Goal: Complete application form: Complete application form

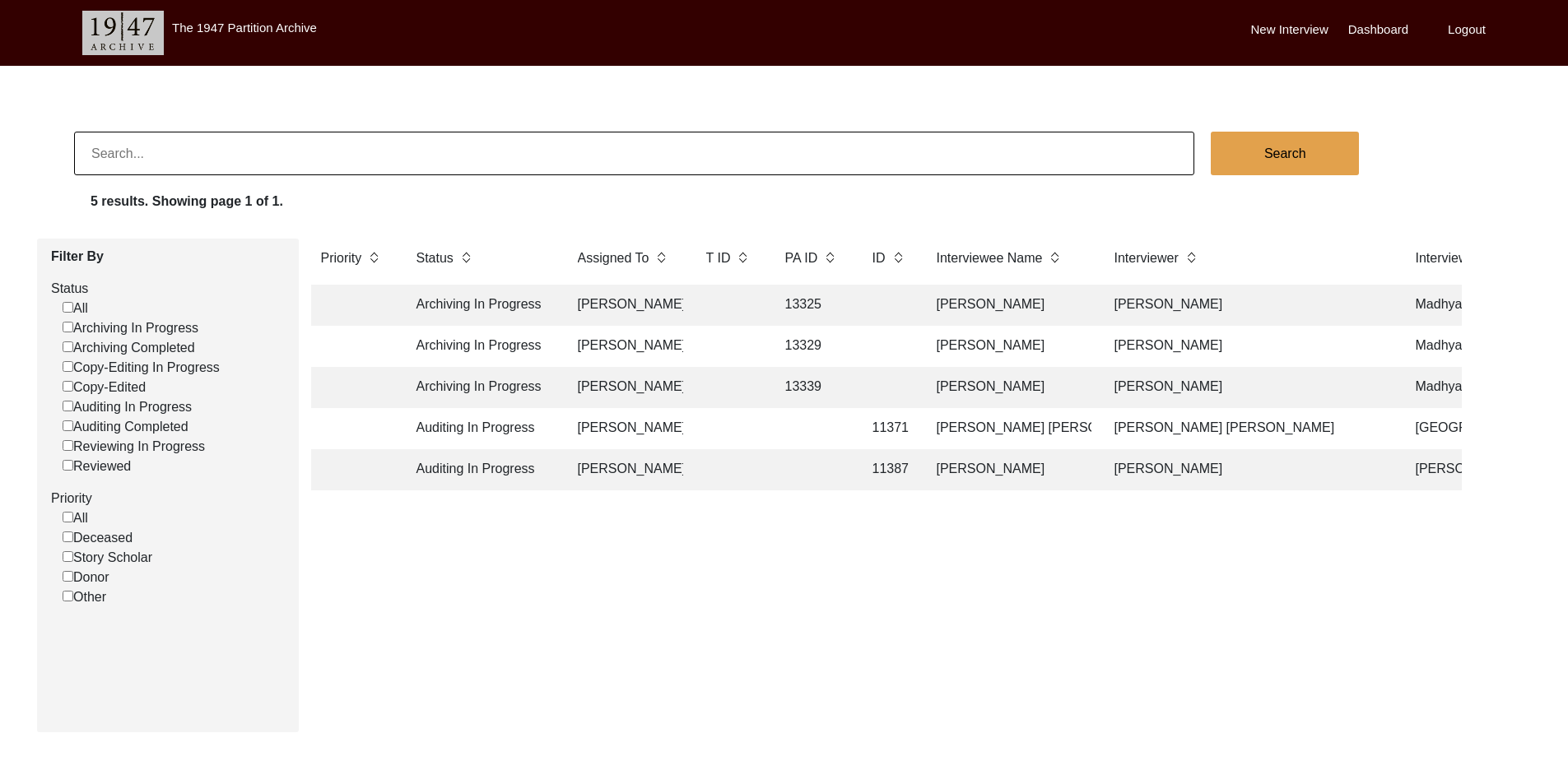
click at [612, 301] on td "[PERSON_NAME]" at bounding box center [625, 305] width 115 height 41
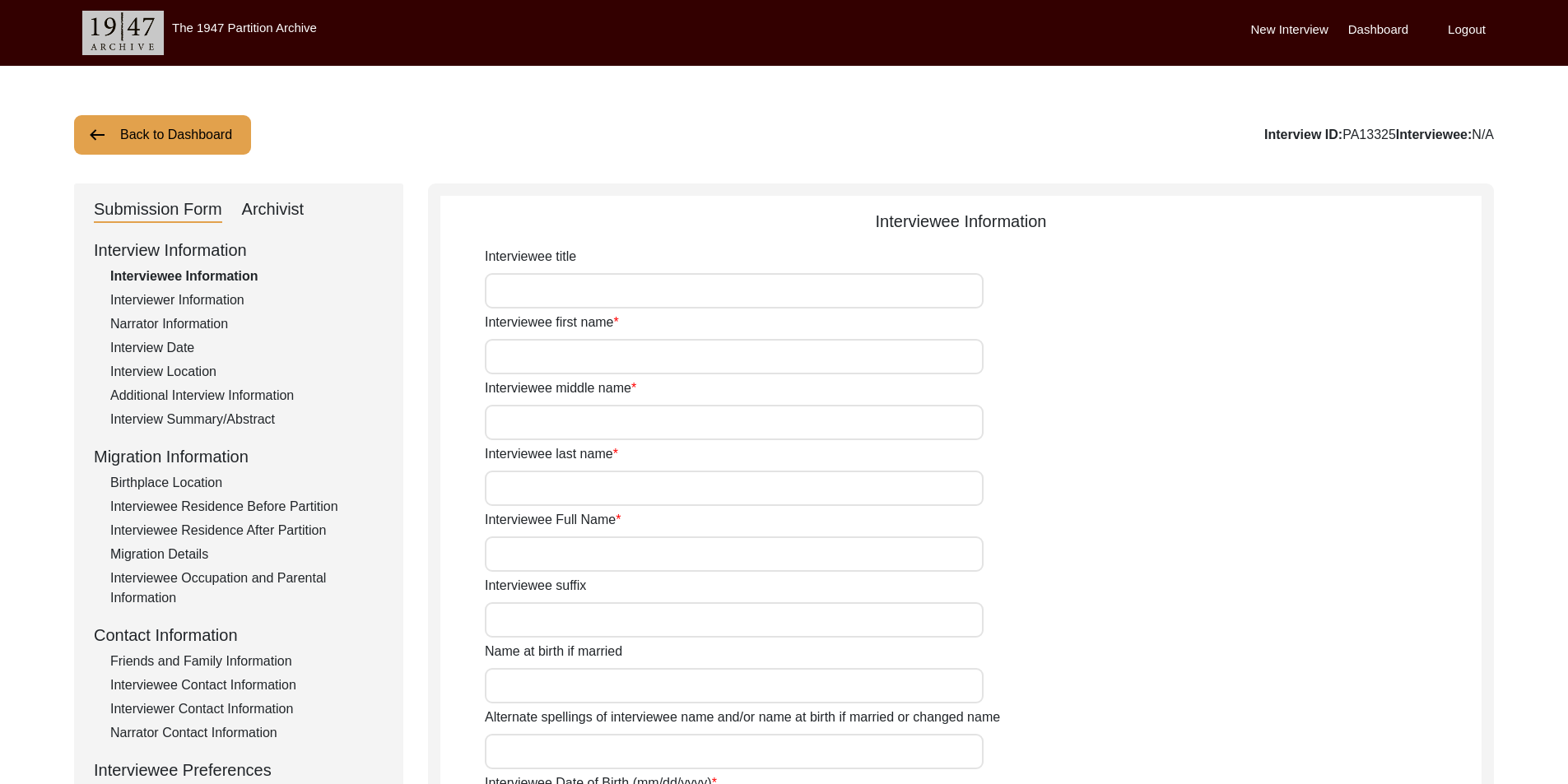
type input "[PERSON_NAME]"
type input "n/a"
type input "Saha"
type input "[PERSON_NAME]"
type input "[DATE]"
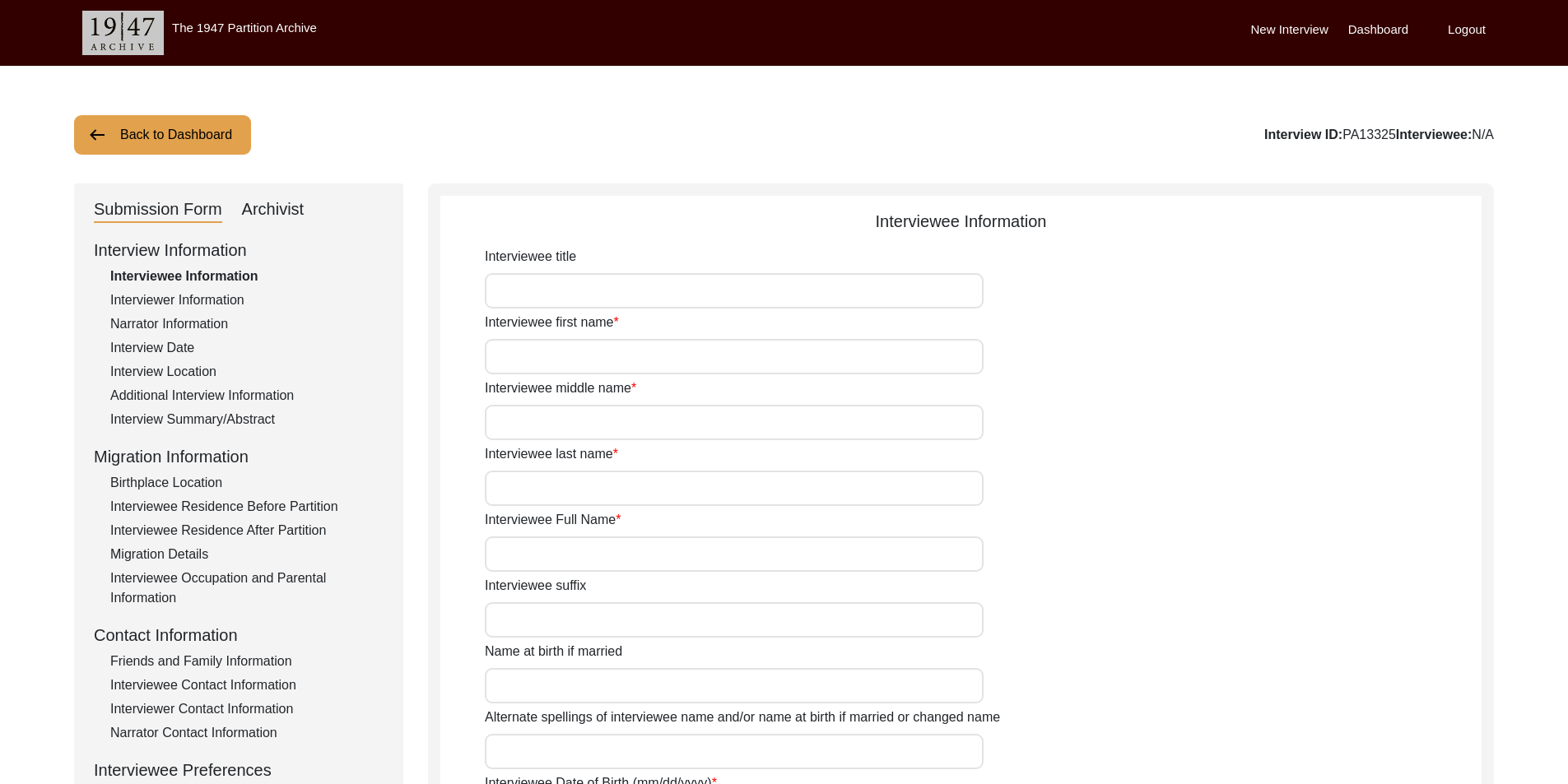
type input "84"
type input "[DEMOGRAPHIC_DATA]"
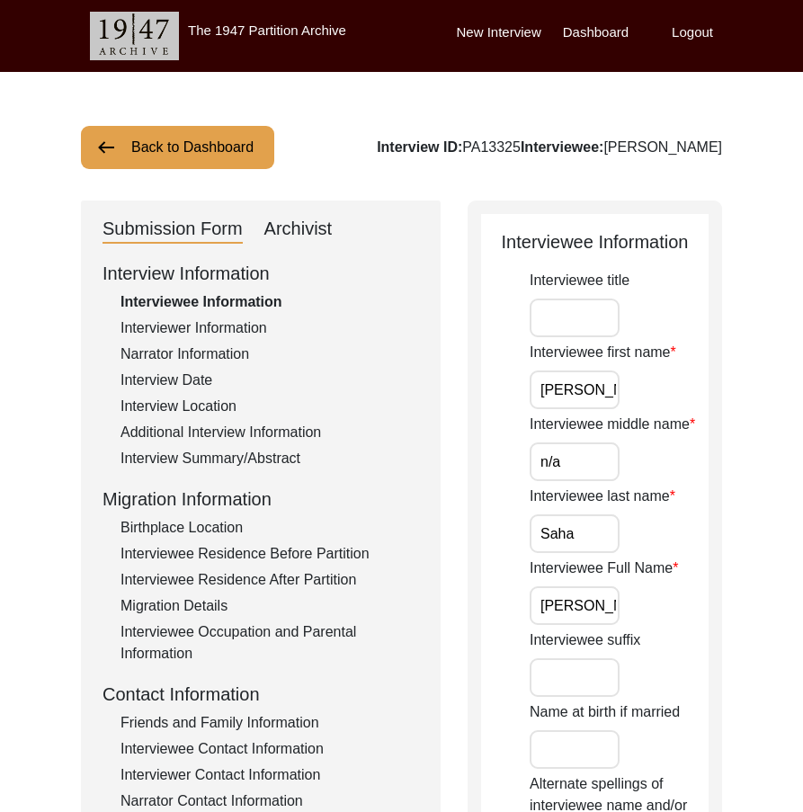
click at [544, 326] on input "Interviewee title" at bounding box center [575, 318] width 90 height 39
type input "Mr."
drag, startPoint x: 556, startPoint y: 313, endPoint x: 500, endPoint y: 323, distance: 56.6
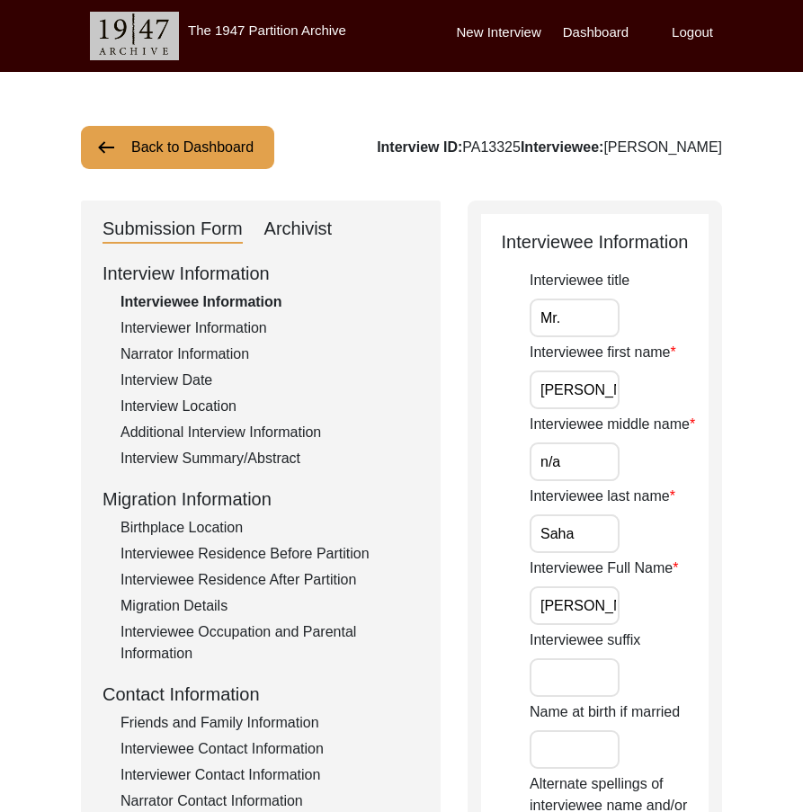
drag, startPoint x: 616, startPoint y: 388, endPoint x: 504, endPoint y: 388, distance: 112.4
drag, startPoint x: 587, startPoint y: 444, endPoint x: 500, endPoint y: 447, distance: 87.3
type input "N/A"
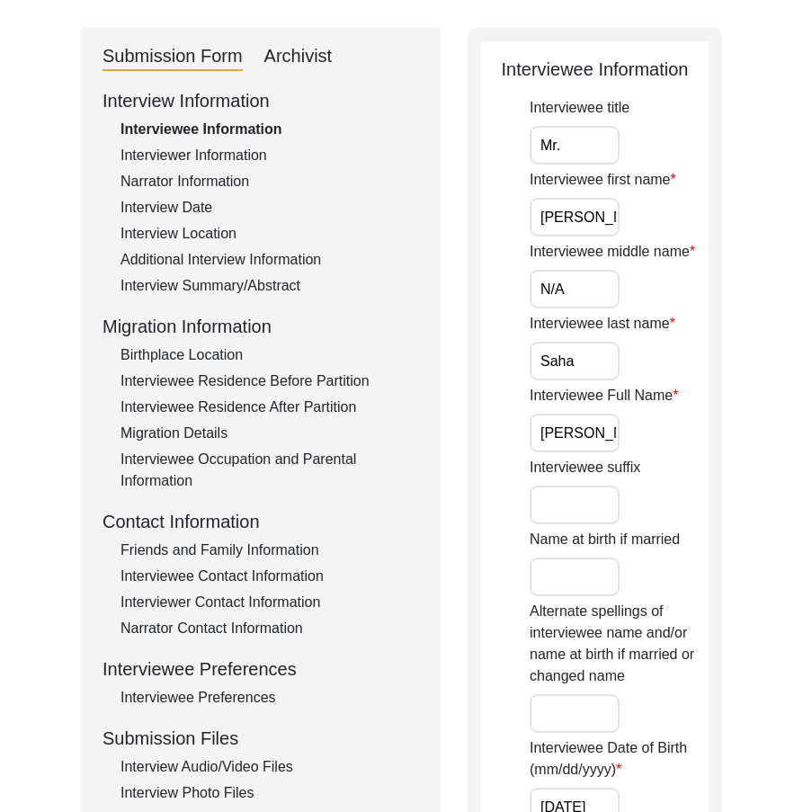
scroll to position [180, 0]
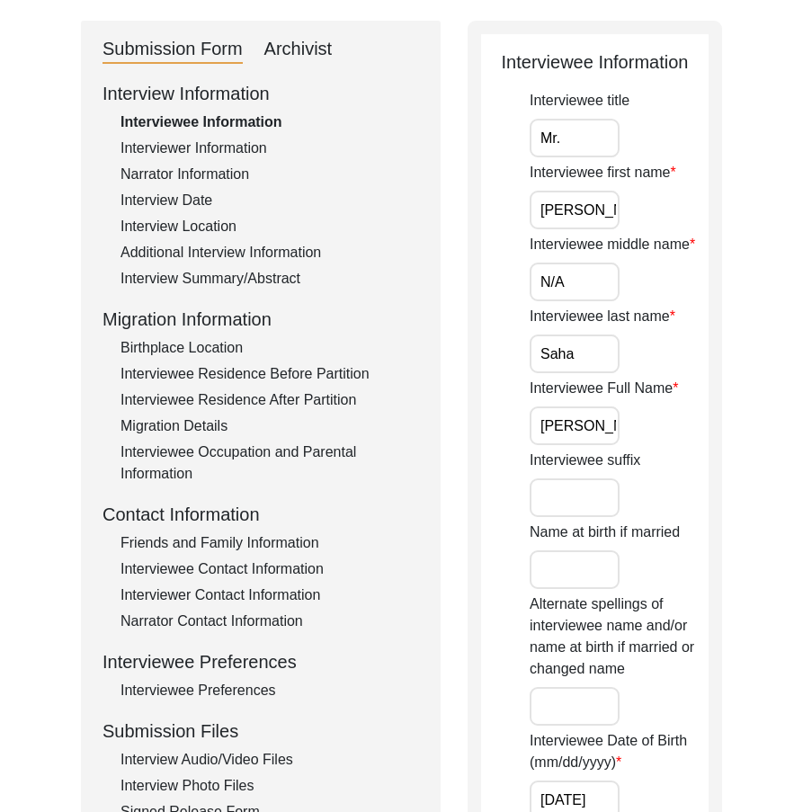
drag, startPoint x: 579, startPoint y: 366, endPoint x: 536, endPoint y: 391, distance: 50.0
drag, startPoint x: 534, startPoint y: 432, endPoint x: 657, endPoint y: 442, distance: 123.6
click at [656, 442] on div "Interviewee Full Name [PERSON_NAME]" at bounding box center [619, 411] width 179 height 67
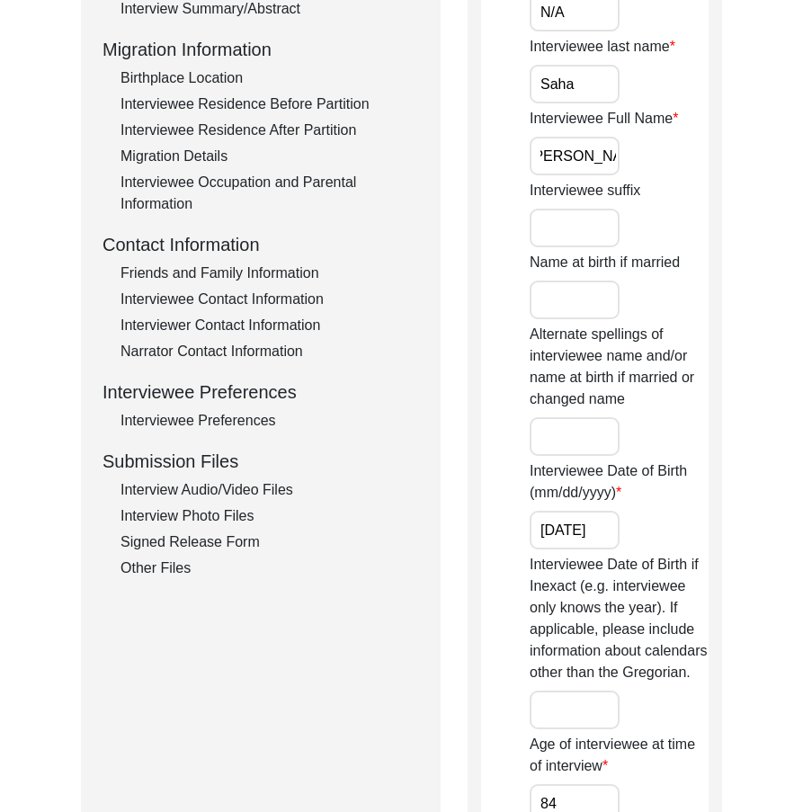
scroll to position [0, 0]
drag, startPoint x: 588, startPoint y: 531, endPoint x: 648, endPoint y: 532, distance: 60.2
click at [648, 532] on div "Interviewee Date of Birth (mm/dd/yyyy) [DEMOGRAPHIC_DATA]" at bounding box center [619, 504] width 179 height 89
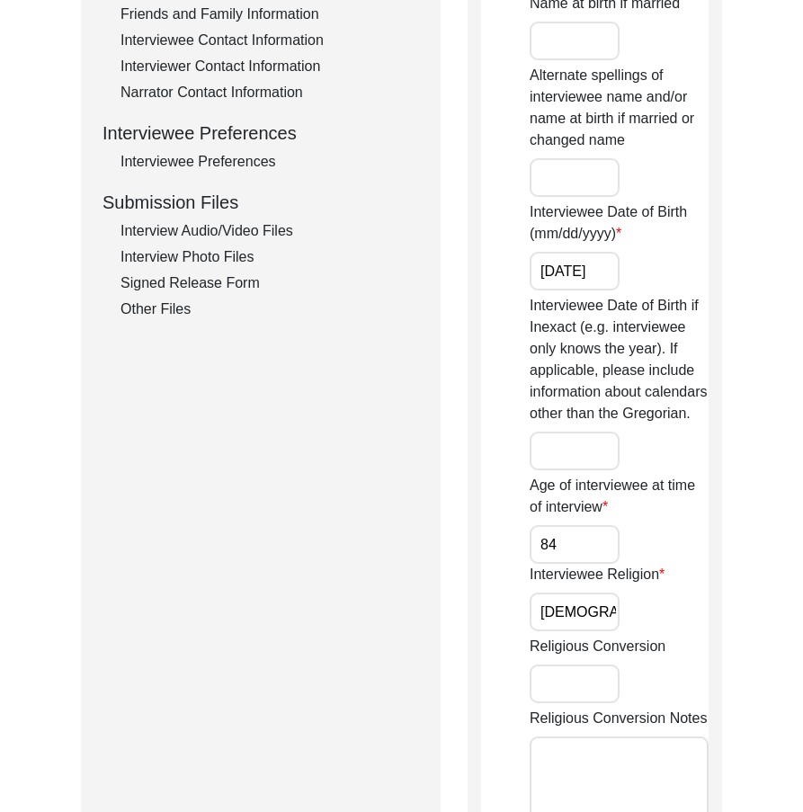
scroll to position [719, 0]
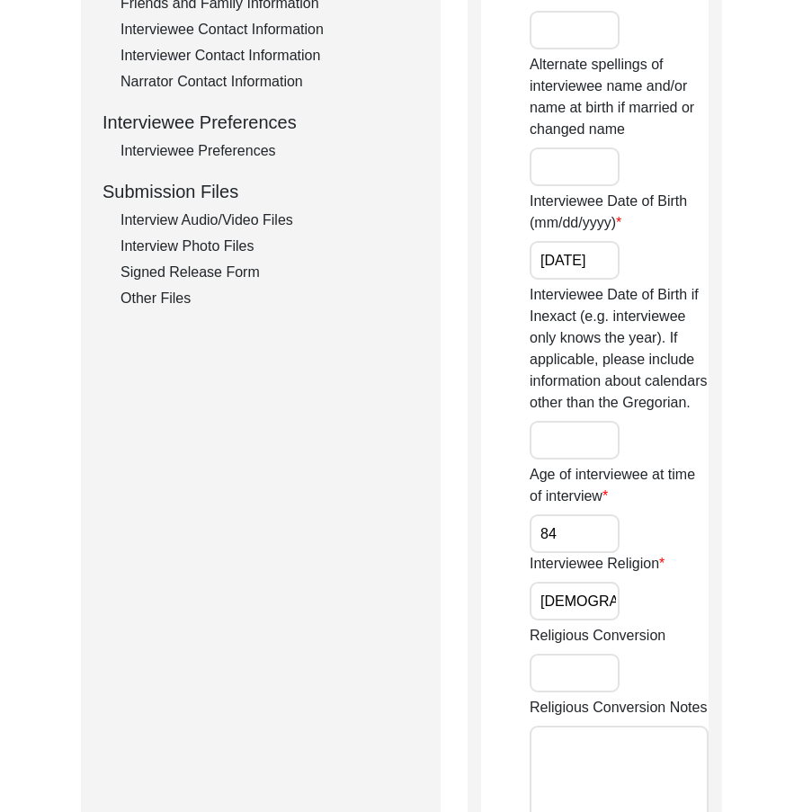
click at [579, 536] on input "84" at bounding box center [575, 533] width 90 height 39
drag, startPoint x: 609, startPoint y: 602, endPoint x: 477, endPoint y: 600, distance: 132.2
click at [481, 602] on app-interviewee-information "Interviewee Information Interviewee title Mr. Interviewee first name [PERSON_NA…" at bounding box center [594, 408] width 227 height 1799
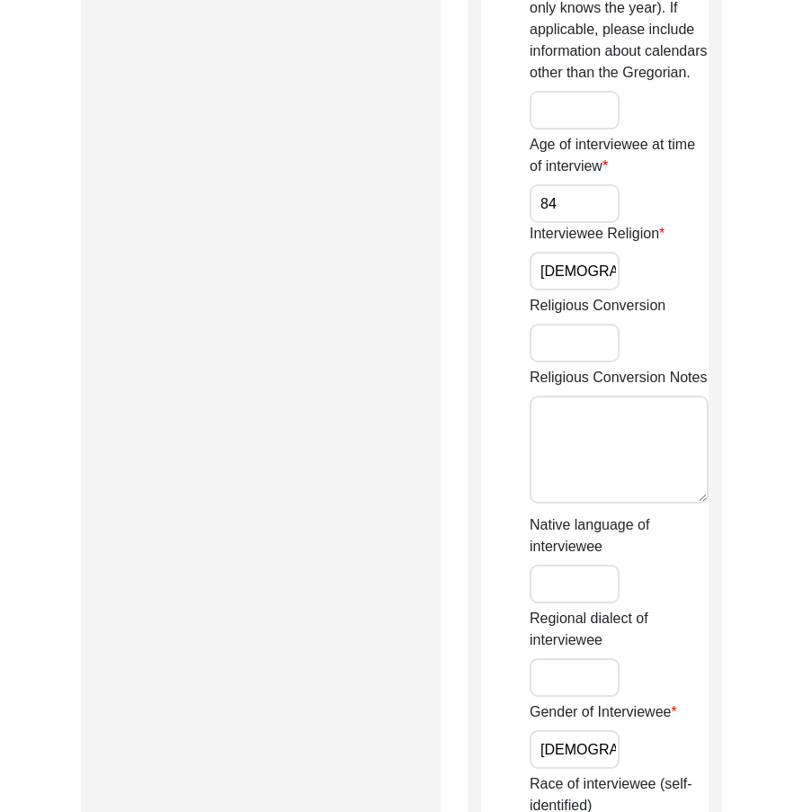
scroll to position [1349, 0]
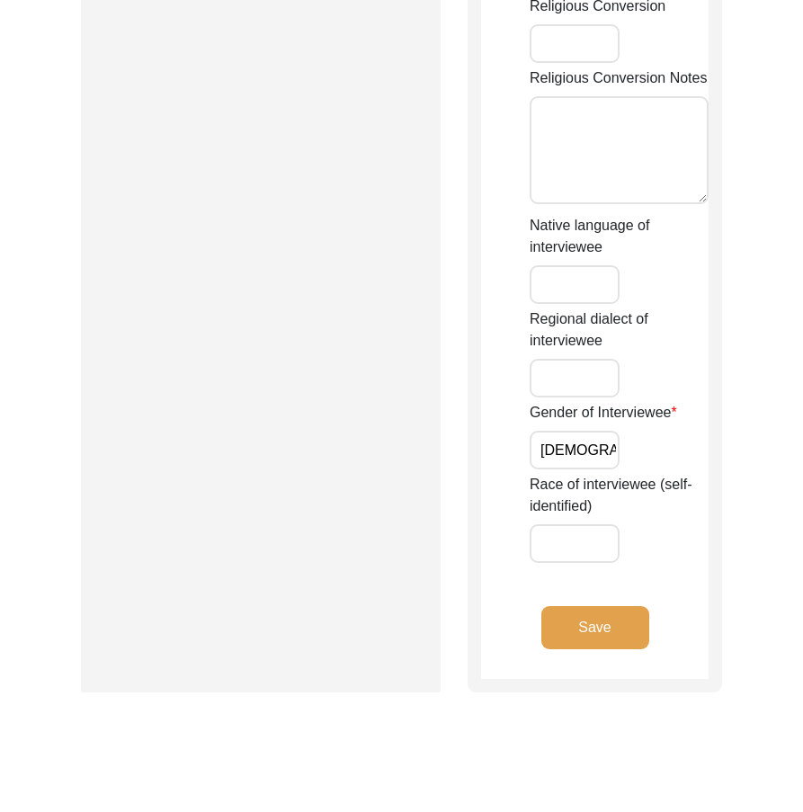
click at [593, 444] on input "[DEMOGRAPHIC_DATA]" at bounding box center [575, 450] width 90 height 39
click at [610, 614] on button "Save" at bounding box center [595, 627] width 108 height 43
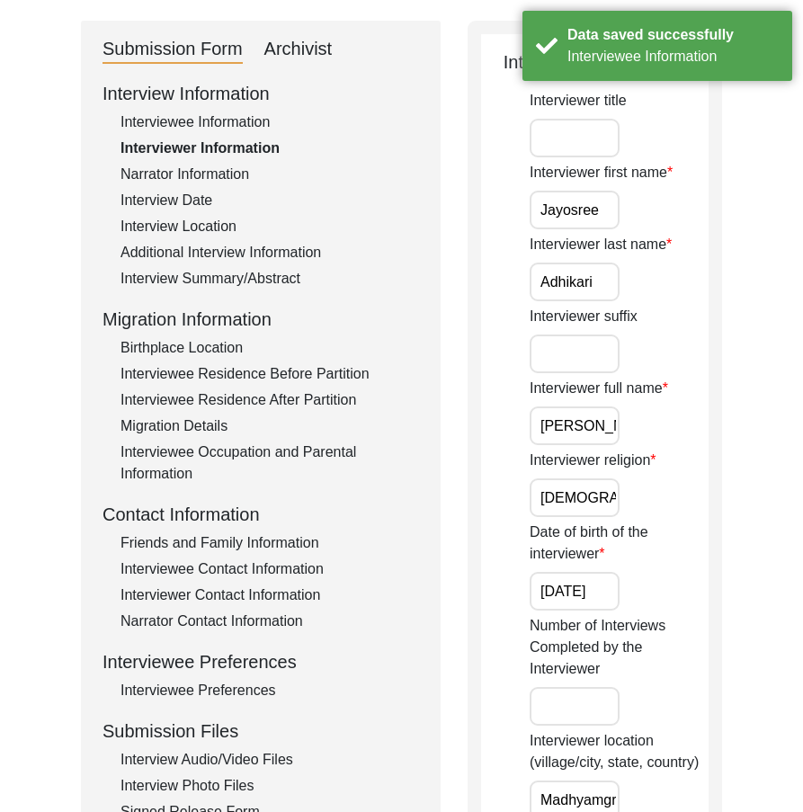
scroll to position [0, 0]
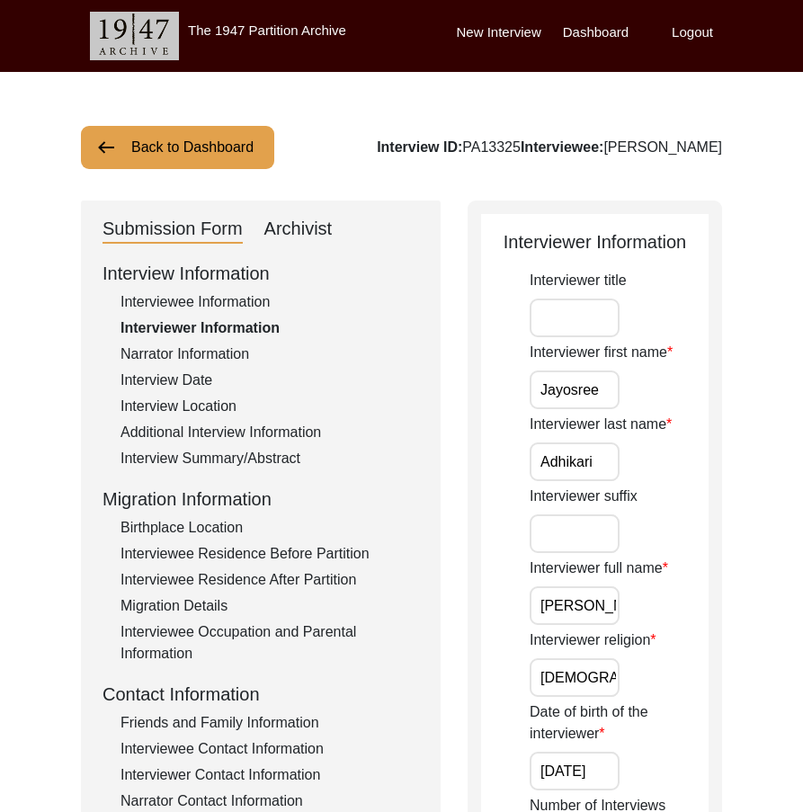
click at [604, 469] on input "Adhikari" at bounding box center [575, 461] width 90 height 39
click at [610, 383] on input "Jayosree" at bounding box center [575, 389] width 90 height 39
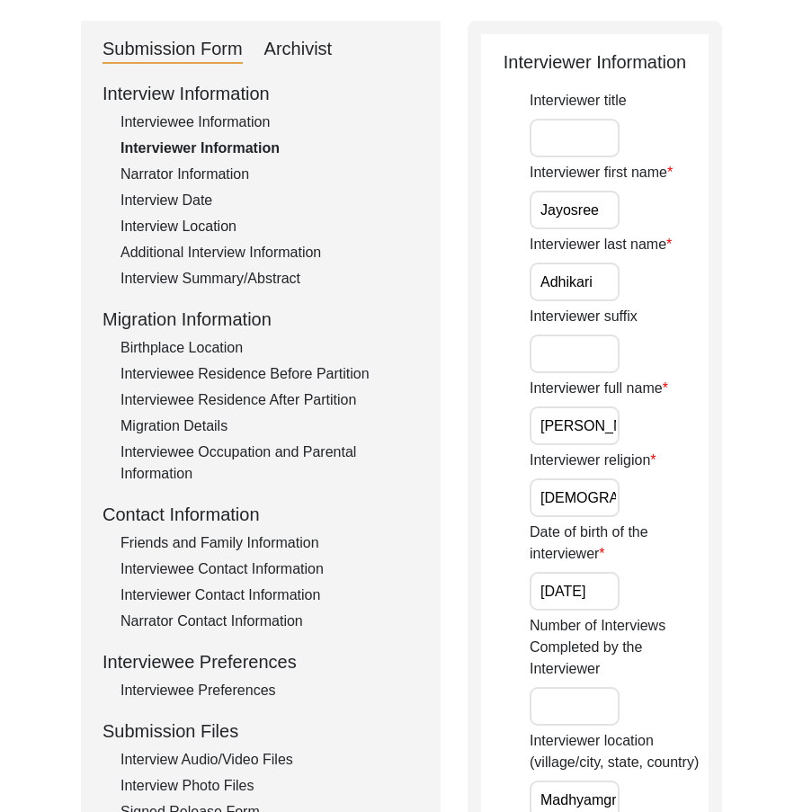
scroll to position [0, 38]
drag, startPoint x: 559, startPoint y: 431, endPoint x: 665, endPoint y: 473, distance: 114.2
click at [701, 444] on div "Interviewer full name [PERSON_NAME]" at bounding box center [619, 411] width 179 height 67
click at [589, 498] on input "[DEMOGRAPHIC_DATA]" at bounding box center [575, 497] width 90 height 39
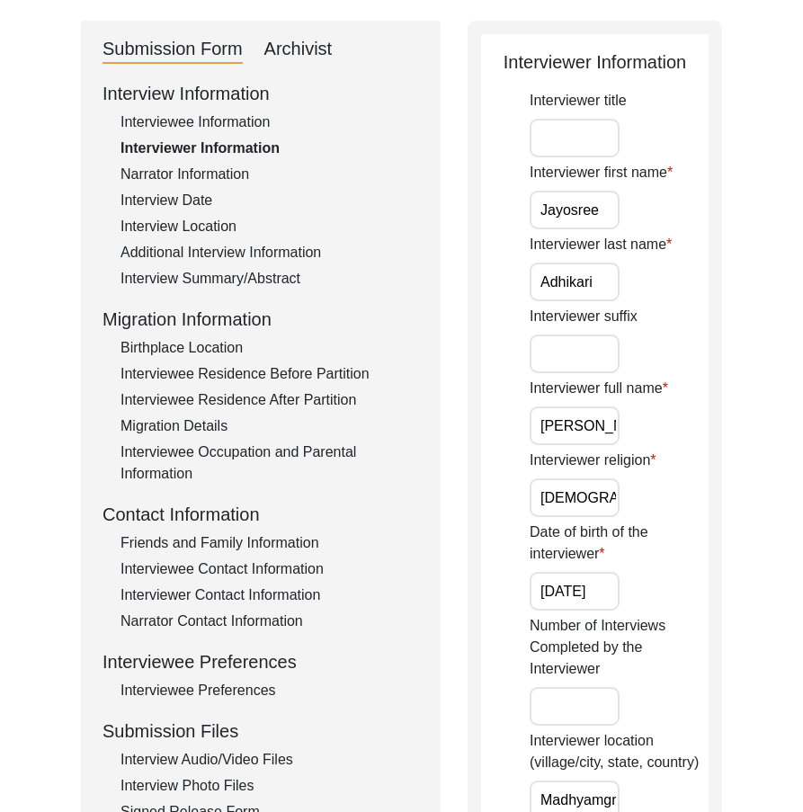
click at [604, 503] on input "[DEMOGRAPHIC_DATA]" at bounding box center [575, 497] width 90 height 39
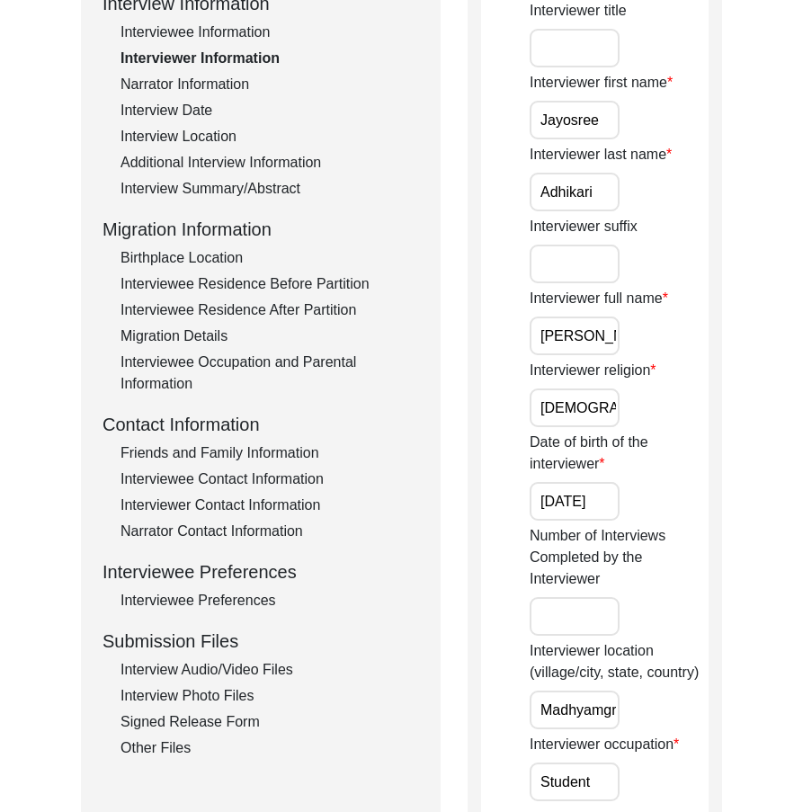
drag, startPoint x: 530, startPoint y: 493, endPoint x: 673, endPoint y: 497, distance: 142.1
click at [673, 497] on div "Date of birth of the interviewer [DATE]" at bounding box center [619, 476] width 179 height 89
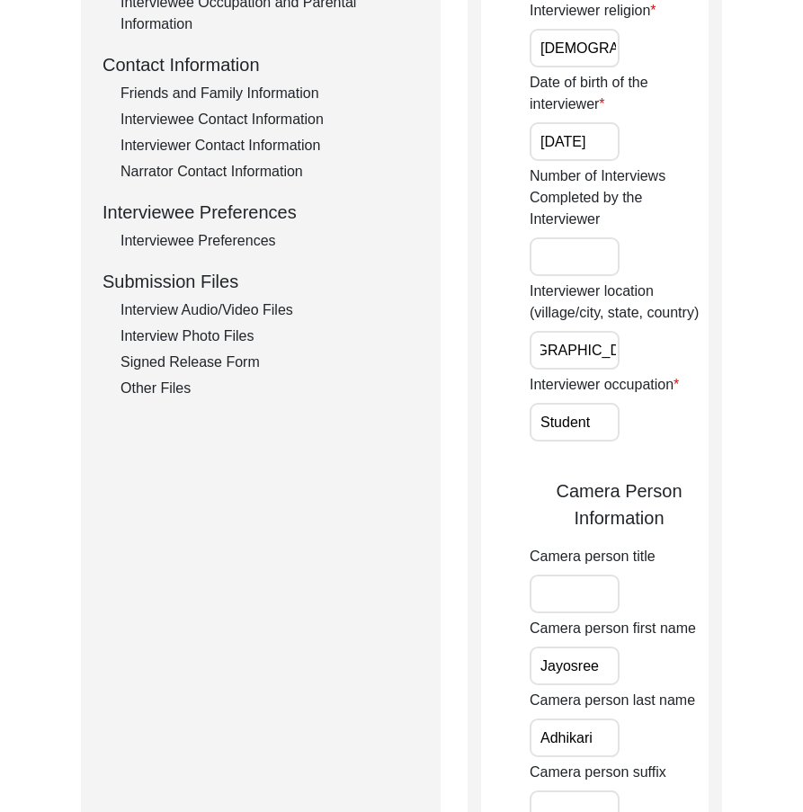
scroll to position [0, 149]
drag, startPoint x: 576, startPoint y: 353, endPoint x: 655, endPoint y: 354, distance: 79.1
click at [655, 354] on div "Interviewer location (village/city, state, country) [GEOGRAPHIC_DATA], [GEOGRAP…" at bounding box center [619, 325] width 179 height 89
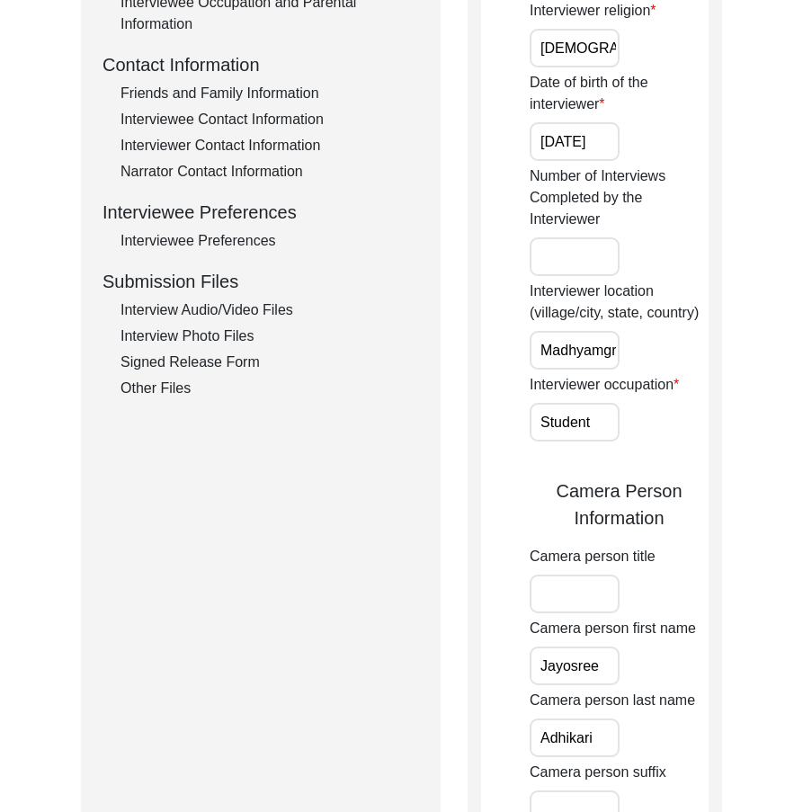
click at [572, 352] on input "Madhyamgram, [GEOGRAPHIC_DATA], [GEOGRAPHIC_DATA]" at bounding box center [575, 350] width 90 height 39
click at [608, 417] on input "Student" at bounding box center [575, 422] width 90 height 39
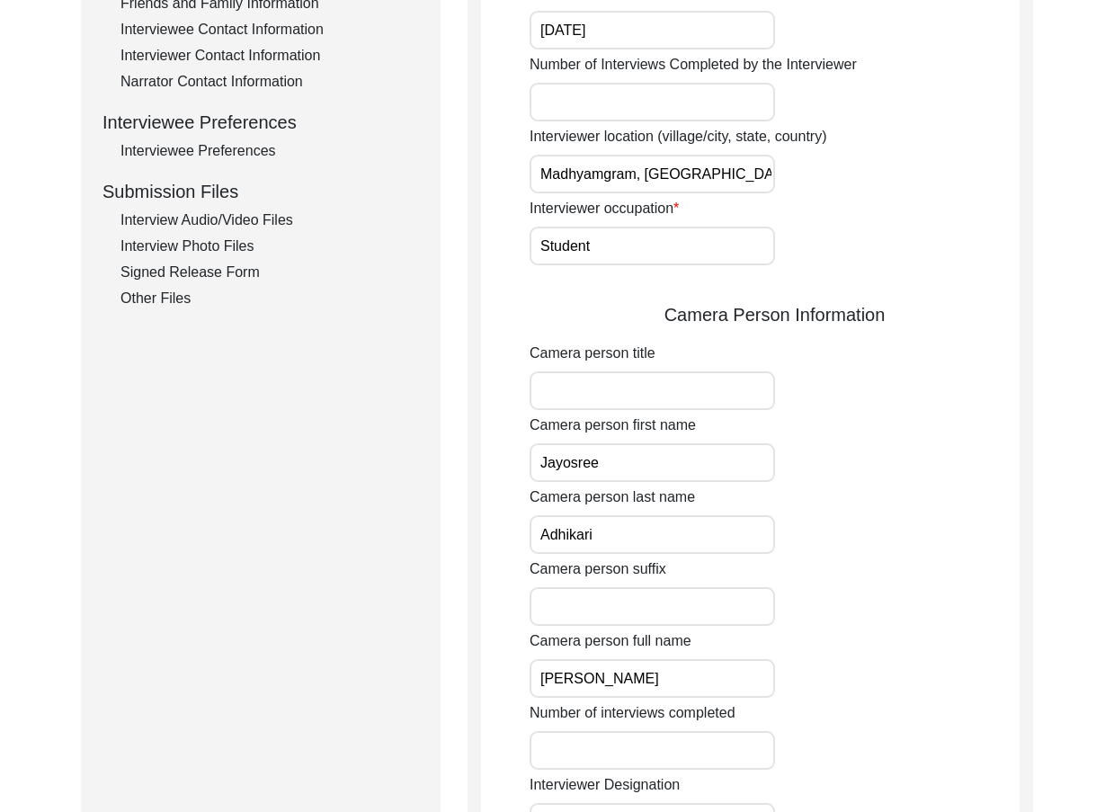
scroll to position [899, 0]
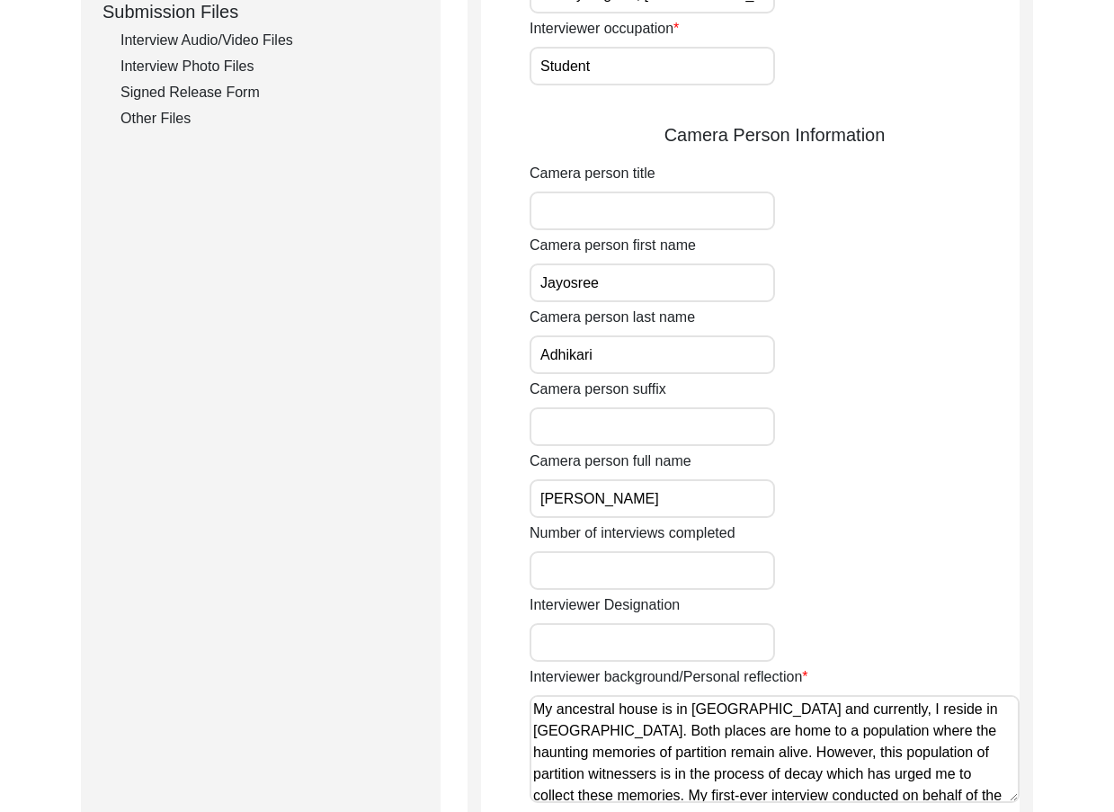
click at [635, 288] on input "Jayosree" at bounding box center [652, 282] width 245 height 39
click at [626, 353] on input "Adhikari" at bounding box center [652, 354] width 245 height 39
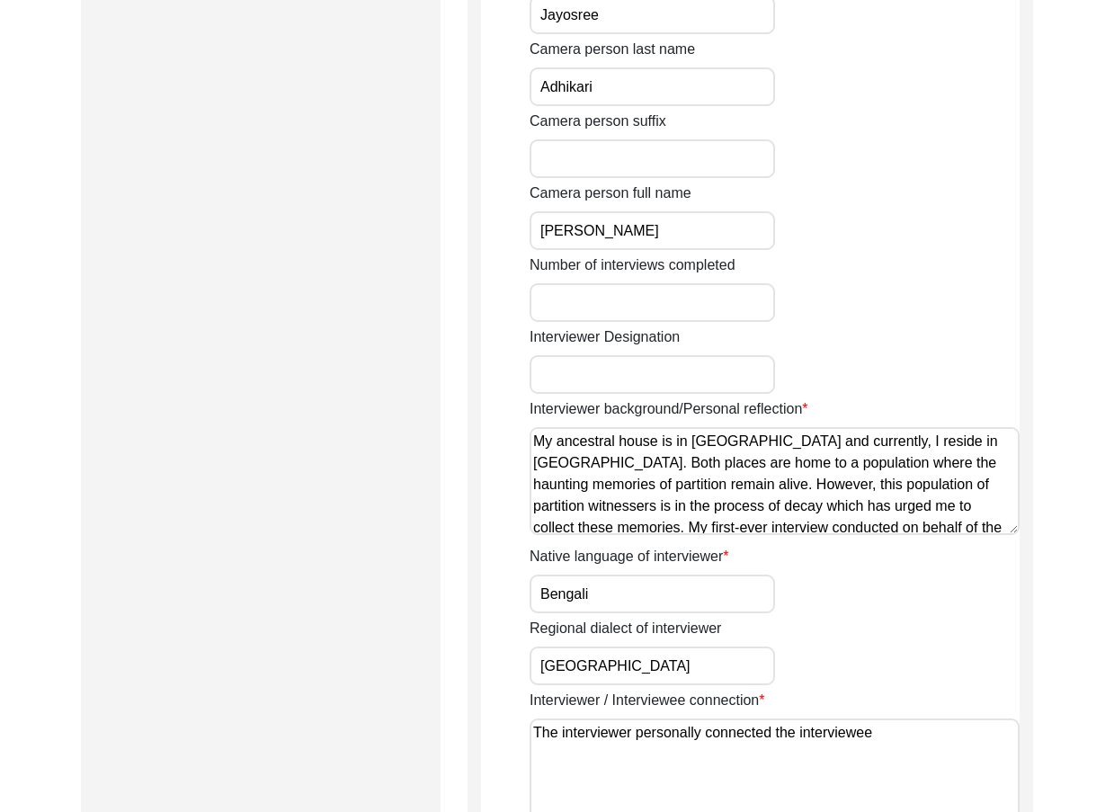
scroll to position [1169, 0]
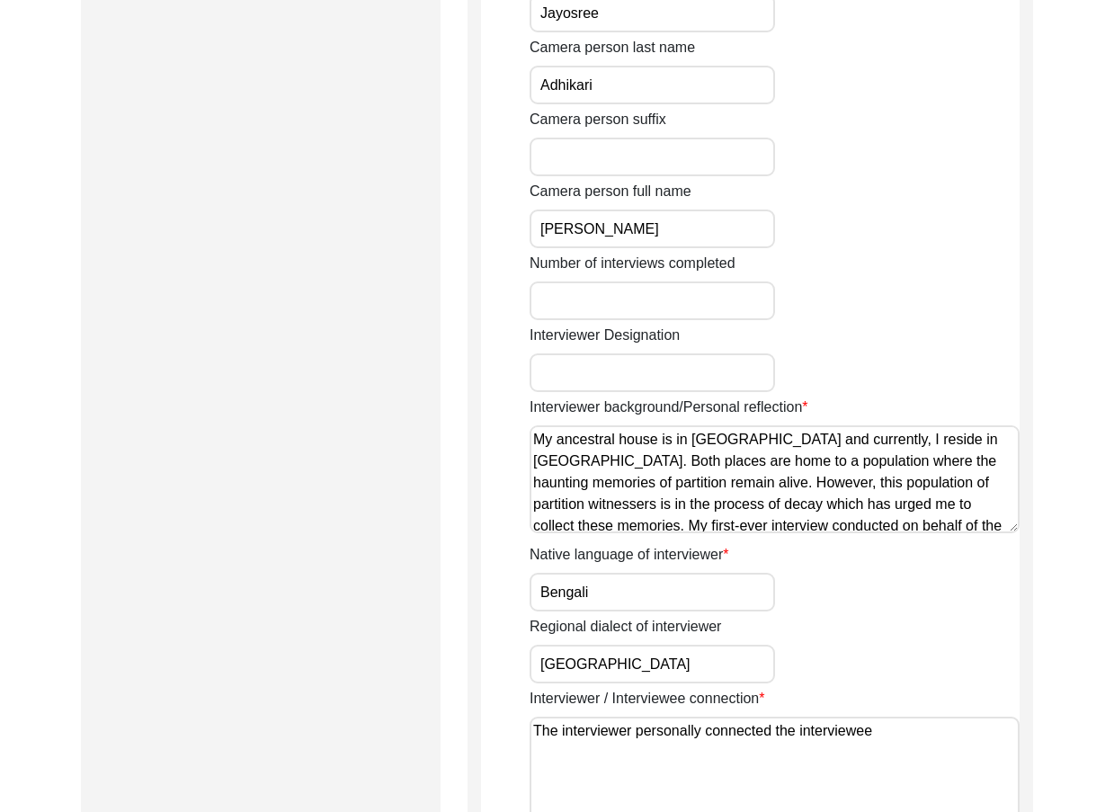
click at [695, 236] on input "[PERSON_NAME]" at bounding box center [652, 228] width 245 height 39
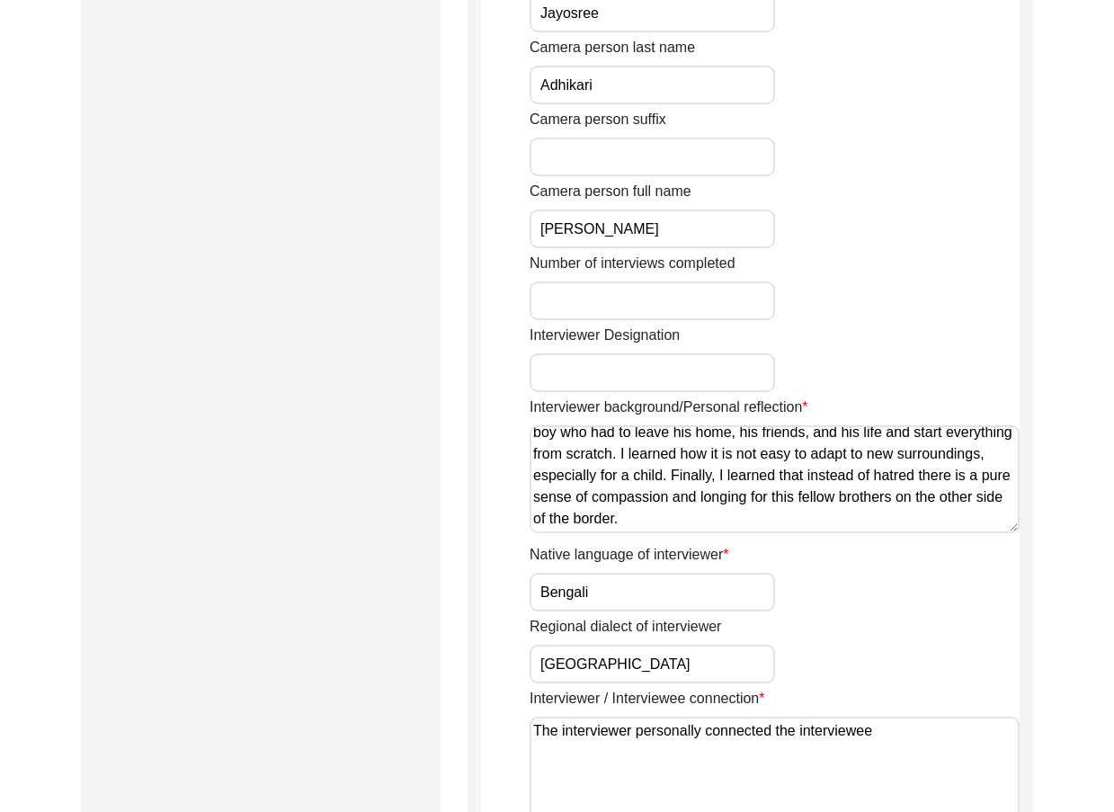
scroll to position [0, 0]
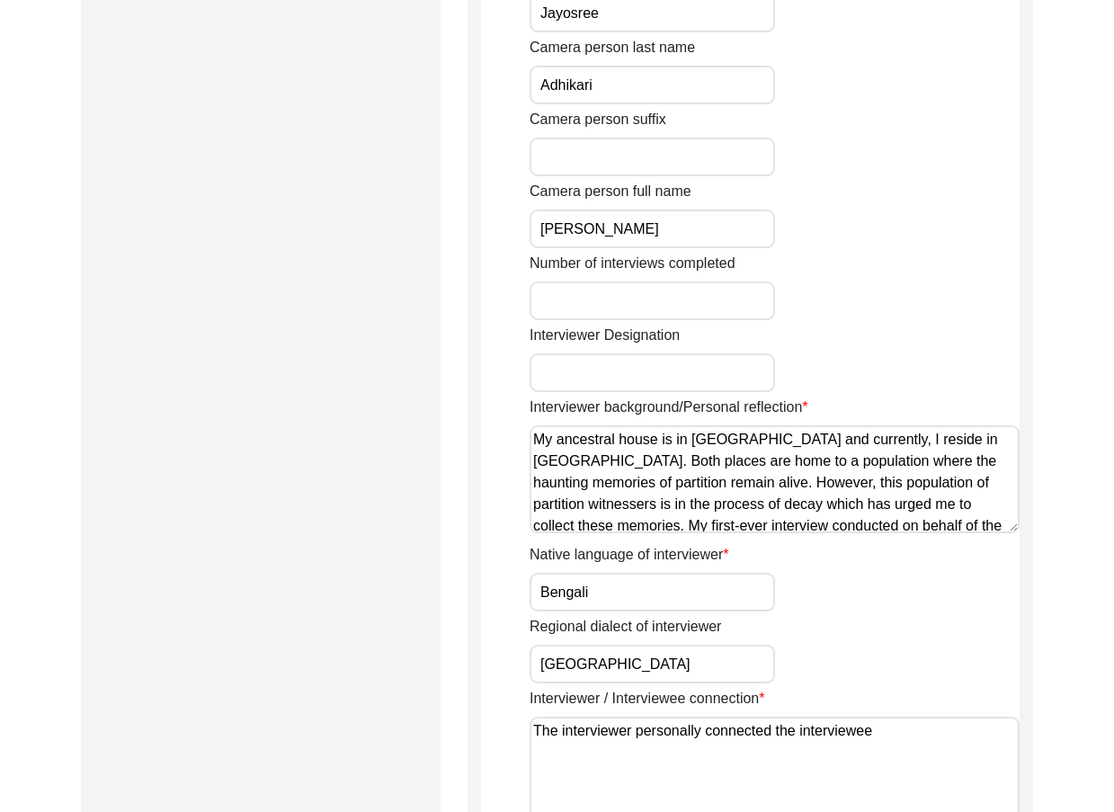
drag, startPoint x: 810, startPoint y: 527, endPoint x: 513, endPoint y: 413, distance: 317.9
click at [513, 413] on app-interviewer-information "Interviewer Information Interviewer title Interviewer first name [PERSON_NAME] …" at bounding box center [750, 3] width 539 height 1887
click at [739, 496] on textarea "My ancestral house is in [GEOGRAPHIC_DATA] and currently, I reside in [GEOGRAPH…" at bounding box center [775, 479] width 490 height 108
click at [937, 490] on textarea "My ancestral house is in [GEOGRAPHIC_DATA] and currently, I reside in [GEOGRAPH…" at bounding box center [775, 479] width 490 height 108
type textarea "My ancestral house is in [GEOGRAPHIC_DATA] and currently, I reside in [GEOGRAPH…"
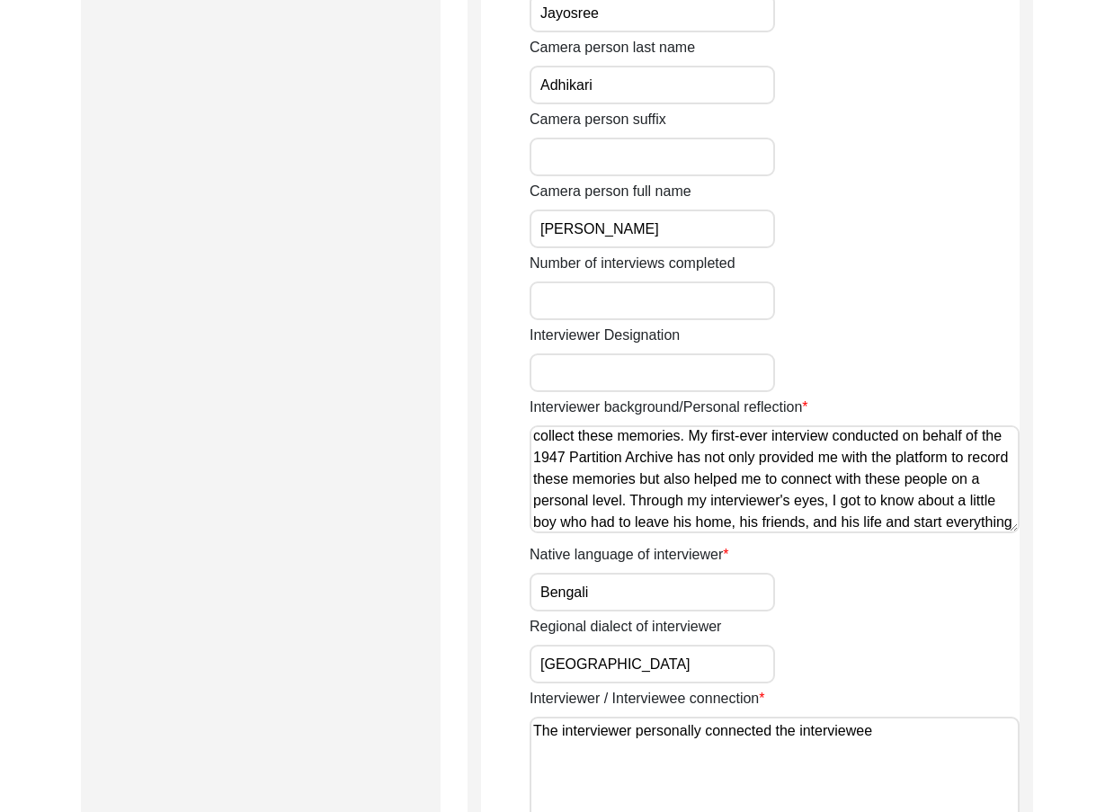
scroll to position [180, 0]
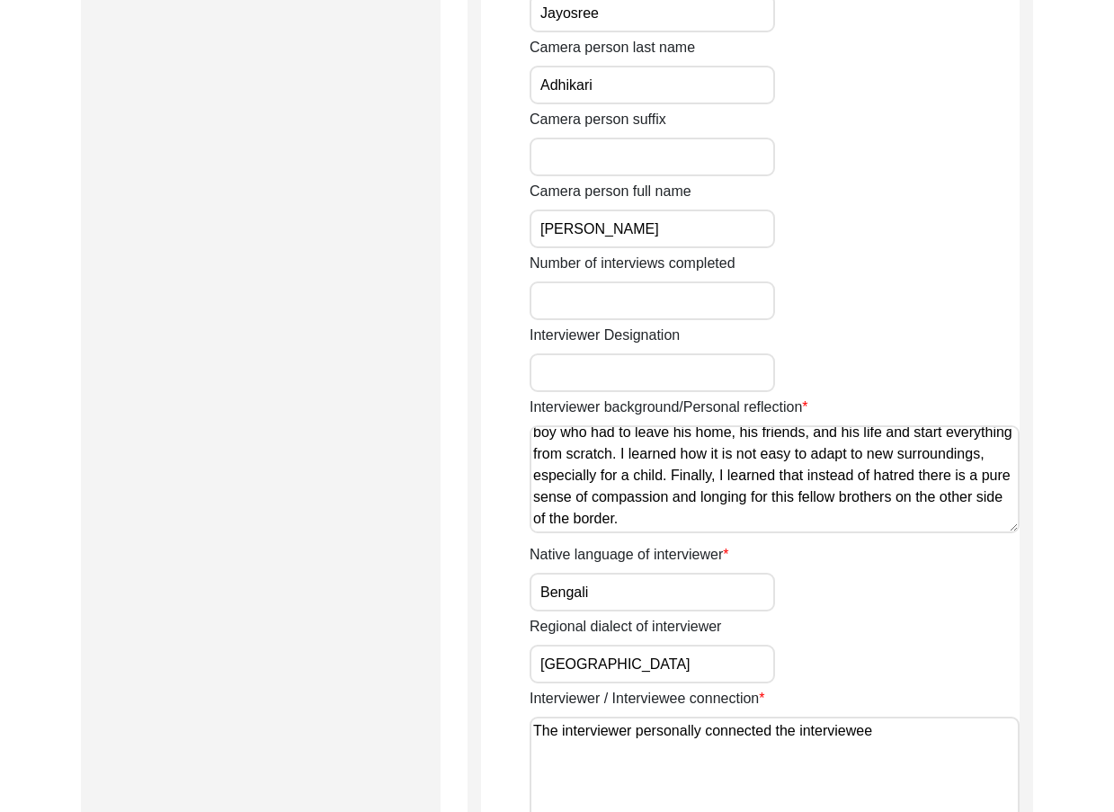
click at [813, 530] on textarea "My ancestral house is in [GEOGRAPHIC_DATA] and currently, I reside in [GEOGRAPH…" at bounding box center [775, 479] width 490 height 108
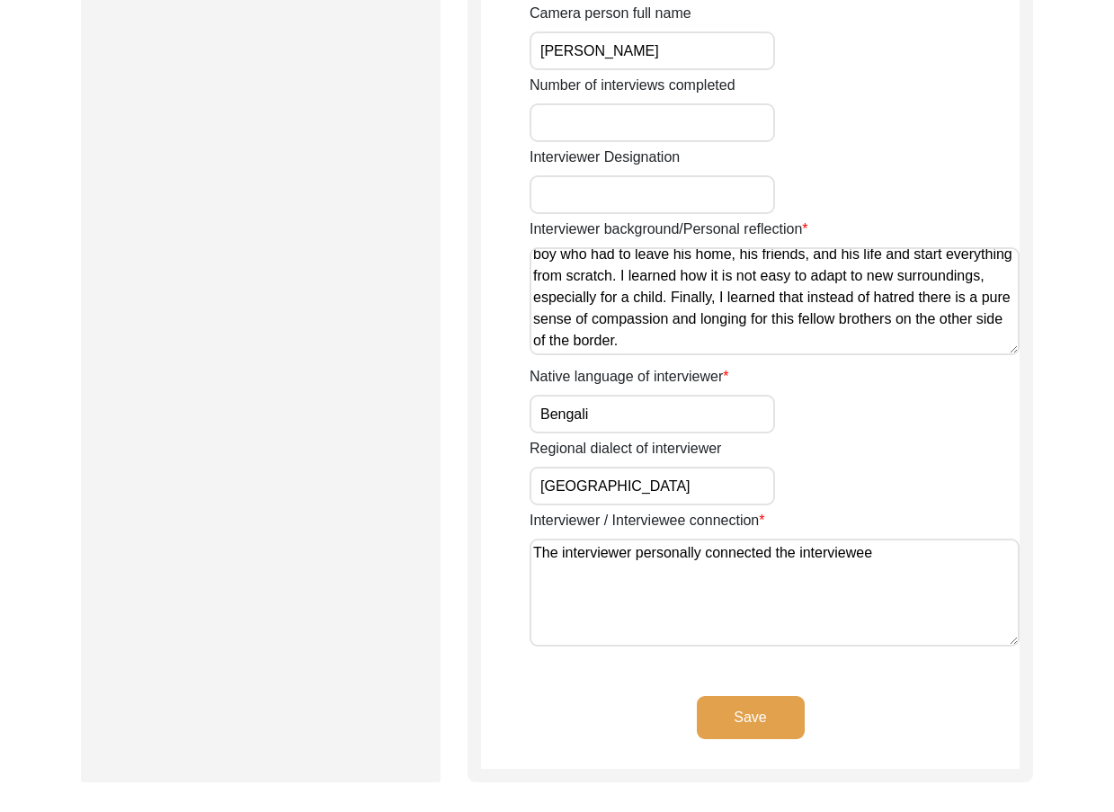
scroll to position [1349, 0]
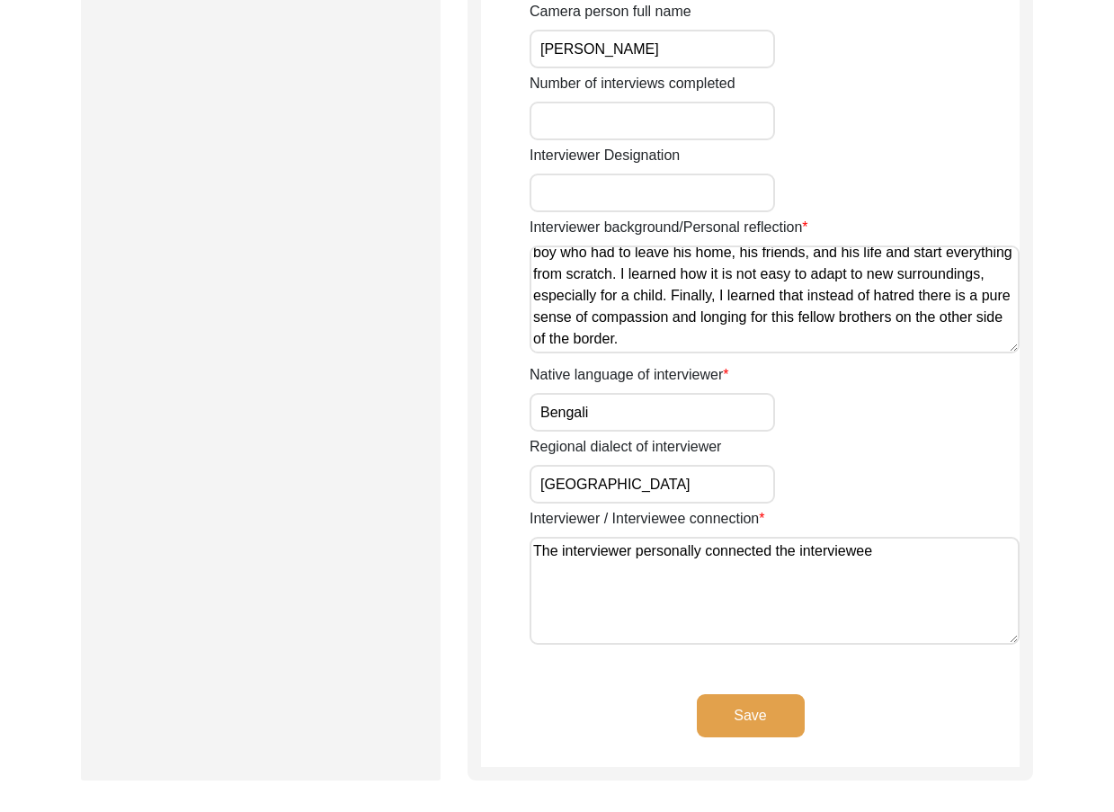
click at [606, 408] on input "Bengali" at bounding box center [652, 412] width 245 height 39
click at [643, 486] on input "[GEOGRAPHIC_DATA]" at bounding box center [652, 484] width 245 height 39
drag, startPoint x: 891, startPoint y: 548, endPoint x: 470, endPoint y: 536, distance: 420.9
click at [896, 581] on textarea "The interviewer personally connected the interviewee" at bounding box center [775, 591] width 490 height 108
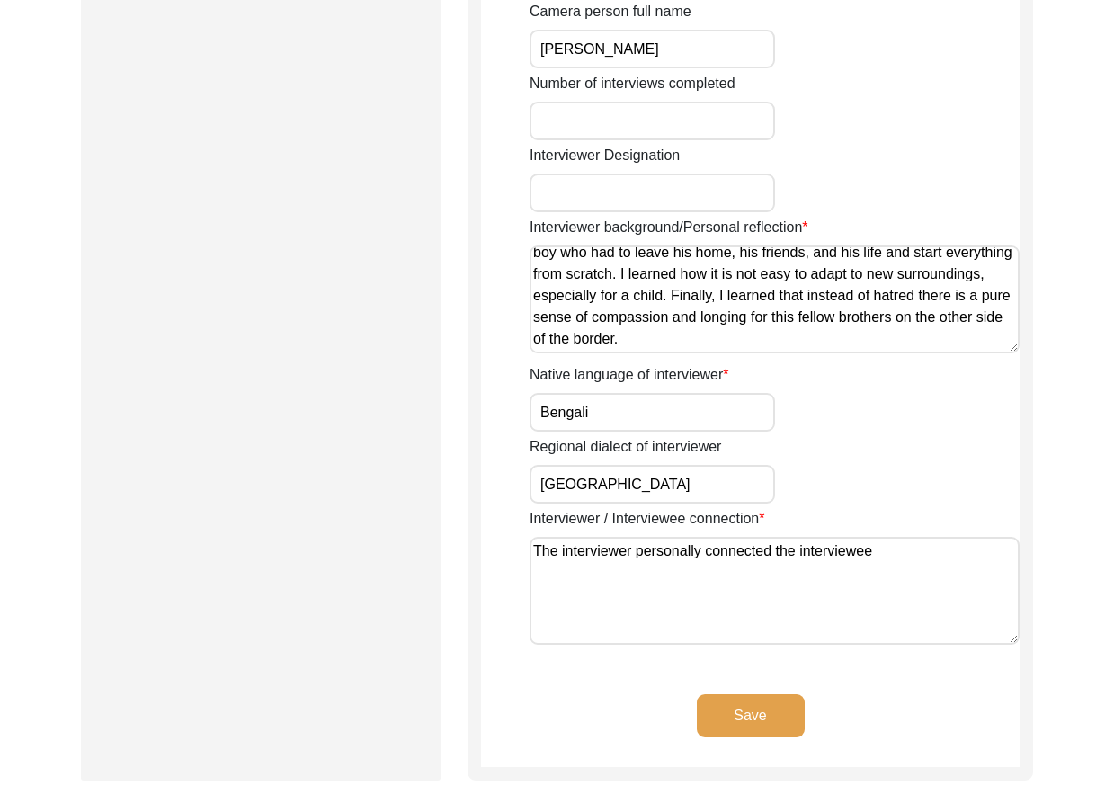
click at [746, 705] on button "Save" at bounding box center [751, 715] width 108 height 43
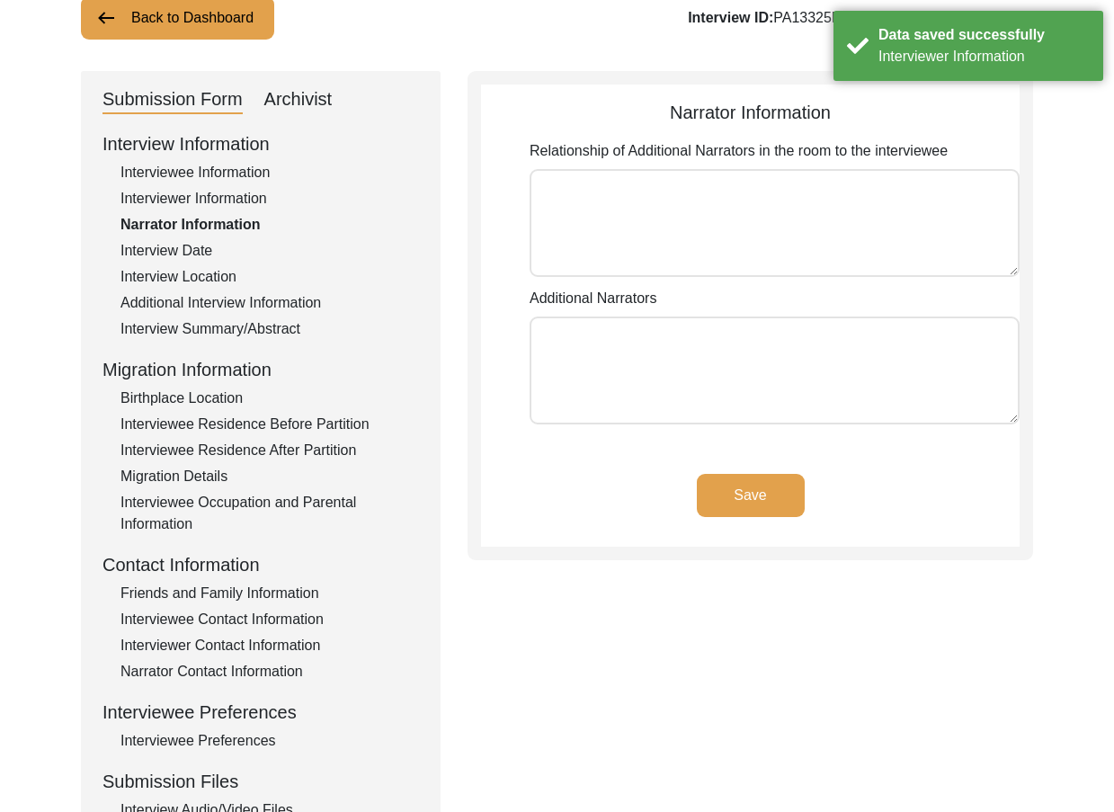
scroll to position [129, 0]
click at [762, 530] on div "Save" at bounding box center [750, 511] width 539 height 73
click at [753, 516] on button "Save" at bounding box center [751, 496] width 108 height 43
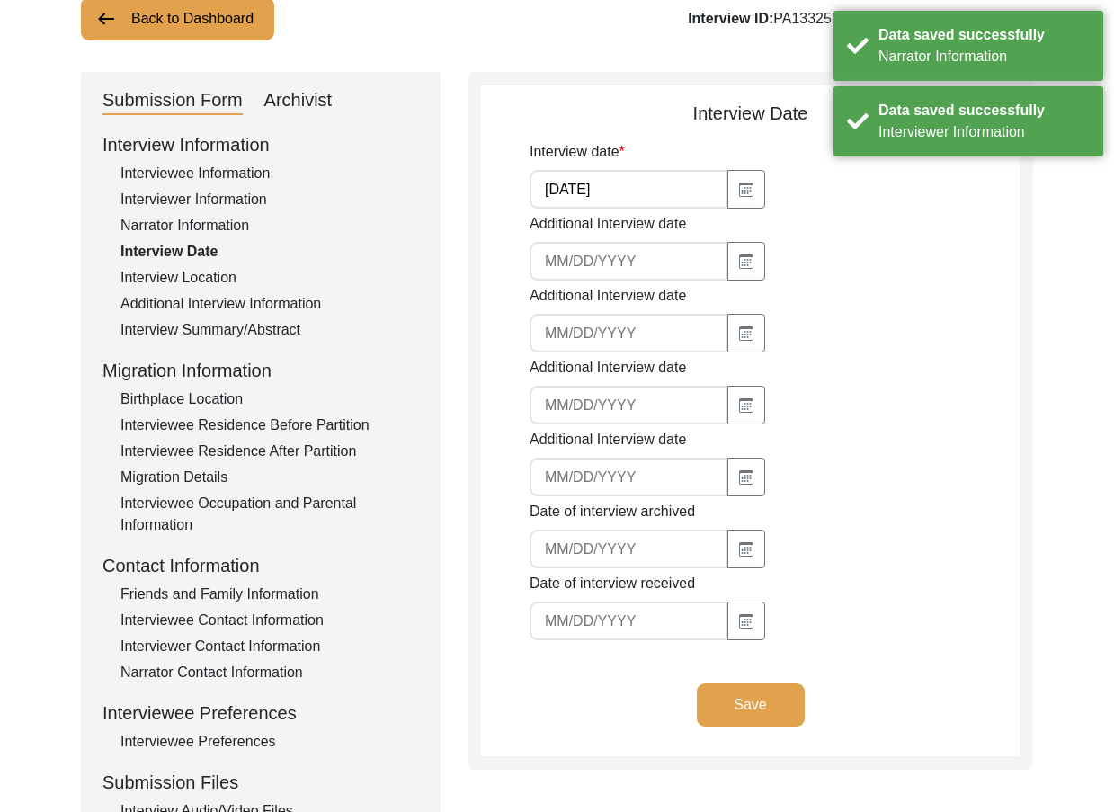
click at [741, 692] on button "Save" at bounding box center [751, 704] width 108 height 43
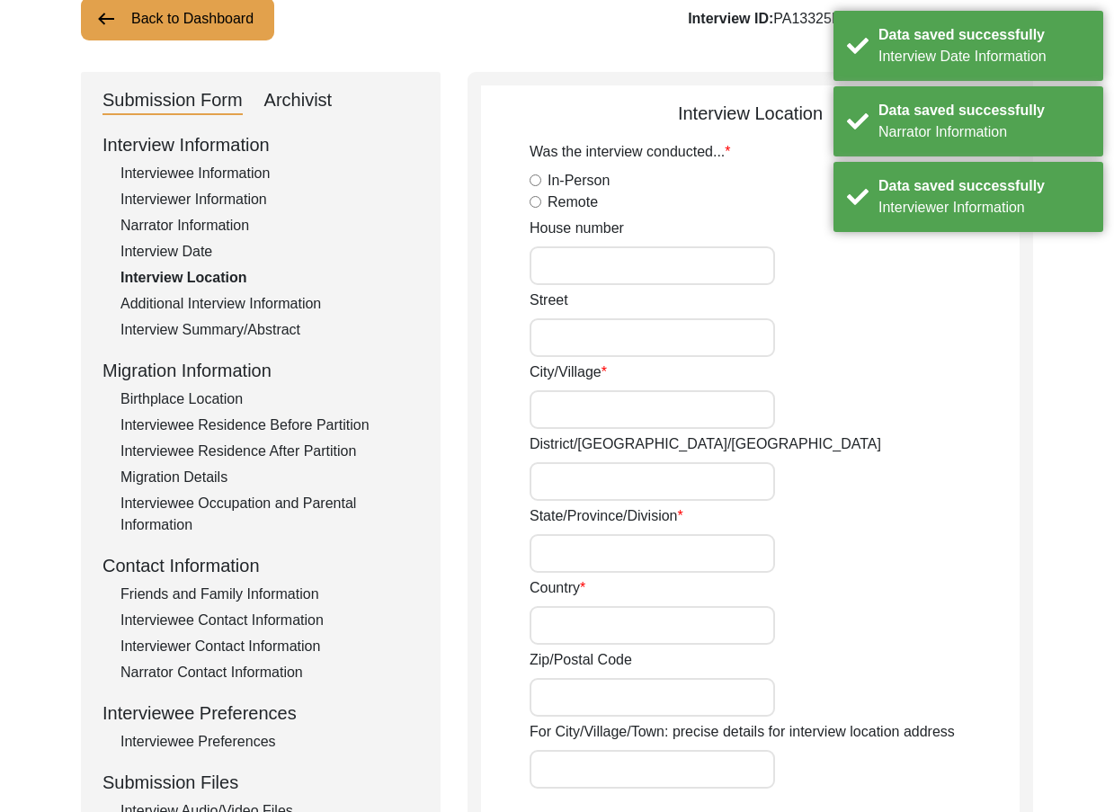
radio input "true"
type input "[PERSON_NAME][GEOGRAPHIC_DATA] via [GEOGRAPHIC_DATA]"
type input "Madhyamgram"
type input "NORTH 24 PARGANAS"
type input "[GEOGRAPHIC_DATA]"
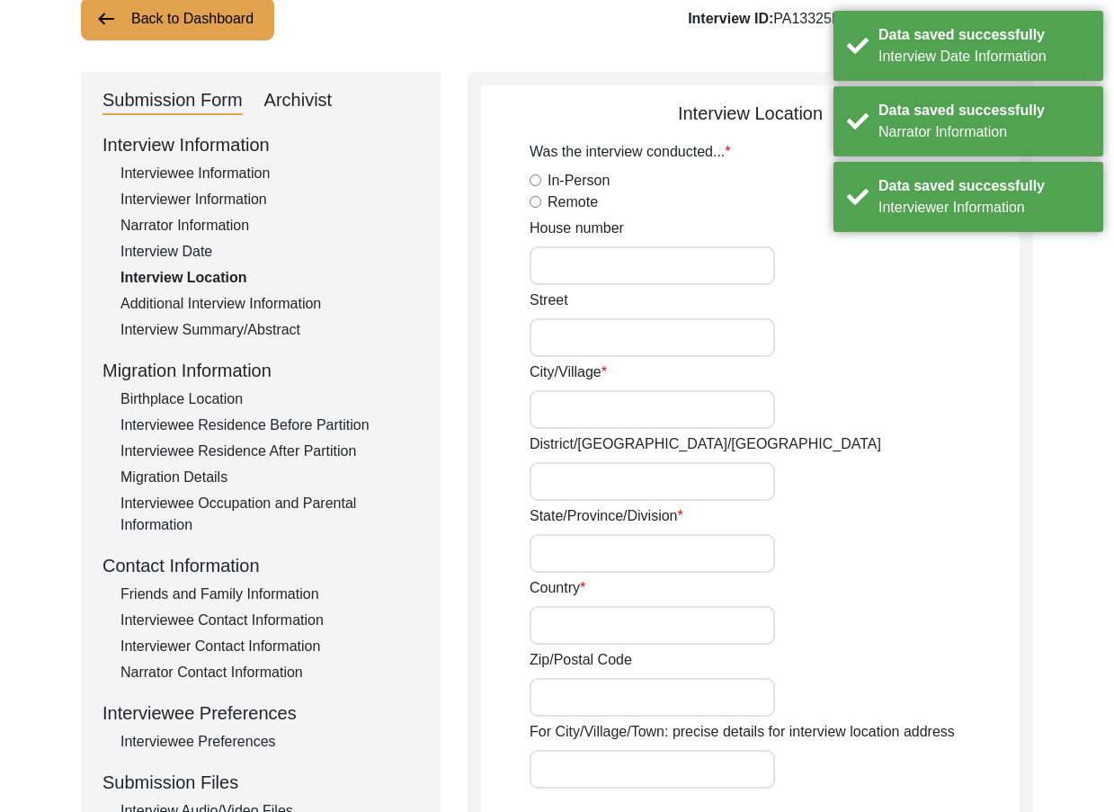
type input "[GEOGRAPHIC_DATA]"
type input "700130"
type input "Madhyamgram, [GEOGRAPHIC_DATA], [GEOGRAPHIC_DATA]"
type input "22.70124"
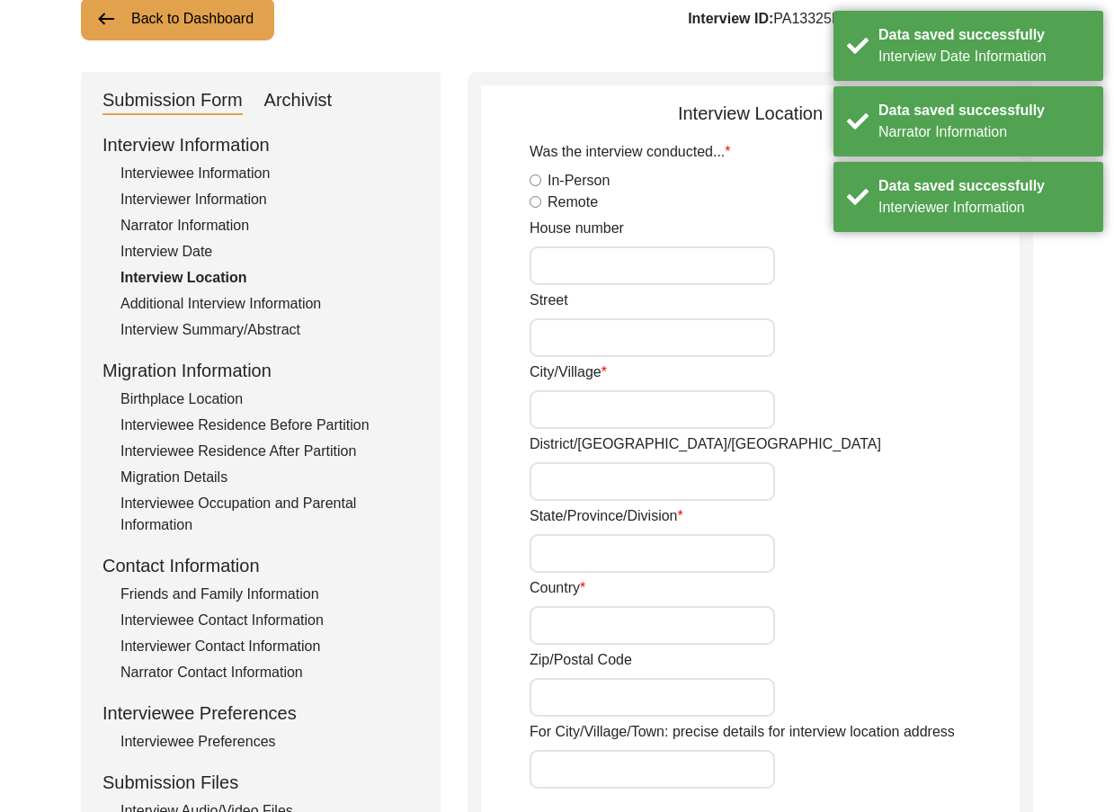
type input "88.45167"
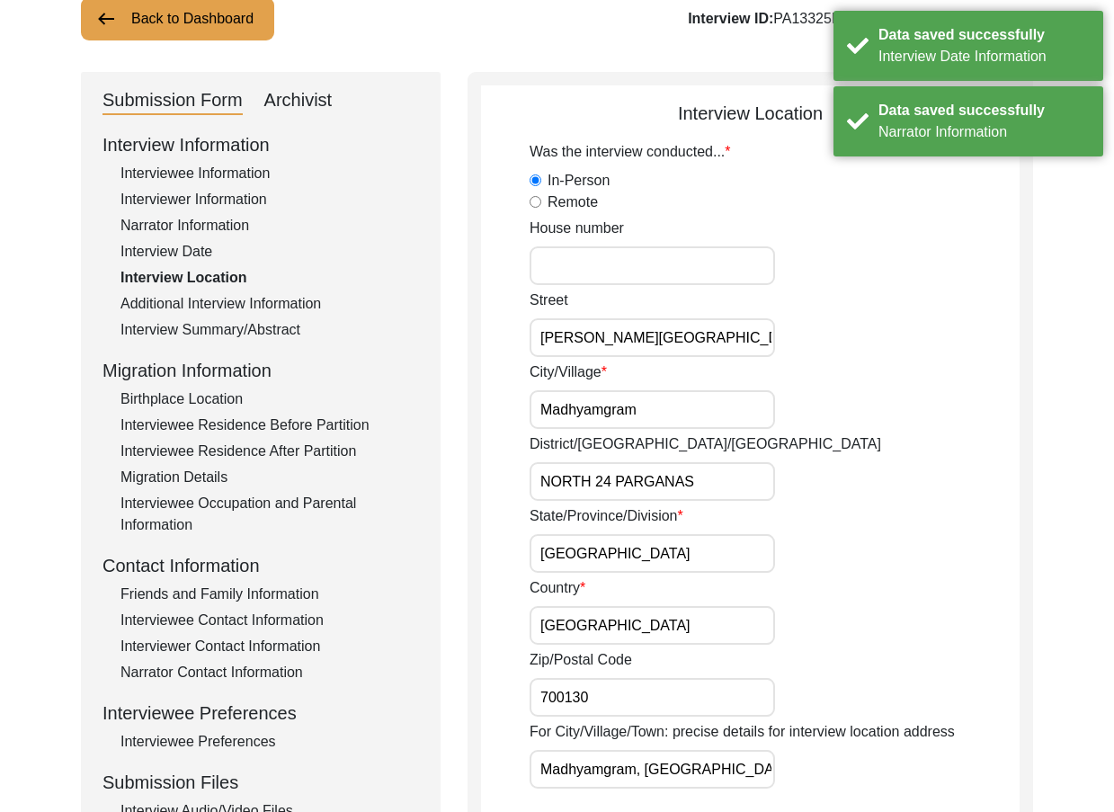
scroll to position [0, 17]
drag, startPoint x: 681, startPoint y: 346, endPoint x: 893, endPoint y: 346, distance: 212.2
click at [893, 346] on div "[GEOGRAPHIC_DATA][PERSON_NAME] via [GEOGRAPHIC_DATA]" at bounding box center [775, 323] width 490 height 67
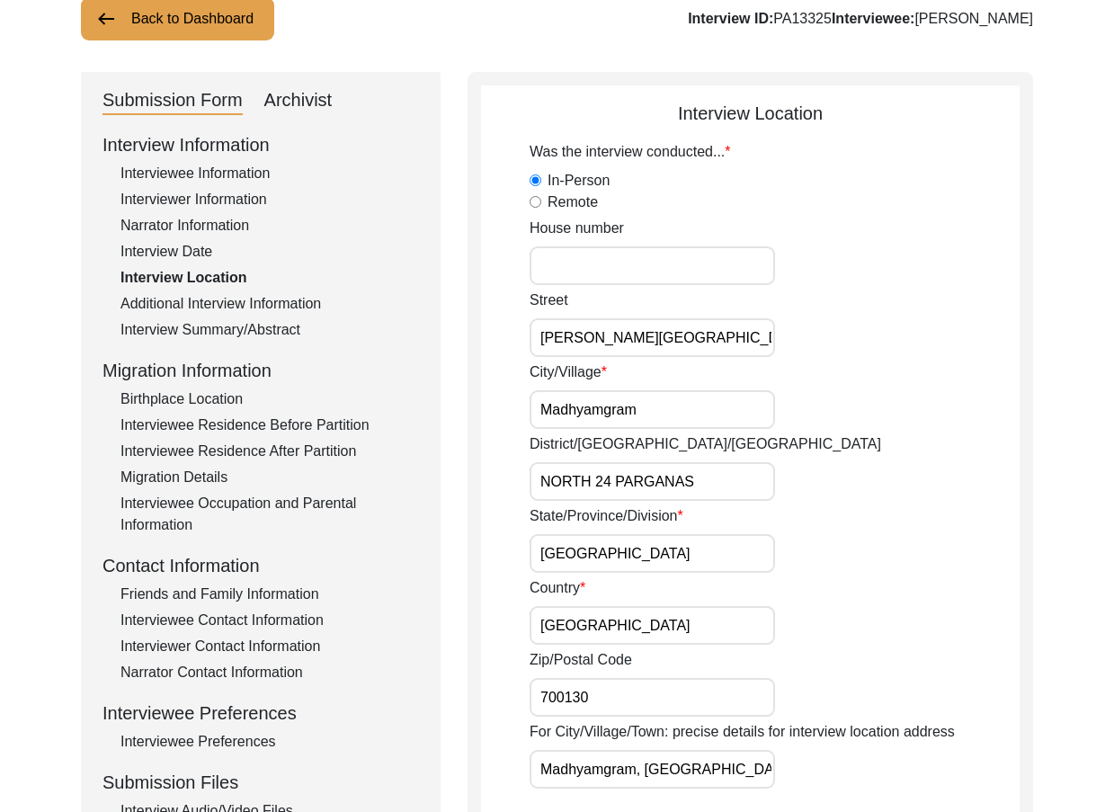
click at [677, 416] on input "Madhyamgram" at bounding box center [652, 409] width 245 height 39
click at [724, 478] on input "NORTH 24 PARGANAS" at bounding box center [652, 481] width 245 height 39
type input "North 24 Parganas"
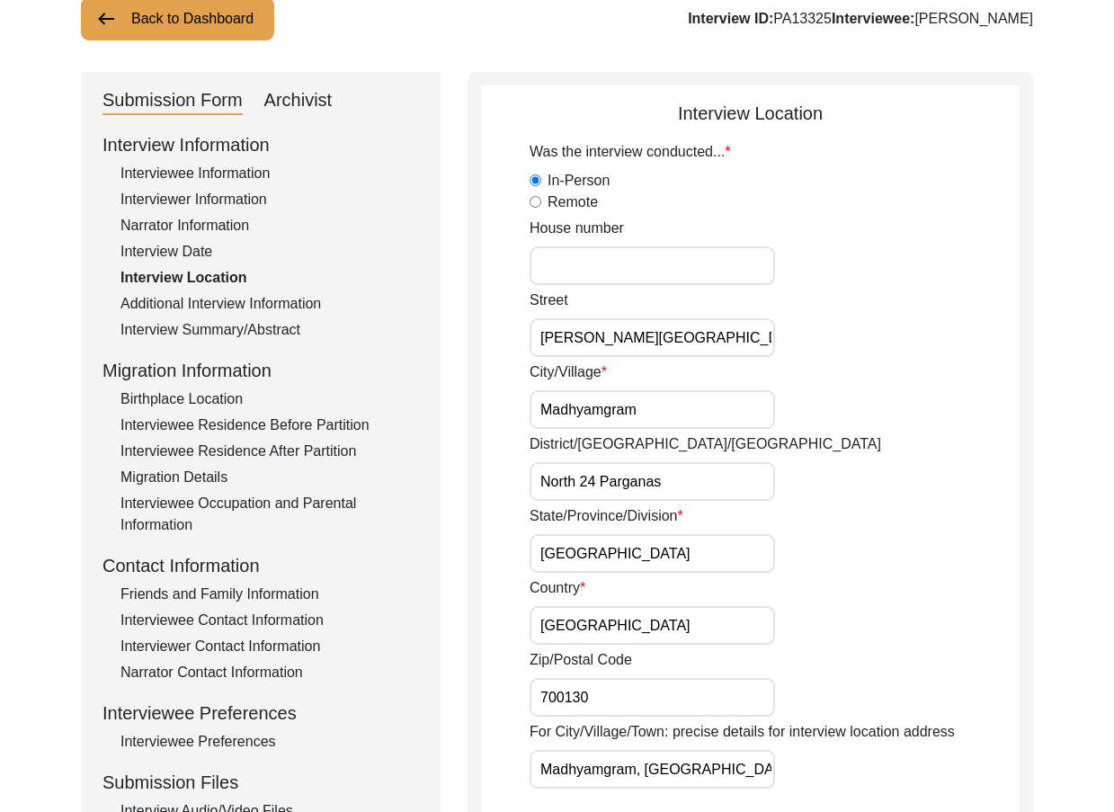
click at [669, 422] on input "Madhyamgram" at bounding box center [652, 409] width 245 height 39
click at [602, 341] on input "[PERSON_NAME][GEOGRAPHIC_DATA] via [GEOGRAPHIC_DATA]" at bounding box center [652, 337] width 245 height 39
click at [602, 340] on input "[PERSON_NAME][GEOGRAPHIC_DATA] via [GEOGRAPHIC_DATA]" at bounding box center [652, 337] width 245 height 39
click at [894, 373] on div "City/Village Madhyamgram" at bounding box center [775, 394] width 490 height 67
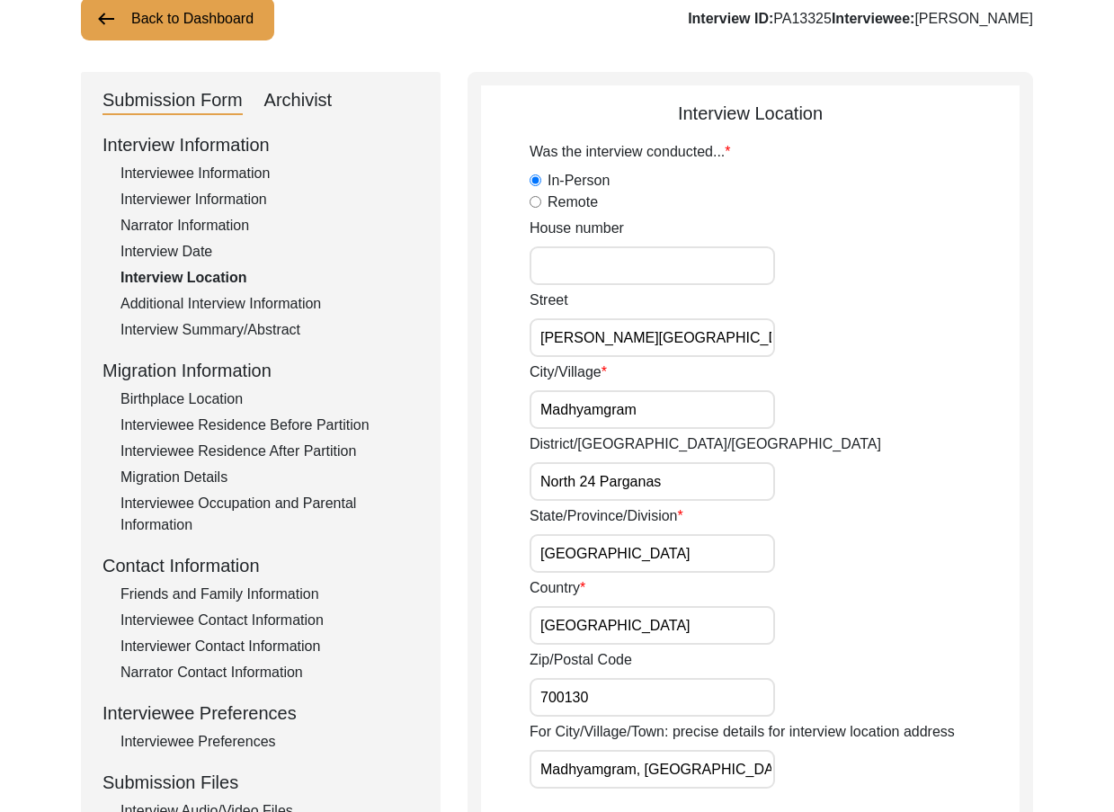
drag, startPoint x: 702, startPoint y: 762, endPoint x: 771, endPoint y: 763, distance: 68.3
click at [770, 763] on input "Madhyamgram, [GEOGRAPHIC_DATA], [GEOGRAPHIC_DATA]" at bounding box center [652, 769] width 245 height 39
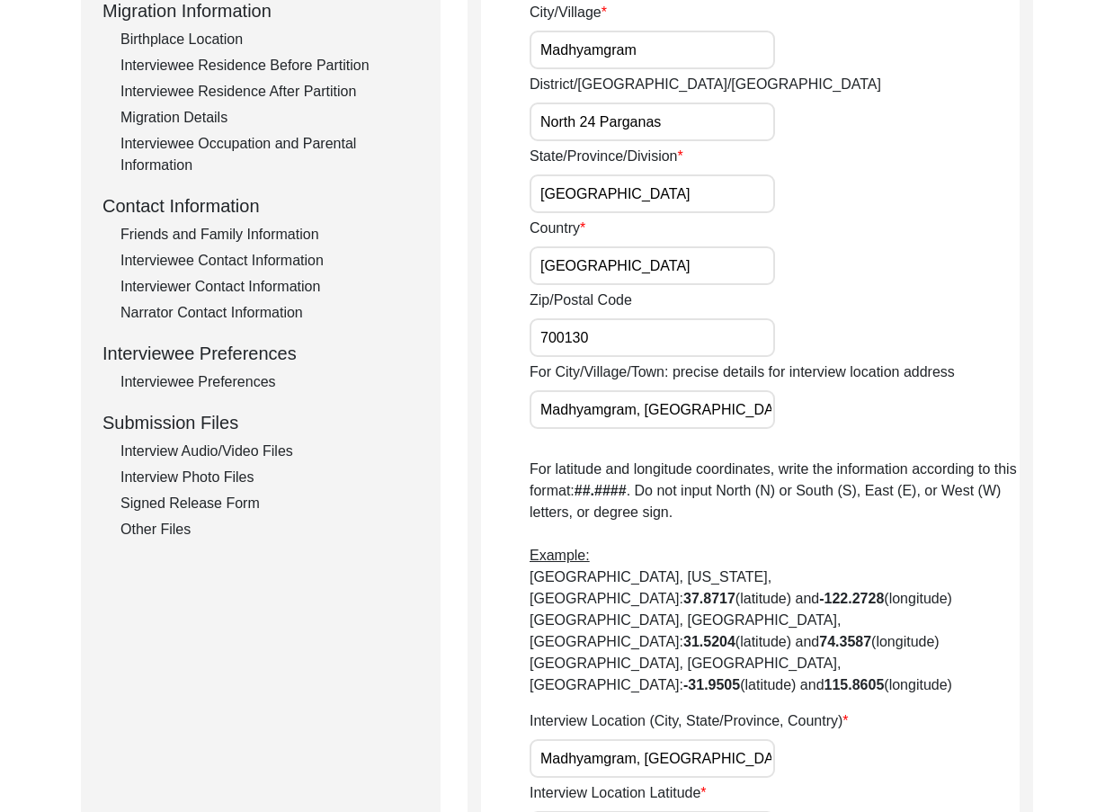
scroll to position [398, 0]
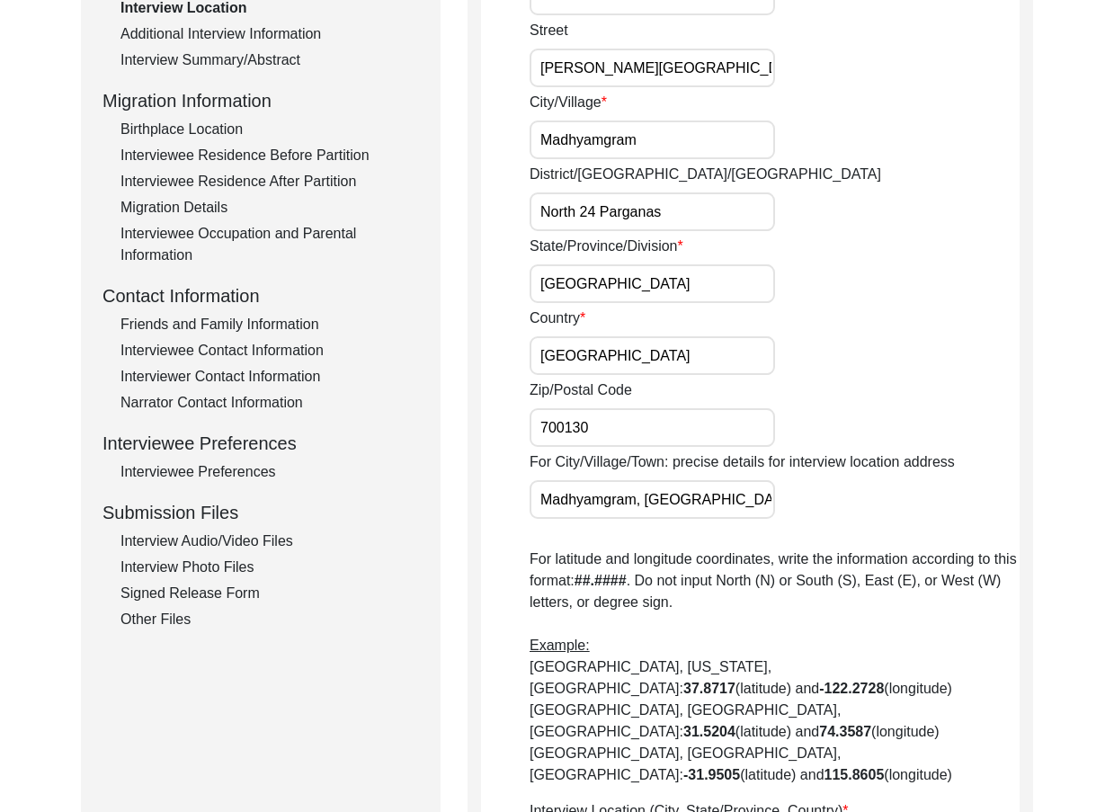
click at [613, 498] on input "Madhyamgram, [GEOGRAPHIC_DATA], [GEOGRAPHIC_DATA]" at bounding box center [652, 499] width 245 height 39
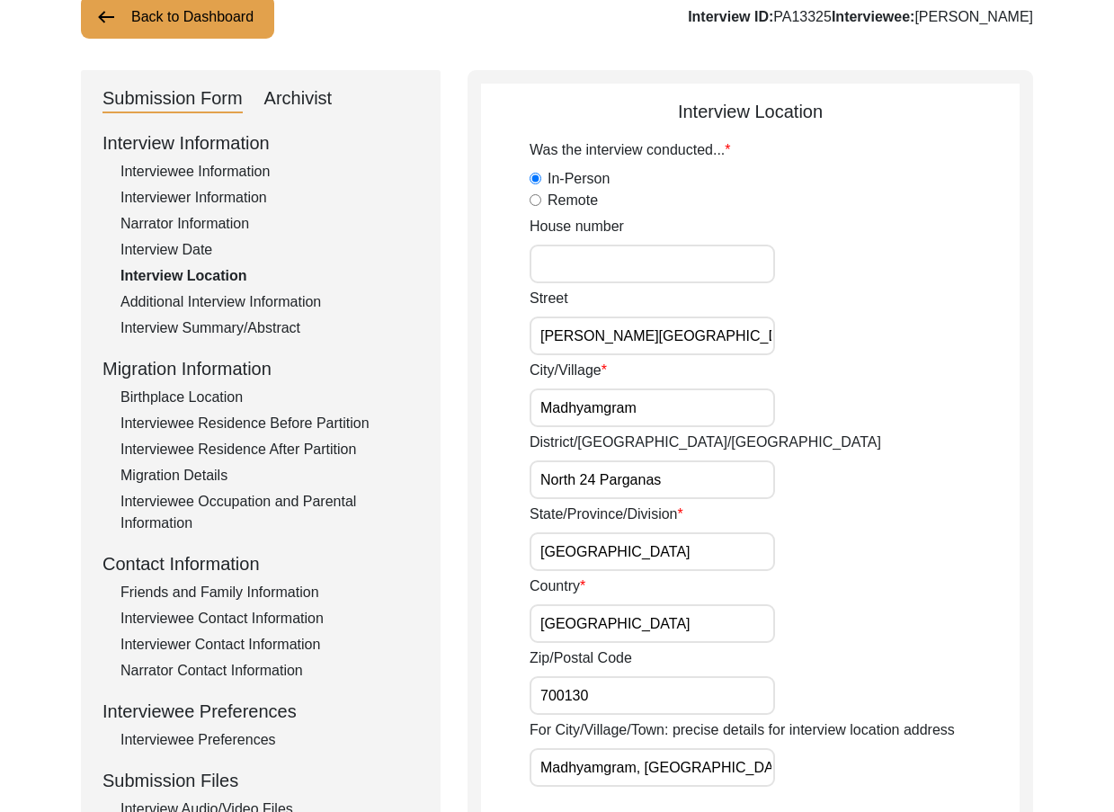
scroll to position [129, 0]
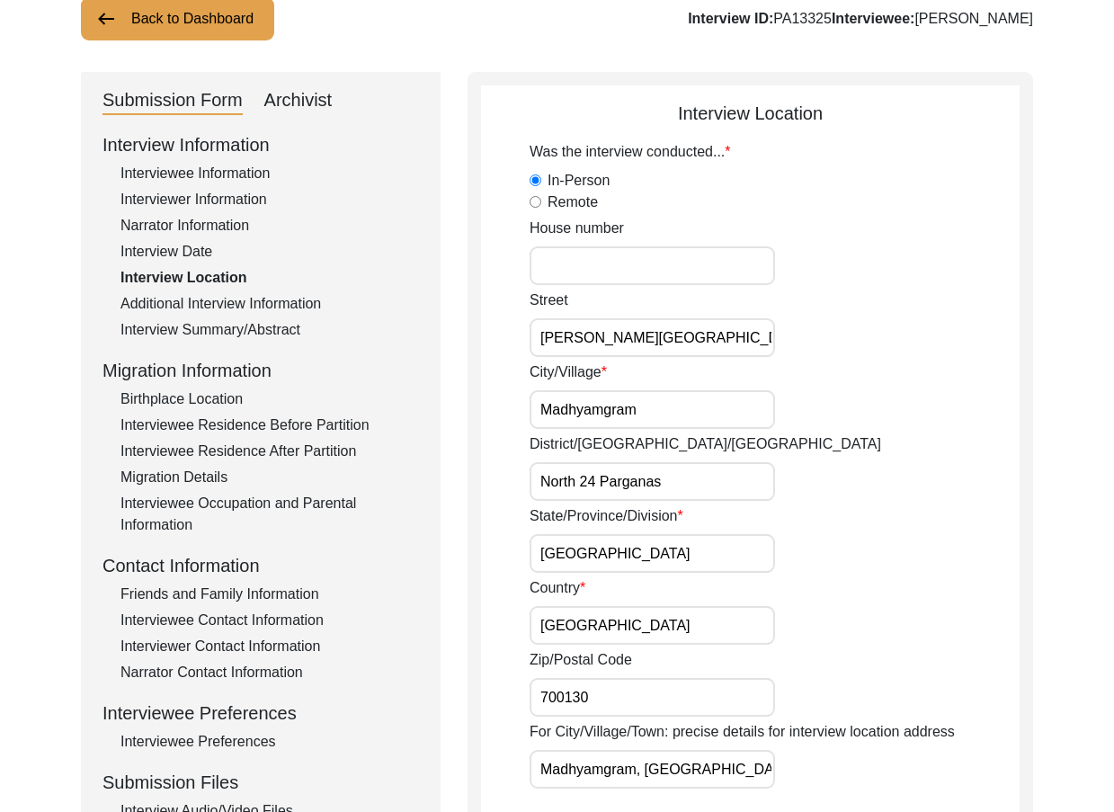
click at [593, 343] on input "[PERSON_NAME][GEOGRAPHIC_DATA] via [GEOGRAPHIC_DATA]" at bounding box center [652, 337] width 245 height 39
click at [592, 343] on input "[PERSON_NAME][GEOGRAPHIC_DATA] via [GEOGRAPHIC_DATA]" at bounding box center [652, 337] width 245 height 39
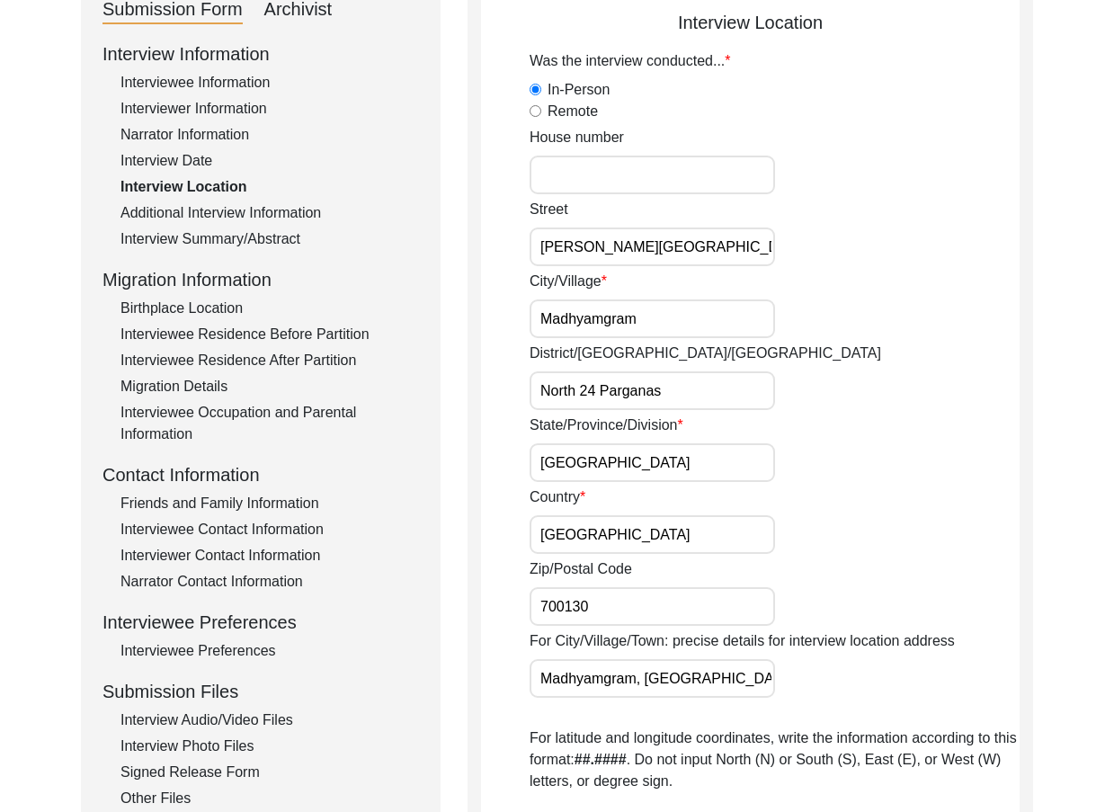
scroll to position [398, 0]
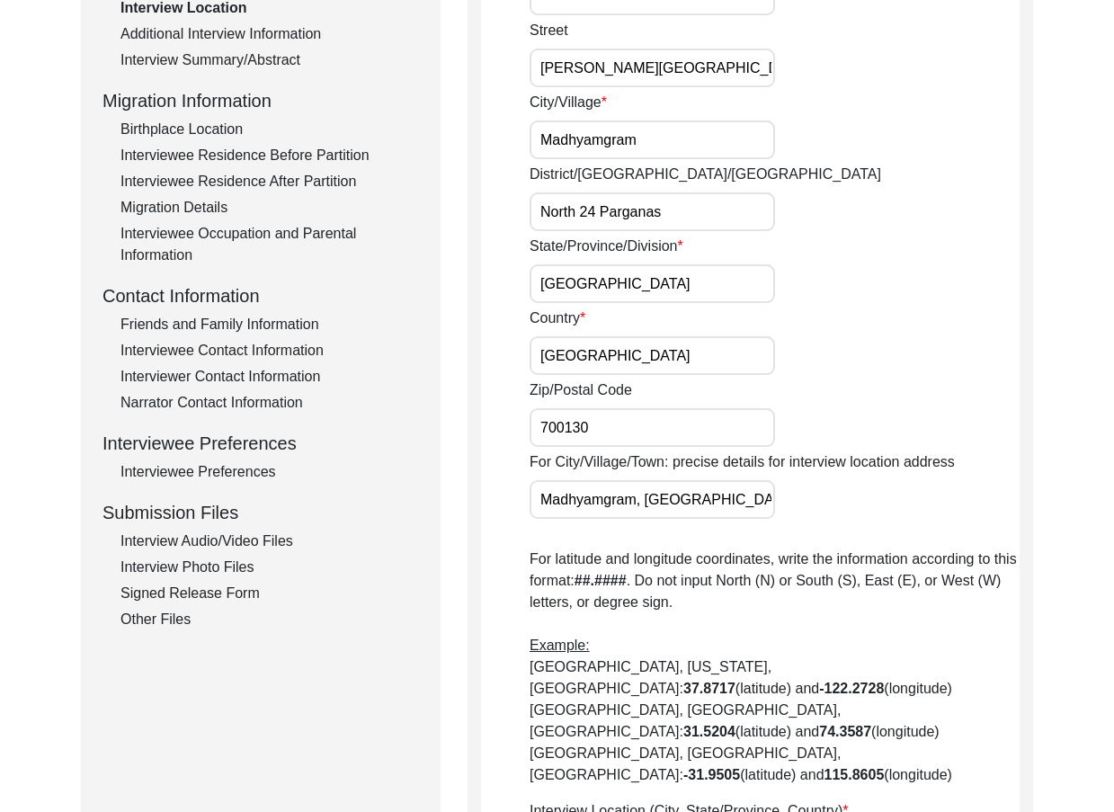
click at [710, 515] on input "Madhyamgram, [GEOGRAPHIC_DATA], [GEOGRAPHIC_DATA]" at bounding box center [652, 499] width 245 height 39
click at [708, 511] on input "Madhyamgram, [GEOGRAPHIC_DATA], [GEOGRAPHIC_DATA]" at bounding box center [652, 499] width 245 height 39
paste input "[PERSON_NAME][GEOGRAPHIC_DATA] via [GEOGRAPHIC_DATA]"
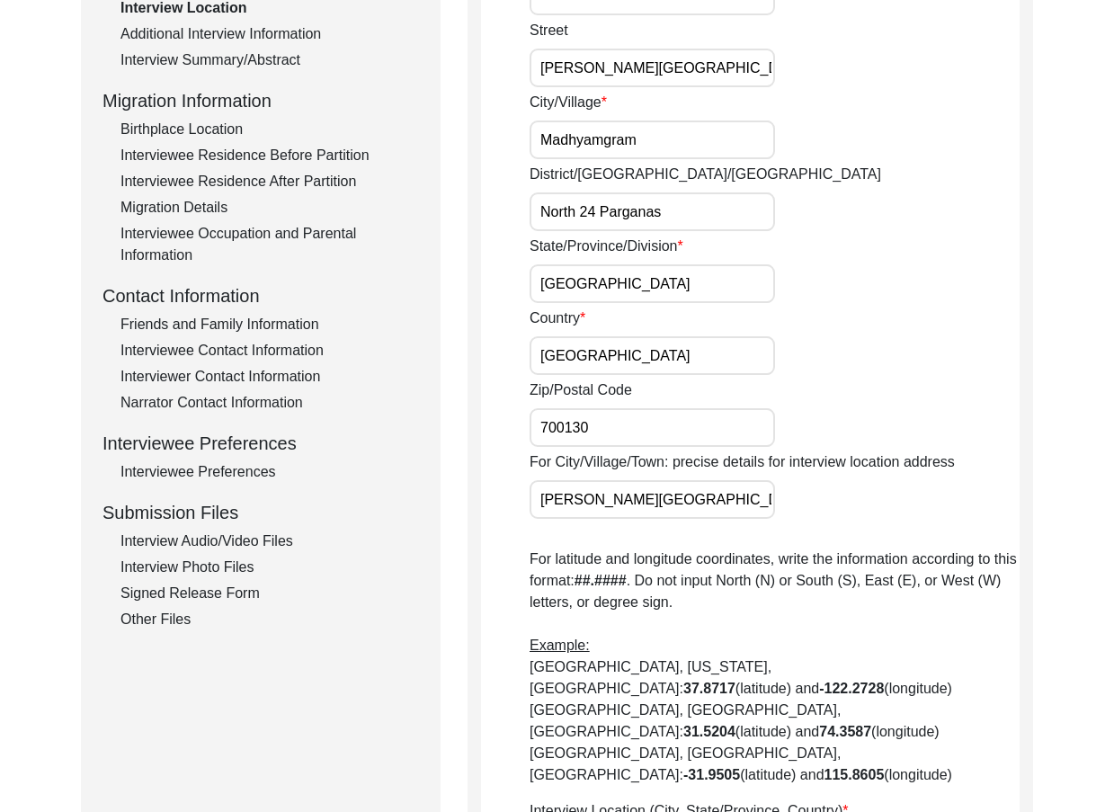
scroll to position [0, 17]
type input "[PERSON_NAME][GEOGRAPHIC_DATA] via [GEOGRAPHIC_DATA]"
click at [835, 521] on div "Was the interview conducted... In-Person [GEOGRAPHIC_DATA][PERSON_NAME] via [GE…" at bounding box center [775, 441] width 490 height 1140
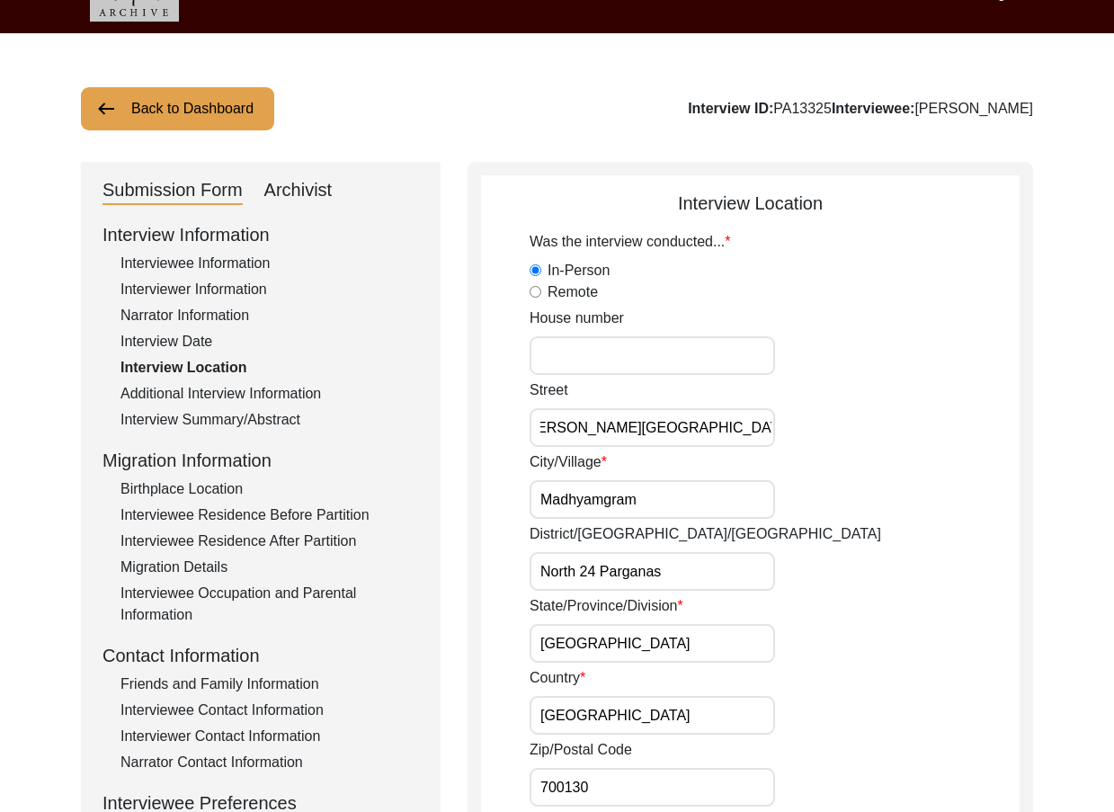
drag, startPoint x: 659, startPoint y: 426, endPoint x: 966, endPoint y: 426, distance: 306.6
click at [966, 426] on div "[GEOGRAPHIC_DATA][PERSON_NAME] via [GEOGRAPHIC_DATA]" at bounding box center [775, 412] width 490 height 67
type input "[PERSON_NAME][GEOGRAPHIC_DATA]"
click at [966, 426] on div "[GEOGRAPHIC_DATA][PERSON_NAME]" at bounding box center [775, 412] width 490 height 67
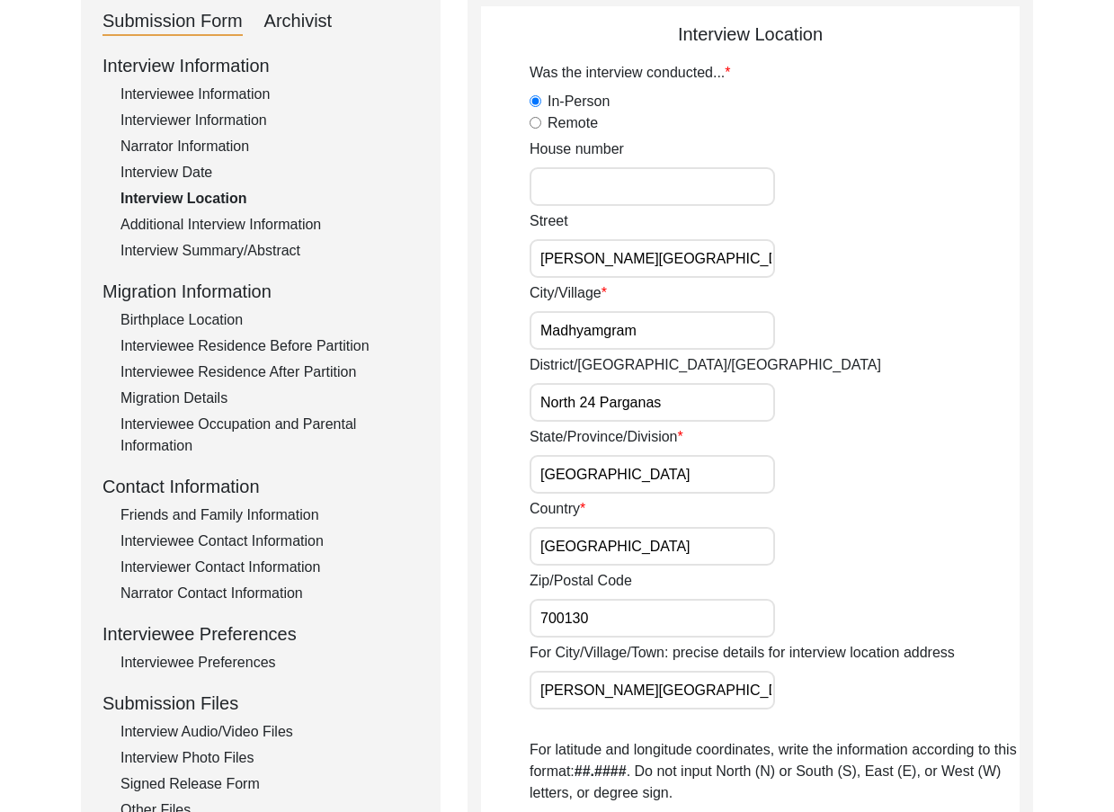
scroll to position [218, 0]
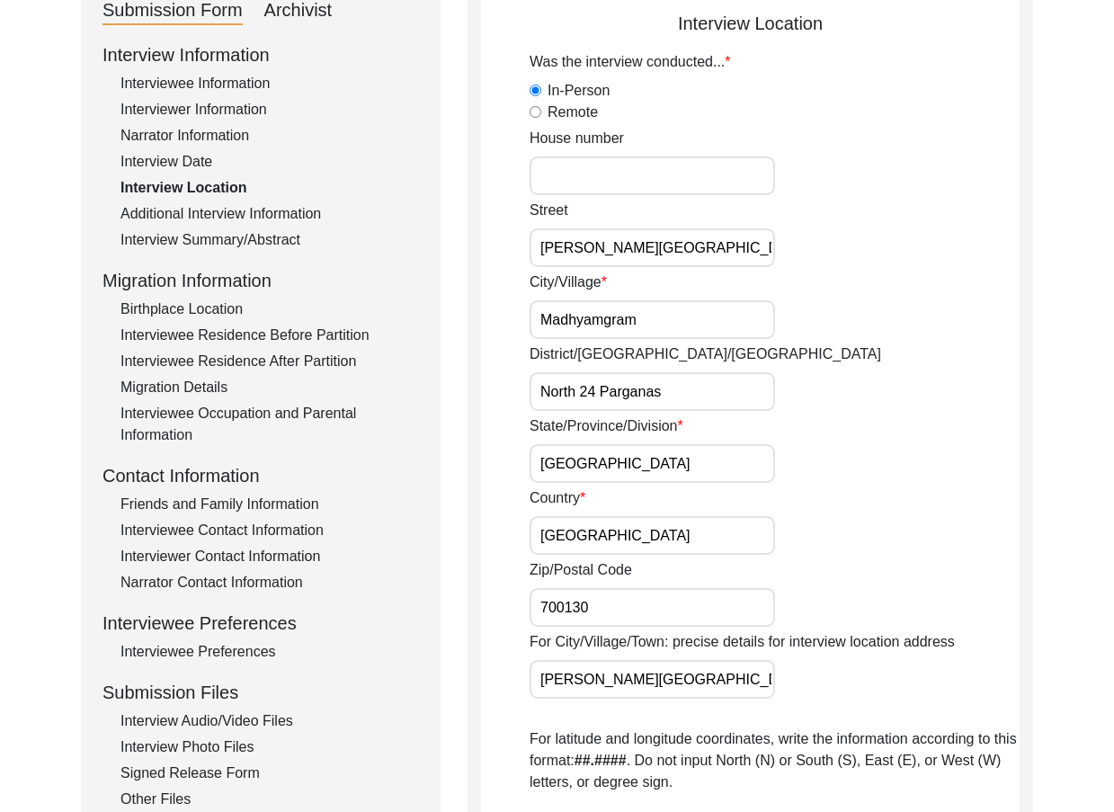
click at [706, 266] on input "[PERSON_NAME][GEOGRAPHIC_DATA]" at bounding box center [652, 247] width 245 height 39
drag, startPoint x: 674, startPoint y: 334, endPoint x: 679, endPoint y: 358, distance: 24.7
click at [672, 335] on input "Madhyamgram" at bounding box center [652, 319] width 245 height 39
click at [713, 390] on input "North 24 Parganas" at bounding box center [652, 391] width 245 height 39
click at [693, 455] on input "[GEOGRAPHIC_DATA]" at bounding box center [652, 463] width 245 height 39
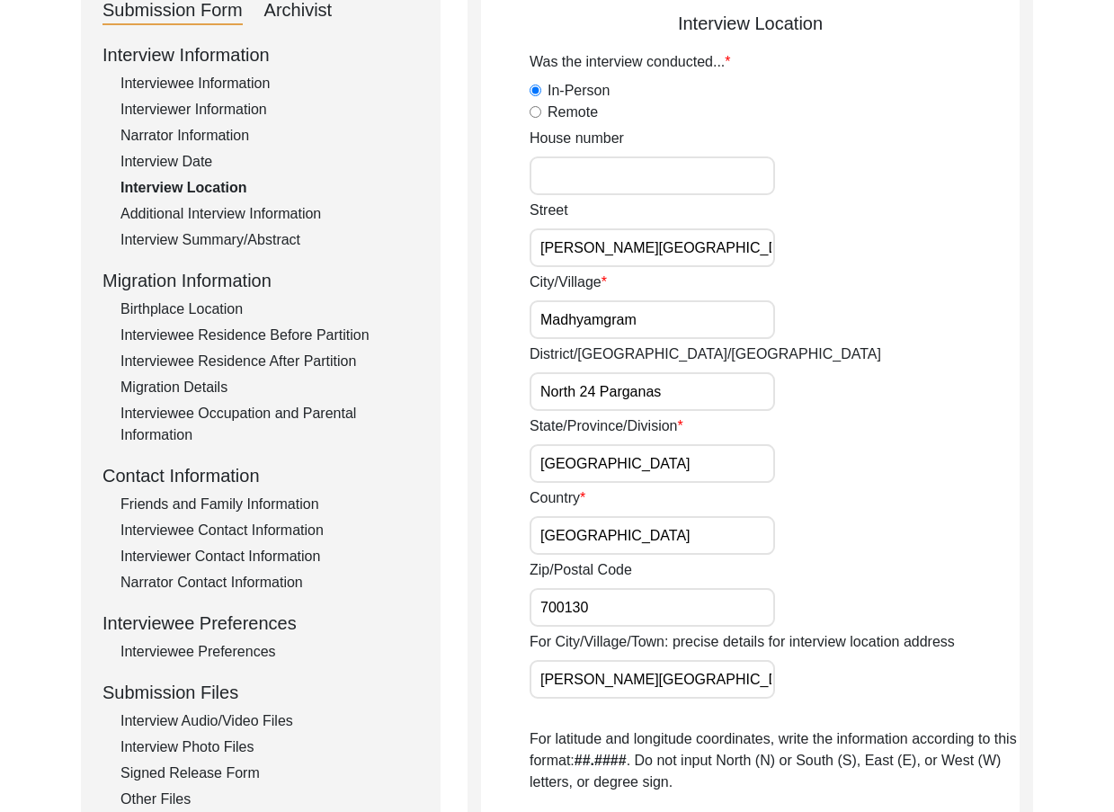
click at [672, 541] on input "[GEOGRAPHIC_DATA]" at bounding box center [652, 535] width 245 height 39
click at [679, 613] on input "700130" at bounding box center [652, 607] width 245 height 39
drag, startPoint x: 727, startPoint y: 665, endPoint x: 917, endPoint y: 690, distance: 191.3
click at [917, 690] on div "For City/Village/Town: precise details for interview location address [PERSON_N…" at bounding box center [775, 664] width 490 height 67
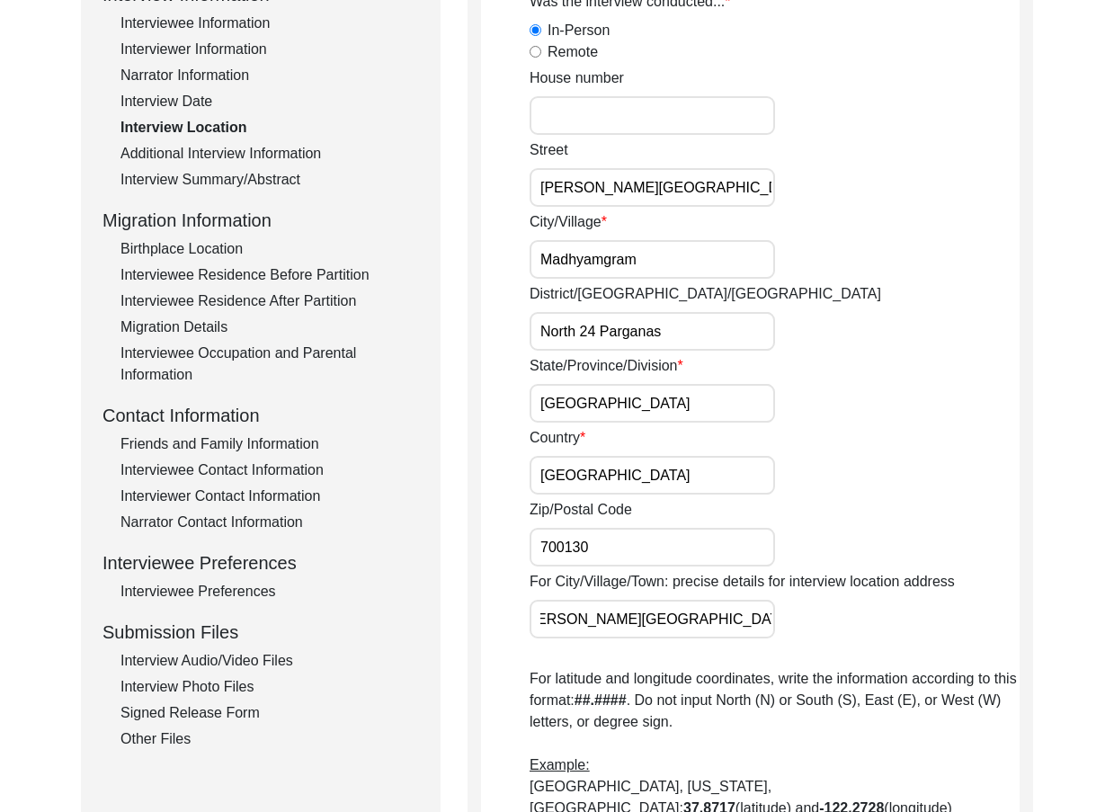
scroll to position [308, 0]
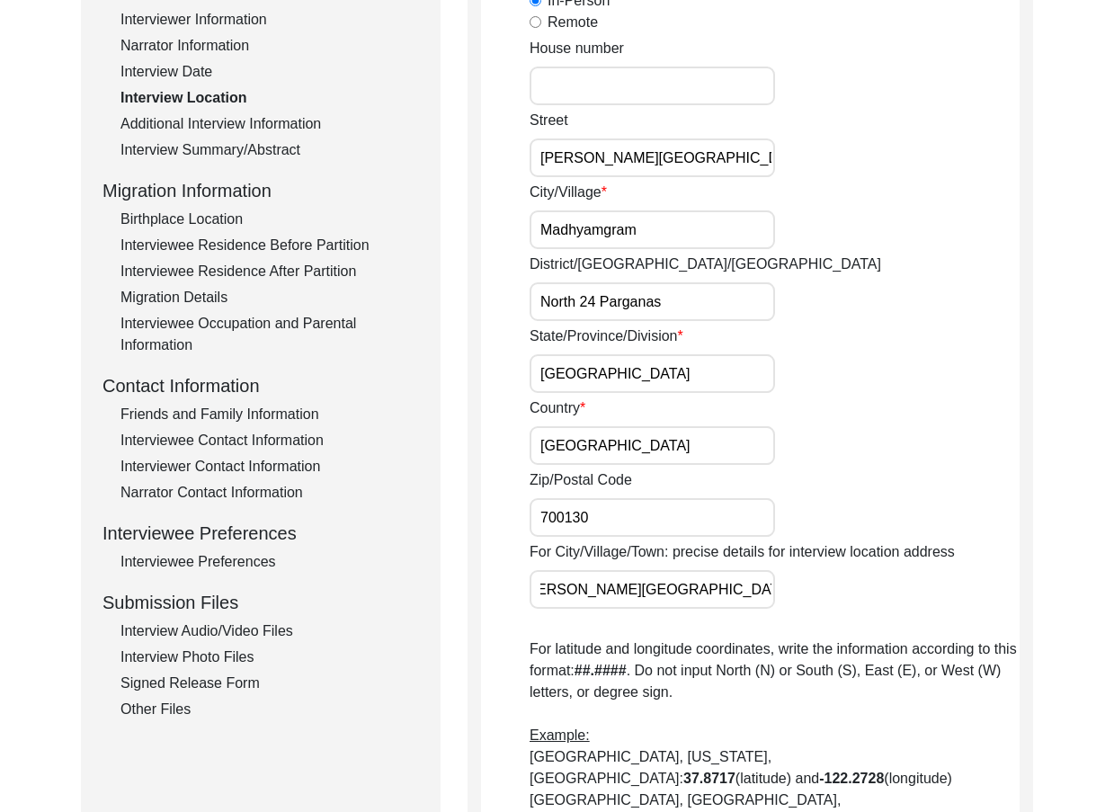
drag, startPoint x: 899, startPoint y: 670, endPoint x: 876, endPoint y: 633, distance: 43.7
click at [896, 664] on p "For latitude and longitude coordinates, write the information according to this…" at bounding box center [775, 756] width 490 height 237
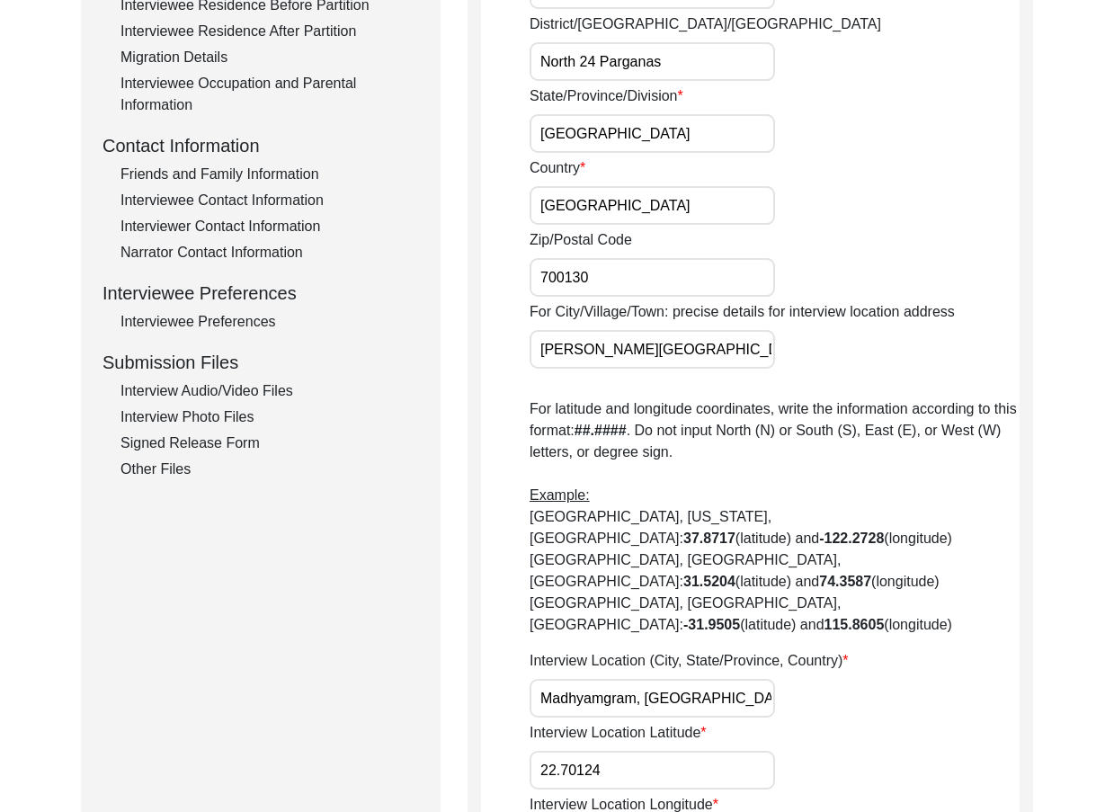
scroll to position [758, 0]
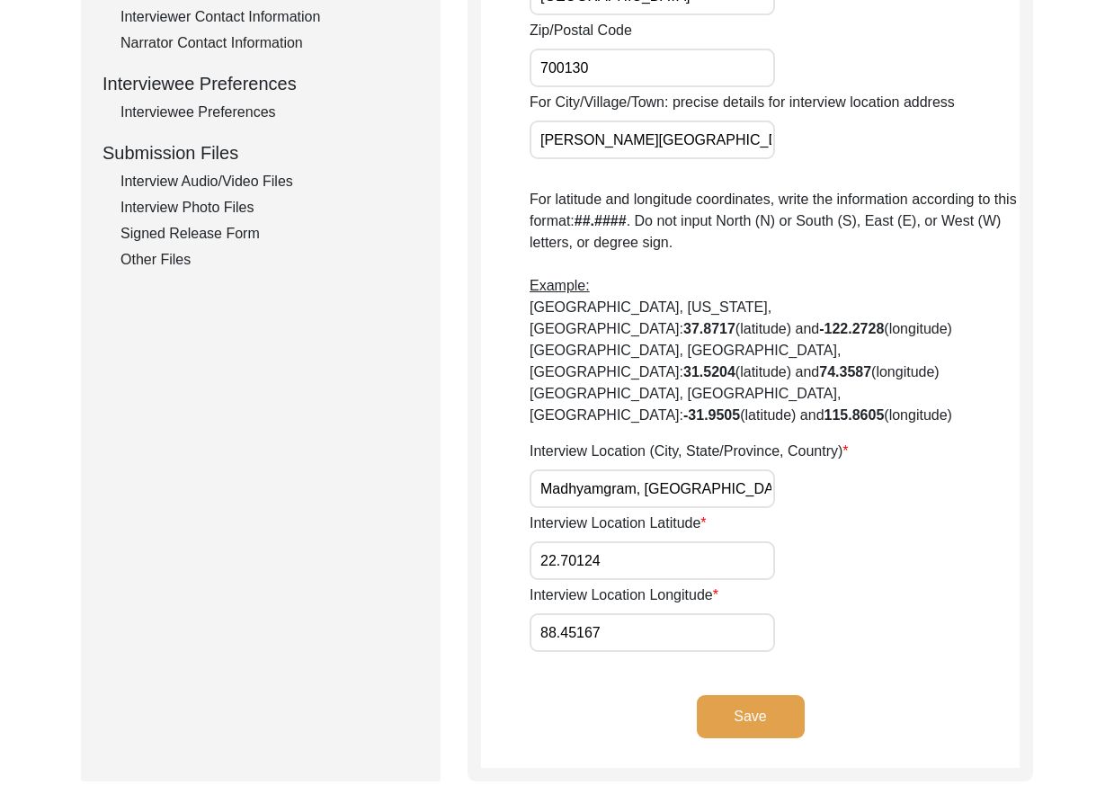
drag, startPoint x: 602, startPoint y: 445, endPoint x: 807, endPoint y: 446, distance: 204.1
click at [807, 446] on div "Interview Location (City, State/Province, Country) Madhyamgram, [GEOGRAPHIC_DAT…" at bounding box center [775, 474] width 490 height 67
click at [741, 541] on input "22.70124" at bounding box center [652, 560] width 245 height 39
drag, startPoint x: 646, startPoint y: 536, endPoint x: 639, endPoint y: 523, distance: 14.1
click at [644, 541] on input "22.70124" at bounding box center [652, 560] width 245 height 39
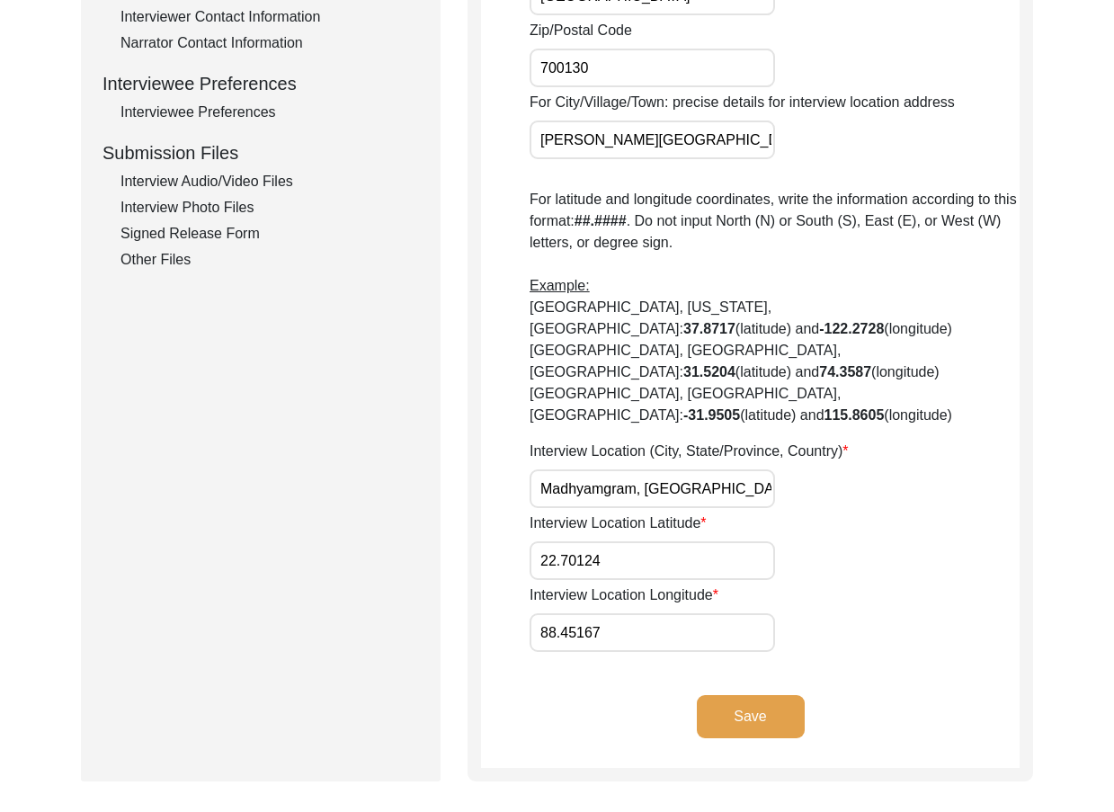
click at [637, 541] on input "22.70124" at bounding box center [652, 560] width 245 height 39
click at [722, 613] on input "88.45167" at bounding box center [652, 632] width 245 height 39
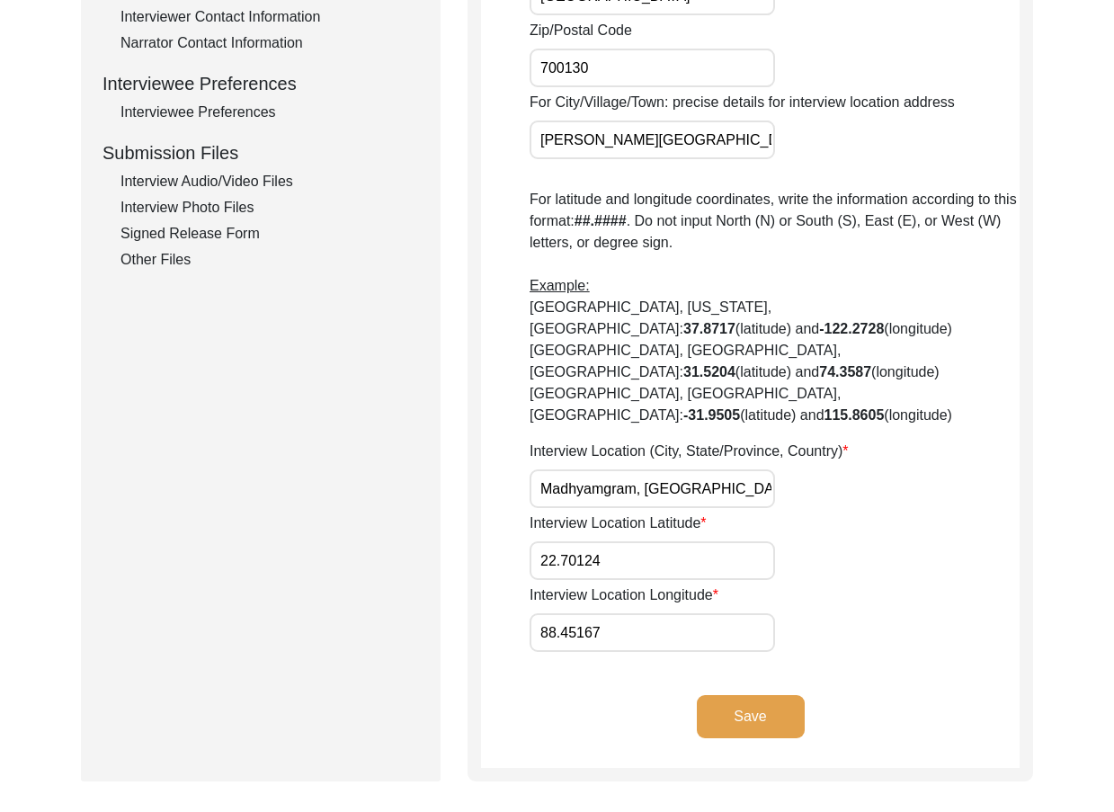
click at [722, 613] on input "88.45167" at bounding box center [652, 632] width 245 height 39
click at [620, 541] on input "22.70124" at bounding box center [652, 560] width 245 height 39
paste input "69"
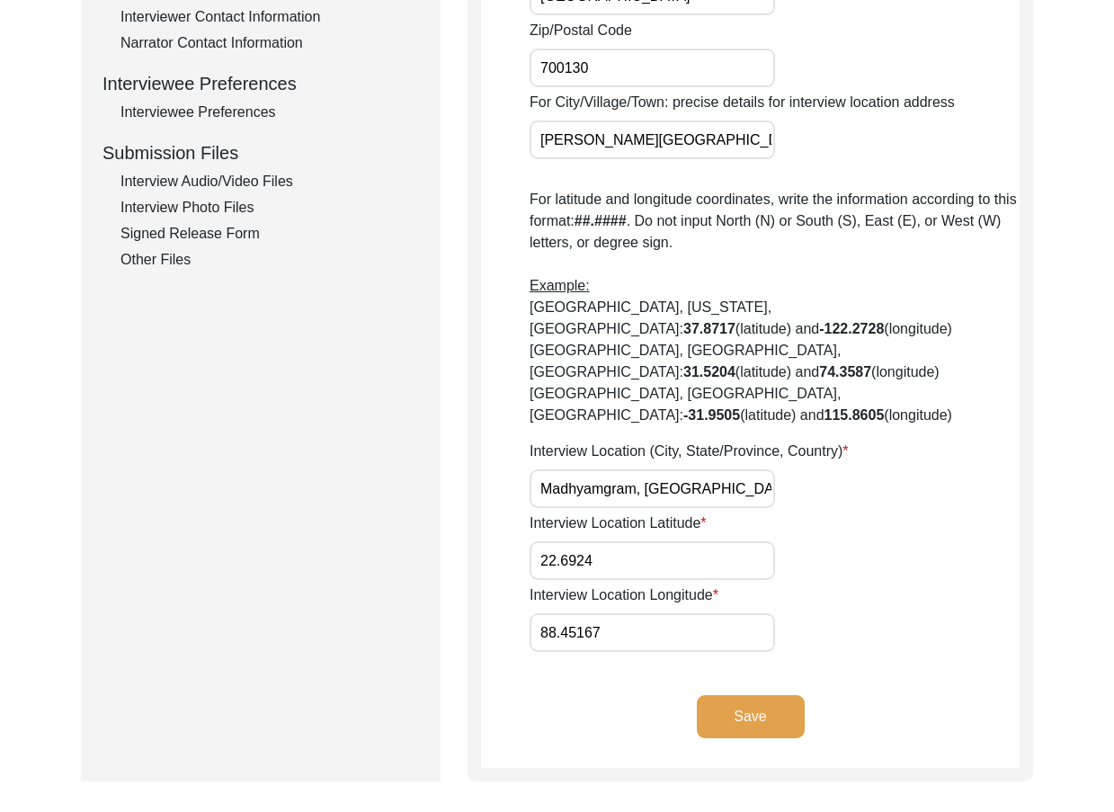
type input "22.6924"
click at [596, 613] on input "88.45167" at bounding box center [652, 632] width 245 height 39
paste input "653"
type input "88.4653"
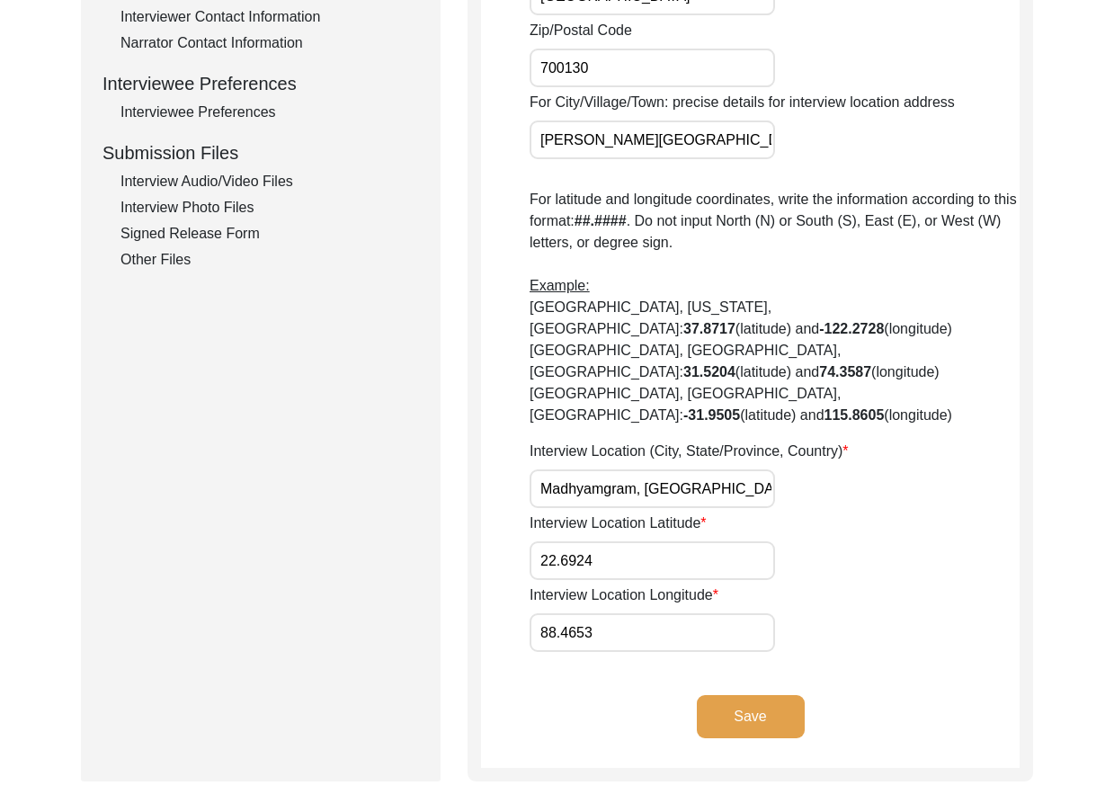
click at [609, 541] on input "22.6924" at bounding box center [652, 560] width 245 height 39
click at [744, 613] on input "88.4653" at bounding box center [652, 632] width 245 height 39
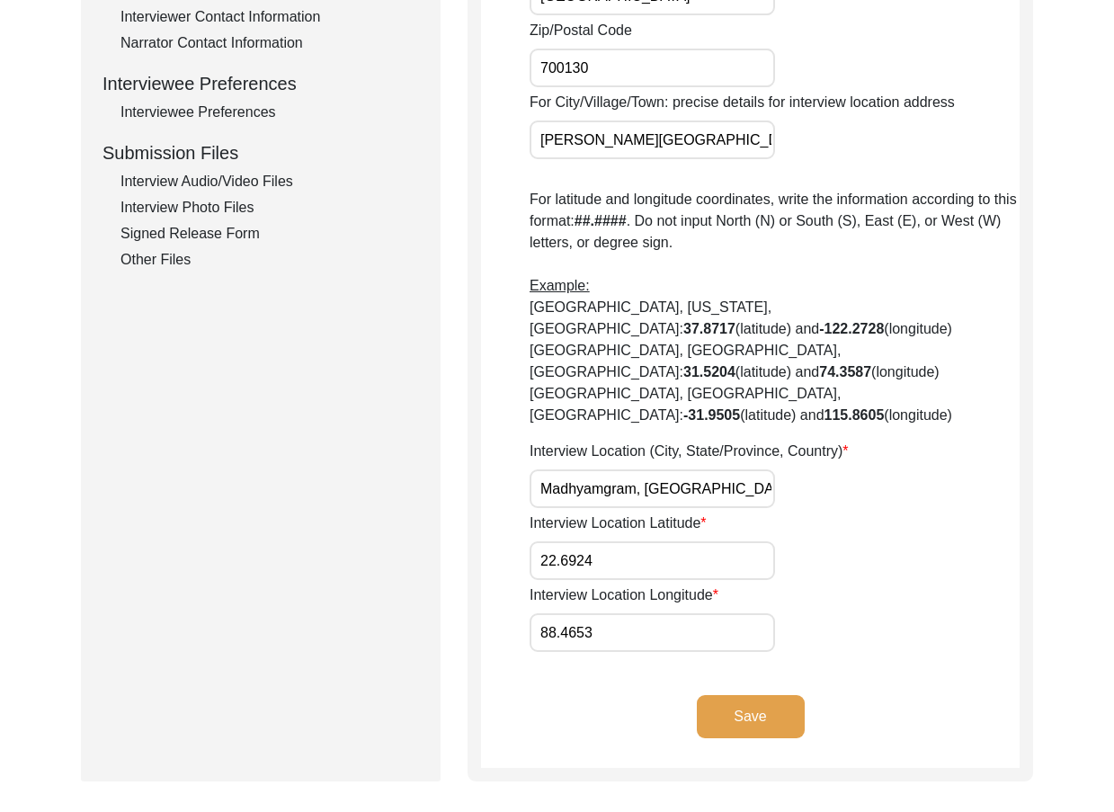
click at [744, 613] on input "88.4653" at bounding box center [652, 632] width 245 height 39
click at [777, 695] on button "Save" at bounding box center [751, 716] width 108 height 43
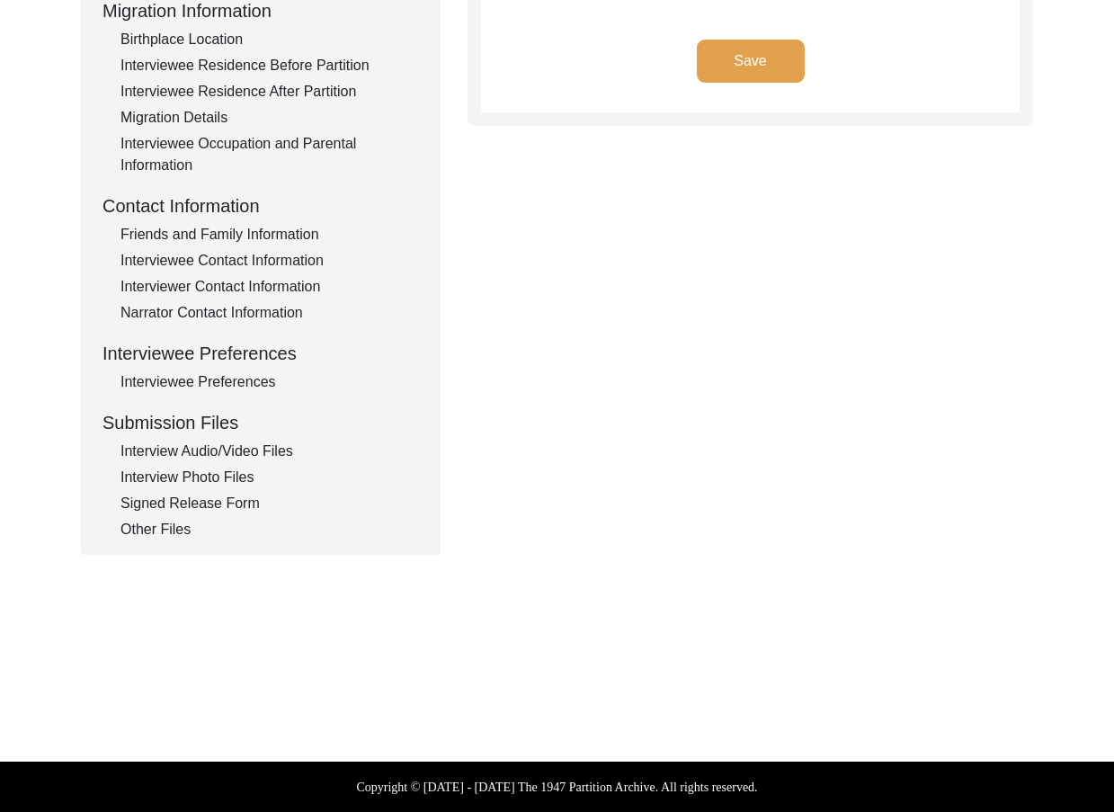
scroll to position [488, 0]
type input "Bengali"
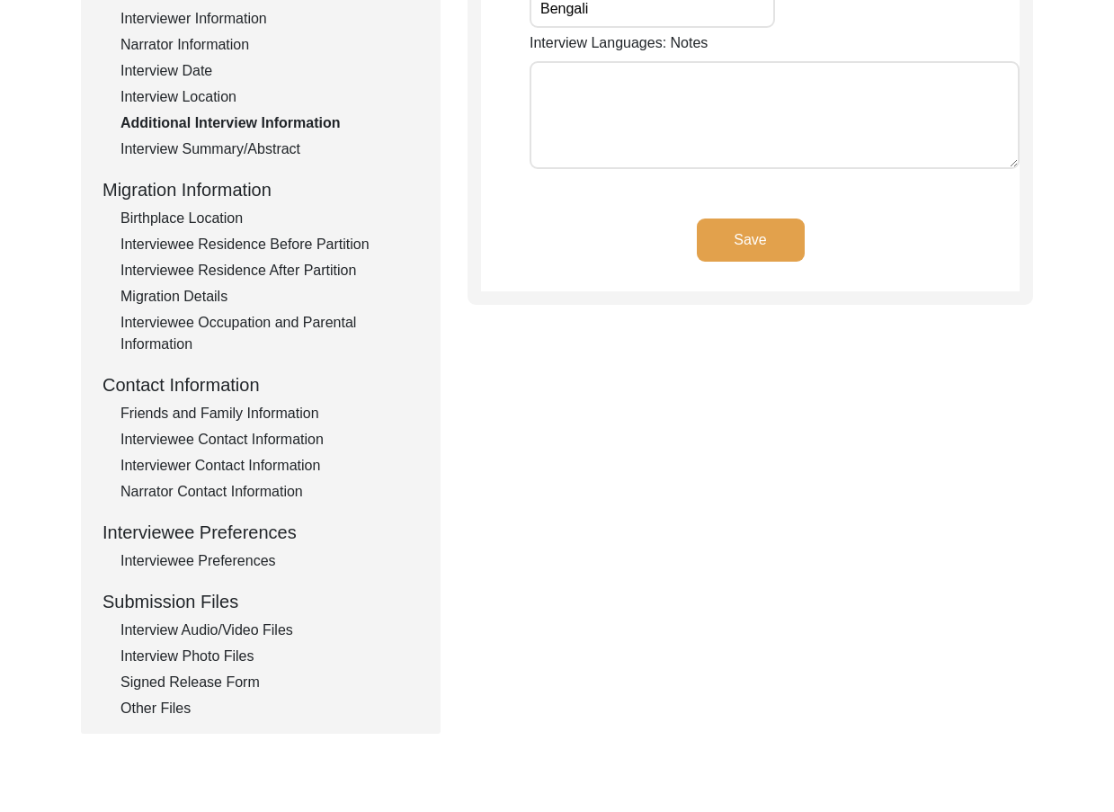
scroll to position [0, 0]
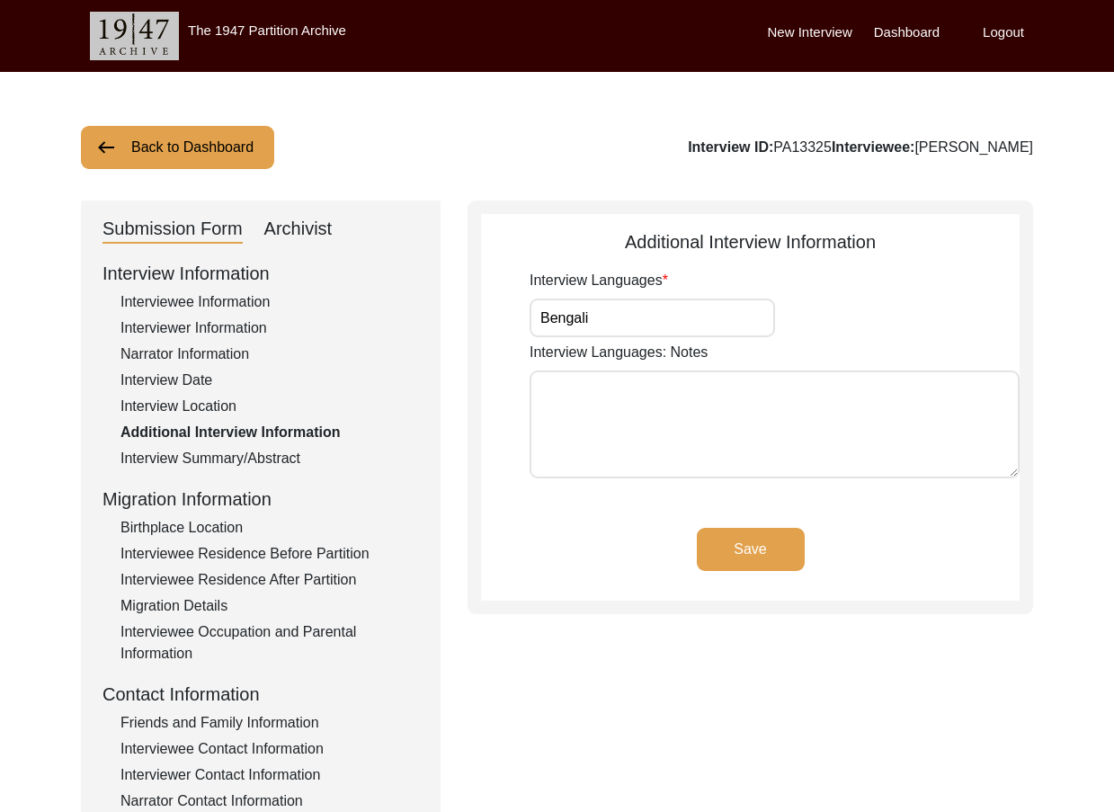
click at [672, 320] on input "Bengali" at bounding box center [652, 318] width 245 height 39
click at [779, 572] on div "Save" at bounding box center [750, 564] width 539 height 73
click at [777, 564] on button "Save" at bounding box center [751, 549] width 108 height 43
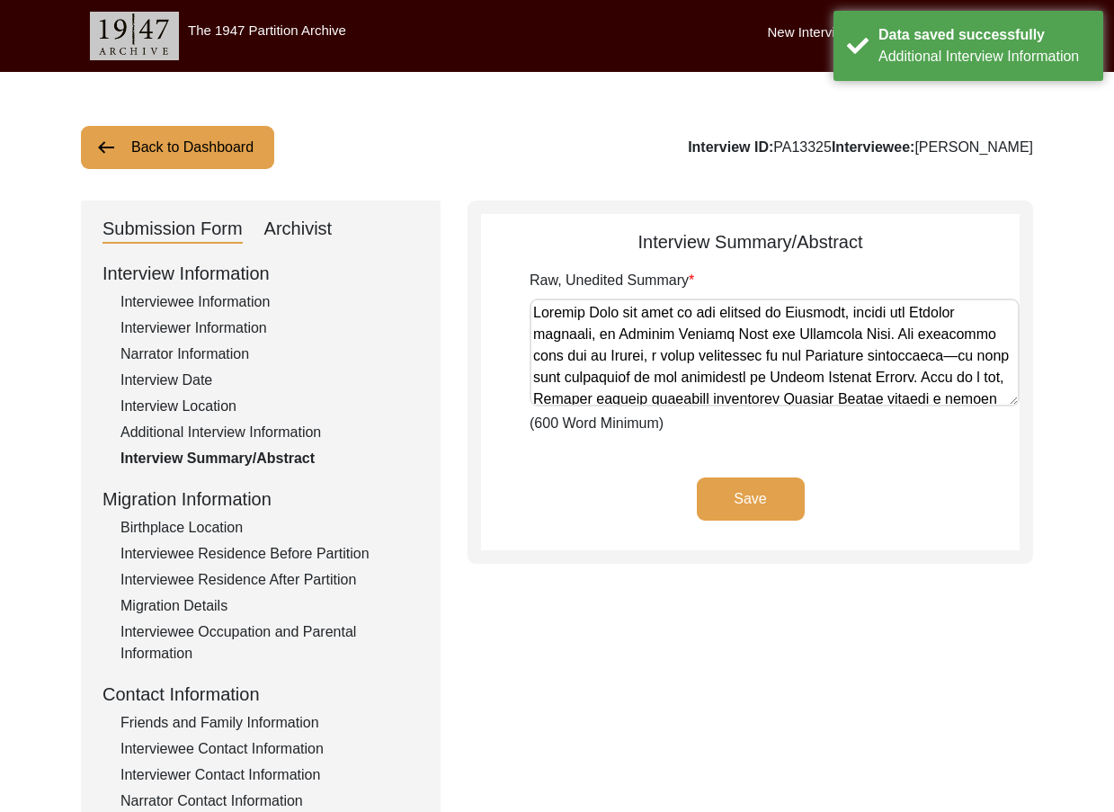
click at [790, 519] on button "Save" at bounding box center [751, 498] width 108 height 43
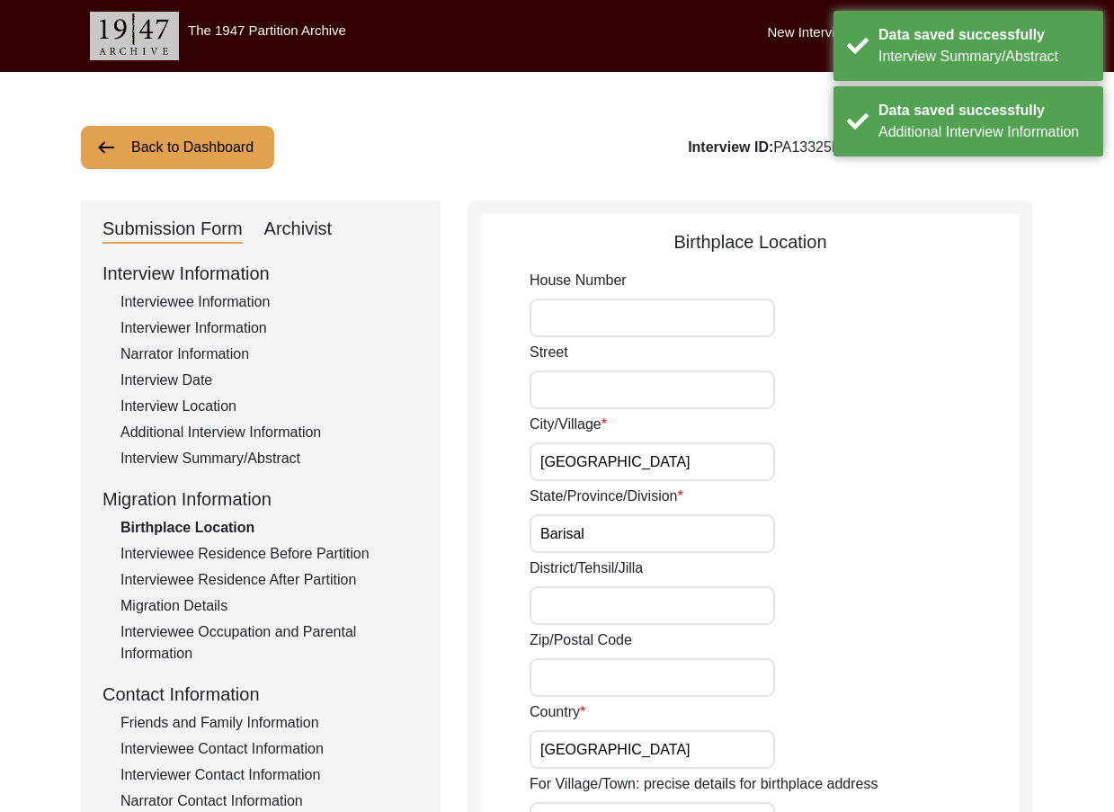
click at [716, 496] on div "State/Province/Division Barisal" at bounding box center [775, 519] width 490 height 67
click at [712, 480] on input "[GEOGRAPHIC_DATA]" at bounding box center [652, 461] width 245 height 39
click at [712, 477] on input "[GEOGRAPHIC_DATA]" at bounding box center [652, 461] width 245 height 39
click at [712, 476] on input "[GEOGRAPHIC_DATA]" at bounding box center [652, 461] width 245 height 39
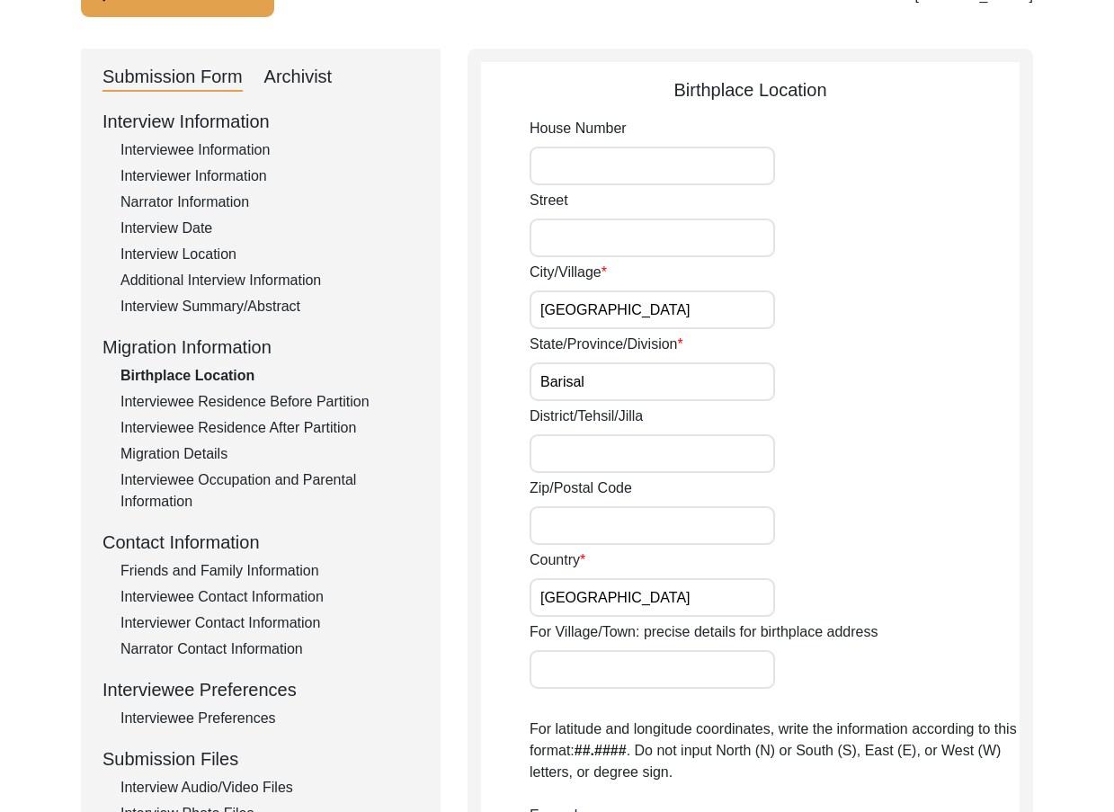
scroll to position [180, 0]
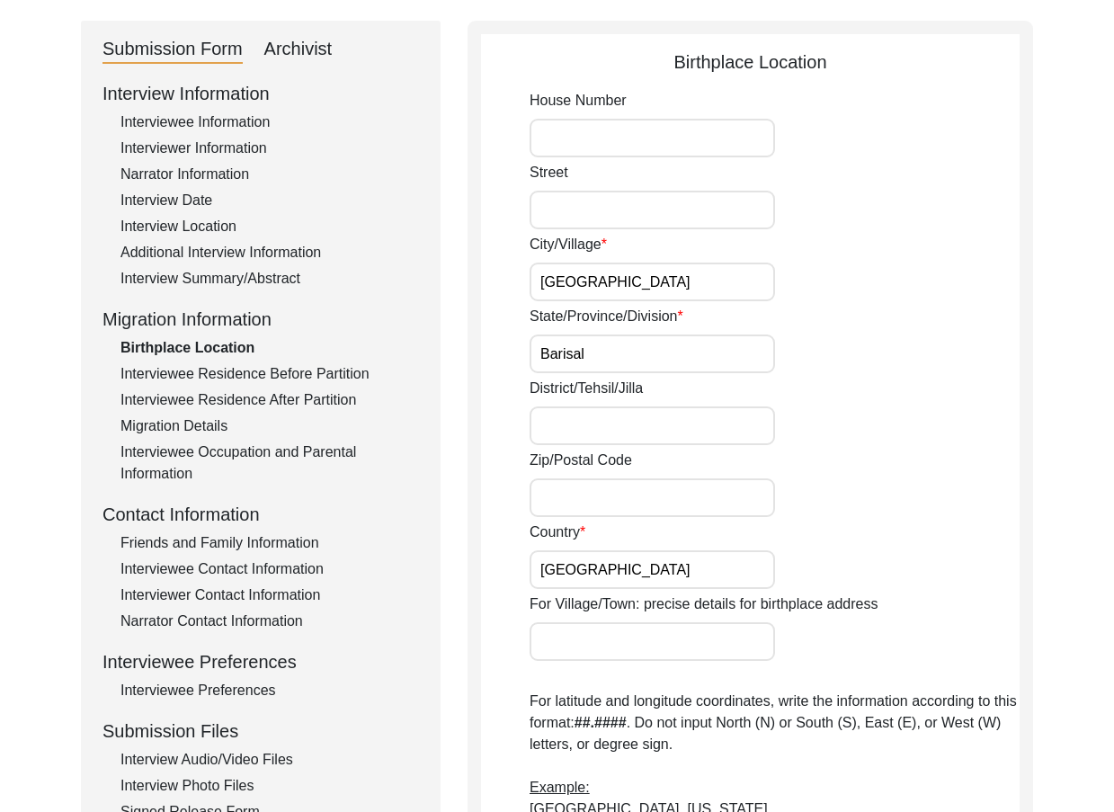
click at [694, 290] on input "[GEOGRAPHIC_DATA]" at bounding box center [652, 282] width 245 height 39
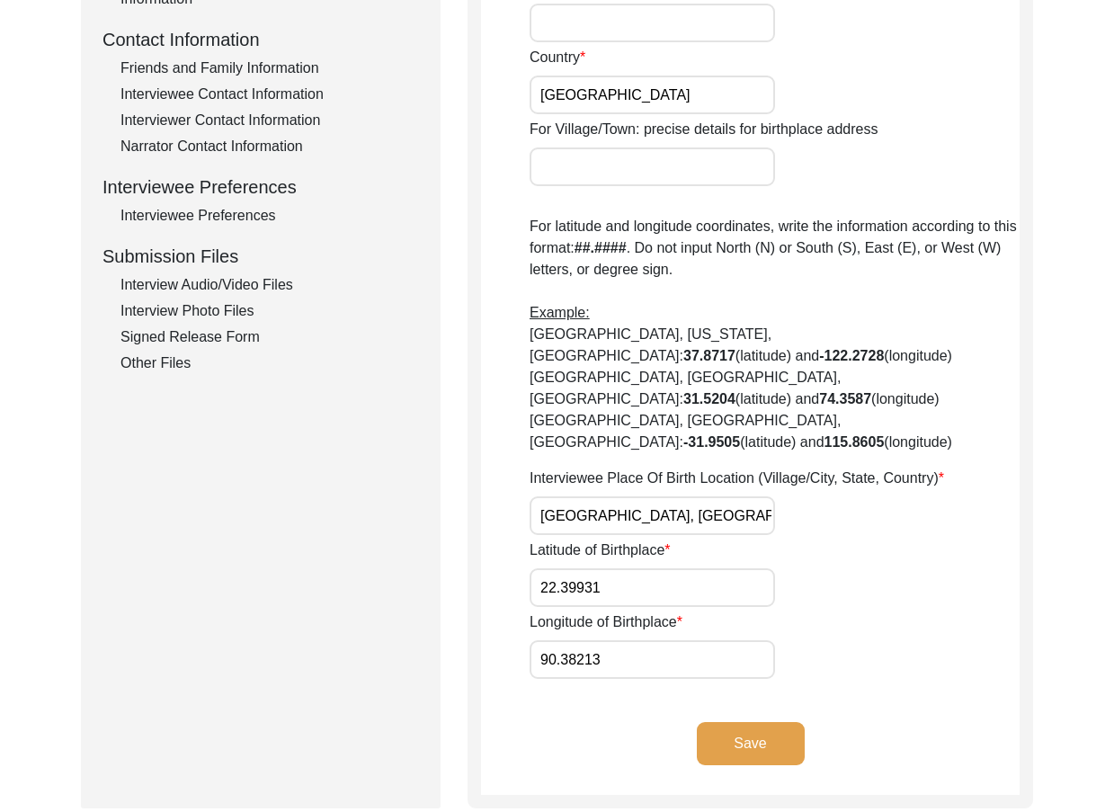
scroll to position [685, 0]
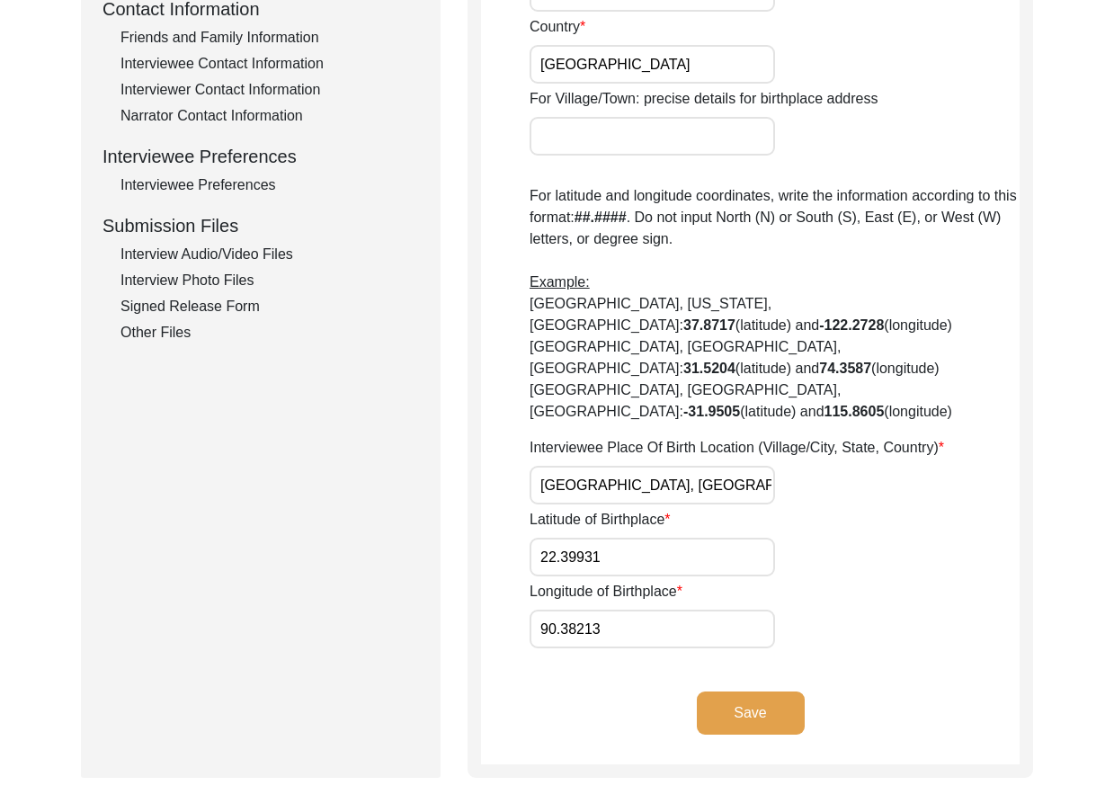
click at [670, 538] on input "22.39931" at bounding box center [652, 557] width 245 height 39
click at [700, 610] on input "90.38213" at bounding box center [652, 629] width 245 height 39
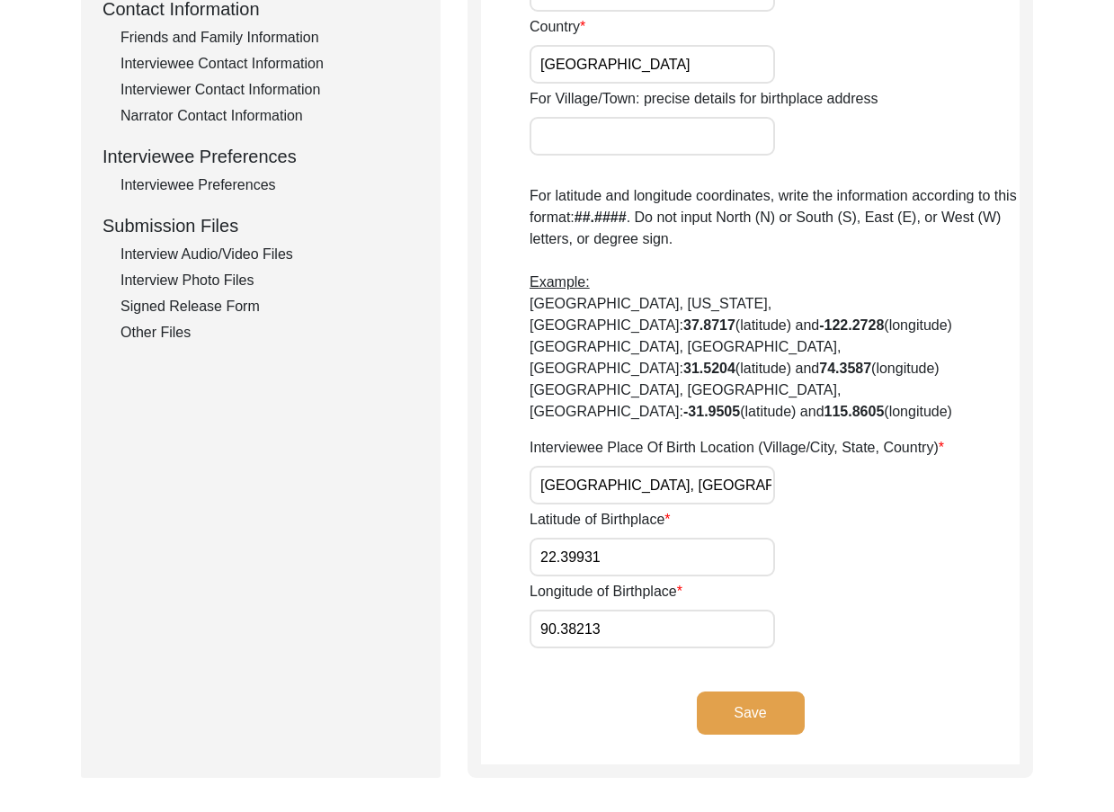
click at [700, 610] on input "90.38213" at bounding box center [652, 629] width 245 height 39
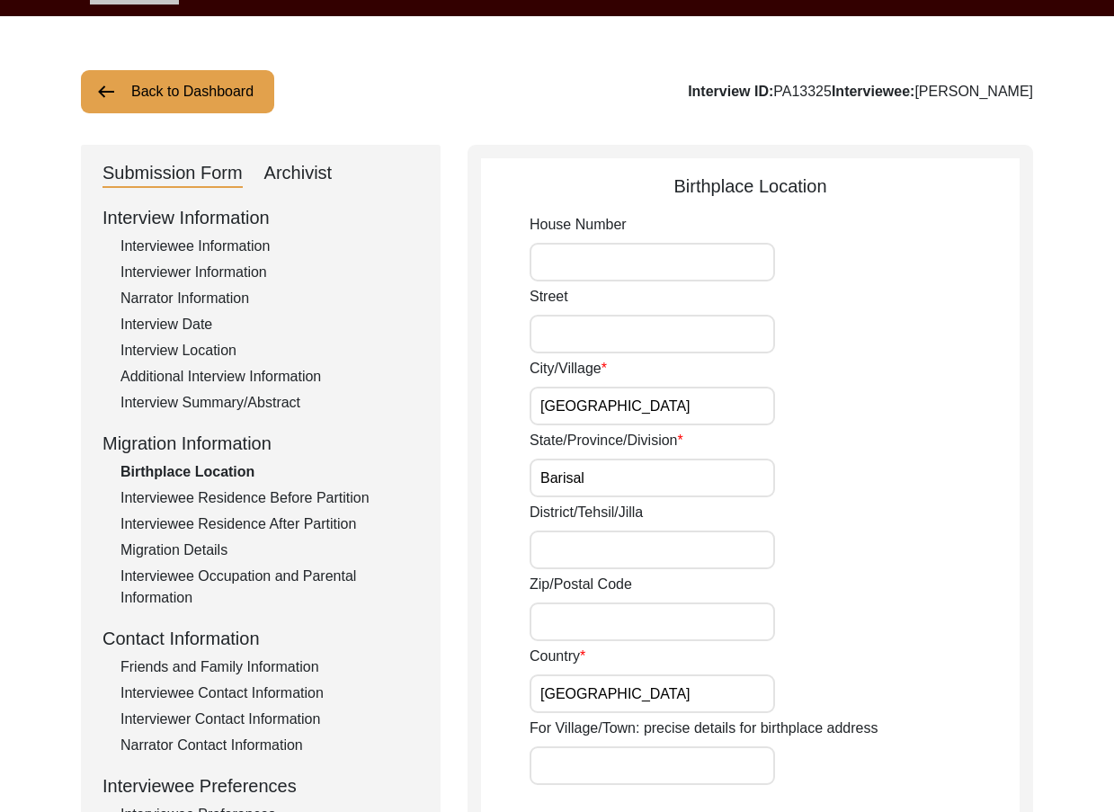
scroll to position [0, 0]
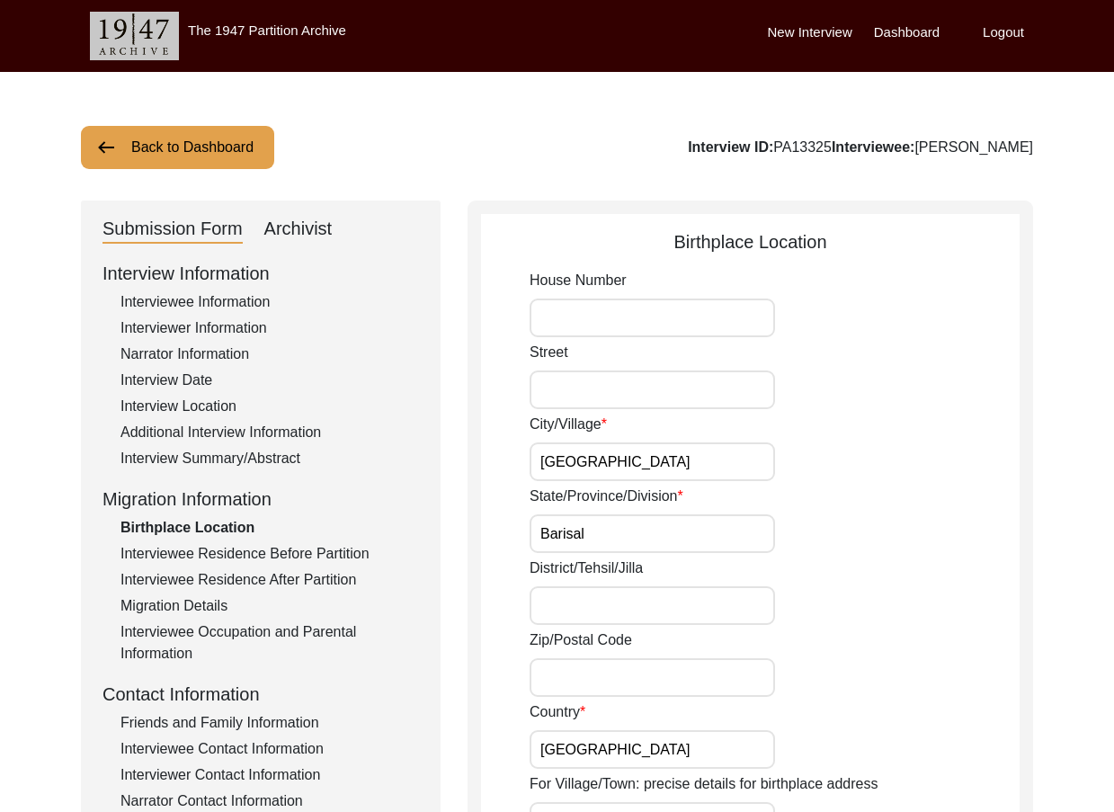
click at [770, 427] on div "City/[GEOGRAPHIC_DATA]" at bounding box center [775, 447] width 490 height 67
click at [695, 463] on input "[GEOGRAPHIC_DATA]" at bounding box center [652, 461] width 245 height 39
click at [632, 539] on input "Barisal" at bounding box center [652, 533] width 245 height 39
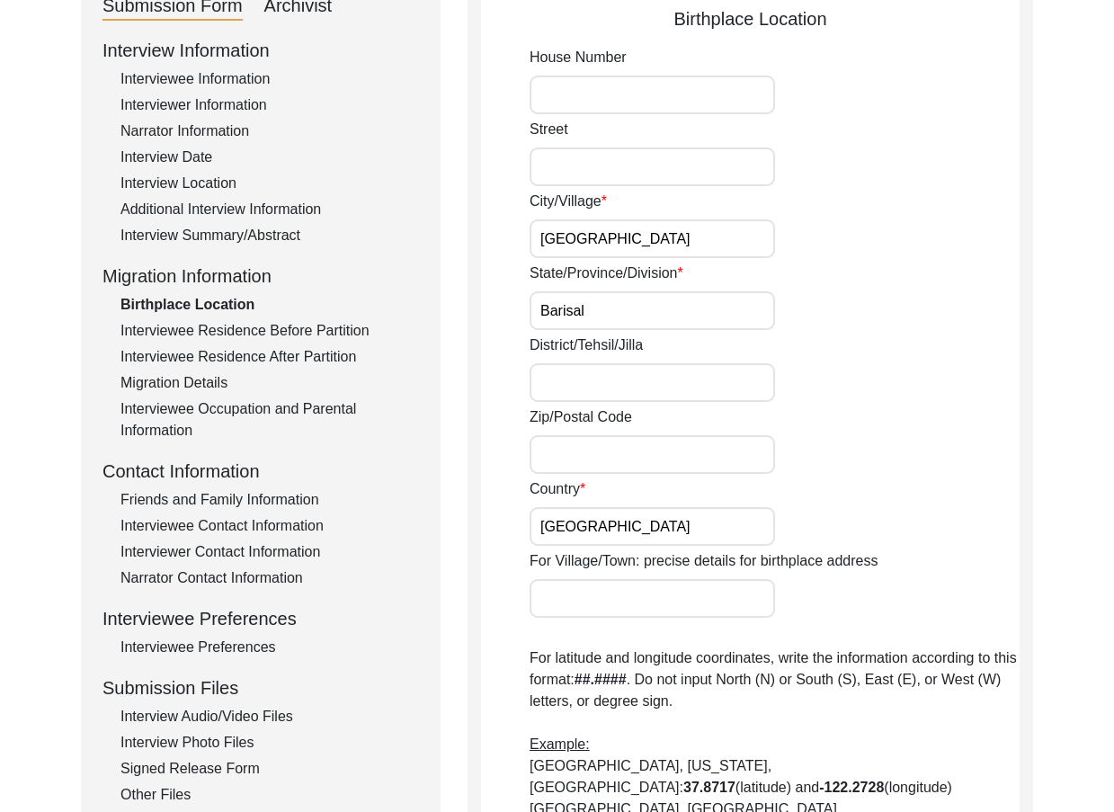
scroll to position [180, 0]
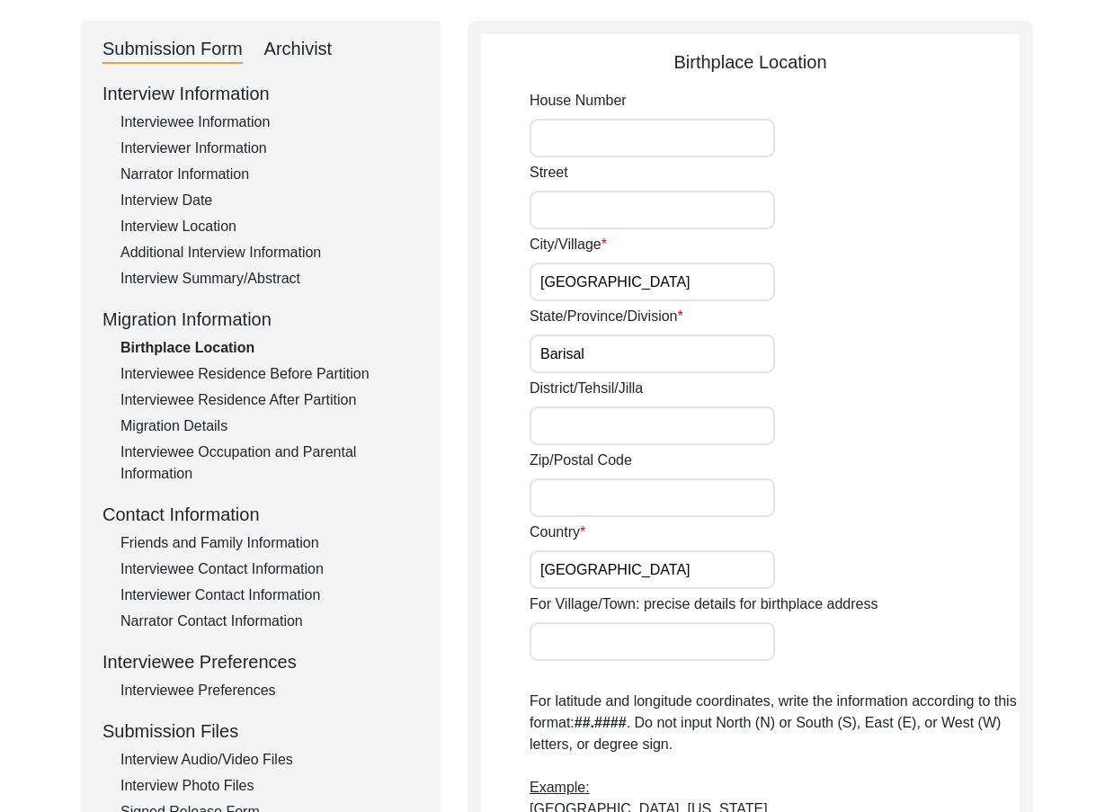
click at [646, 431] on input "District/Tehsil/Jilla" at bounding box center [652, 425] width 245 height 39
type input "Barisal"
click at [887, 413] on div "District/Tehsil/[PERSON_NAME]" at bounding box center [775, 411] width 490 height 67
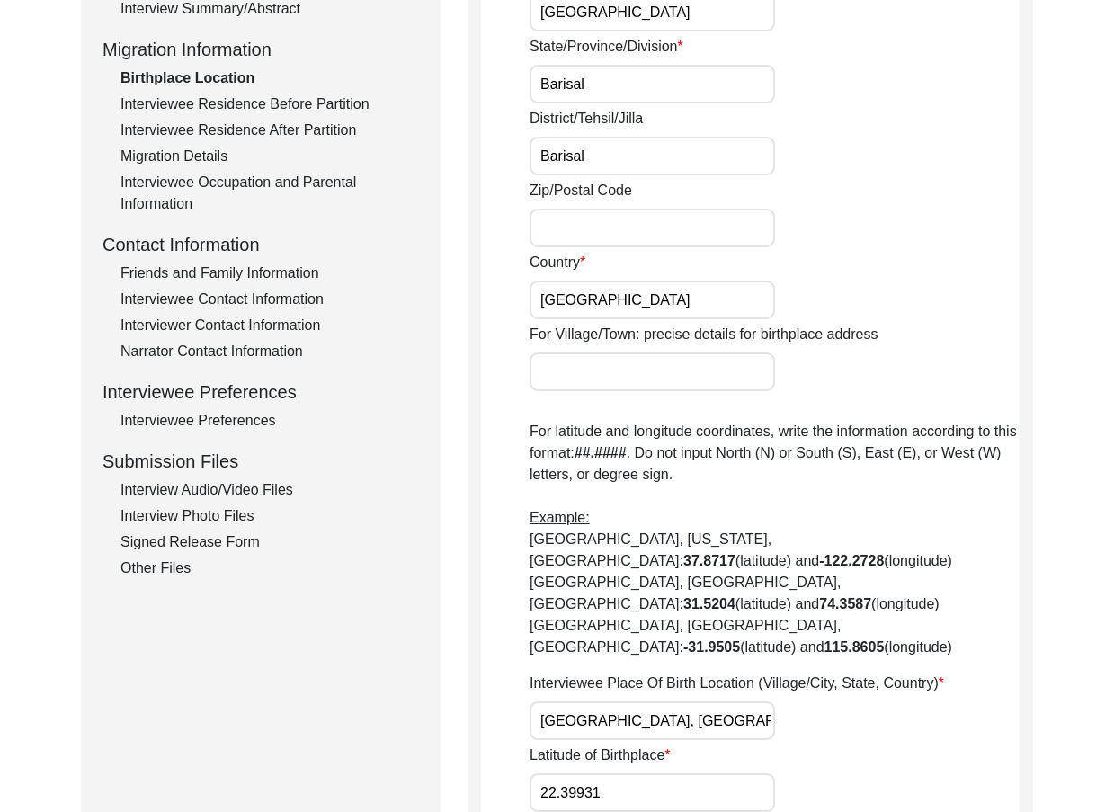
click at [682, 306] on input "[GEOGRAPHIC_DATA]" at bounding box center [652, 300] width 245 height 39
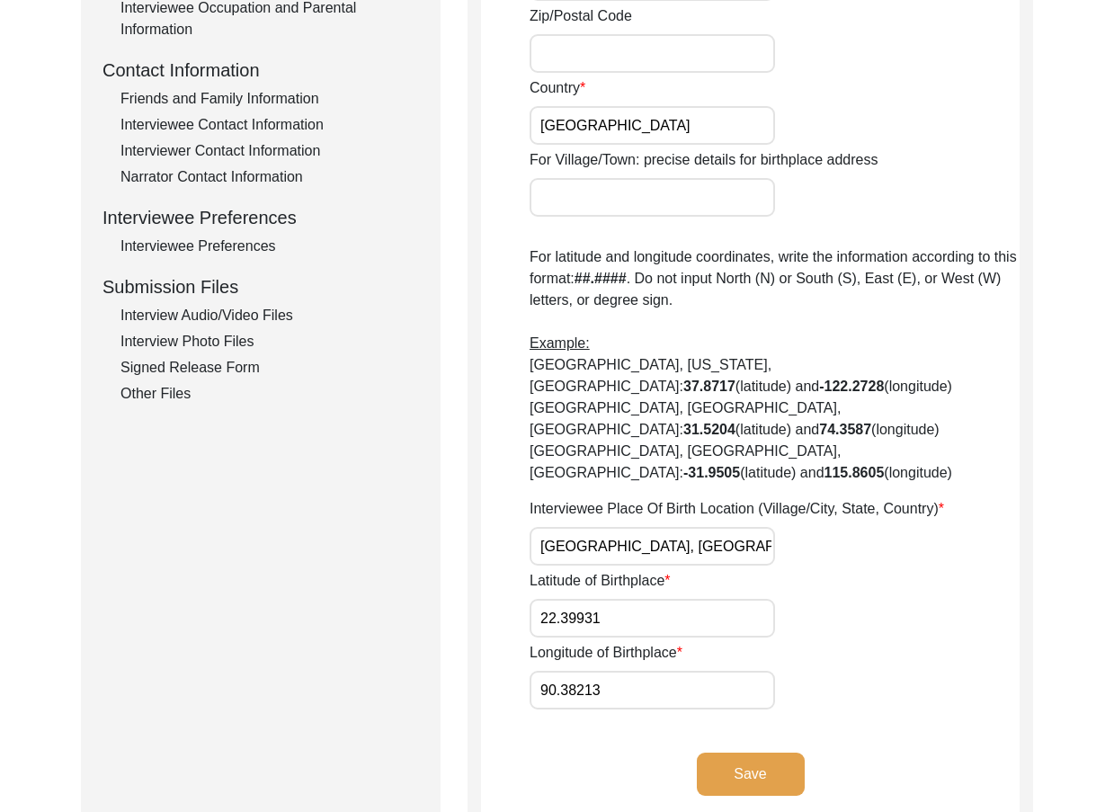
scroll to position [629, 0]
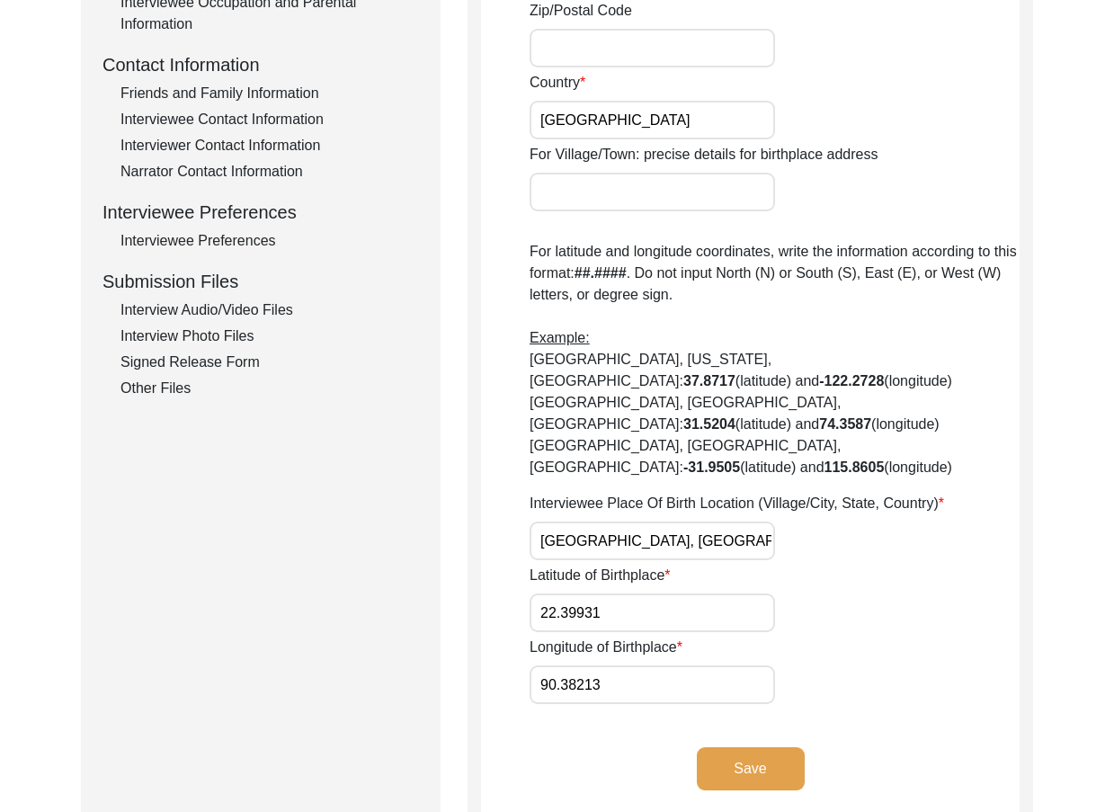
drag, startPoint x: 759, startPoint y: 504, endPoint x: 503, endPoint y: 520, distance: 256.7
click at [503, 520] on app-birthplace-location "Birthplace Location House [GEOGRAPHIC_DATA]/[GEOGRAPHIC_DATA]/Province/Division…" at bounding box center [750, 209] width 539 height 1221
click at [628, 593] on input "22.39931" at bounding box center [652, 612] width 245 height 39
click at [619, 593] on input "22.39931" at bounding box center [652, 612] width 245 height 39
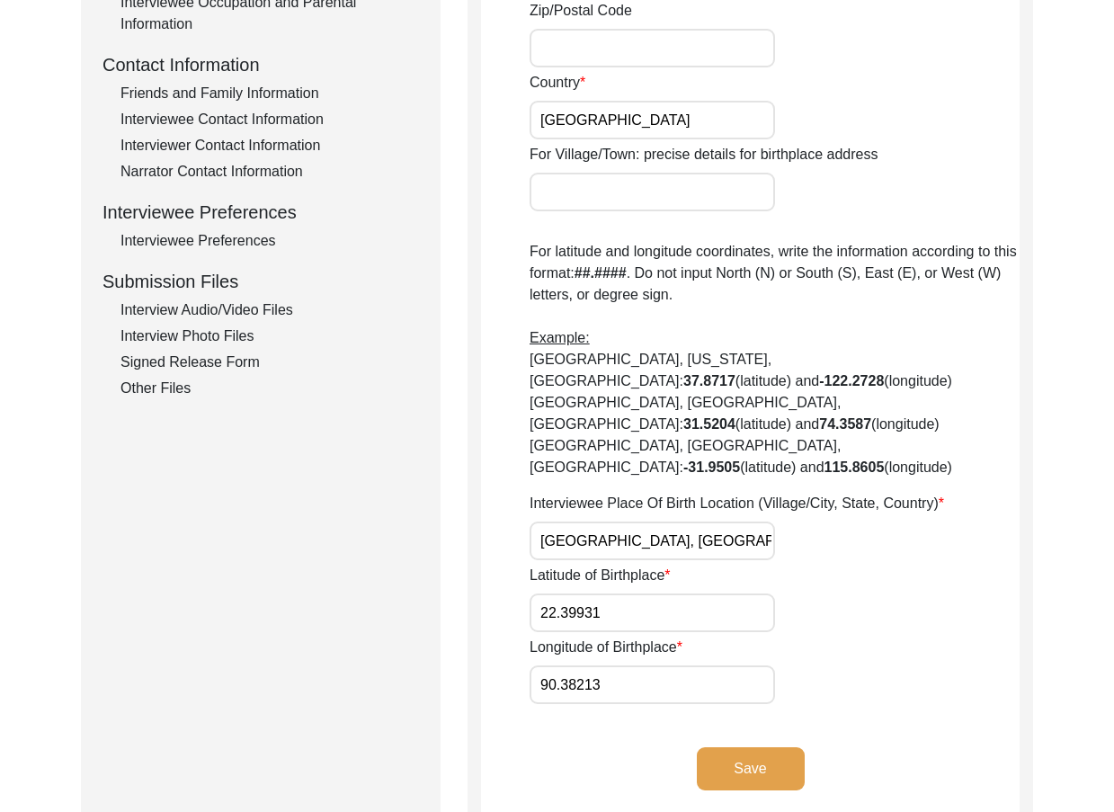
click at [759, 665] on input "90.38213" at bounding box center [652, 684] width 245 height 39
click at [696, 593] on input "22.39931" at bounding box center [652, 612] width 245 height 39
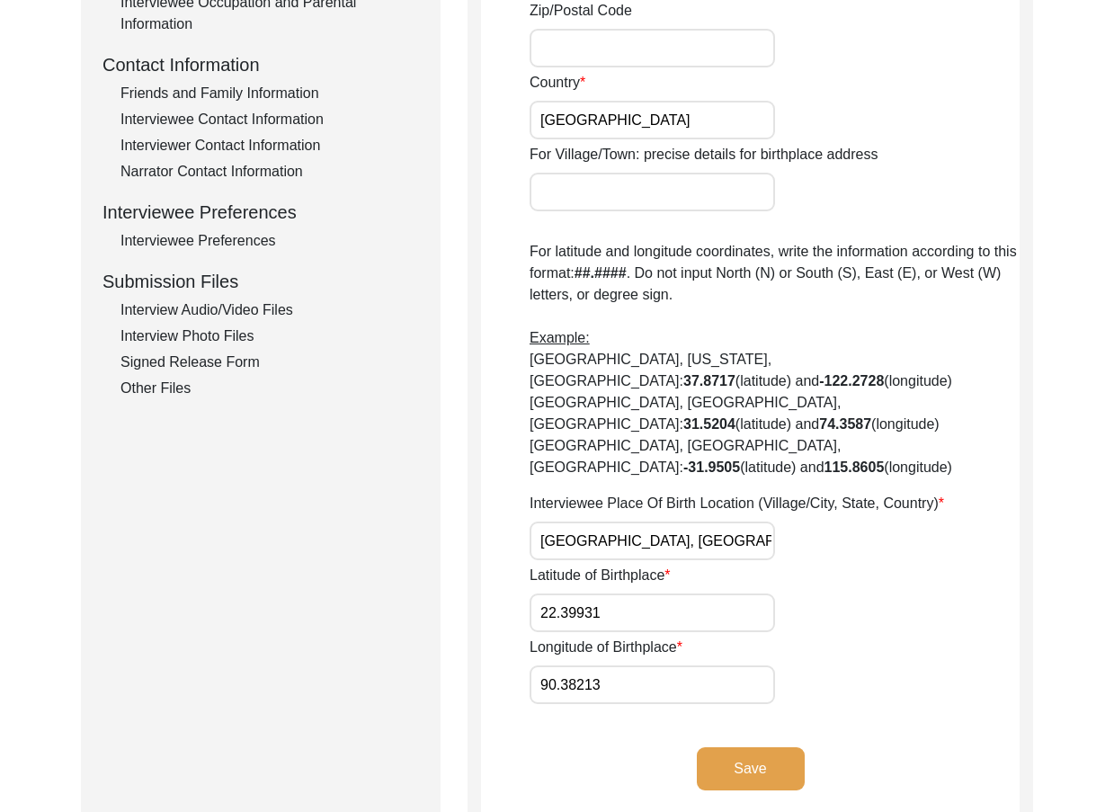
click at [696, 593] on input "22.39931" at bounding box center [652, 612] width 245 height 39
paste input "5124"
type input "22.5124"
click at [676, 665] on input "90.38213" at bounding box center [652, 684] width 245 height 39
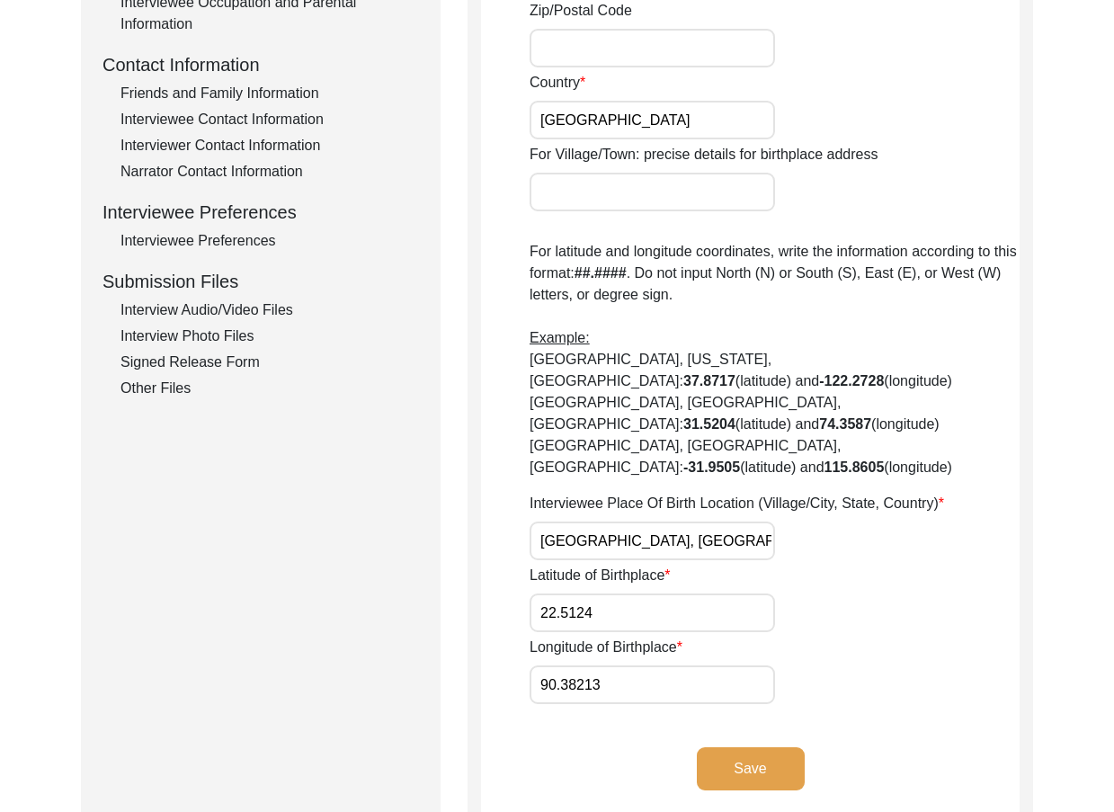
paste input "246"
type input "90.2463"
click at [685, 593] on input "22.5124" at bounding box center [652, 612] width 245 height 39
click at [684, 593] on input "22.5124" at bounding box center [652, 612] width 245 height 39
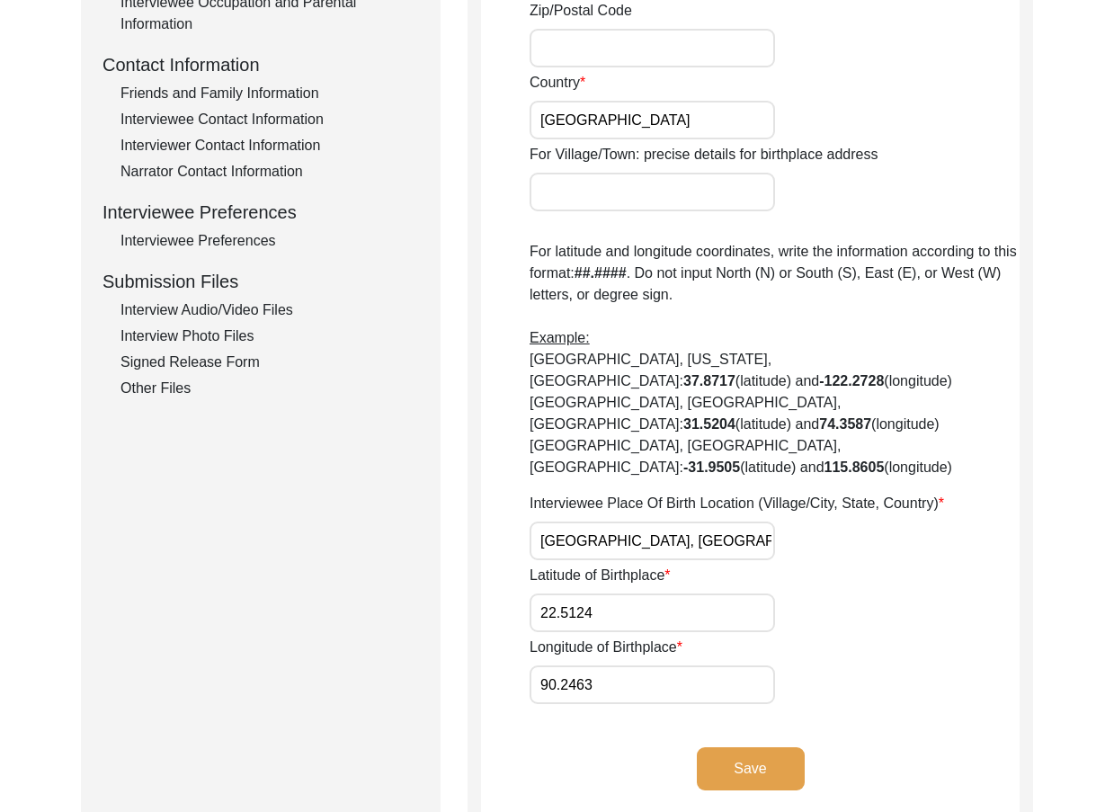
click at [548, 665] on input "90.2463" at bounding box center [652, 684] width 245 height 39
click at [739, 747] on div "Save" at bounding box center [750, 783] width 539 height 73
click at [753, 747] on button "Save" at bounding box center [751, 768] width 108 height 43
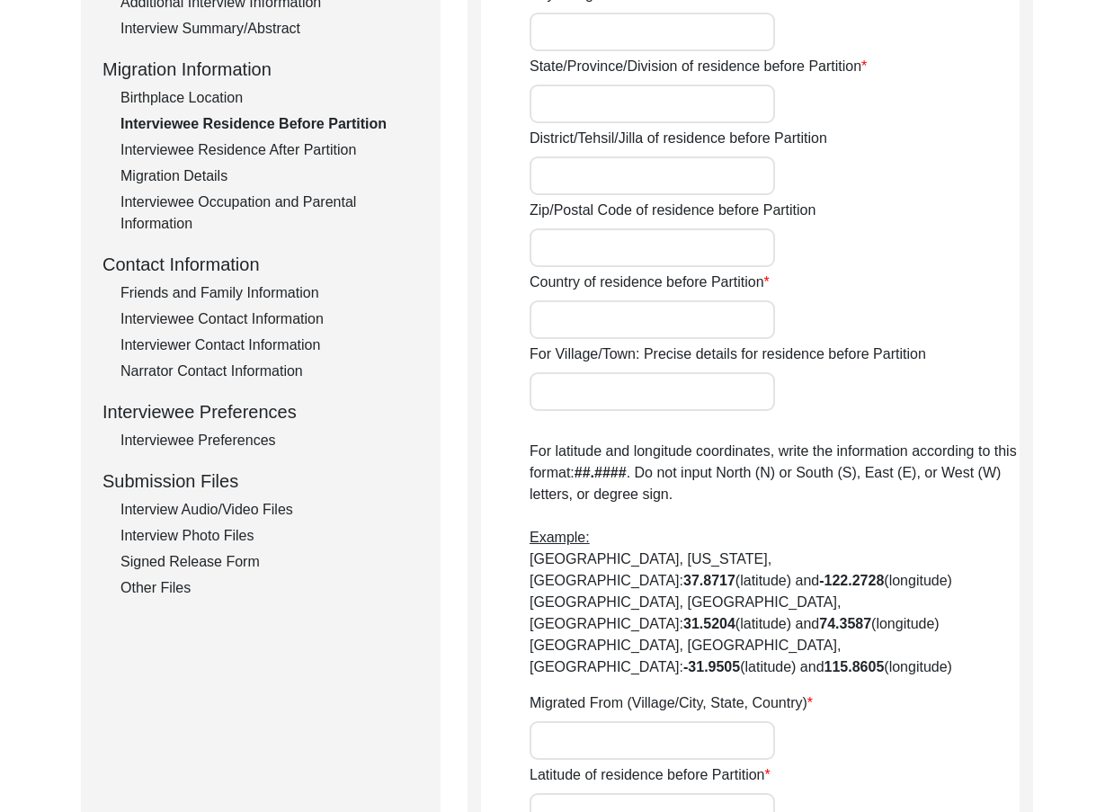
scroll to position [0, 0]
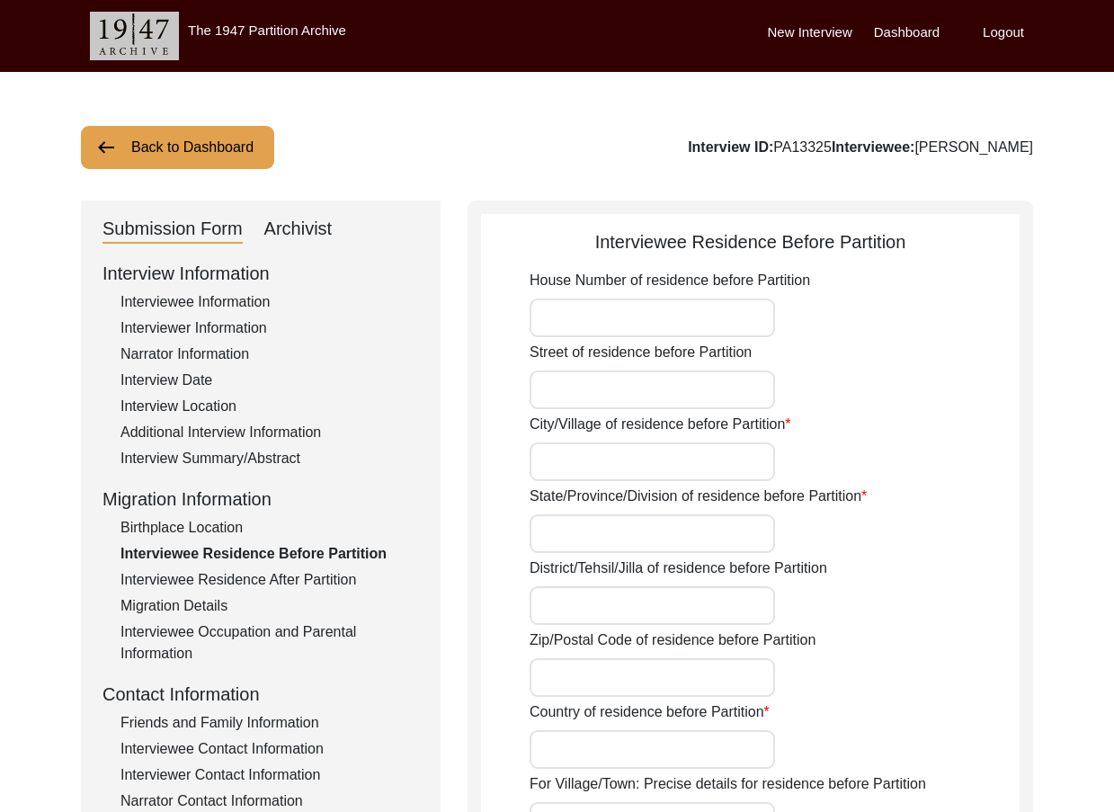
type input "Gohala"
type input "Gopalgang"
type input "[GEOGRAPHIC_DATA]"
type input "Gohala, [GEOGRAPHIC_DATA], [GEOGRAPHIC_DATA]"
type input "23.08929"
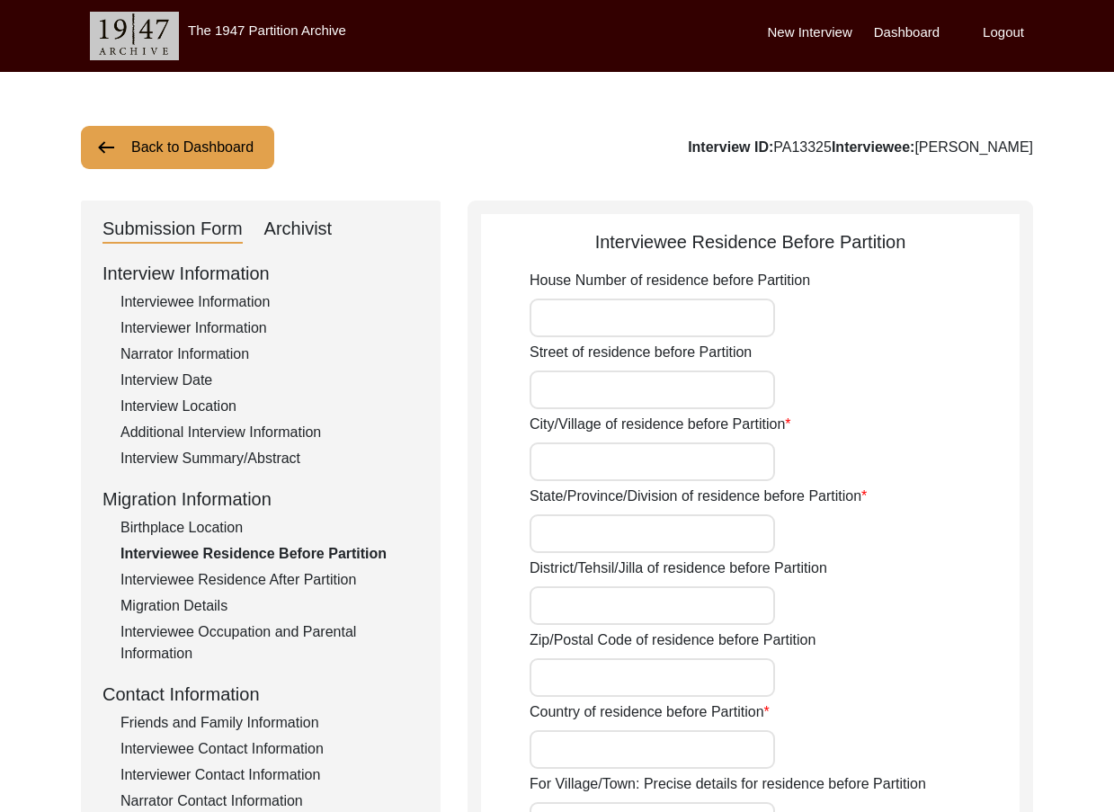
type input "89.889966"
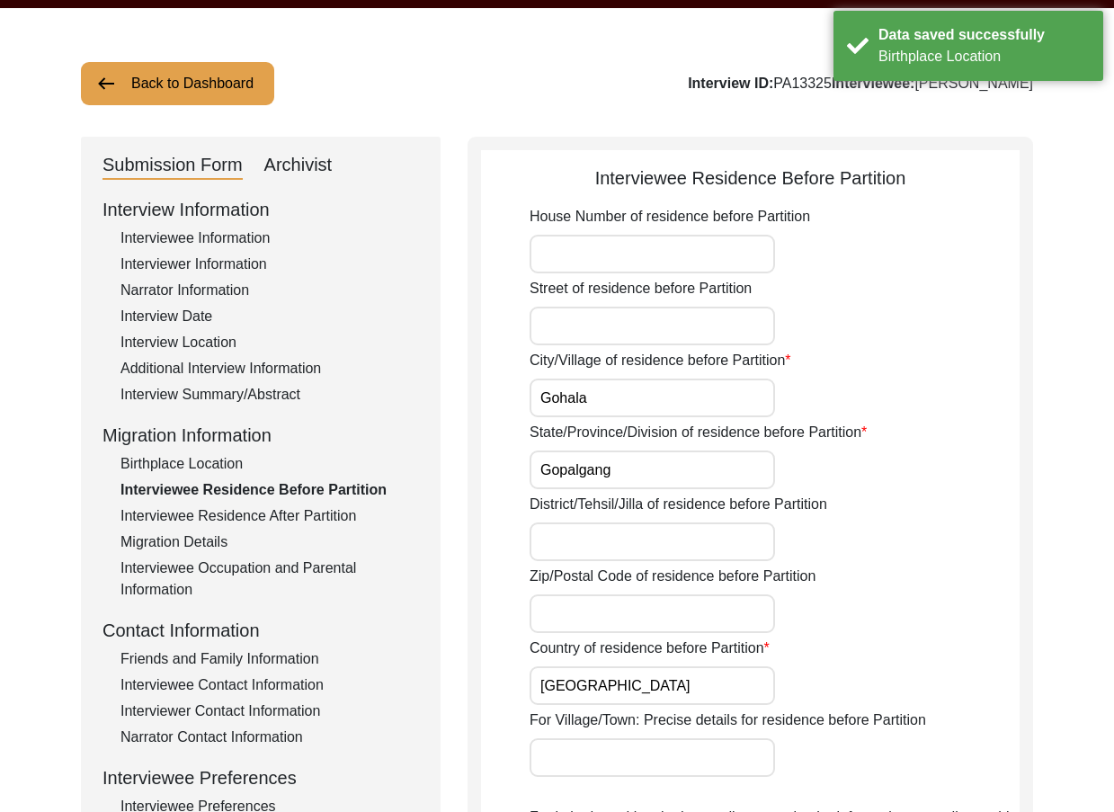
scroll to position [56, 0]
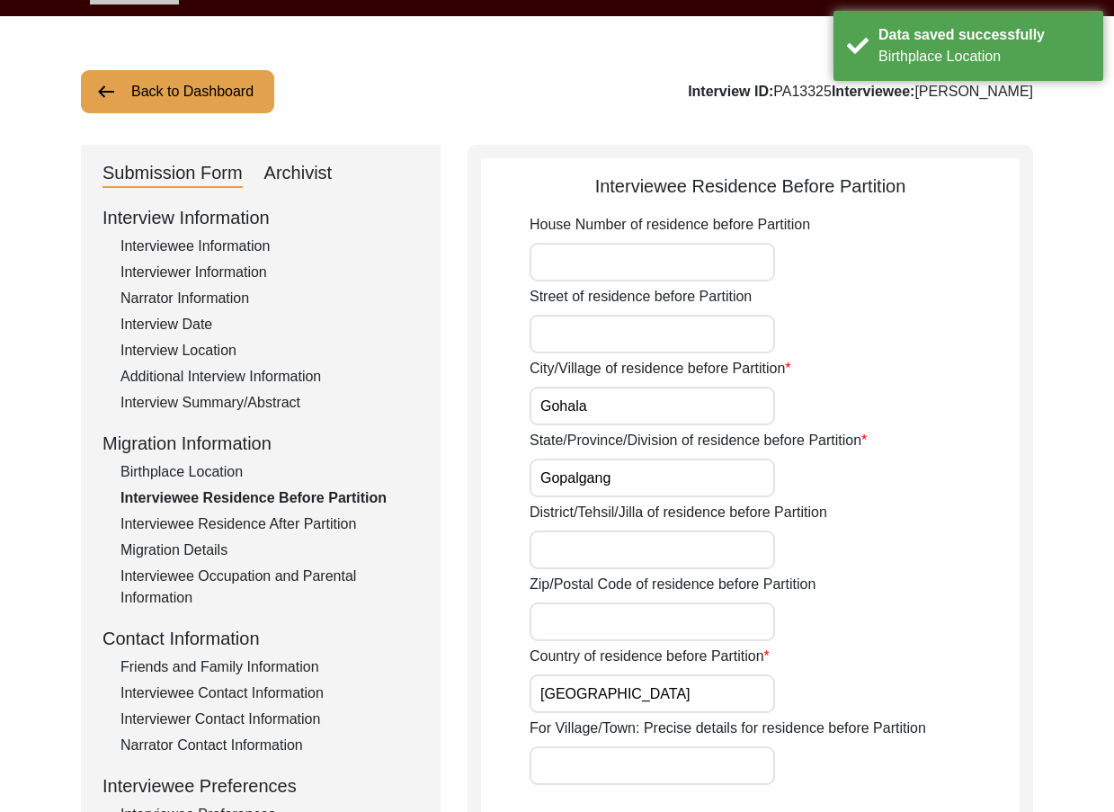
click at [644, 414] on input "Gohala" at bounding box center [652, 406] width 245 height 39
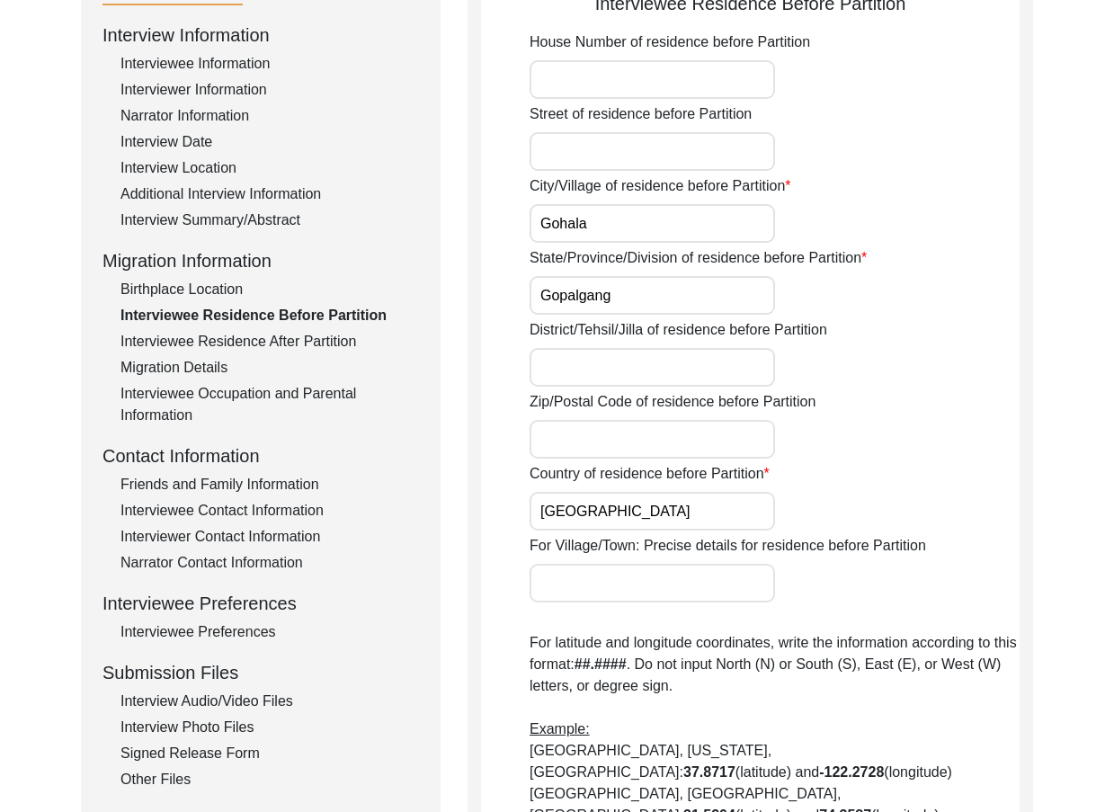
scroll to position [236, 0]
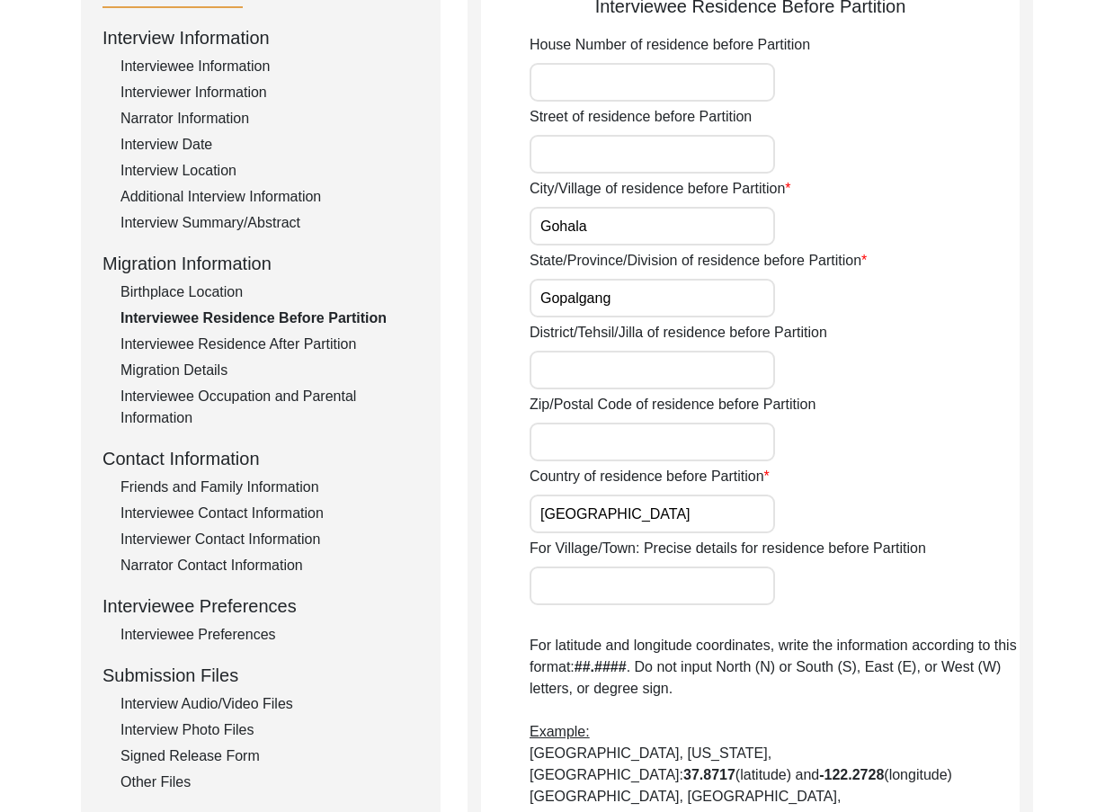
click at [656, 322] on label "District/Tehsil/Jilla of residence before Partition" at bounding box center [679, 333] width 298 height 22
click at [656, 351] on input "District/Tehsil/Jilla of residence before Partition" at bounding box center [652, 370] width 245 height 39
click at [655, 305] on input "Gopalgang" at bounding box center [652, 298] width 245 height 39
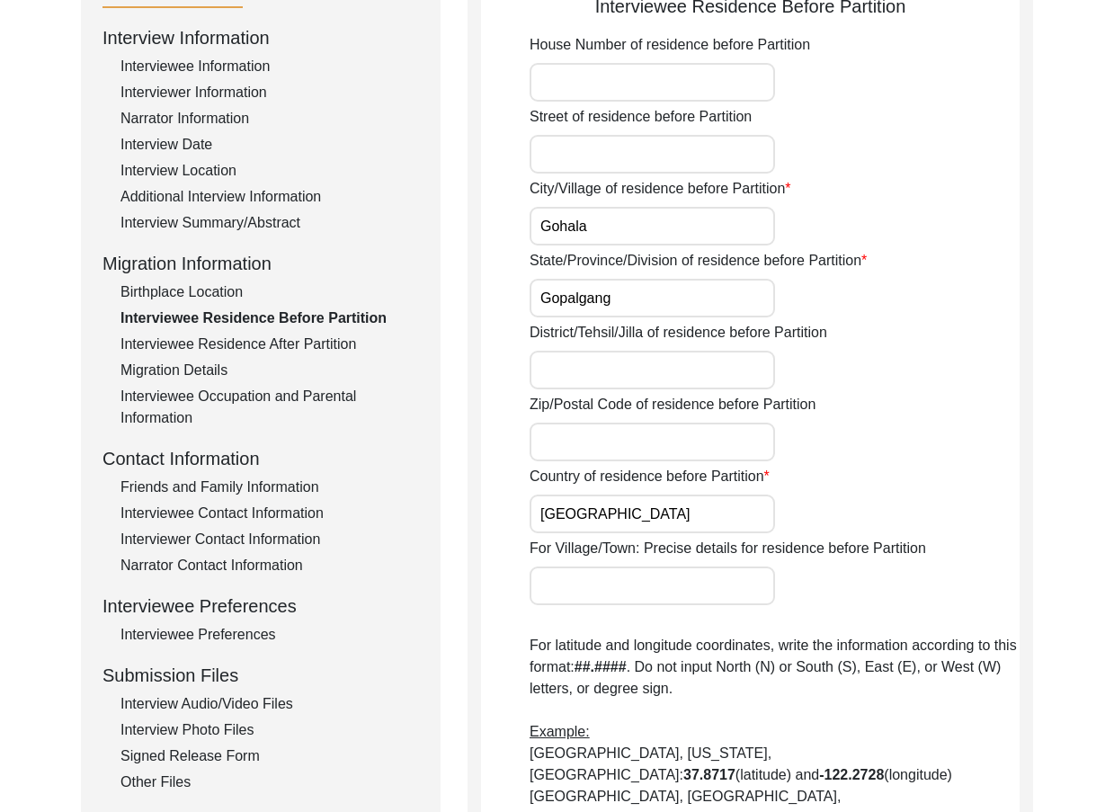
click at [655, 305] on input "Gopalgang" at bounding box center [652, 298] width 245 height 39
click at [655, 304] on input "Gopalgang" at bounding box center [652, 298] width 245 height 39
click at [655, 303] on input "Gopalgang" at bounding box center [652, 298] width 245 height 39
click at [568, 287] on input "Gopalgang" at bounding box center [652, 298] width 245 height 39
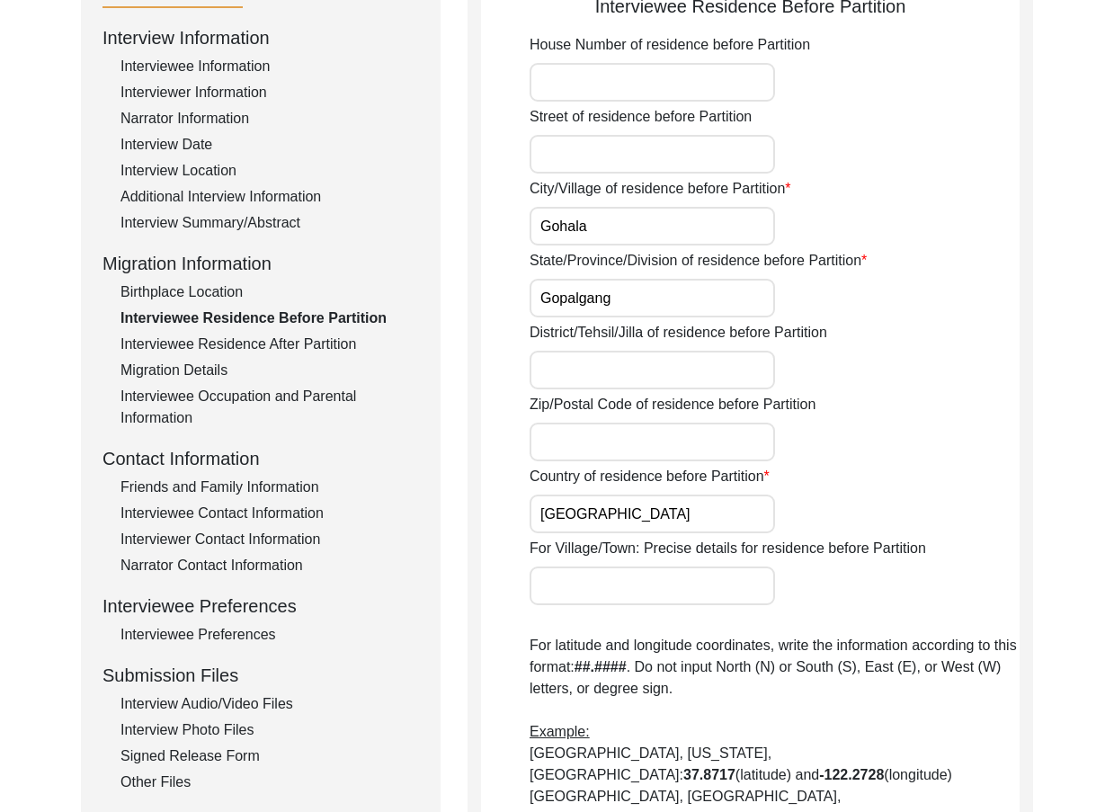
click at [568, 287] on input "Gopalgang" at bounding box center [652, 298] width 245 height 39
click at [778, 75] on div "House Number of residence before Partition" at bounding box center [775, 67] width 490 height 67
drag, startPoint x: 771, startPoint y: 82, endPoint x: 770, endPoint y: 106, distance: 24.3
click at [771, 82] on input "House Number of residence before Partition" at bounding box center [652, 82] width 245 height 39
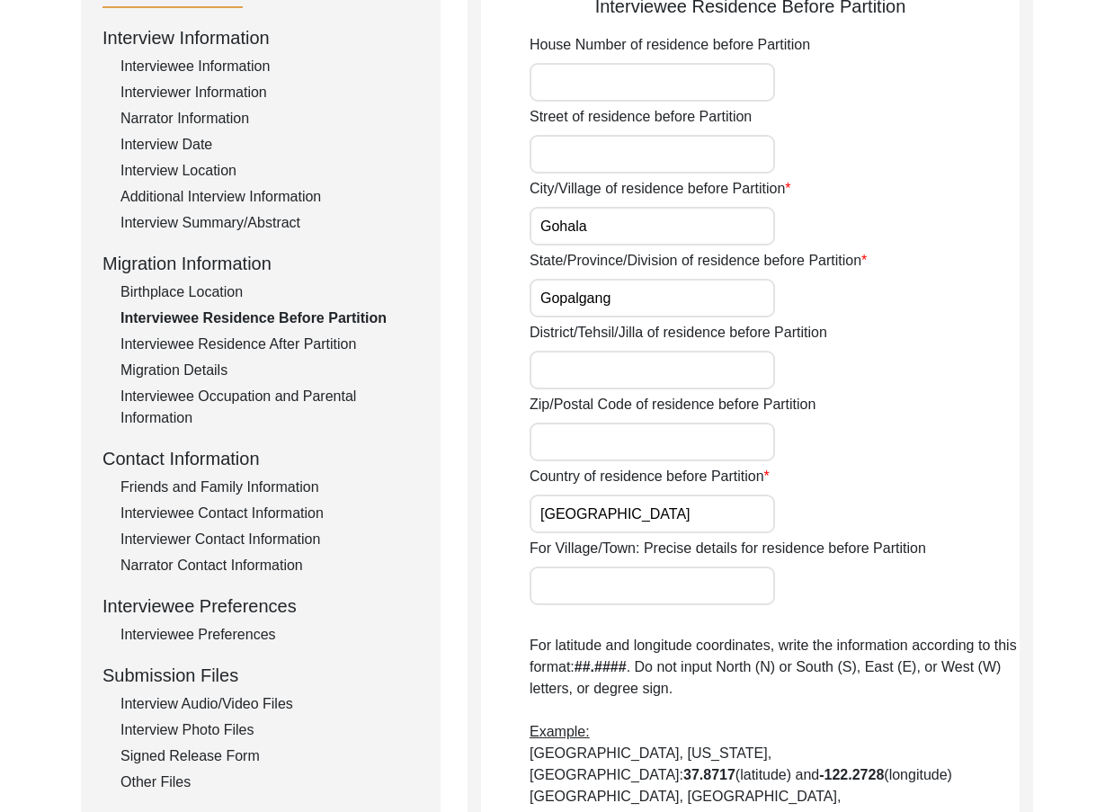
click at [772, 140] on input "Street of residence before Partition" at bounding box center [652, 154] width 245 height 39
click at [584, 227] on input "Gohala" at bounding box center [652, 226] width 245 height 39
click at [599, 230] on input "aGohal" at bounding box center [652, 226] width 245 height 39
type input "Gohala"
click at [601, 231] on input "Gohala" at bounding box center [652, 226] width 245 height 39
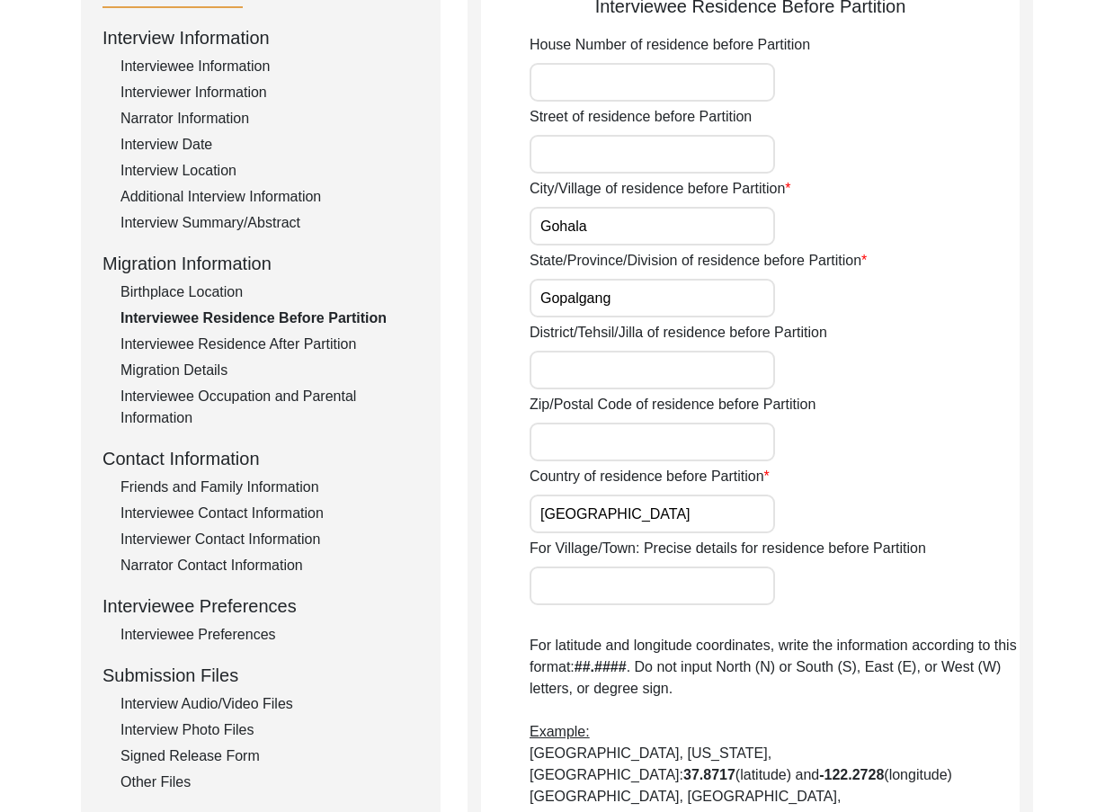
click at [601, 231] on input "Gohala" at bounding box center [652, 226] width 245 height 39
click at [641, 228] on input "Gohala" at bounding box center [652, 226] width 245 height 39
drag, startPoint x: 641, startPoint y: 228, endPoint x: 495, endPoint y: 226, distance: 146.6
click at [495, 226] on app-residence-before-partition "Interviewee Residence Before Partition House Number of residence before Partiti…" at bounding box center [750, 603] width 539 height 1221
click at [597, 226] on input "Gohala" at bounding box center [652, 226] width 245 height 39
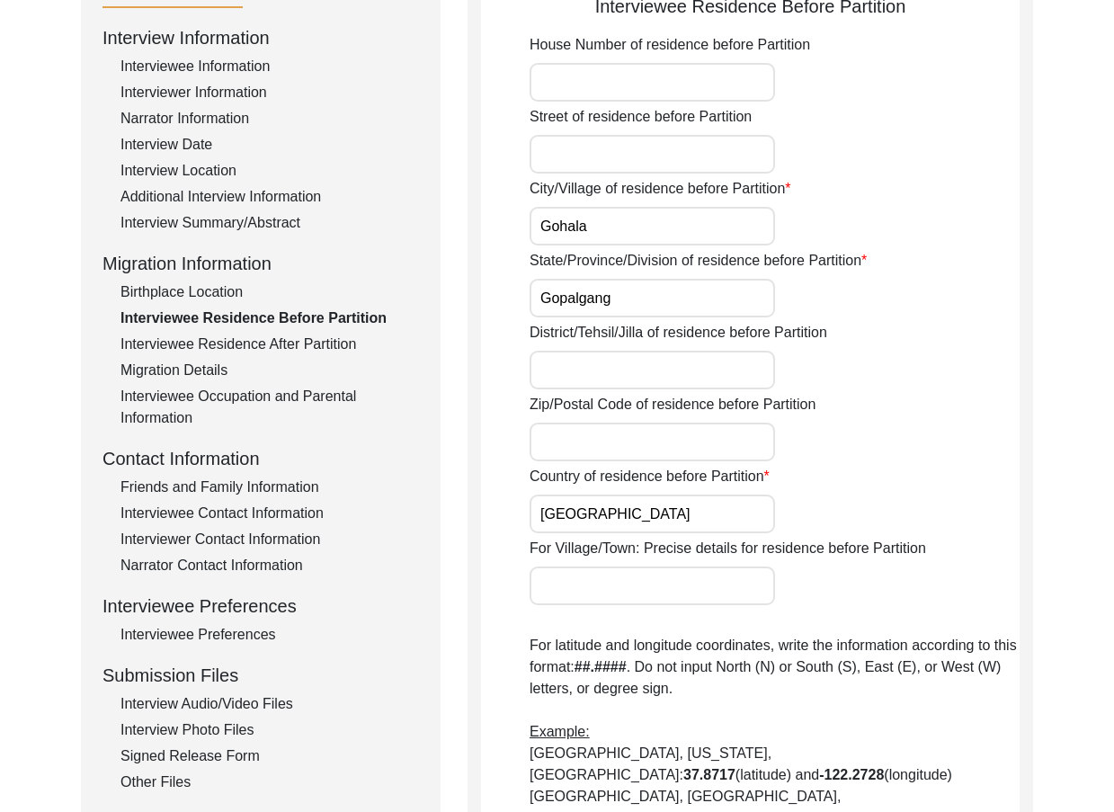
drag, startPoint x: 624, startPoint y: 213, endPoint x: 630, endPoint y: 223, distance: 11.7
click at [624, 213] on input "Gohala" at bounding box center [652, 226] width 245 height 39
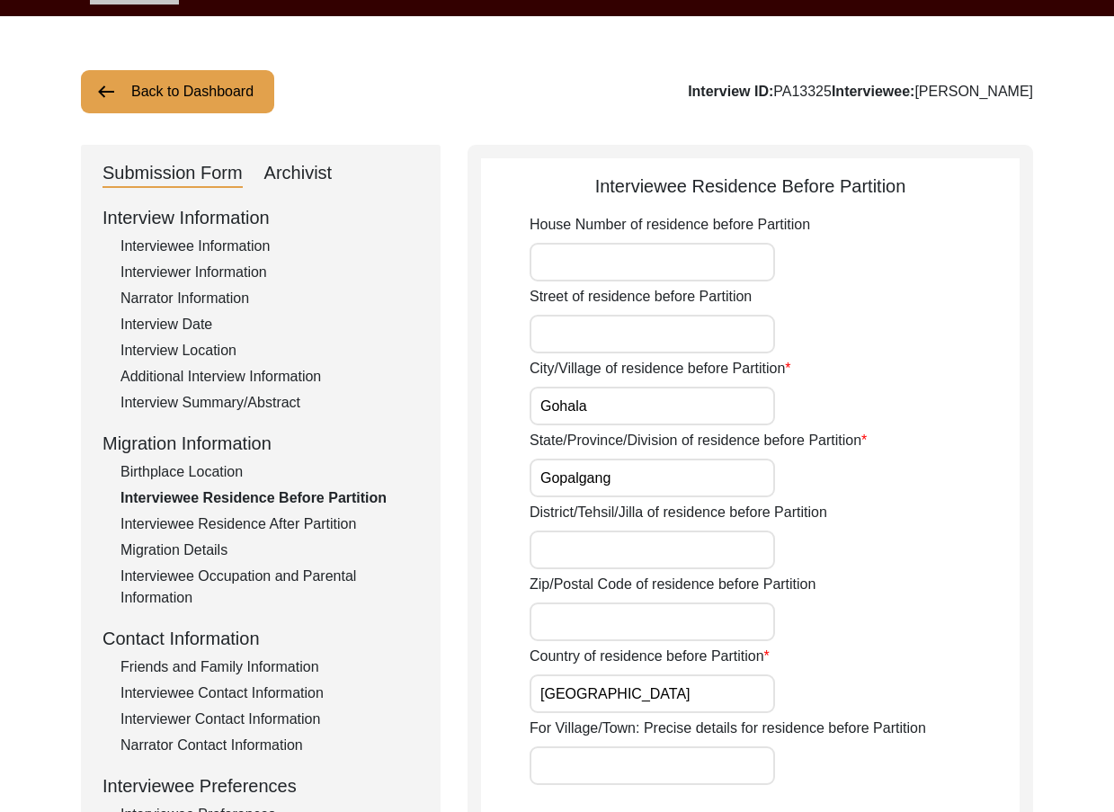
click at [659, 390] on input "Gohala" at bounding box center [652, 406] width 245 height 39
click at [742, 475] on input "Gopalgang" at bounding box center [652, 478] width 245 height 39
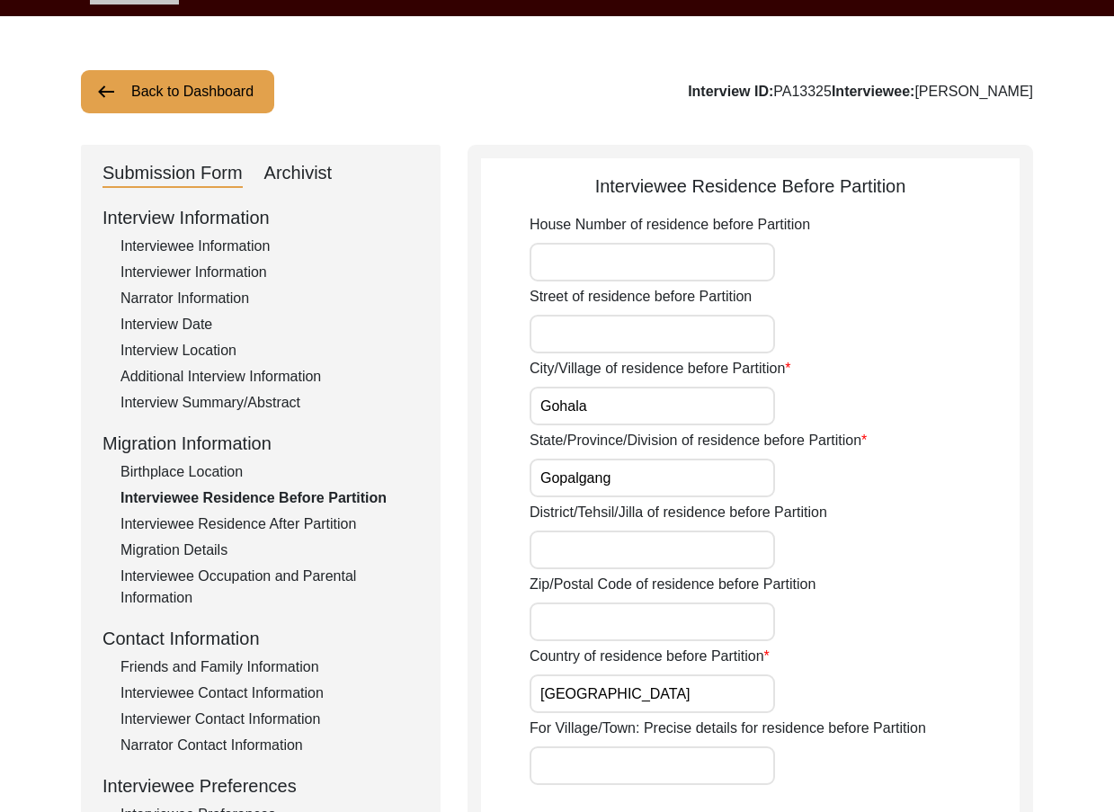
click at [742, 475] on input "Gopalgang" at bounding box center [652, 478] width 245 height 39
drag, startPoint x: 644, startPoint y: 504, endPoint x: 643, endPoint y: 484, distance: 19.8
click at [644, 501] on div "House Number of residence before Partition Street of residence before Partition…" at bounding box center [775, 746] width 490 height 1064
click at [643, 484] on input "Gopalgang" at bounding box center [652, 478] width 245 height 39
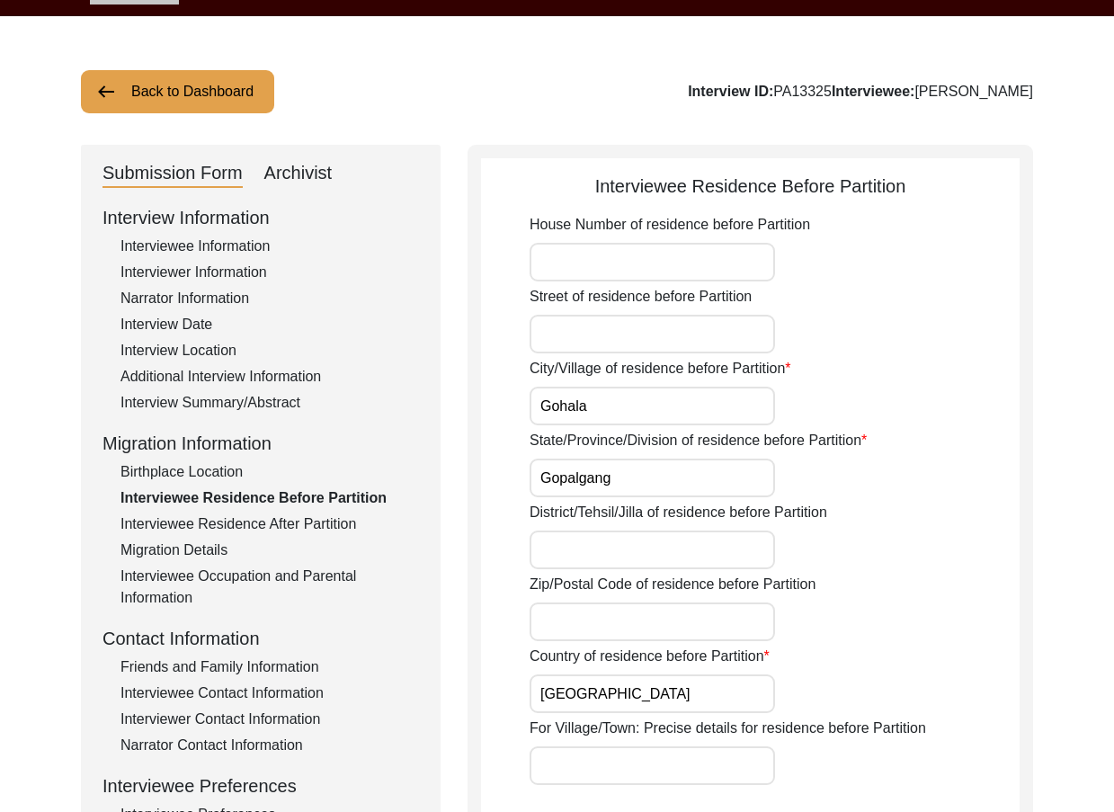
click at [643, 484] on input "Gopalgang" at bounding box center [652, 478] width 245 height 39
type input "[GEOGRAPHIC_DATA]"
drag, startPoint x: 666, startPoint y: 496, endPoint x: 661, endPoint y: 532, distance: 36.4
click at [661, 532] on input "District/Tehsil/Jilla of residence before Partition" at bounding box center [652, 549] width 245 height 39
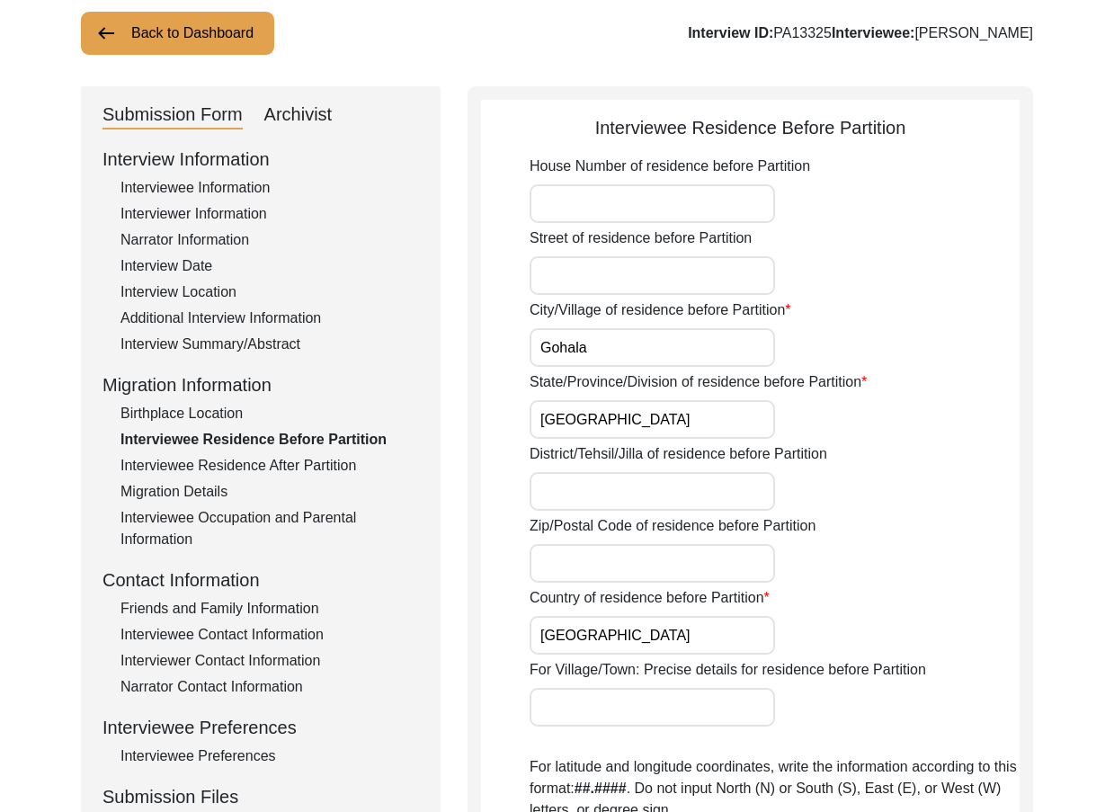
scroll to position [146, 0]
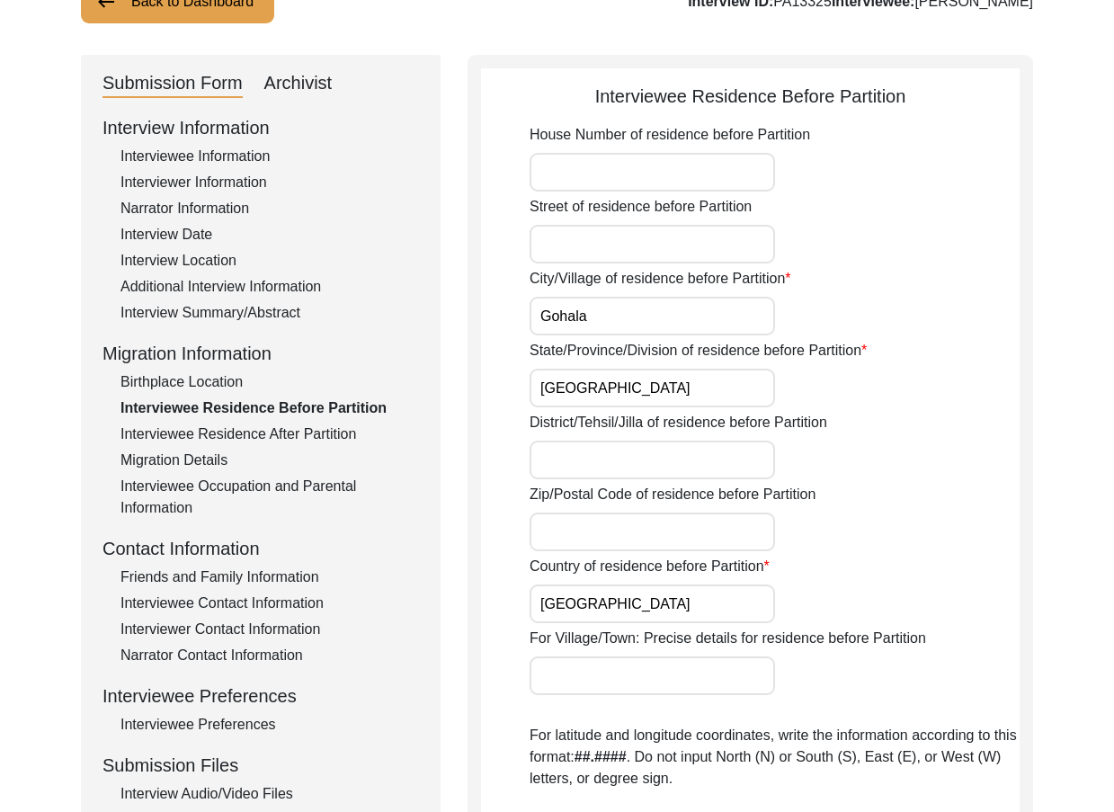
click at [646, 469] on input "District/Tehsil/Jilla of residence before Partition" at bounding box center [652, 460] width 245 height 39
paste input "Gopalganj"
type input "Gopalganj"
click at [849, 477] on div "District/Tehsil/Jilla of residence before Partition Gopalganj" at bounding box center [775, 445] width 490 height 67
click at [628, 589] on input "[GEOGRAPHIC_DATA]" at bounding box center [652, 603] width 245 height 39
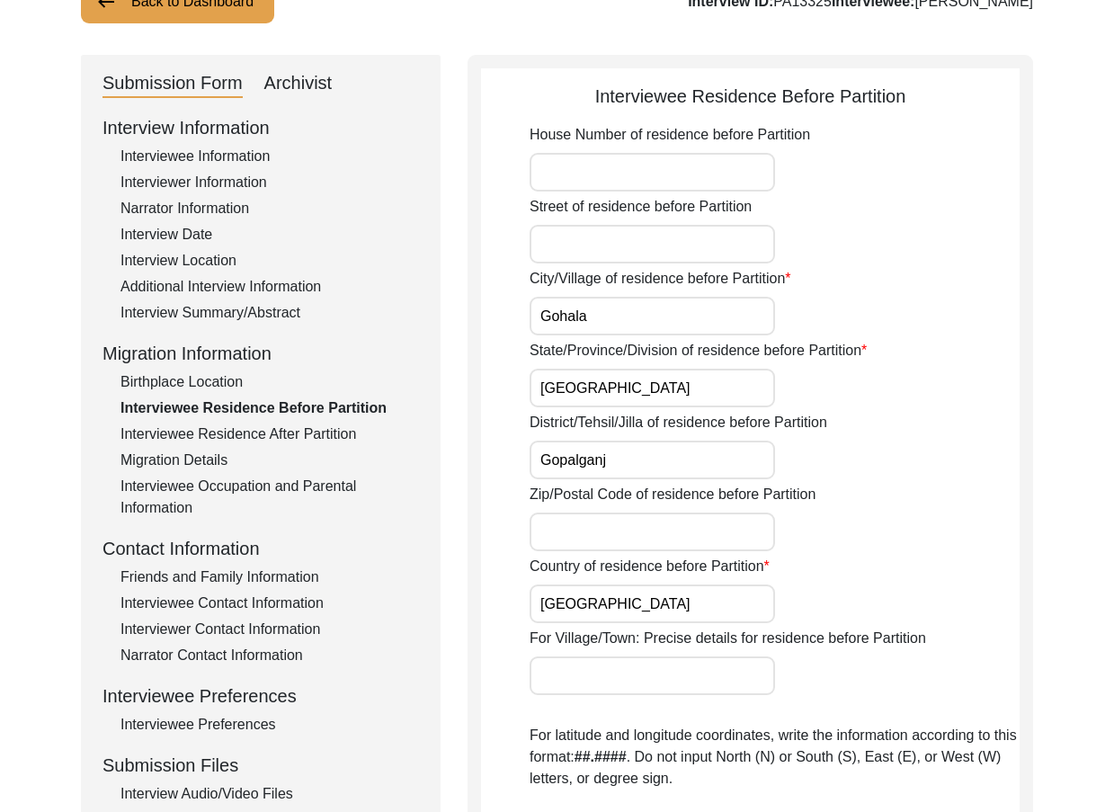
click at [618, 544] on input "Zip/Postal Code of residence before Partition" at bounding box center [652, 531] width 245 height 39
click at [617, 481] on div "House Number of residence before Partition Street of residence before Partition…" at bounding box center [775, 656] width 490 height 1064
click at [621, 469] on input "Gopalganj" at bounding box center [652, 460] width 245 height 39
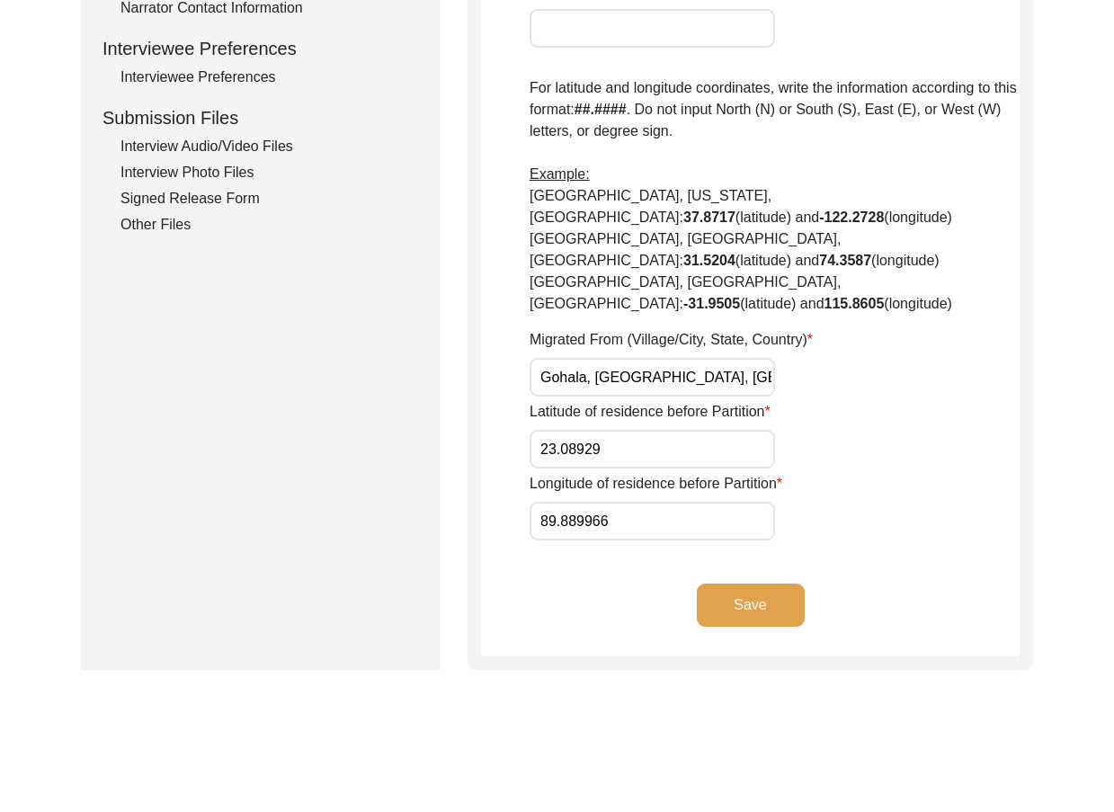
scroll to position [685, 0]
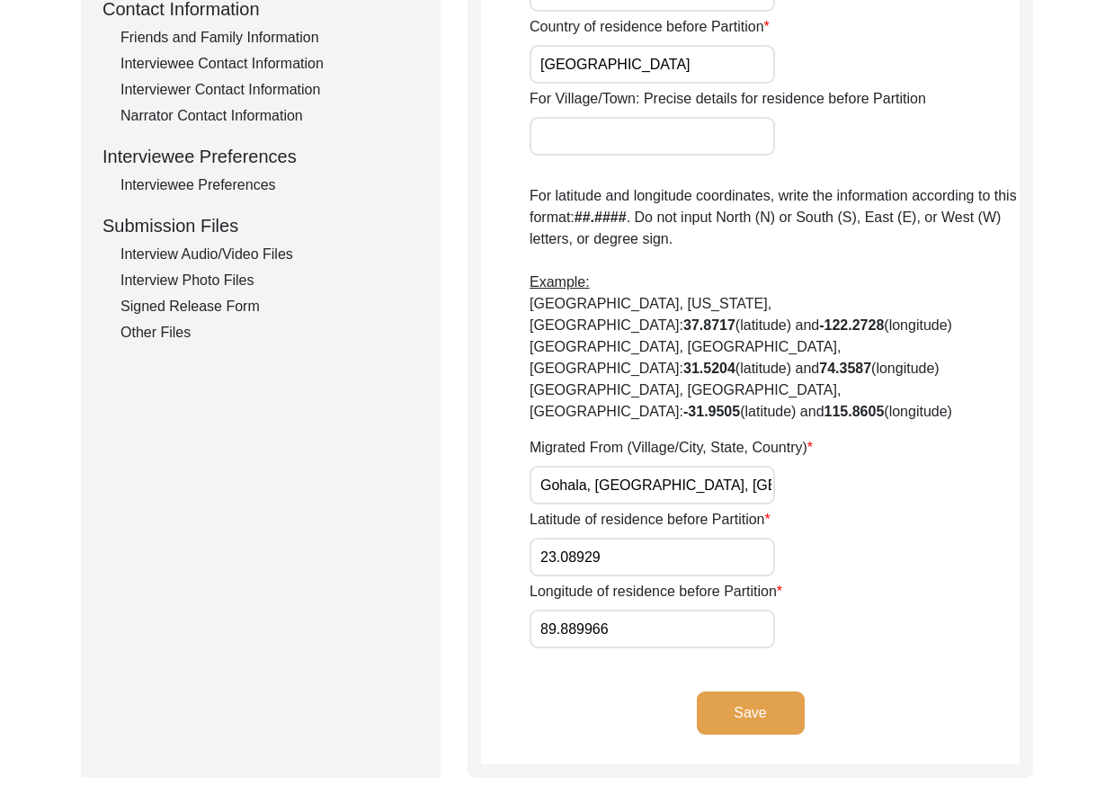
click at [530, 466] on input "Gohala, [GEOGRAPHIC_DATA], [GEOGRAPHIC_DATA]" at bounding box center [652, 485] width 245 height 39
drag, startPoint x: 655, startPoint y: 444, endPoint x: 836, endPoint y: 444, distance: 180.7
click at [836, 444] on div "Migrated From (Village/City, State, Country) [GEOGRAPHIC_DATA], [GEOGRAPHIC_DAT…" at bounding box center [775, 470] width 490 height 67
click at [642, 466] on input "Gohala, [GEOGRAPHIC_DATA], [GEOGRAPHIC_DATA]" at bounding box center [652, 485] width 245 height 39
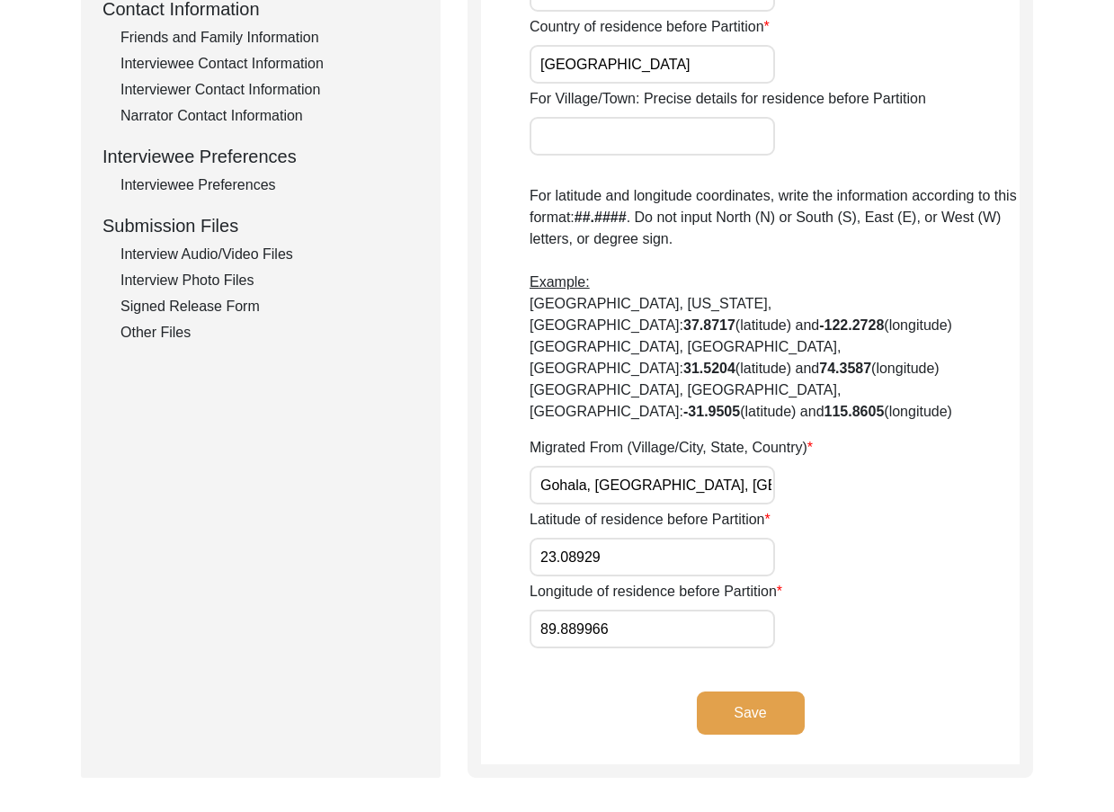
click at [642, 466] on input "Gohala, [GEOGRAPHIC_DATA], [GEOGRAPHIC_DATA]" at bounding box center [652, 485] width 245 height 39
paste input "Dhaka Division"
type input "Gohala, [GEOGRAPHIC_DATA] Division, [GEOGRAPHIC_DATA]"
click at [874, 461] on div "House Number of residence before Partition Street of residence before Partition…" at bounding box center [775, 117] width 490 height 1064
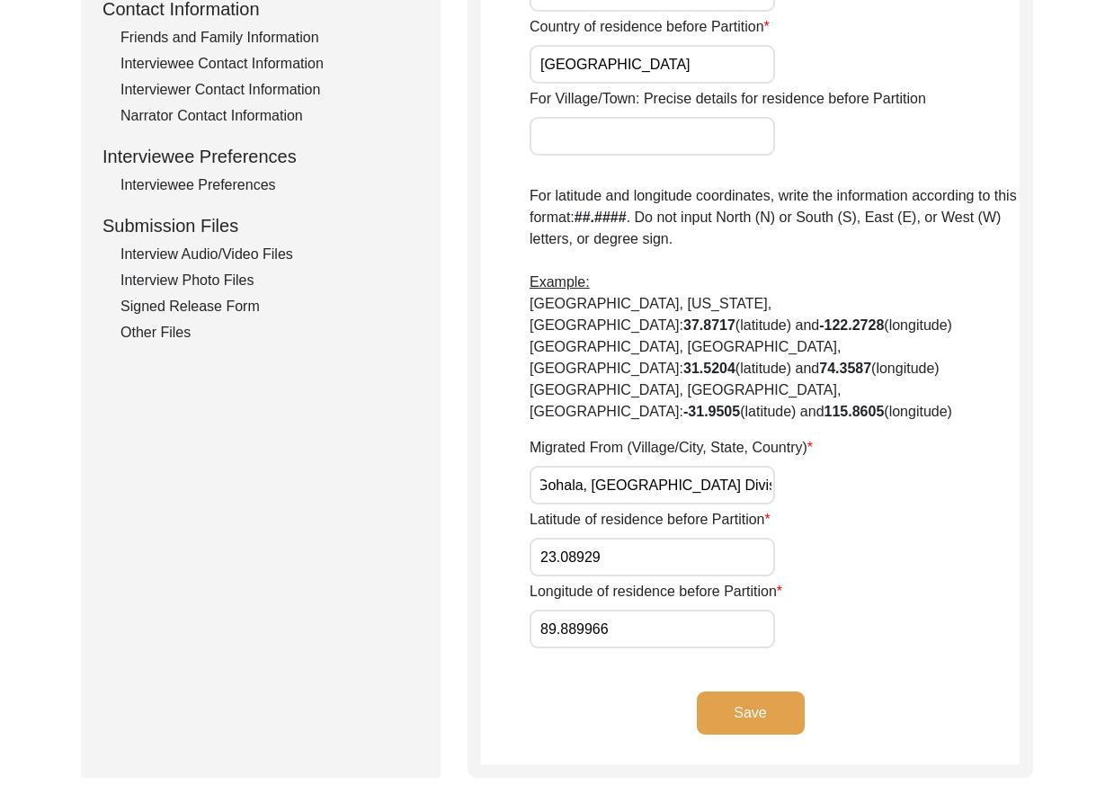
drag, startPoint x: 728, startPoint y: 438, endPoint x: 843, endPoint y: 447, distance: 115.4
click at [843, 447] on div "Migrated From (Village/City, State, Country) [GEOGRAPHIC_DATA], [GEOGRAPHIC_DAT…" at bounding box center [775, 470] width 490 height 67
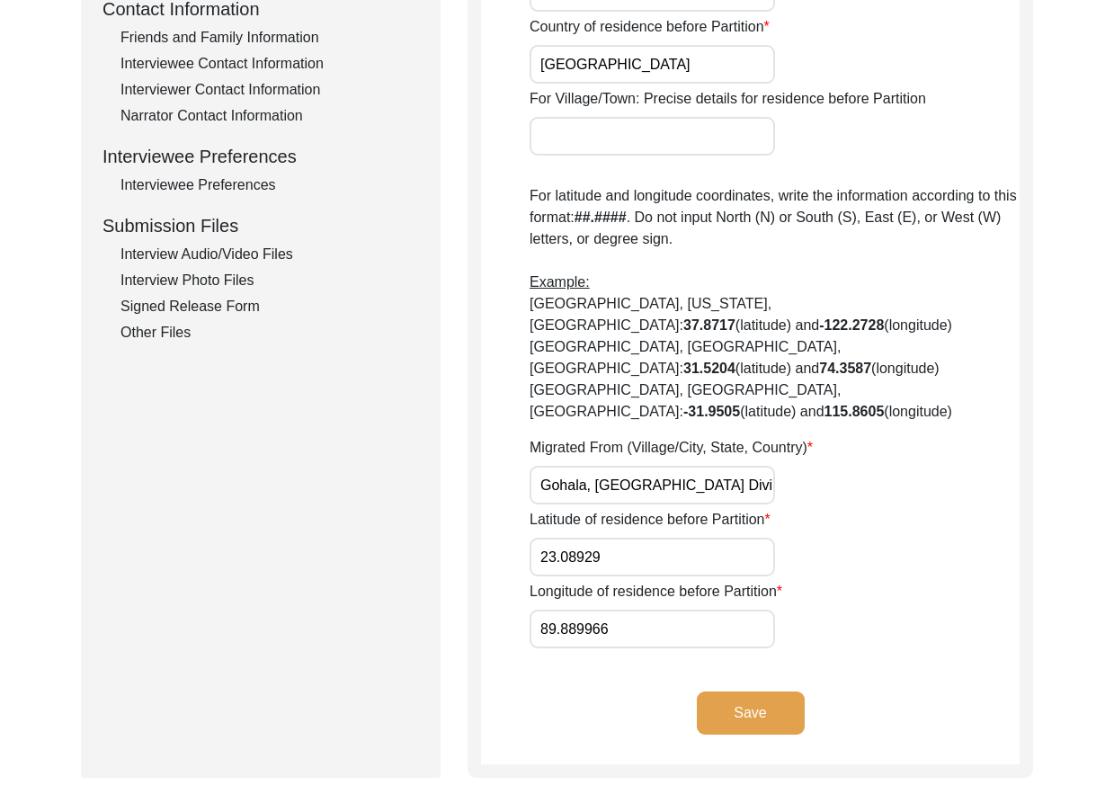
click at [667, 538] on input "23.08929" at bounding box center [652, 557] width 245 height 39
click at [690, 610] on input "89.889966" at bounding box center [652, 629] width 245 height 39
click at [622, 538] on input "23.08929" at bounding box center [652, 557] width 245 height 39
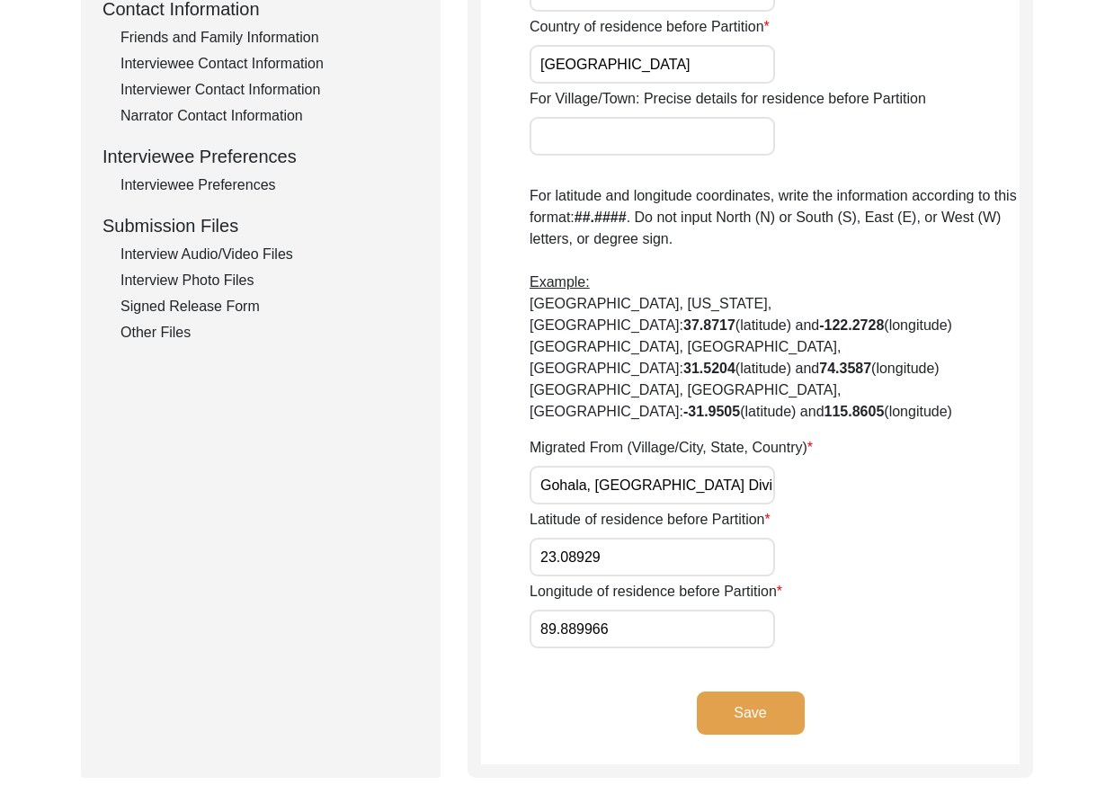
click at [622, 538] on input "23.08929" at bounding box center [652, 557] width 245 height 39
paste input "2525"
type input "23.2525"
click at [655, 610] on input "89.889966" at bounding box center [652, 629] width 245 height 39
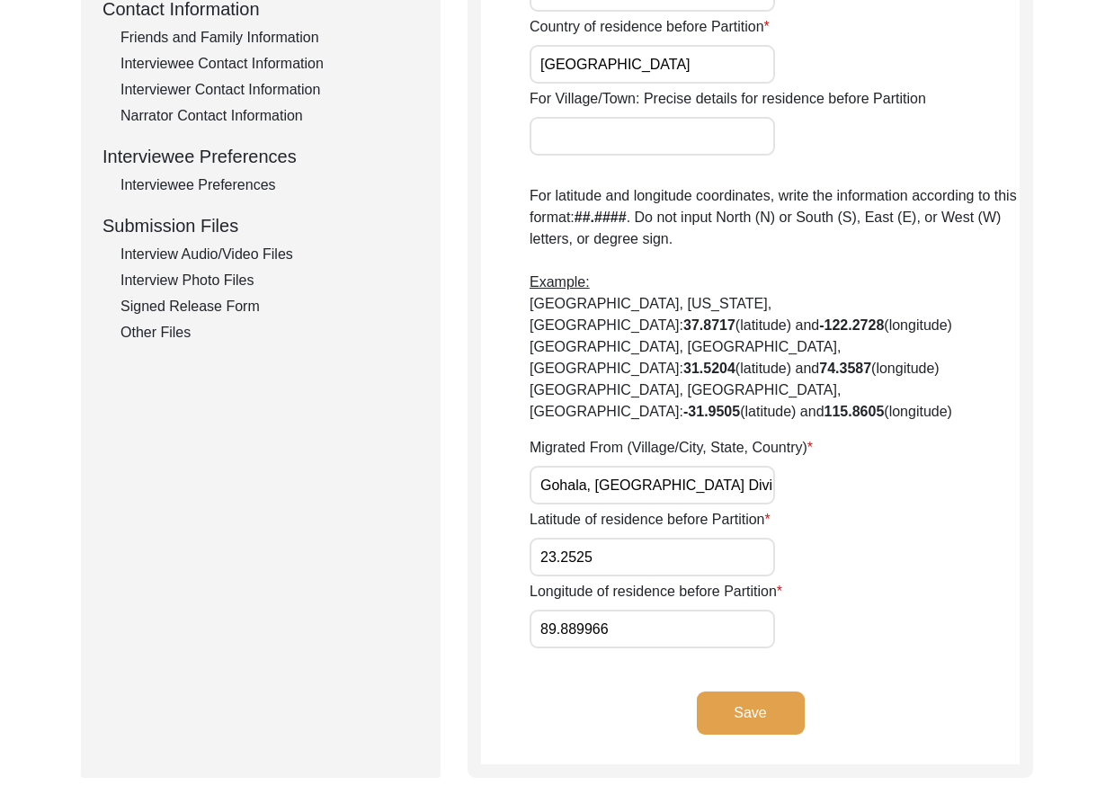
click at [655, 610] on input "89.889966" at bounding box center [652, 629] width 245 height 39
paste input "988"
type input "89.9886"
click at [894, 581] on div "Longitude of residence before Partition 89.9886" at bounding box center [775, 614] width 490 height 67
click at [679, 538] on input "23.2525" at bounding box center [652, 557] width 245 height 39
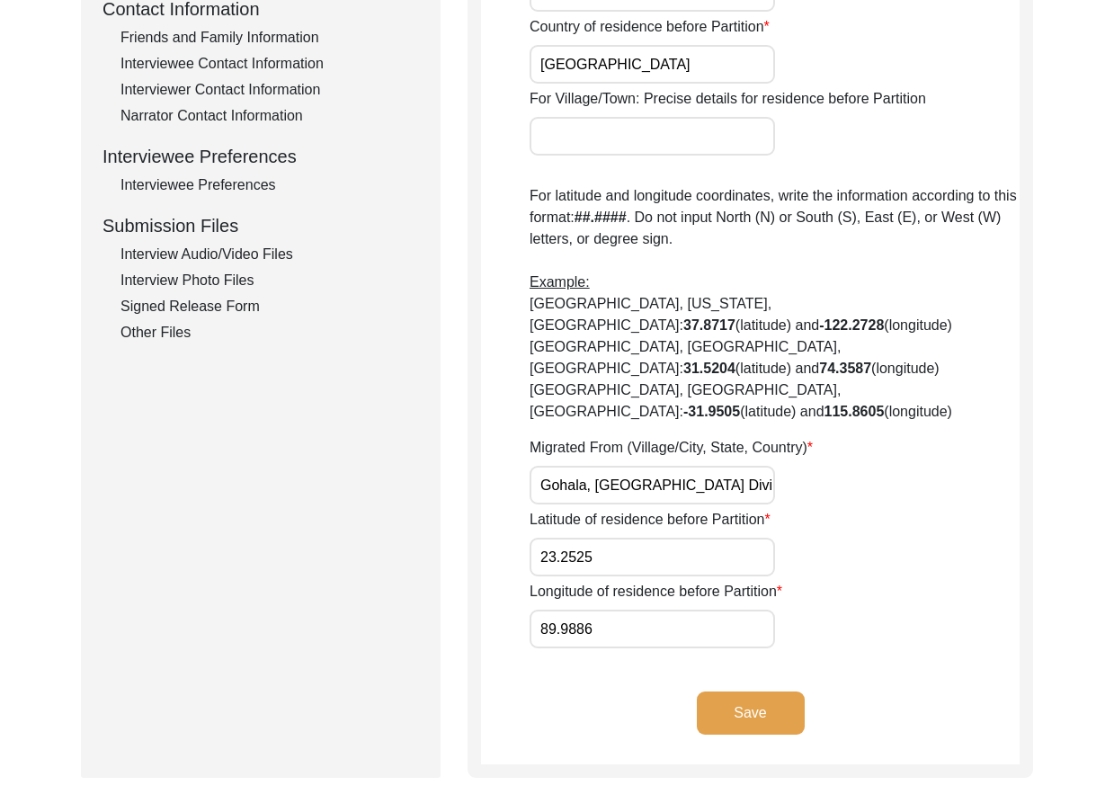
click at [679, 538] on input "23.2525" at bounding box center [652, 557] width 245 height 39
click at [588, 619] on app-residence-before-partition "Interviewee Residence Before Partition House Number of residence before Partiti…" at bounding box center [750, 153] width 539 height 1221
click at [610, 610] on input "89.9886" at bounding box center [652, 629] width 245 height 39
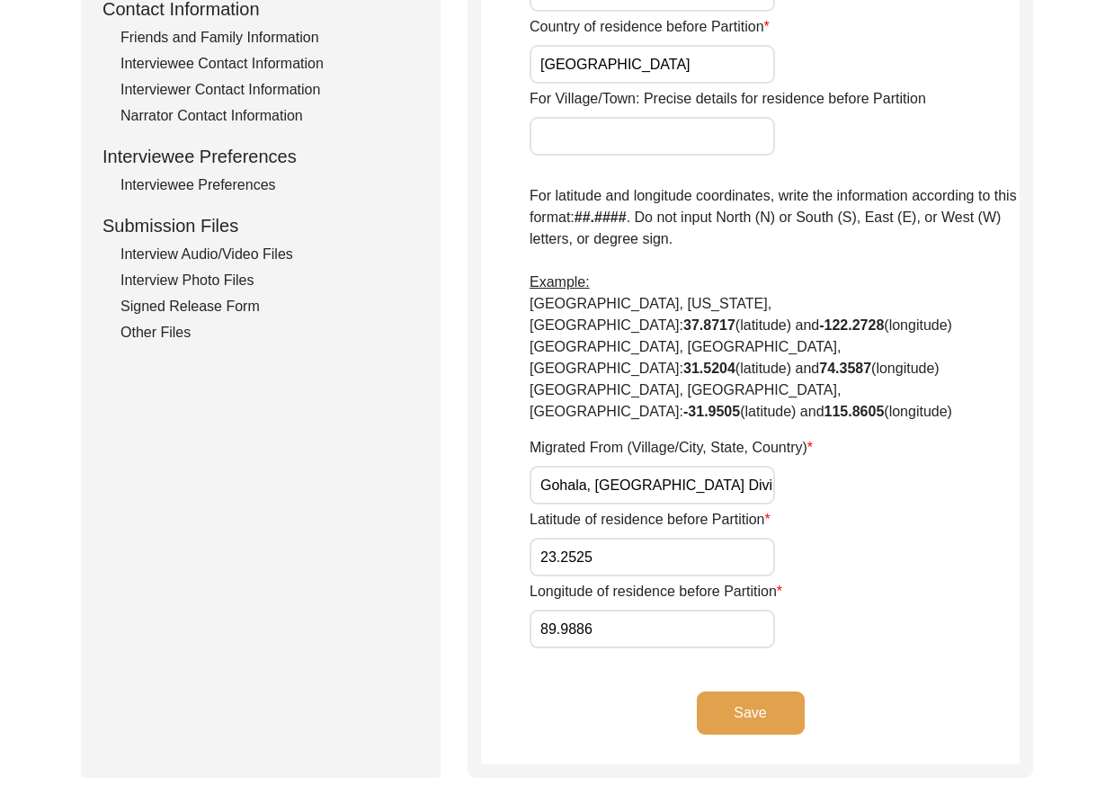
click at [795, 456] on div "Migrated From (Village/City, State, Country) [GEOGRAPHIC_DATA], [GEOGRAPHIC_DAT…" at bounding box center [775, 470] width 490 height 67
click at [682, 538] on input "23.2525" at bounding box center [652, 557] width 245 height 39
click at [724, 610] on input "89.9886" at bounding box center [652, 629] width 245 height 39
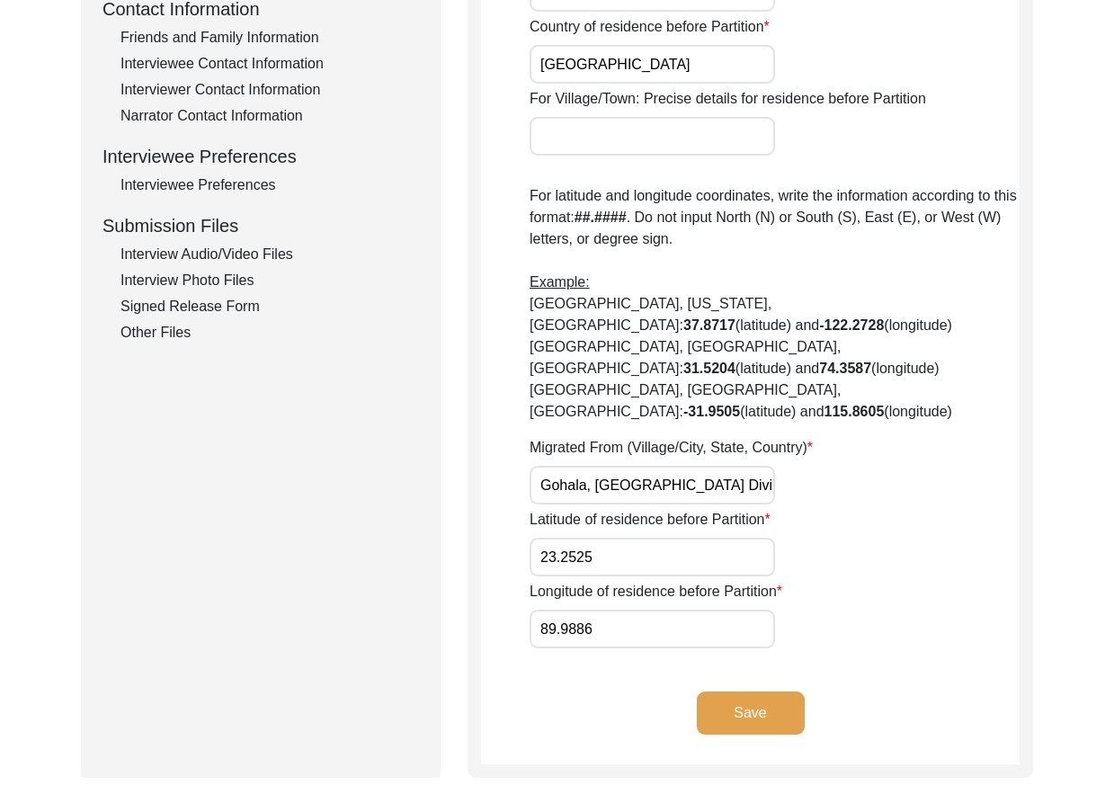
click at [724, 610] on input "89.9886" at bounding box center [652, 629] width 245 height 39
click at [761, 691] on button "Save" at bounding box center [751, 712] width 108 height 43
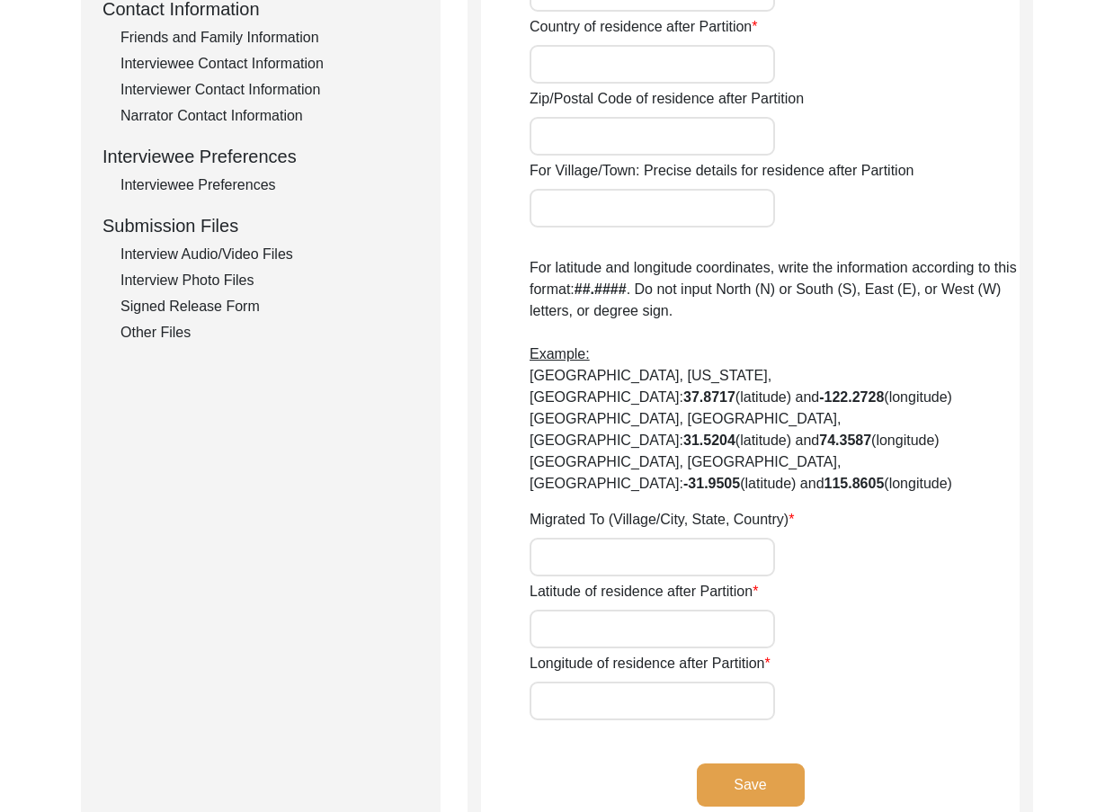
type input "yes"
type input "Paikpara"
type input "[GEOGRAPHIC_DATA]"
type input "Paikapara, [GEOGRAPHIC_DATA], [GEOGRAPHIC_DATA]"
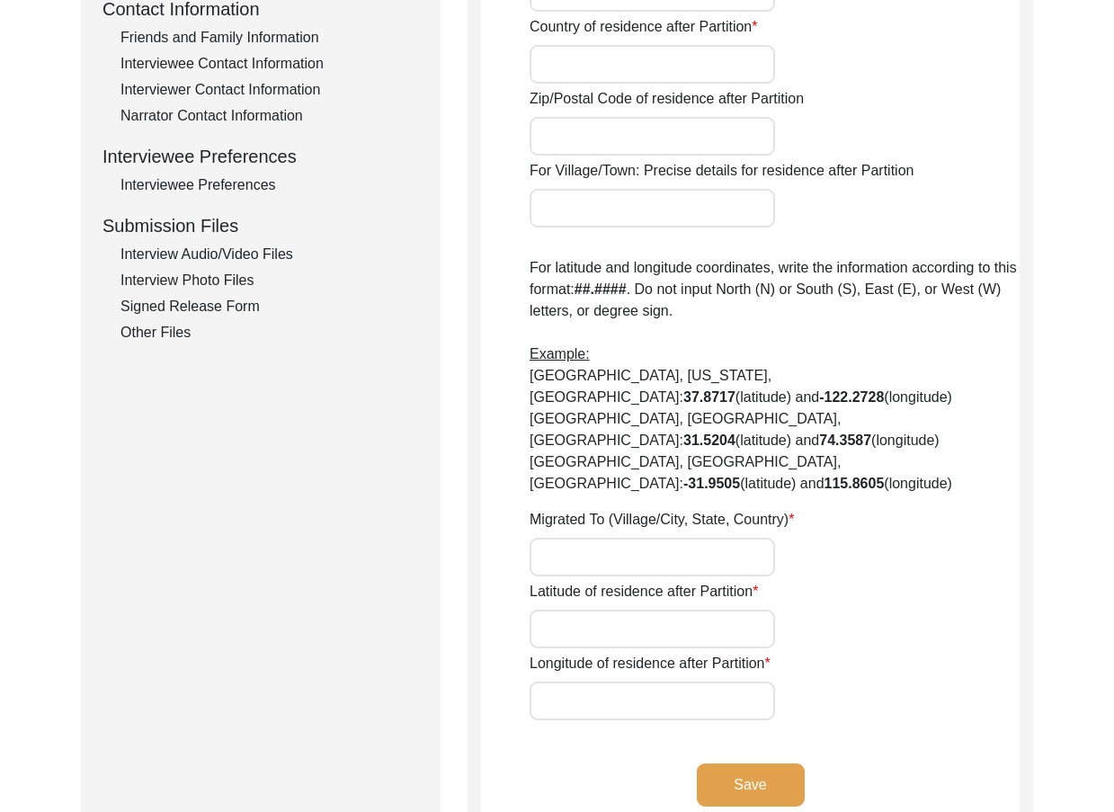
type input "22.61326"
type input "88.38550"
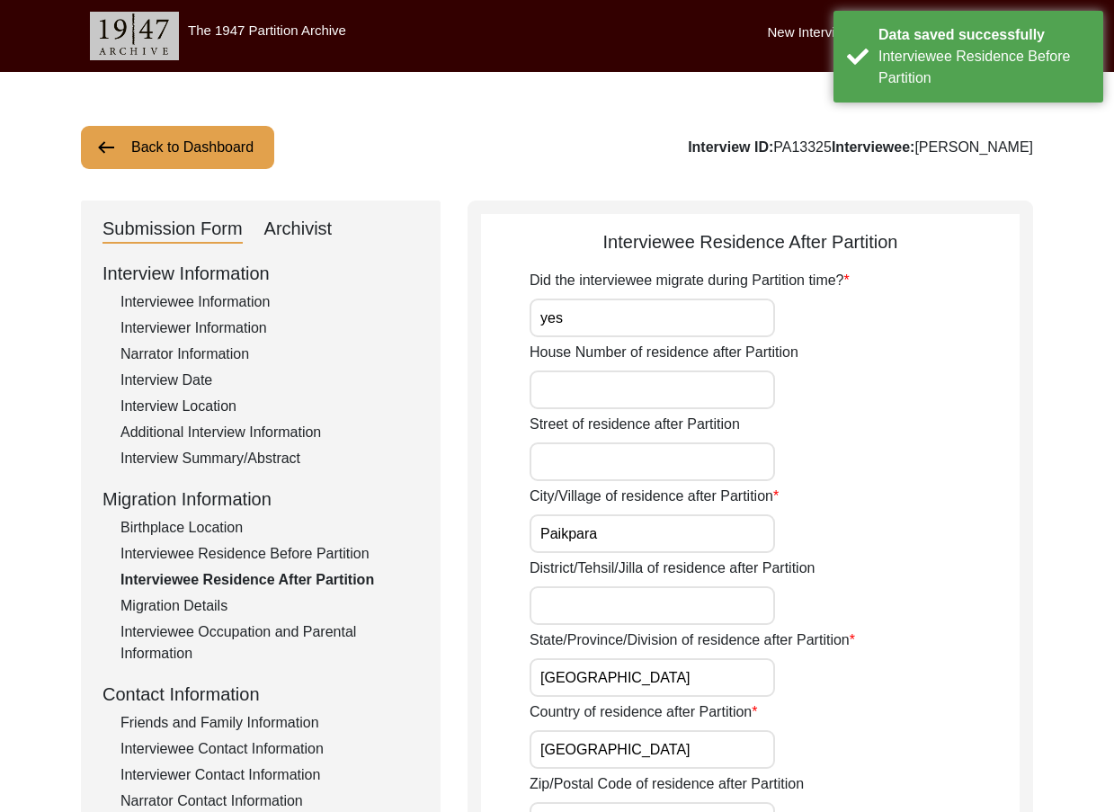
click at [612, 309] on input "yes" at bounding box center [652, 318] width 245 height 39
type input "Yes"
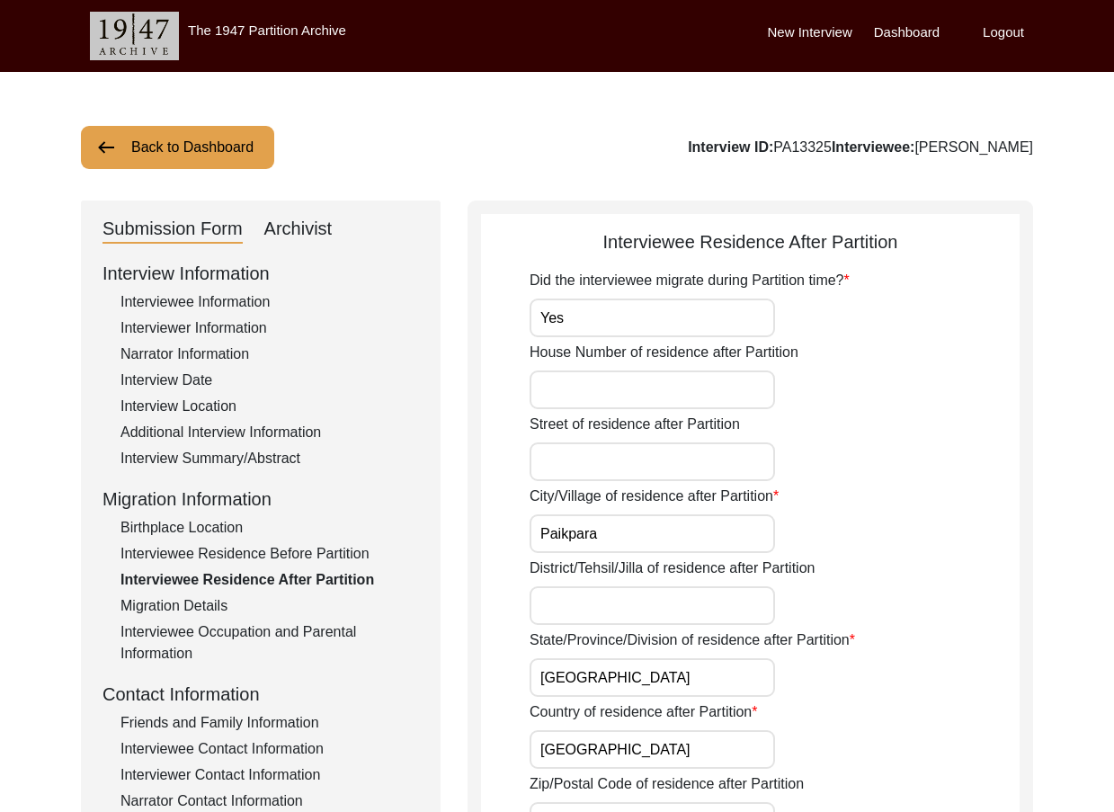
click at [630, 512] on div "City/Village of residence after Partition Paikpara" at bounding box center [775, 519] width 490 height 67
click at [636, 530] on input "Paikpara" at bounding box center [652, 533] width 245 height 39
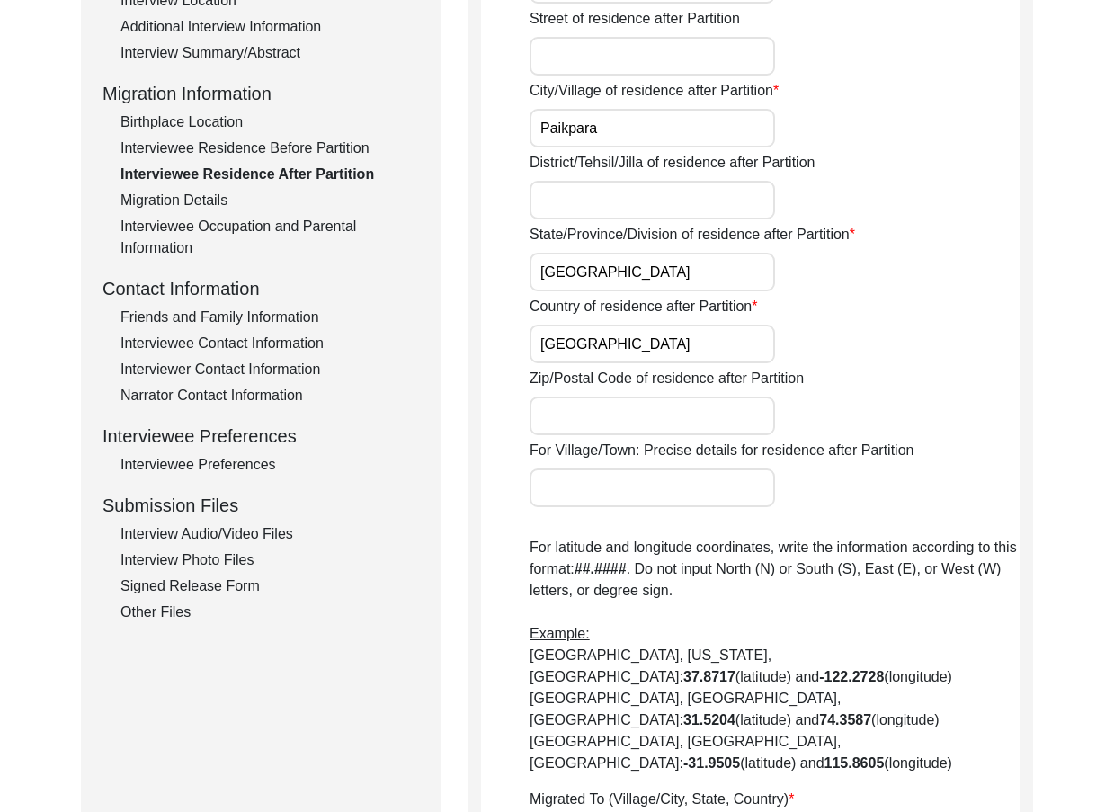
scroll to position [719, 0]
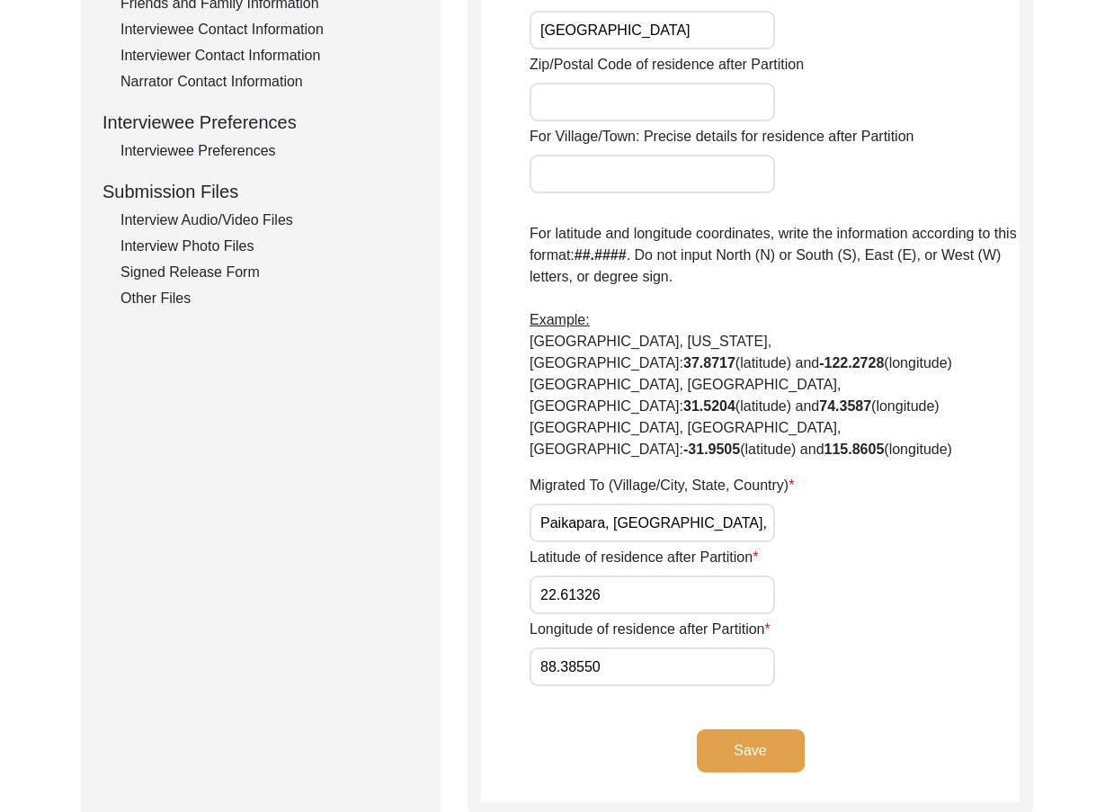
click at [711, 575] on input "22.61326" at bounding box center [652, 594] width 245 height 39
click at [957, 547] on div "Latitude of residence after Partition 22.61326" at bounding box center [775, 580] width 490 height 67
click at [697, 647] on input "88.38550" at bounding box center [652, 666] width 245 height 39
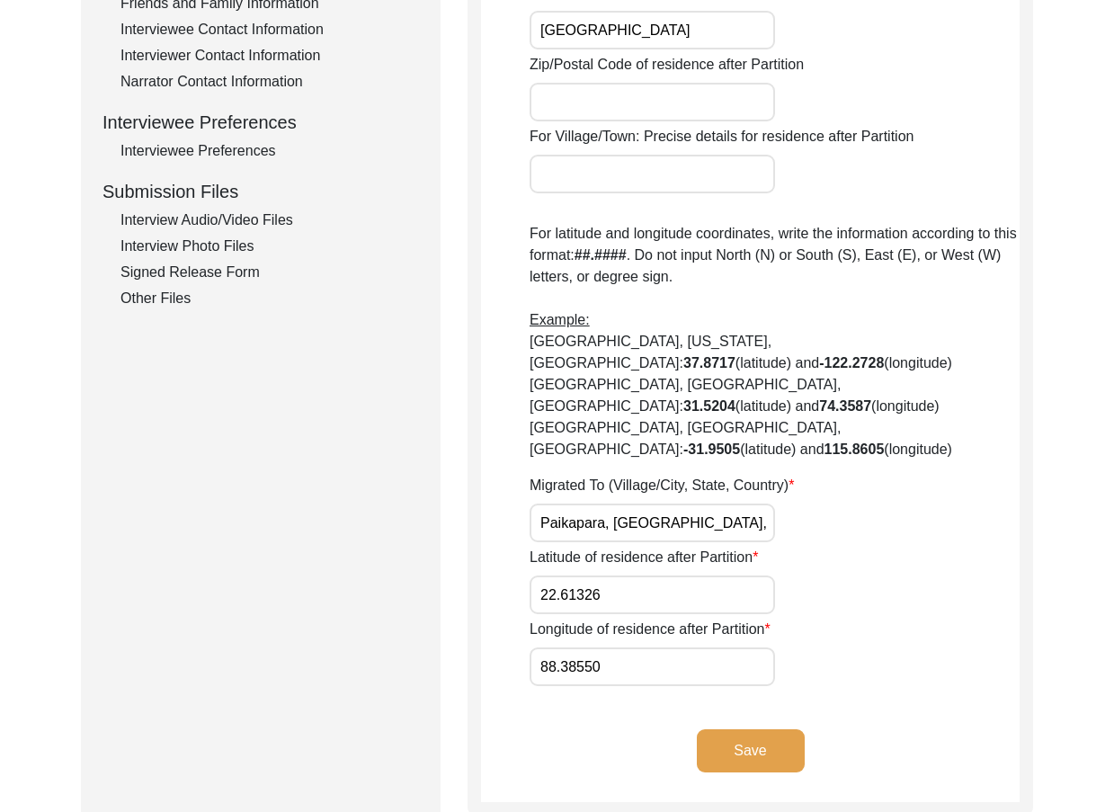
click at [697, 647] on input "88.38550" at bounding box center [652, 666] width 245 height 39
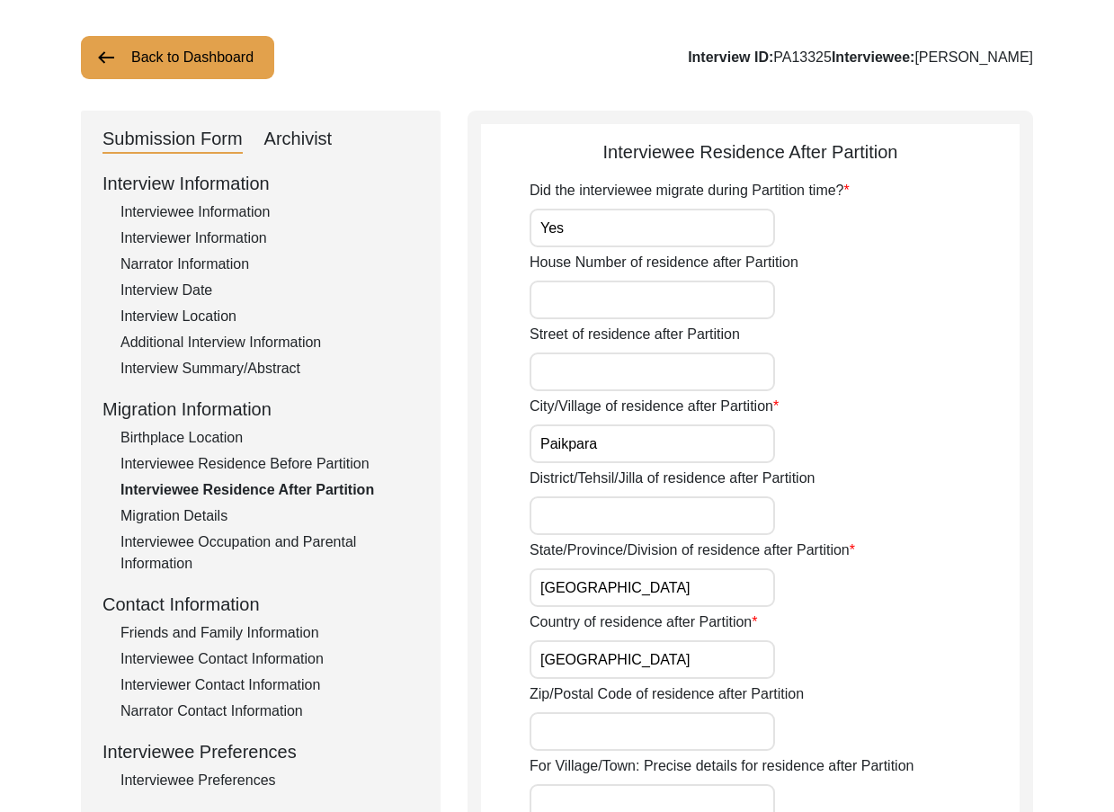
click at [734, 443] on input "Paikpara" at bounding box center [652, 443] width 245 height 39
click at [701, 603] on input "[GEOGRAPHIC_DATA]" at bounding box center [652, 587] width 245 height 39
click at [696, 653] on input "[GEOGRAPHIC_DATA]" at bounding box center [652, 659] width 245 height 39
click at [970, 509] on div "District/Tehsil/Jilla of residence after Partition" at bounding box center [775, 501] width 490 height 67
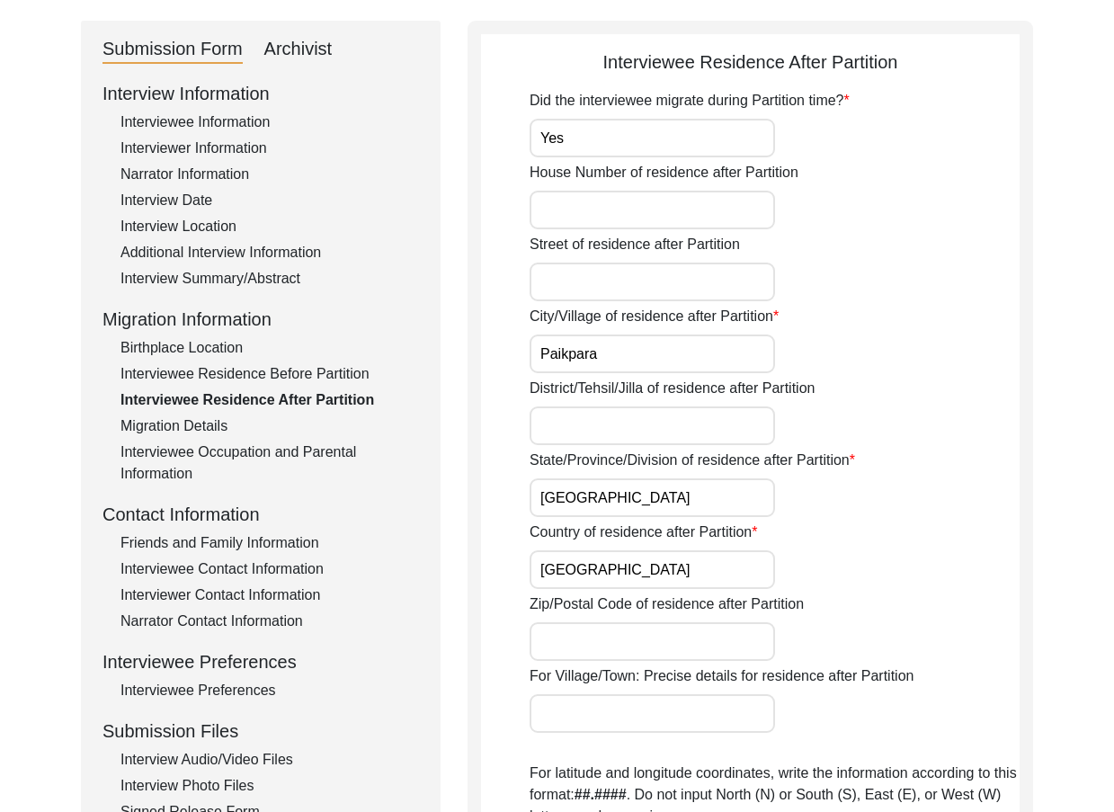
click at [668, 360] on input "Paikpara" at bounding box center [652, 353] width 245 height 39
click at [665, 420] on input "District/Tehsil/Jilla of residence after Partition" at bounding box center [652, 425] width 245 height 39
type input "[GEOGRAPHIC_DATA]"
click at [650, 495] on input "[GEOGRAPHIC_DATA]" at bounding box center [652, 497] width 245 height 39
click at [636, 566] on input "[GEOGRAPHIC_DATA]" at bounding box center [652, 569] width 245 height 39
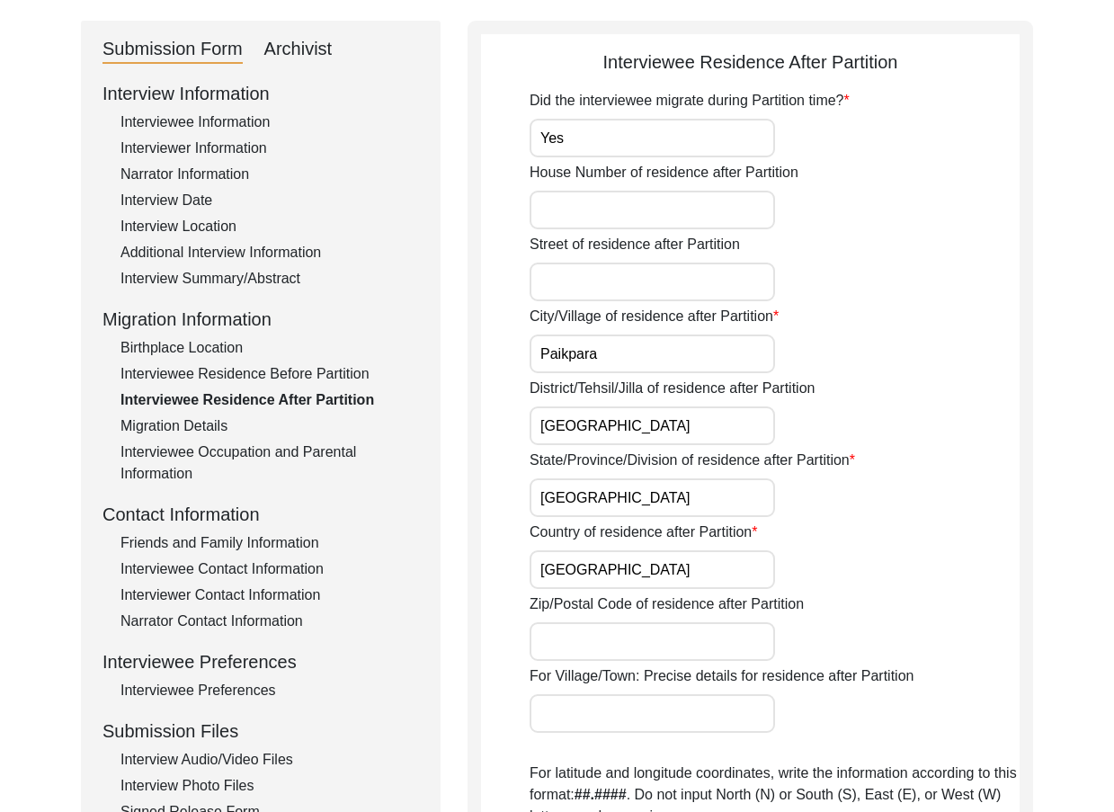
click at [639, 651] on input "Zip/Postal Code of residence after Partition" at bounding box center [652, 641] width 245 height 39
click at [950, 574] on div "Country of residence after Partition [DEMOGRAPHIC_DATA]" at bounding box center [775, 554] width 490 height 67
click at [549, 641] on input "70037" at bounding box center [652, 641] width 245 height 39
click at [726, 651] on input "700037" at bounding box center [652, 641] width 245 height 39
type input "700037"
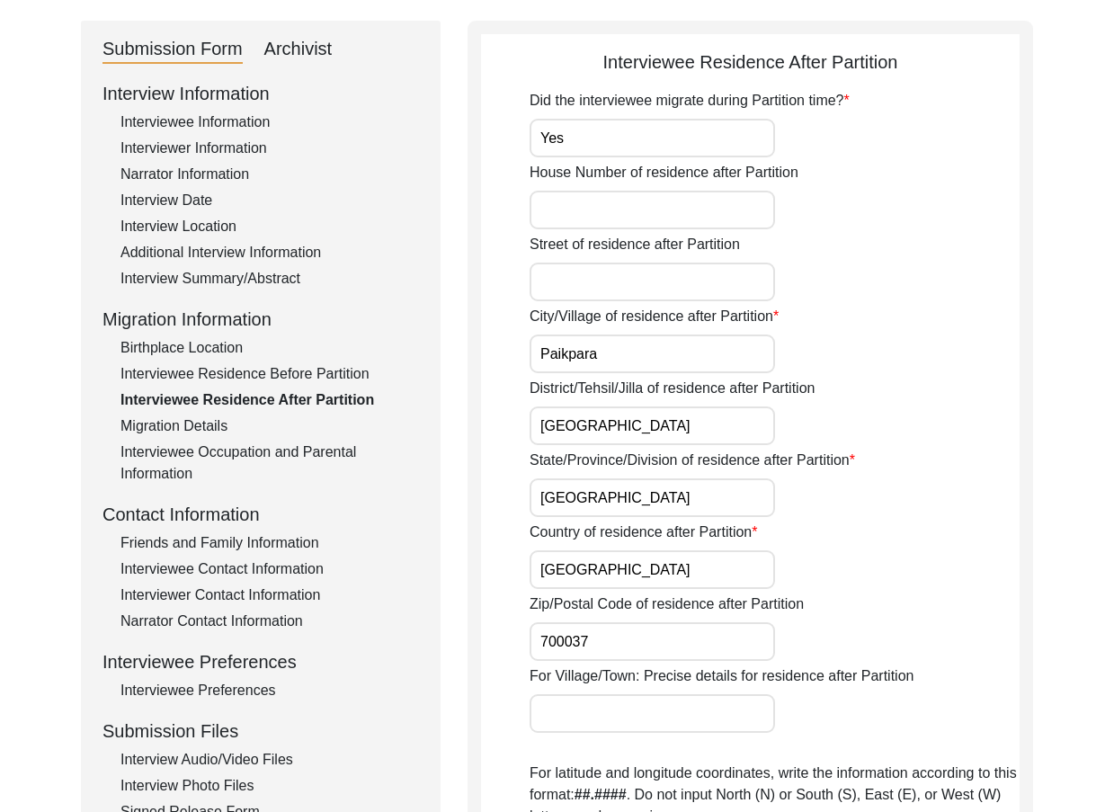
click at [873, 636] on div "Zip/Postal Code of residence after Partition 700037" at bounding box center [775, 626] width 490 height 67
click at [593, 742] on div "Did the interviewee migrate during Partition time? Yes House Number of residenc…" at bounding box center [775, 658] width 490 height 1136
click at [589, 725] on input "For Village/Town: Precise details for residence after Partition" at bounding box center [652, 713] width 245 height 39
click at [631, 708] on input "For Village/Town: Precise details for residence after Partition" at bounding box center [652, 713] width 245 height 39
click at [776, 724] on div "For Village/Town: Precise details for residence after Partition" at bounding box center [775, 698] width 490 height 67
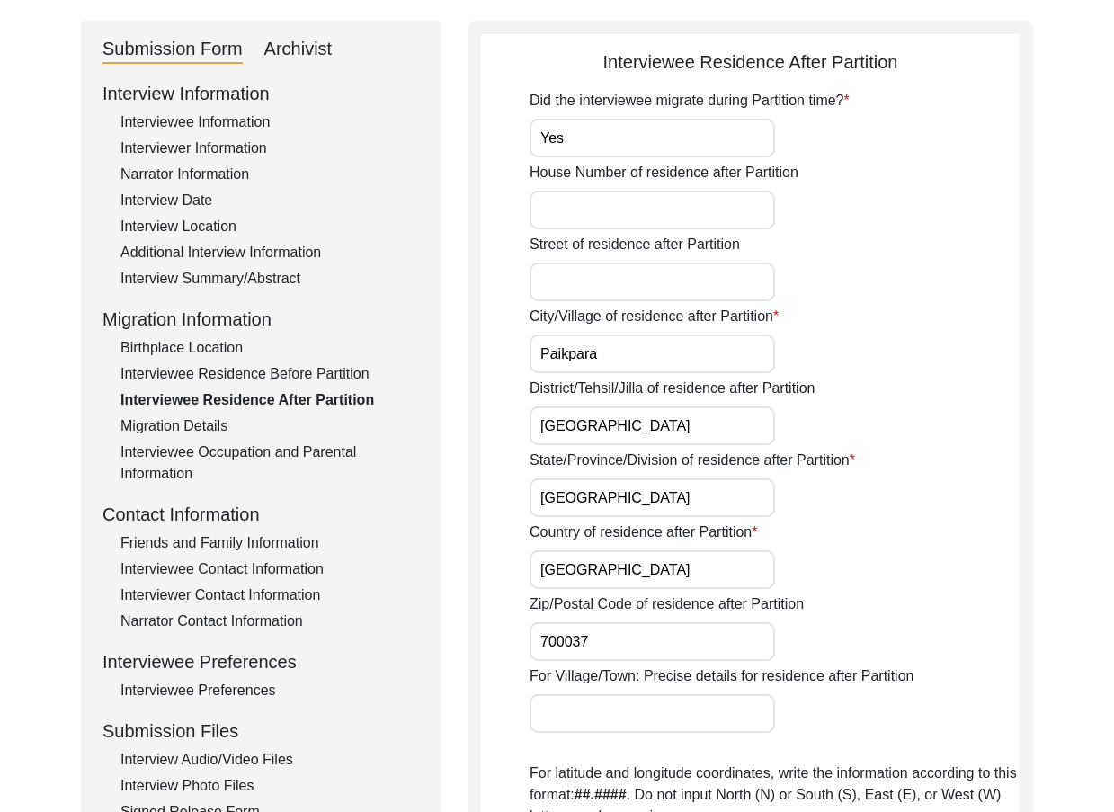
click at [771, 722] on input "For Village/Town: Precise details for residence after Partition" at bounding box center [652, 713] width 245 height 39
click at [623, 712] on input "Gangulipara" at bounding box center [652, 713] width 245 height 39
type input "Gangulipara"
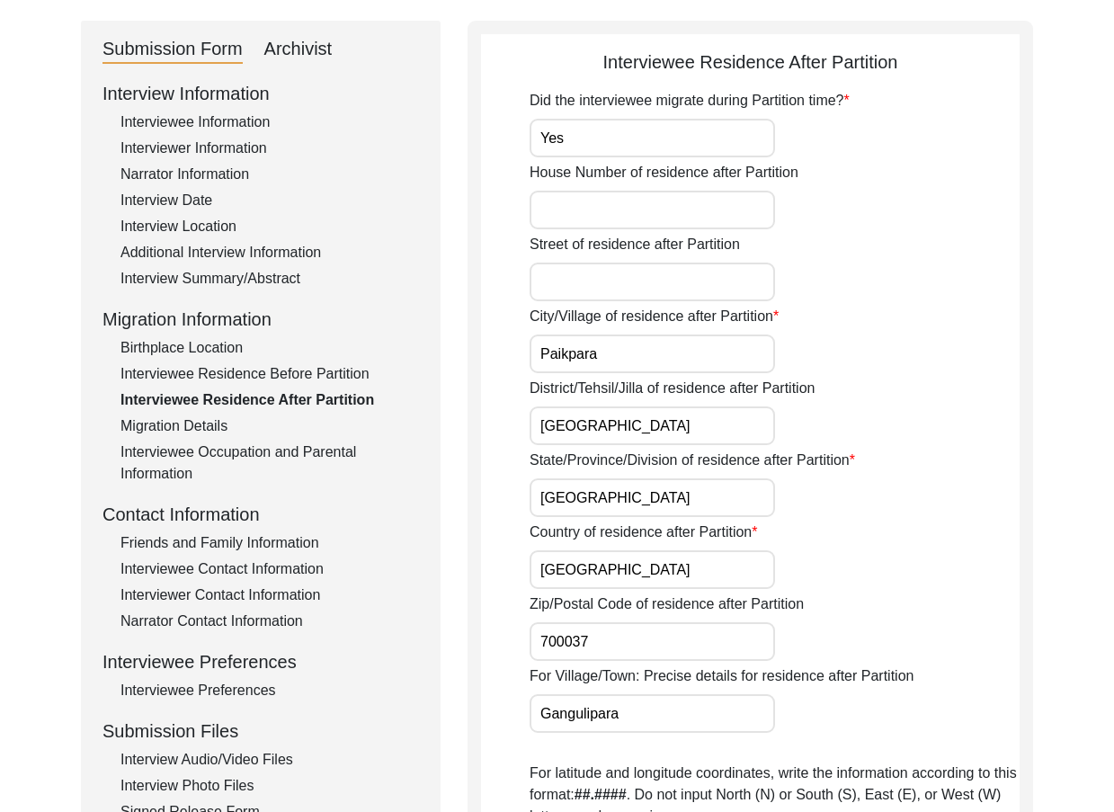
drag, startPoint x: 860, startPoint y: 664, endPoint x: 873, endPoint y: 663, distance: 12.7
click at [873, 664] on div "Did the interviewee migrate during Partition time? Yes House Number of residenc…" at bounding box center [775, 658] width 490 height 1136
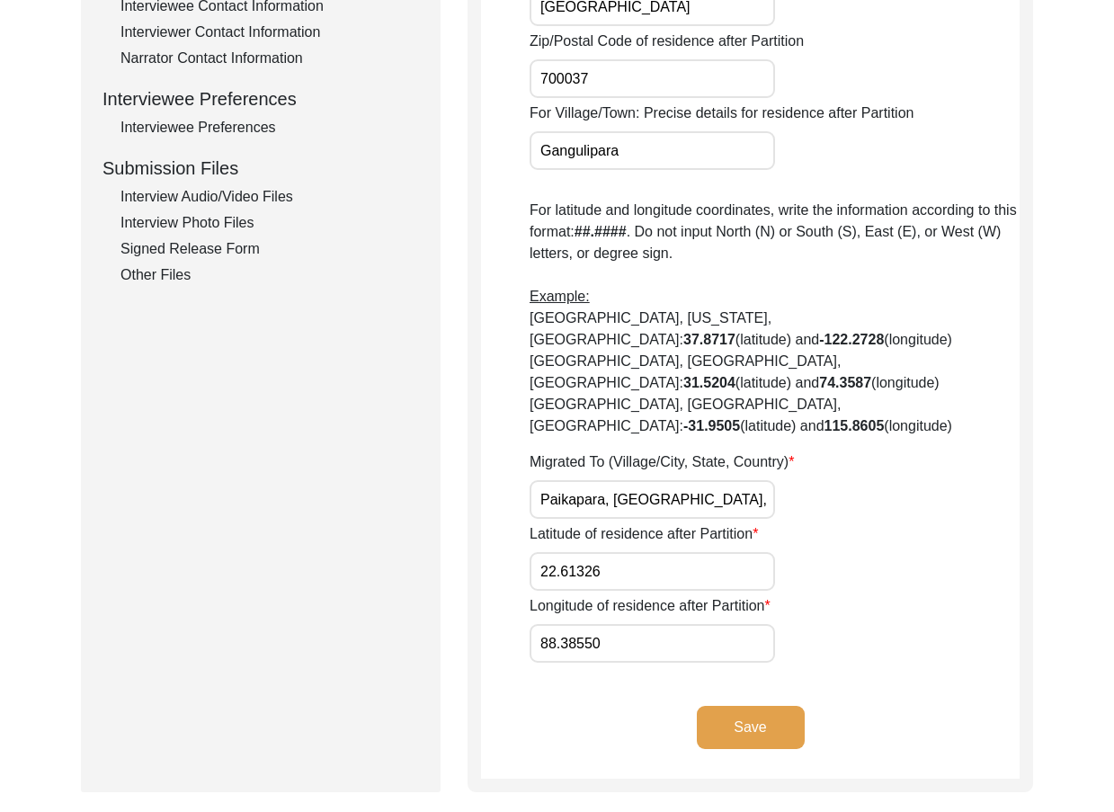
scroll to position [809, 0]
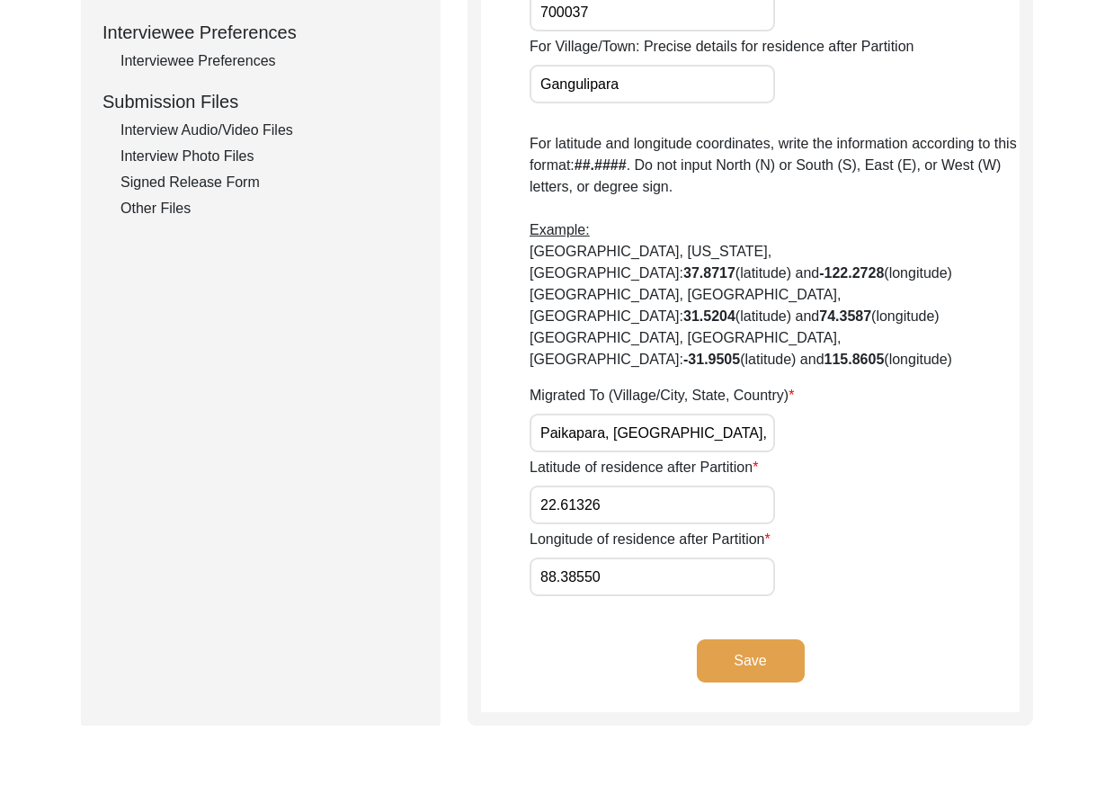
drag, startPoint x: 754, startPoint y: 397, endPoint x: 529, endPoint y: 386, distance: 225.9
click at [529, 386] on app-residence-after-partition "Interviewee Residence After Partition Did the interviewee migrate during Partit…" at bounding box center [750, 65] width 539 height 1293
click at [586, 414] on input "Paikapara, [GEOGRAPHIC_DATA], [GEOGRAPHIC_DATA]" at bounding box center [652, 433] width 245 height 39
click at [580, 414] on input "Paikapara, [GEOGRAPHIC_DATA], [GEOGRAPHIC_DATA]" at bounding box center [652, 433] width 245 height 39
click at [575, 414] on input "Paikapara, [GEOGRAPHIC_DATA], [GEOGRAPHIC_DATA]" at bounding box center [652, 433] width 245 height 39
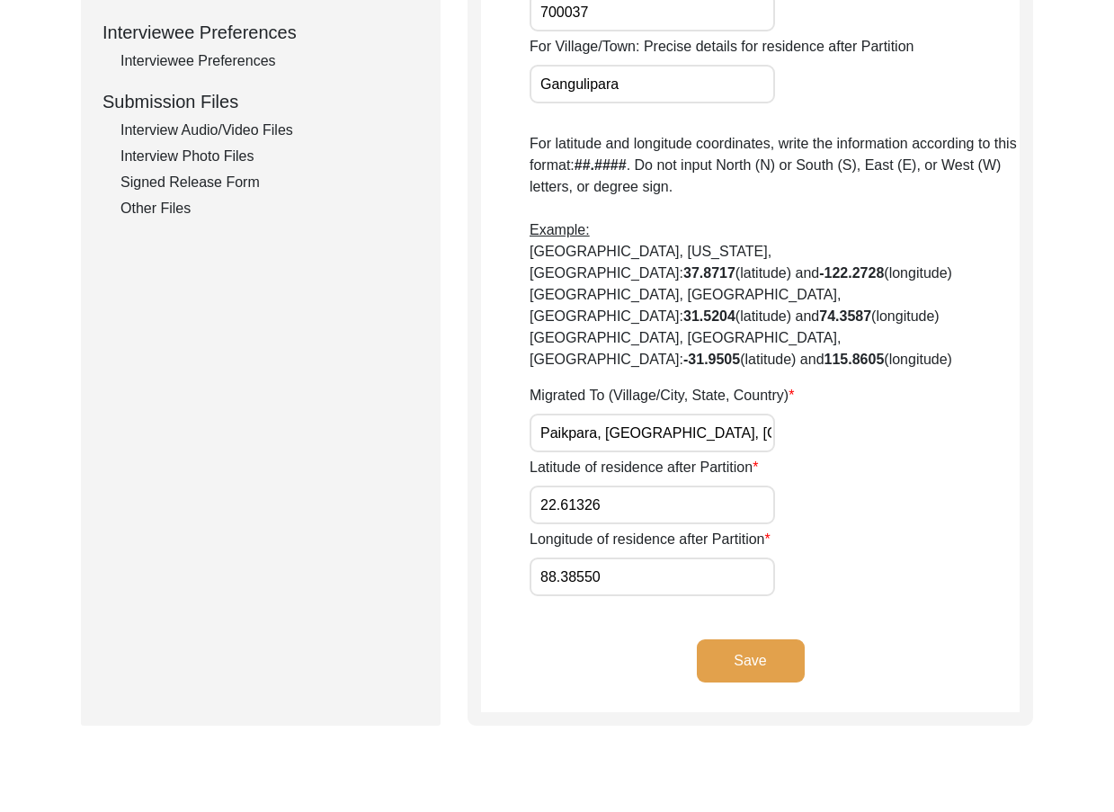
drag, startPoint x: 752, startPoint y: 391, endPoint x: 498, endPoint y: 379, distance: 253.8
click at [498, 379] on app-residence-after-partition "Interviewee Residence After Partition Did the interviewee migrate during Partit…" at bounding box center [750, 65] width 539 height 1293
type input "Paikpara, [GEOGRAPHIC_DATA], [GEOGRAPHIC_DATA]"
click at [498, 379] on app-residence-after-partition "Interviewee Residence After Partition Did the interviewee migrate during Partit…" at bounding box center [750, 65] width 539 height 1293
click at [662, 529] on label "Longitude of residence after Partition" at bounding box center [650, 540] width 241 height 22
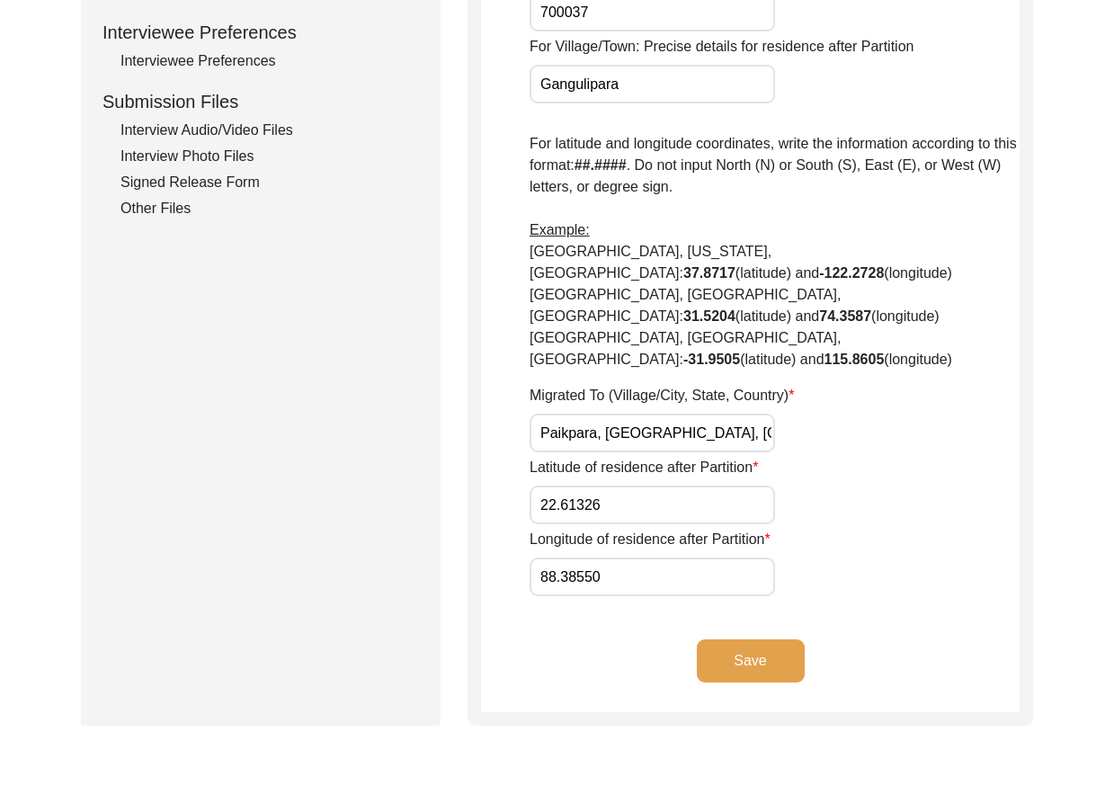
click at [662, 557] on input "88.38550" at bounding box center [652, 576] width 245 height 39
click at [637, 486] on input "22.61326" at bounding box center [652, 505] width 245 height 39
click at [718, 457] on div "Latitude of residence after Partition 22.61326" at bounding box center [775, 490] width 490 height 67
click at [718, 486] on input "22.61326" at bounding box center [652, 505] width 245 height 39
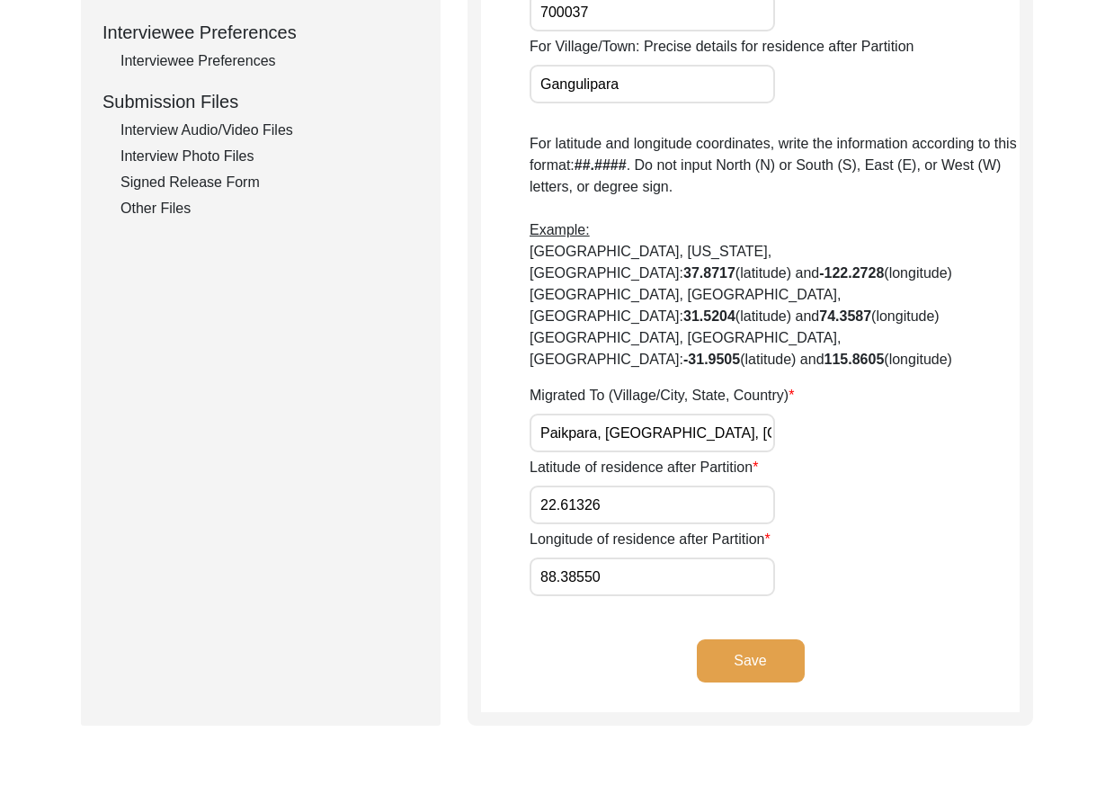
click at [718, 486] on input "22.61326" at bounding box center [652, 505] width 245 height 39
click at [633, 557] on input "88.38550" at bounding box center [652, 576] width 245 height 39
click at [697, 486] on input "22.61326" at bounding box center [652, 505] width 245 height 39
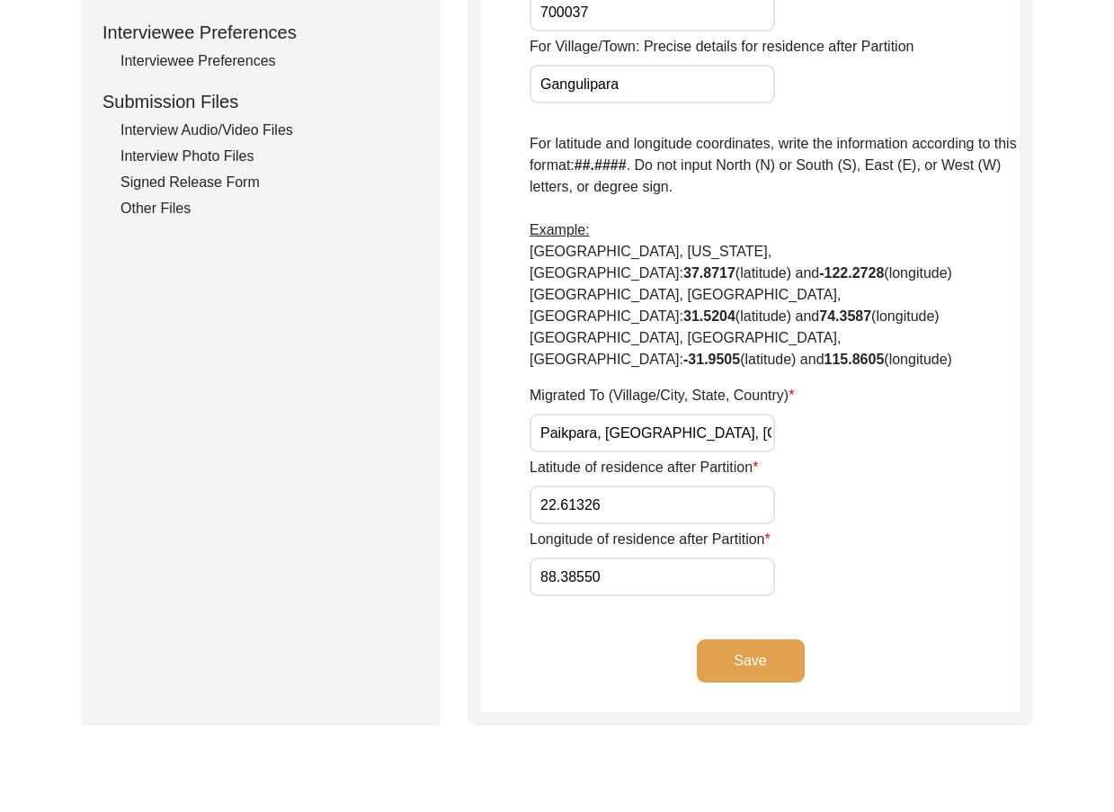
paste input "57"
type input "22.6157"
click at [662, 557] on input "88.38550" at bounding box center [652, 576] width 245 height 39
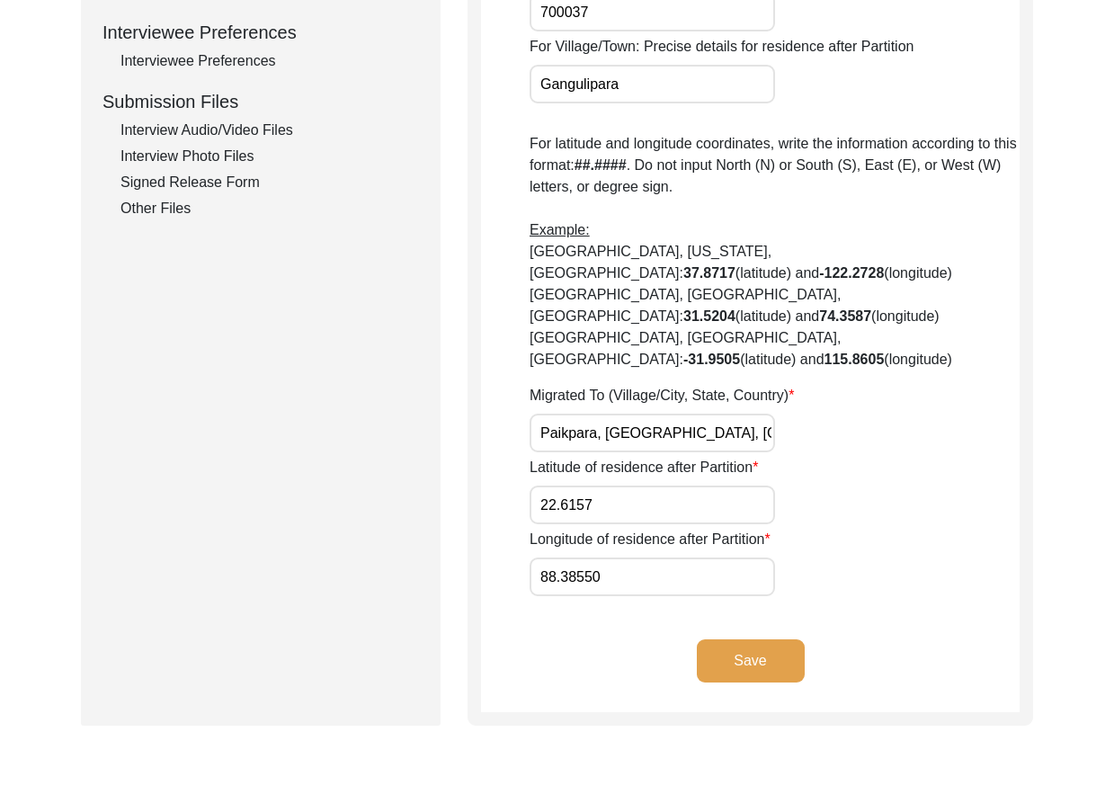
click at [662, 557] on input "88.38550" at bounding box center [652, 576] width 245 height 39
paste input "74"
type input "88.3874"
click at [639, 486] on input "22.6157" at bounding box center [652, 505] width 245 height 39
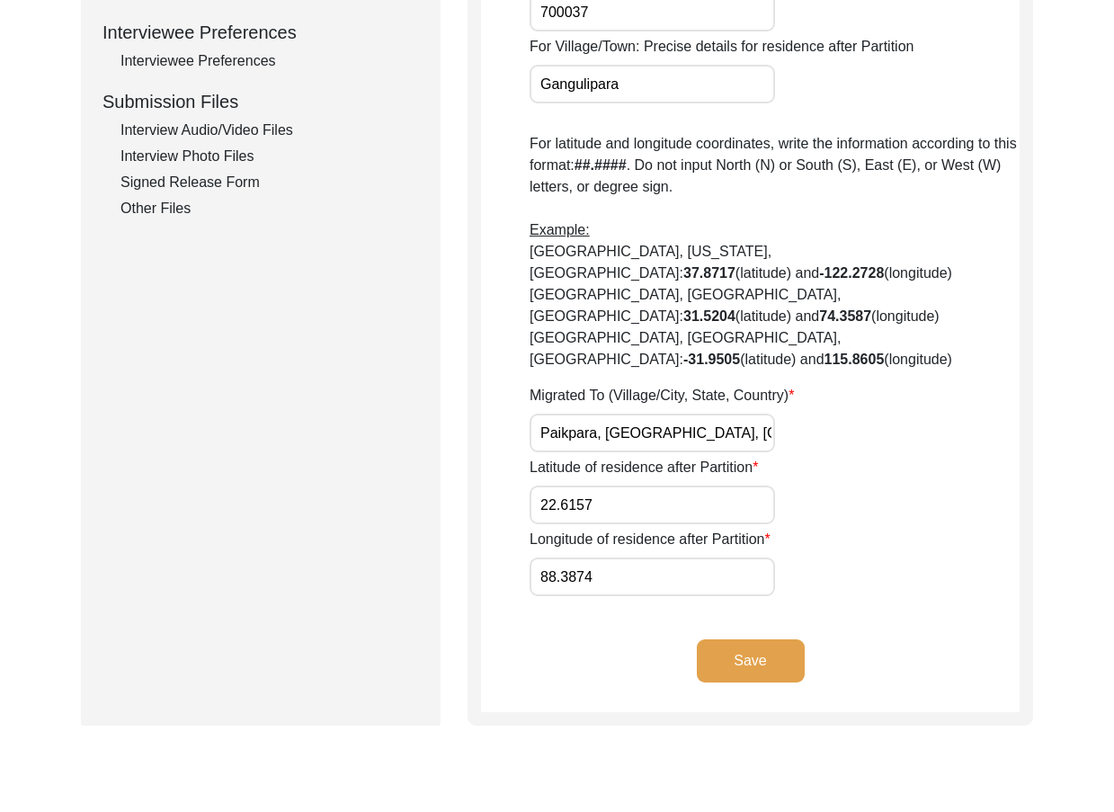
click at [597, 557] on input "88.3874" at bounding box center [652, 576] width 245 height 39
click at [630, 486] on input "22.6157" at bounding box center [652, 505] width 245 height 39
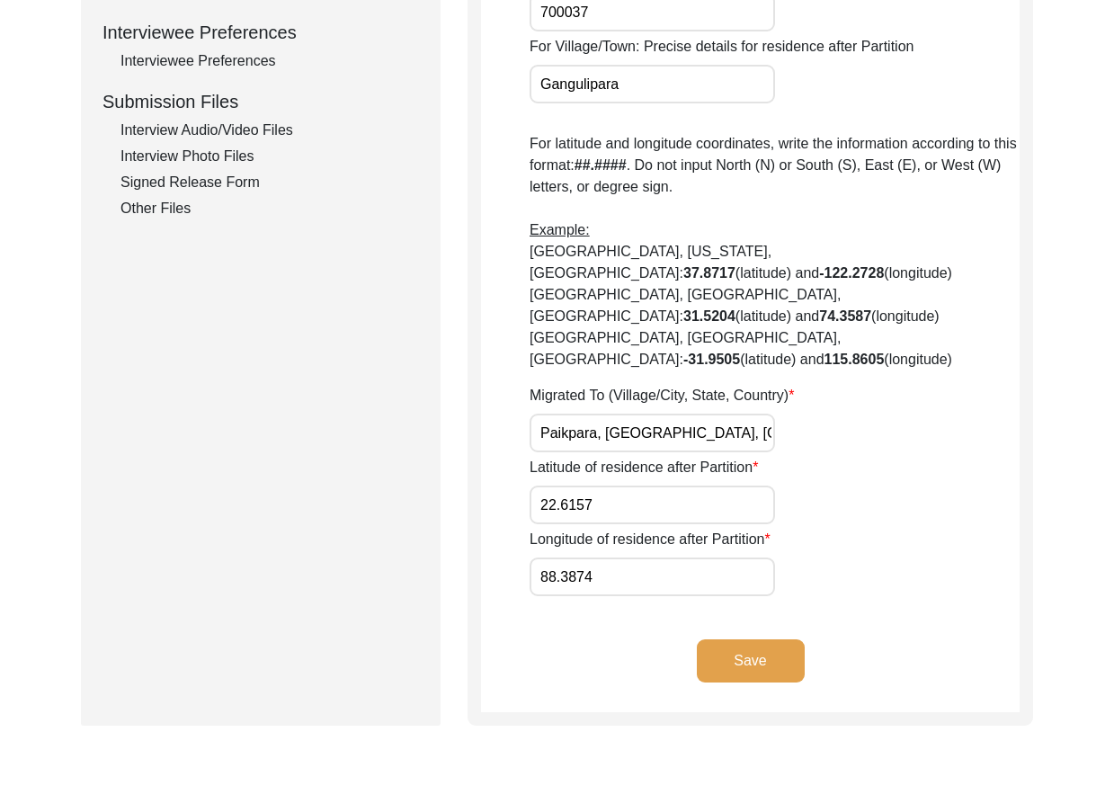
click at [624, 565] on app-residence-after-partition "Interviewee Residence After Partition Did the interviewee migrate during Partit…" at bounding box center [750, 65] width 539 height 1293
click at [630, 557] on input "88.3874" at bounding box center [652, 576] width 245 height 39
click at [726, 557] on input "88.3874" at bounding box center [652, 576] width 245 height 39
click at [600, 557] on input "88.3874" at bounding box center [652, 576] width 245 height 39
drag, startPoint x: 597, startPoint y: 533, endPoint x: 550, endPoint y: 525, distance: 47.4
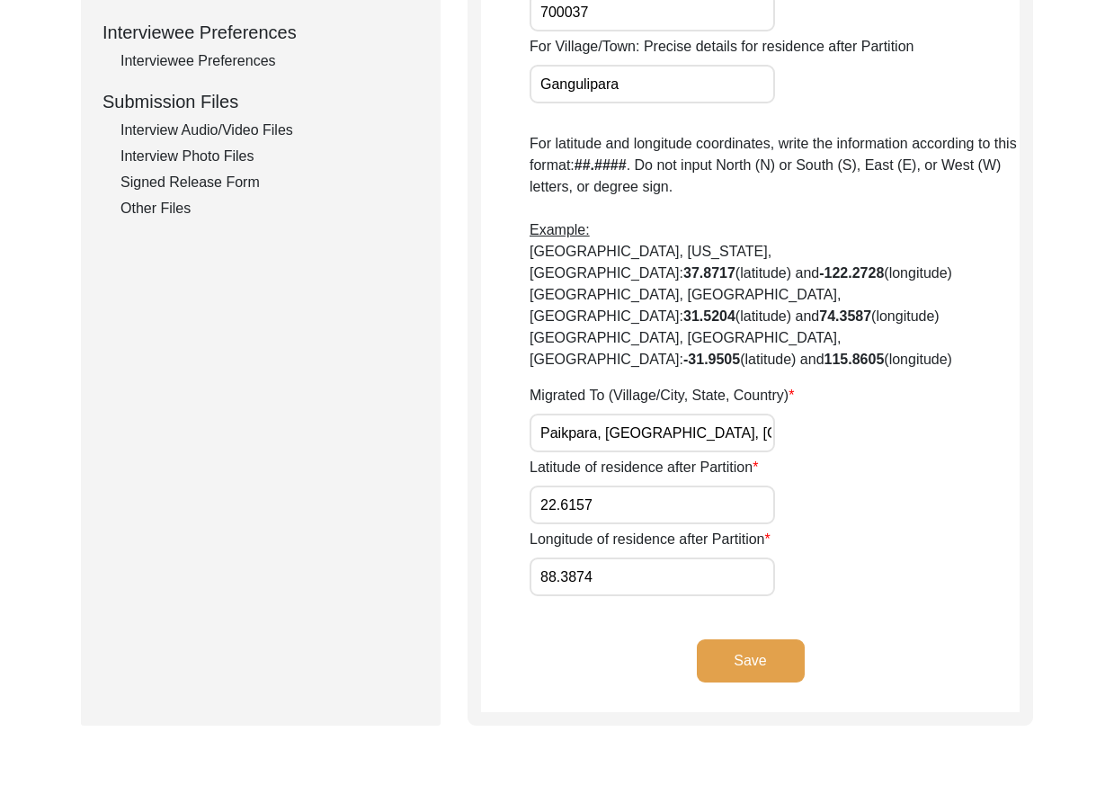
click at [592, 557] on input "88.3874" at bounding box center [652, 576] width 245 height 39
click at [545, 557] on input "88.3874" at bounding box center [652, 576] width 245 height 39
click at [548, 557] on input "88.3874" at bounding box center [652, 576] width 245 height 39
click at [751, 639] on button "Save" at bounding box center [751, 660] width 108 height 43
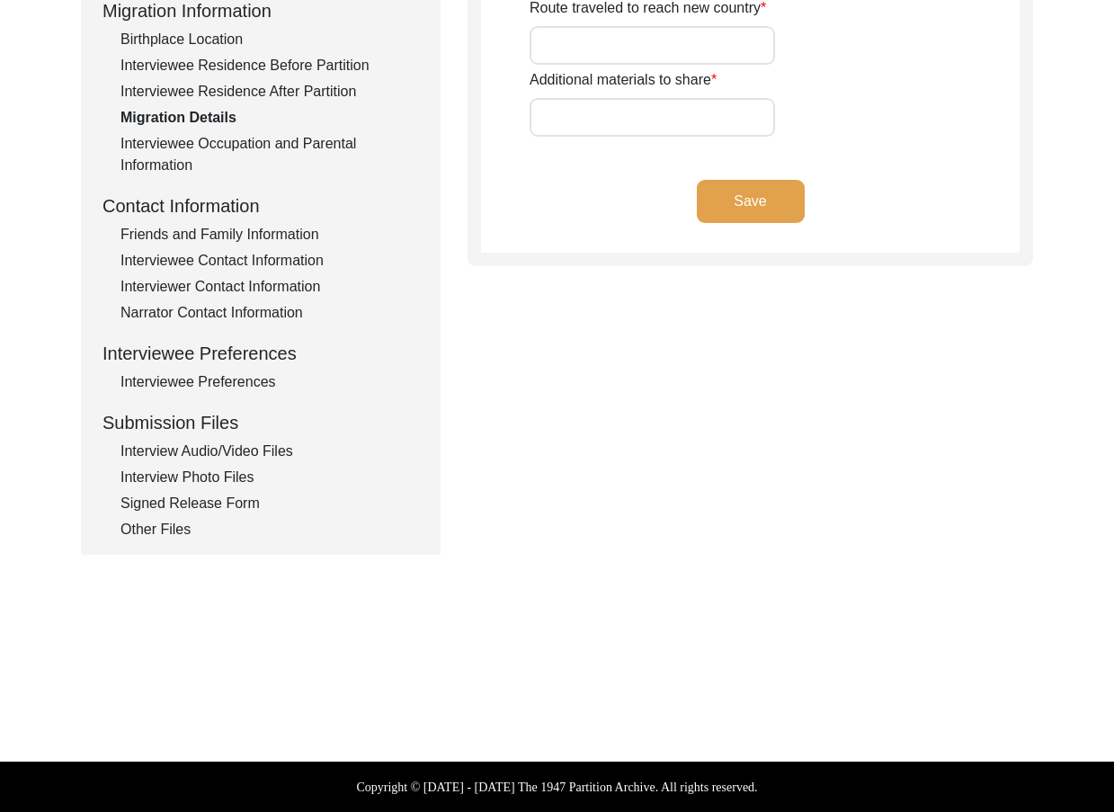
scroll to position [403, 0]
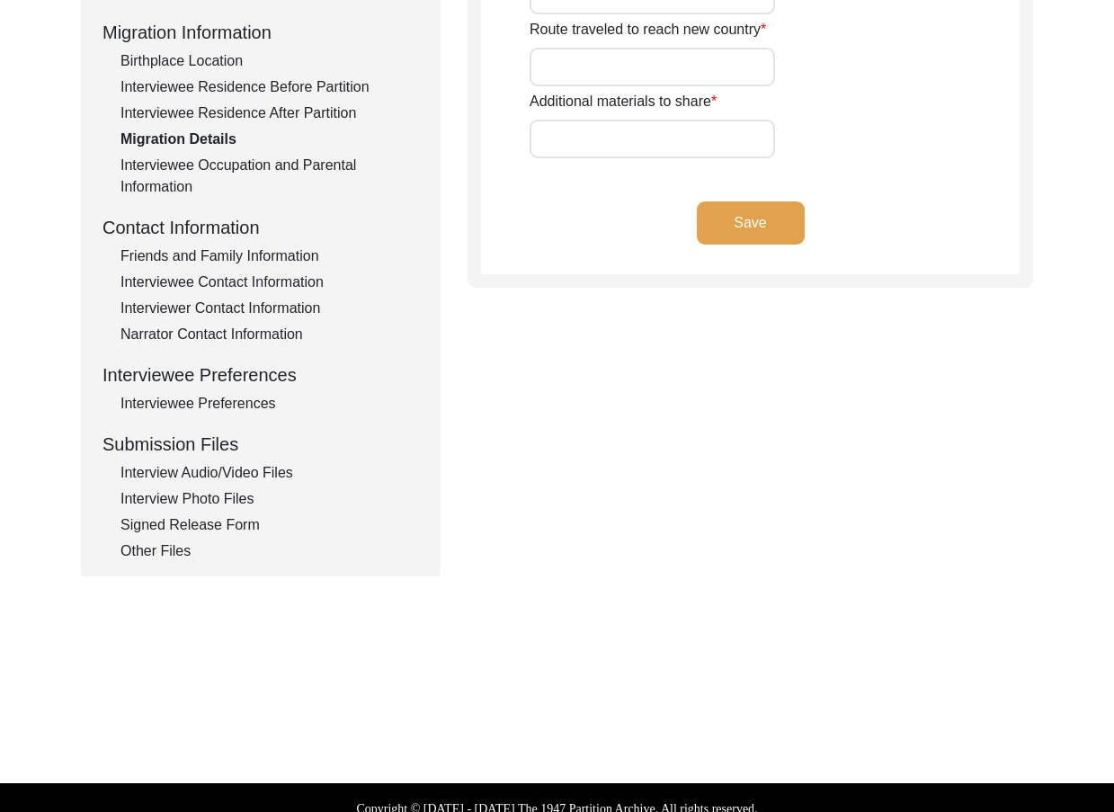
type input "n/a"
type input "none"
type input "Petrapole"
type input "Gohala- Sealdah"
type input "no"
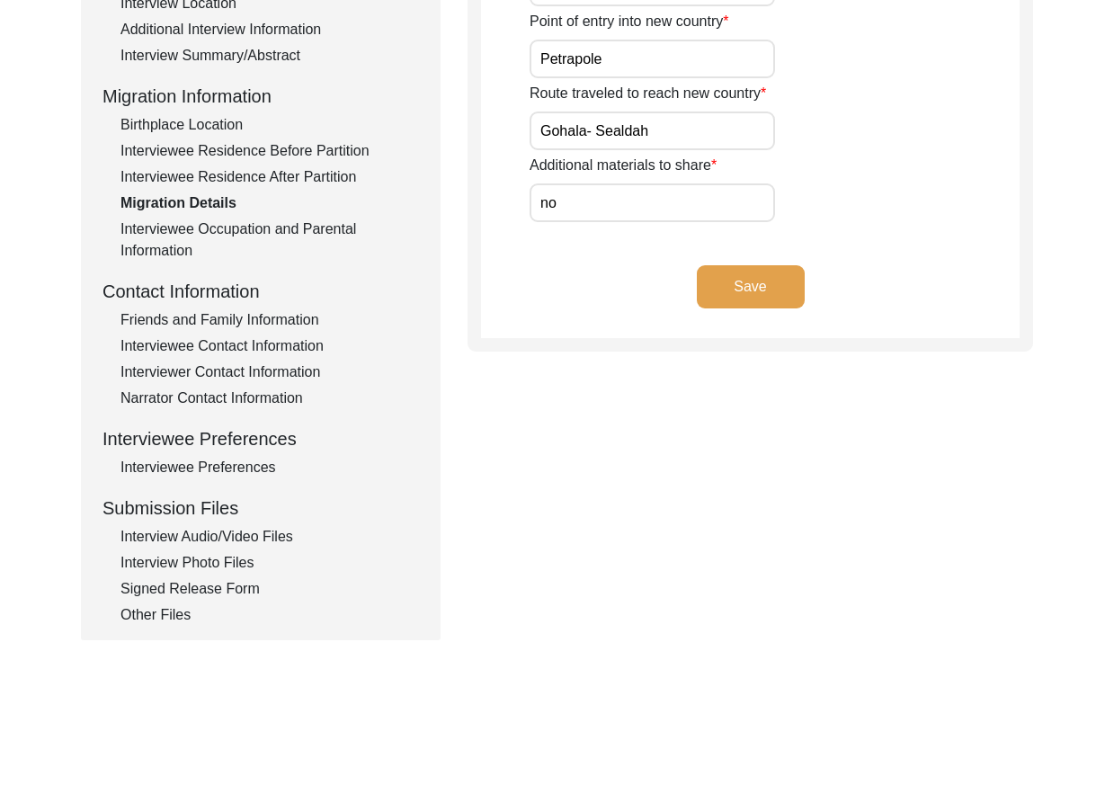
scroll to position [0, 0]
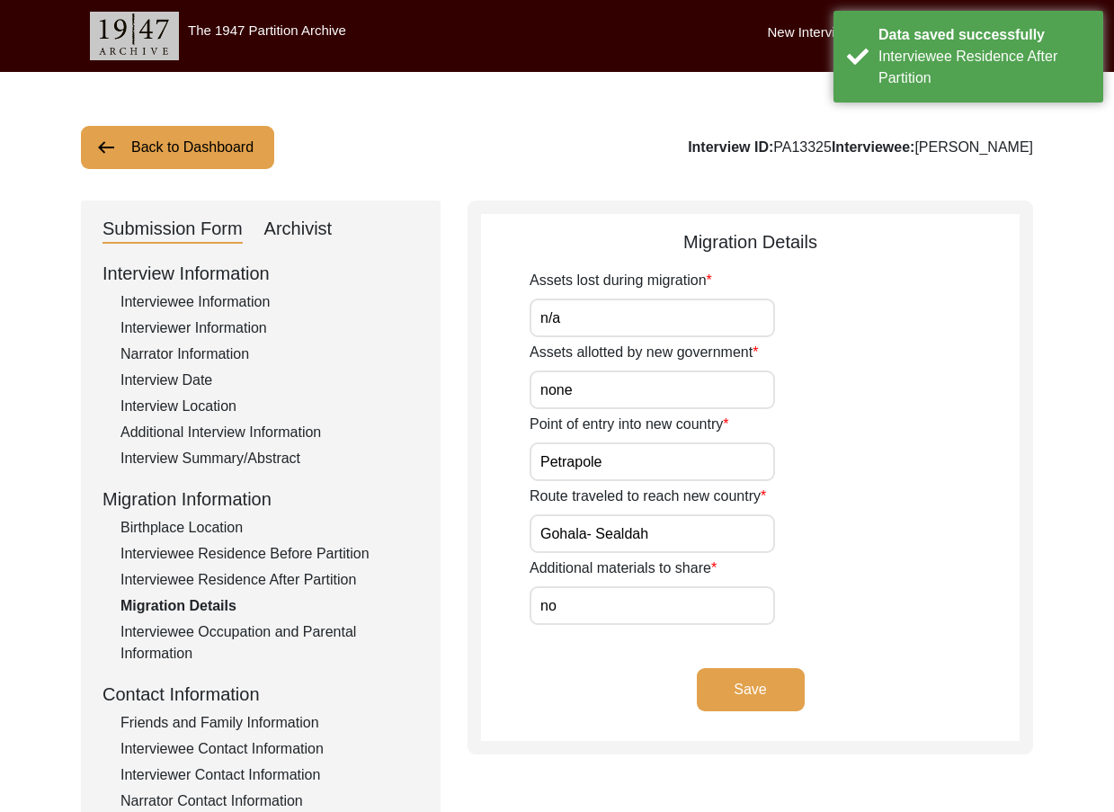
click at [622, 334] on input "n/a" at bounding box center [652, 318] width 245 height 39
type input "N/A"
click at [642, 384] on input "none" at bounding box center [652, 389] width 245 height 39
drag, startPoint x: 634, startPoint y: 391, endPoint x: 536, endPoint y: 384, distance: 98.3
click at [536, 384] on input "None" at bounding box center [652, 389] width 245 height 39
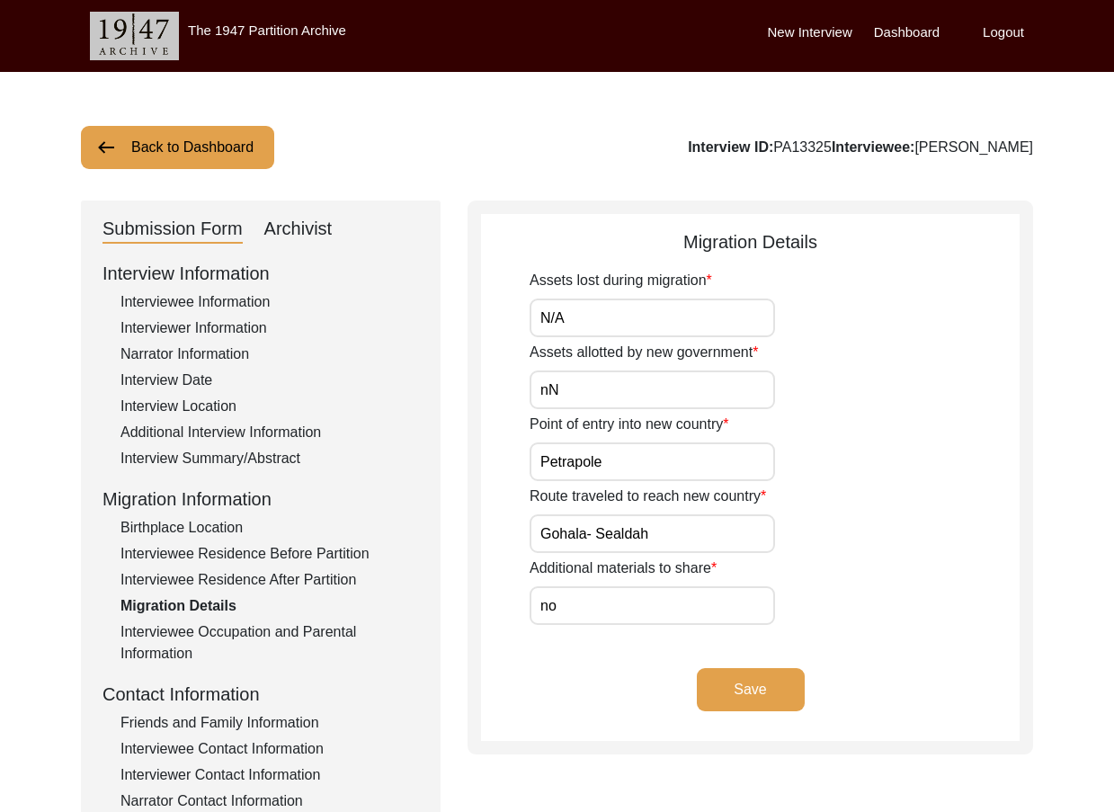
type input "n"
type input "N/A"
click at [618, 320] on input "N/A" at bounding box center [652, 318] width 245 height 39
click at [604, 397] on input "N/A" at bounding box center [652, 389] width 245 height 39
click at [622, 462] on input "Petrapole" at bounding box center [652, 461] width 245 height 39
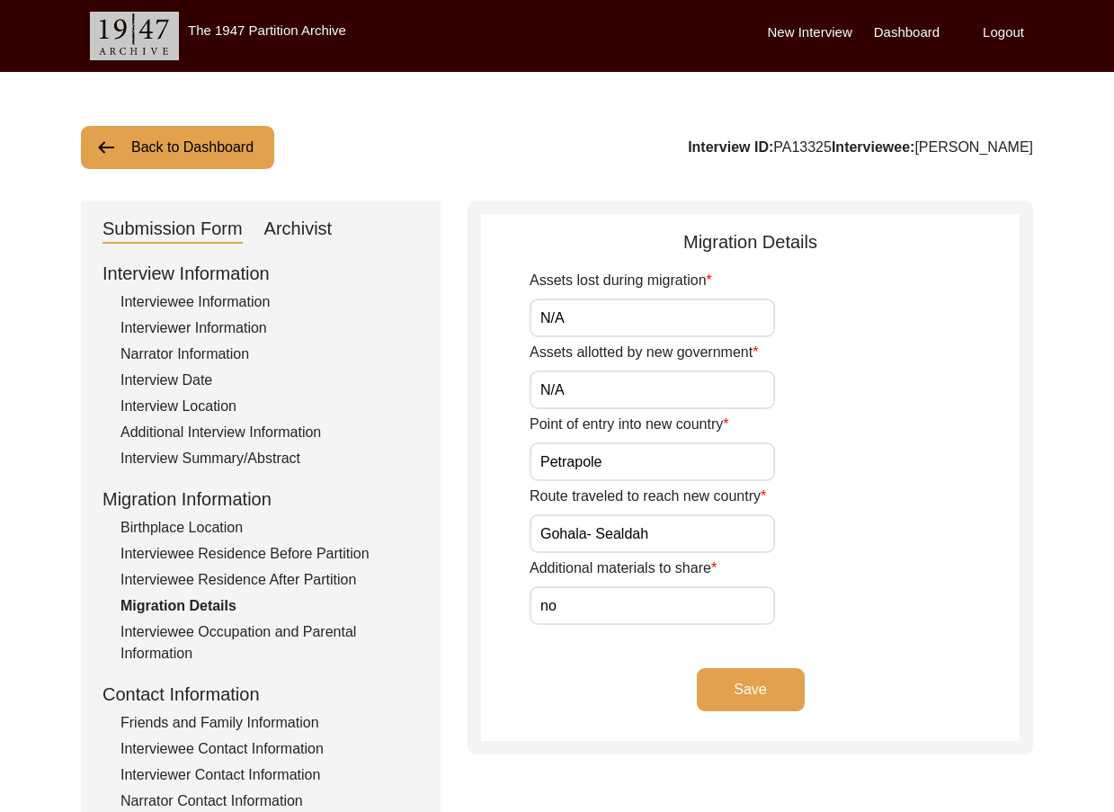
click at [659, 523] on input "Gohala- Sealdah" at bounding box center [652, 533] width 245 height 39
click at [621, 619] on input "no" at bounding box center [652, 605] width 245 height 39
drag, startPoint x: 572, startPoint y: 616, endPoint x: 486, endPoint y: 616, distance: 85.4
click at [486, 616] on app-migration-details "Migration Details Assets lost during migration N/A Assets allotted by new gover…" at bounding box center [750, 484] width 539 height 512
type input "N/A"
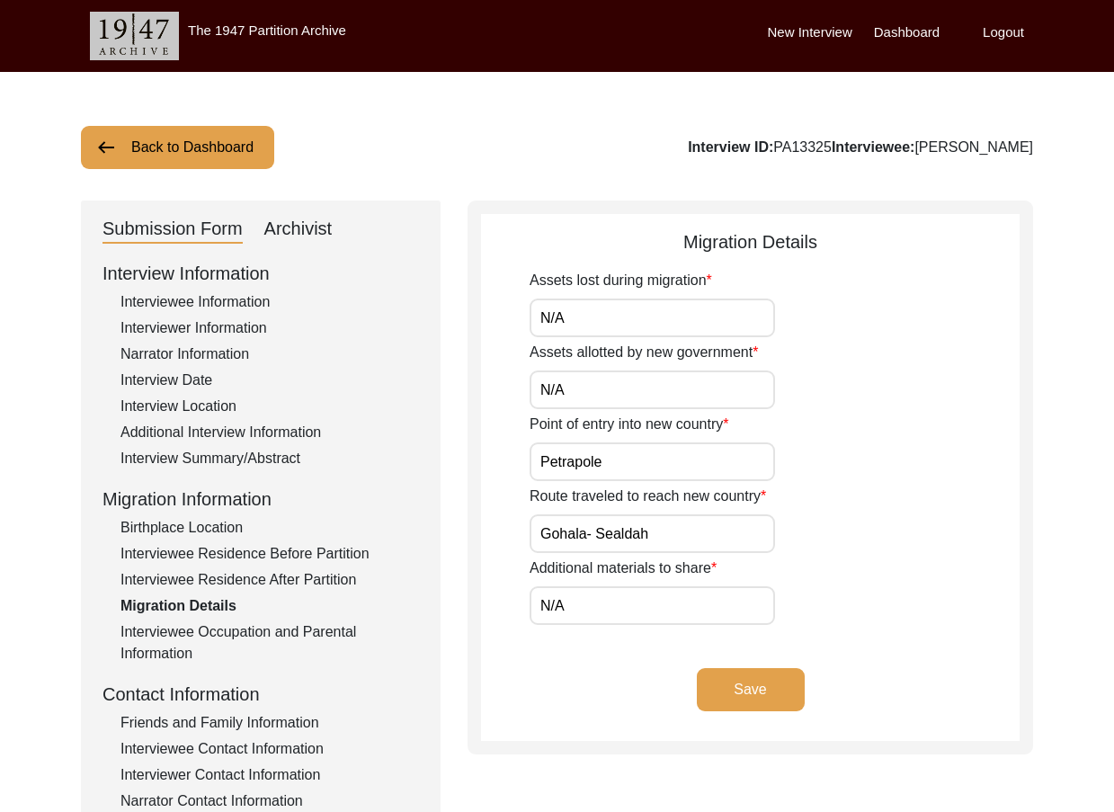
click at [949, 570] on div "Additional materials to share N/A" at bounding box center [775, 590] width 490 height 67
click at [779, 674] on button "Save" at bounding box center [751, 689] width 108 height 43
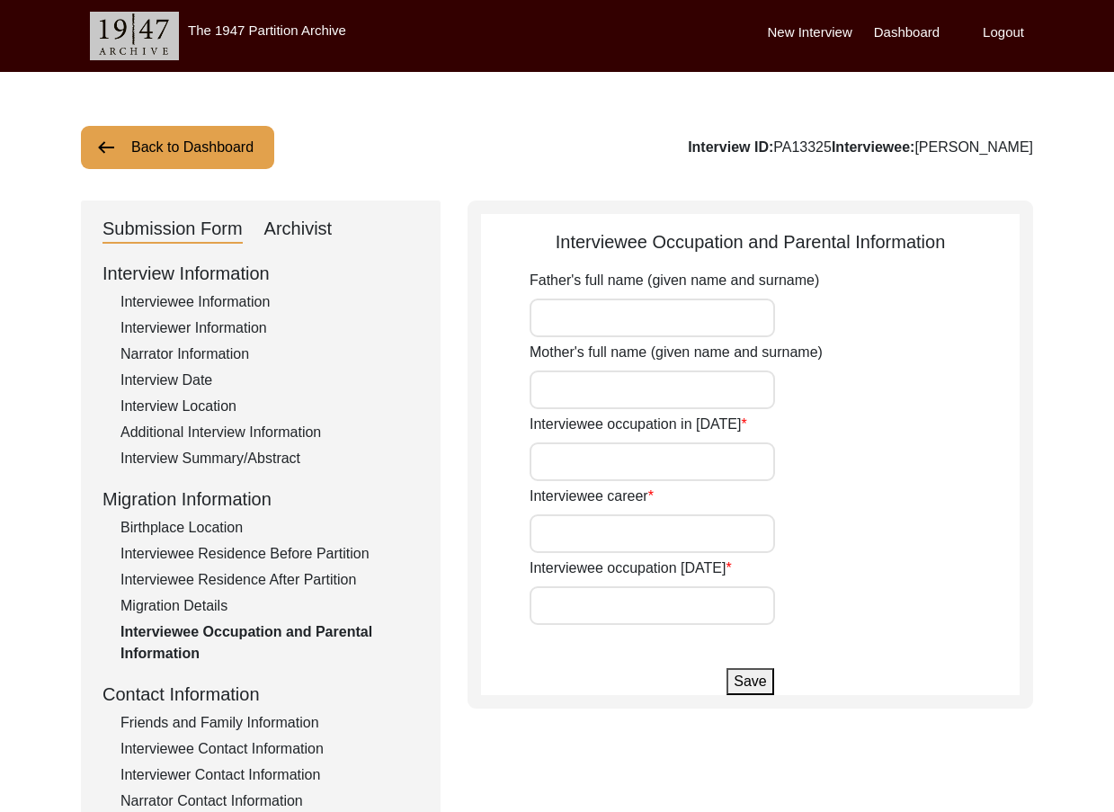
type input "[PERSON_NAME]"
type input "Chenalata Saha"
type input "Student"
type input "Businessman"
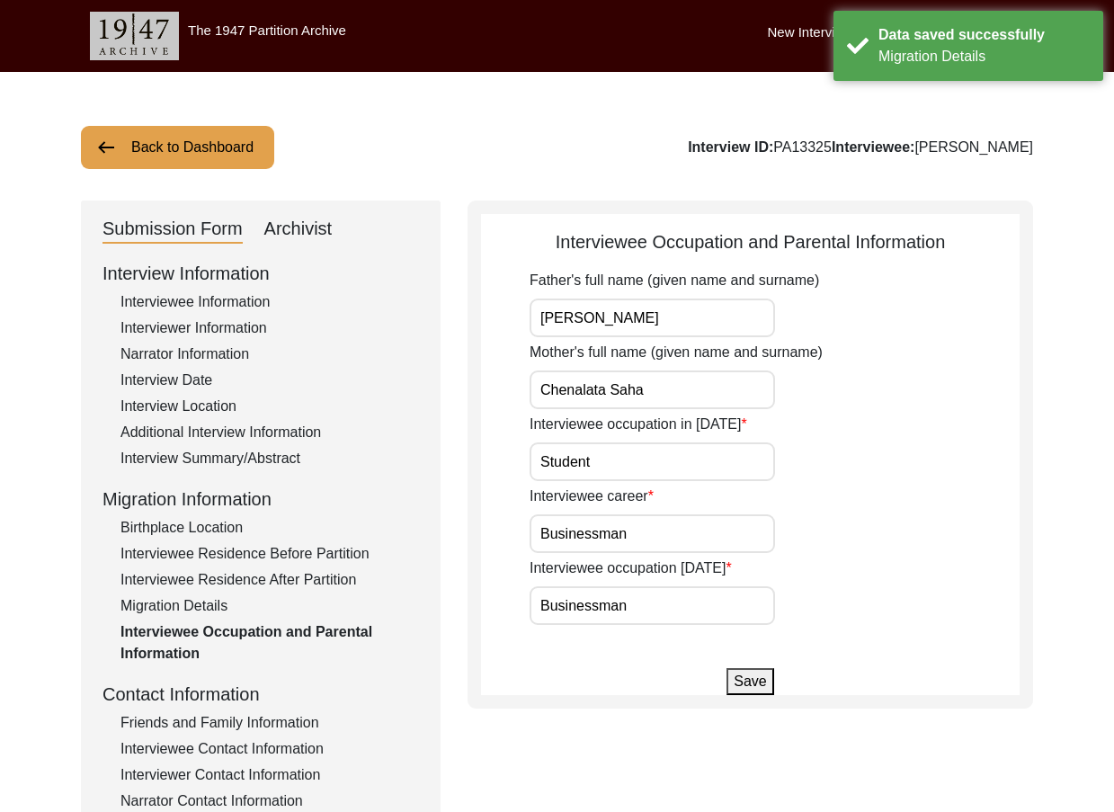
click at [711, 306] on input "[PERSON_NAME]" at bounding box center [652, 318] width 245 height 39
click at [704, 382] on input "Chenalata Saha" at bounding box center [652, 389] width 245 height 39
click at [694, 465] on input "Student" at bounding box center [652, 461] width 245 height 39
click at [572, 529] on input "Businessman" at bounding box center [652, 533] width 245 height 39
click at [654, 530] on input "Businessman" at bounding box center [652, 533] width 245 height 39
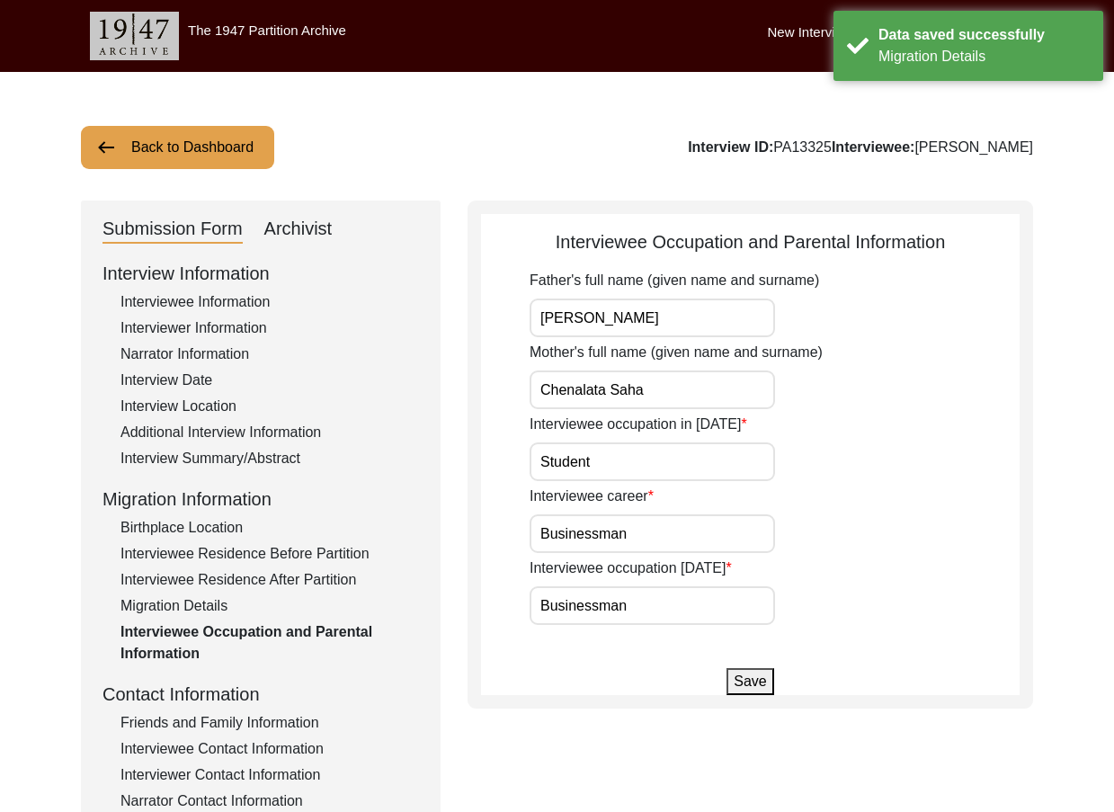
click at [666, 601] on input "Businessman" at bounding box center [652, 605] width 245 height 39
click at [733, 671] on button "Save" at bounding box center [749, 681] width 47 height 27
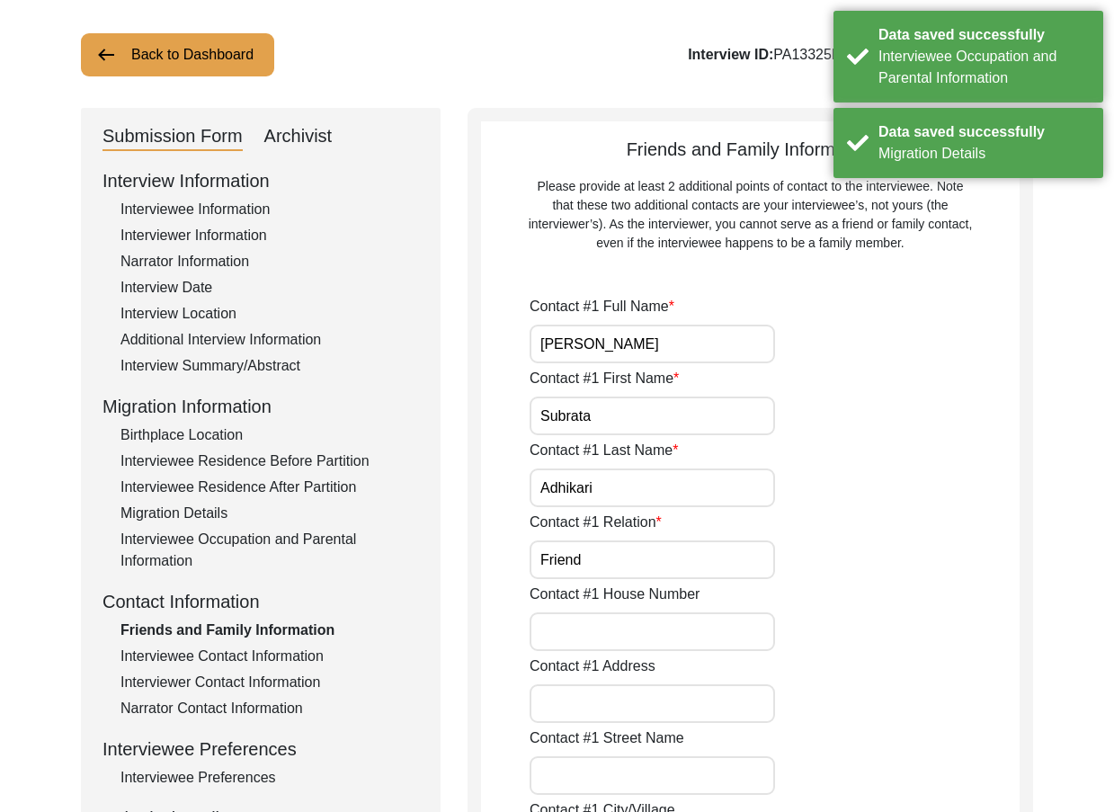
scroll to position [180, 0]
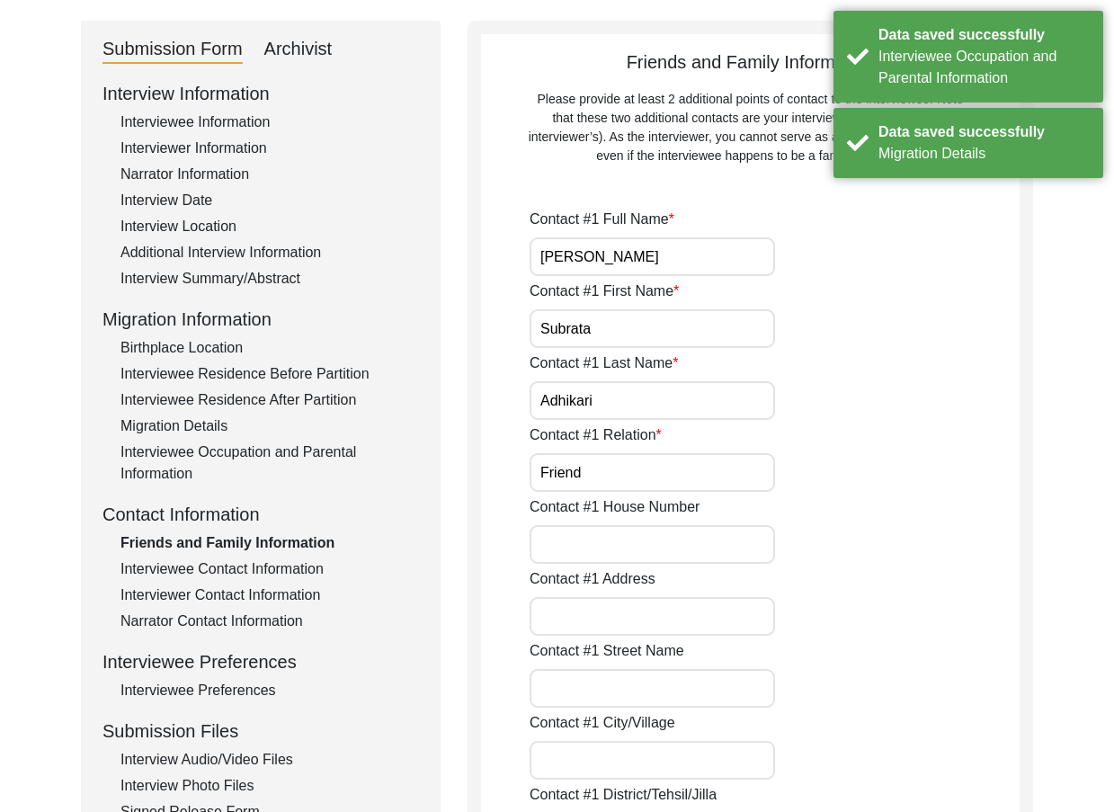
click at [681, 236] on div "Contact #1 Full Name [PERSON_NAME]" at bounding box center [775, 242] width 490 height 67
click at [681, 260] on input "[PERSON_NAME]" at bounding box center [652, 256] width 245 height 39
click at [655, 320] on input "Subrata" at bounding box center [652, 328] width 245 height 39
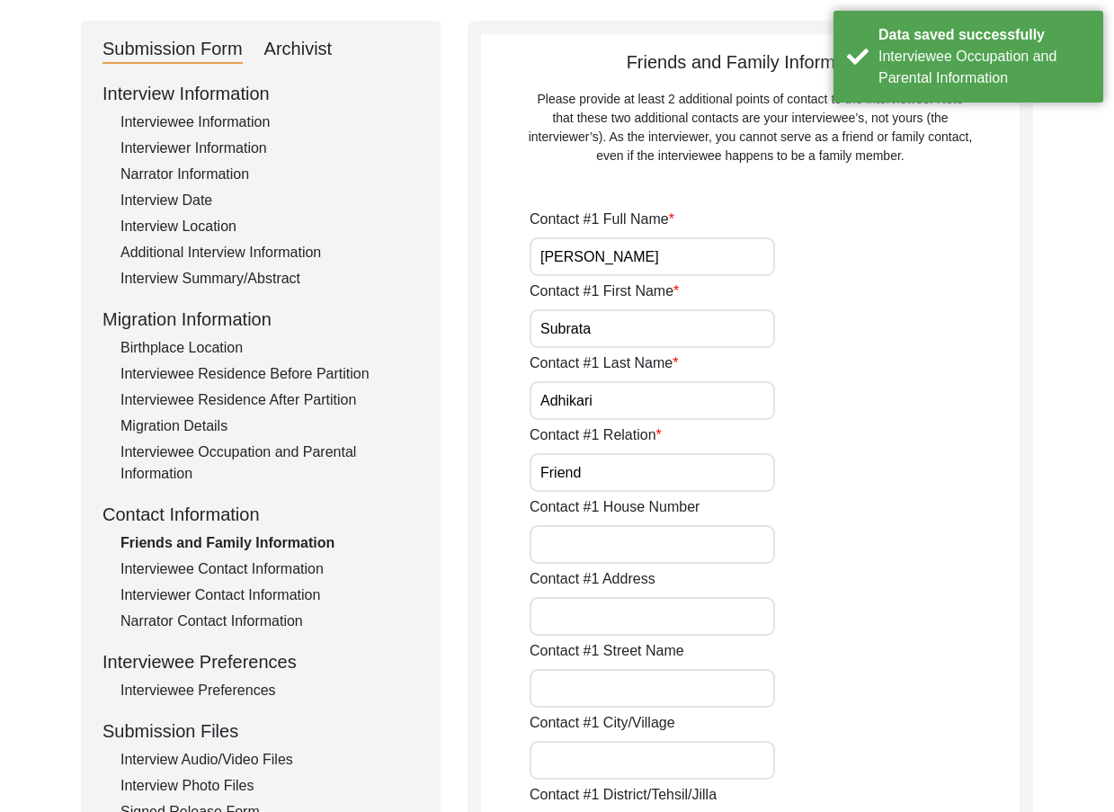
click at [656, 406] on input "Adhikari" at bounding box center [652, 400] width 245 height 39
click at [675, 483] on input "Friend" at bounding box center [652, 472] width 245 height 39
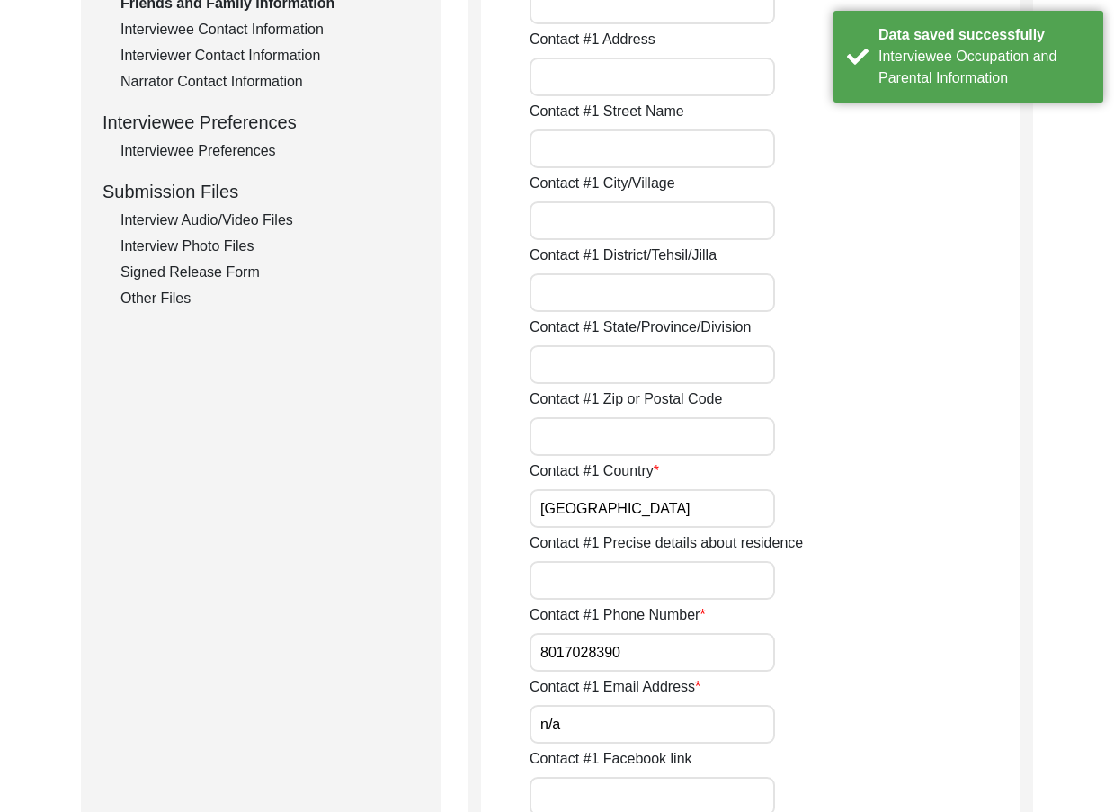
click at [618, 515] on input "[GEOGRAPHIC_DATA]" at bounding box center [652, 508] width 245 height 39
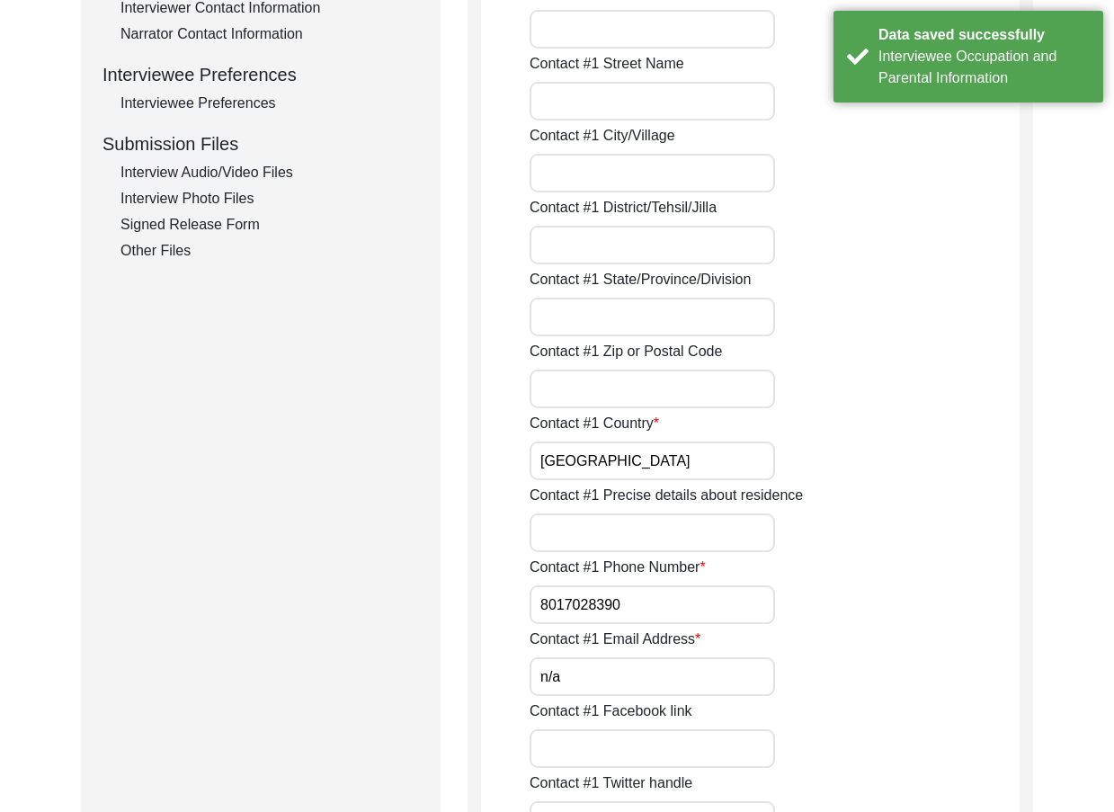
scroll to position [809, 0]
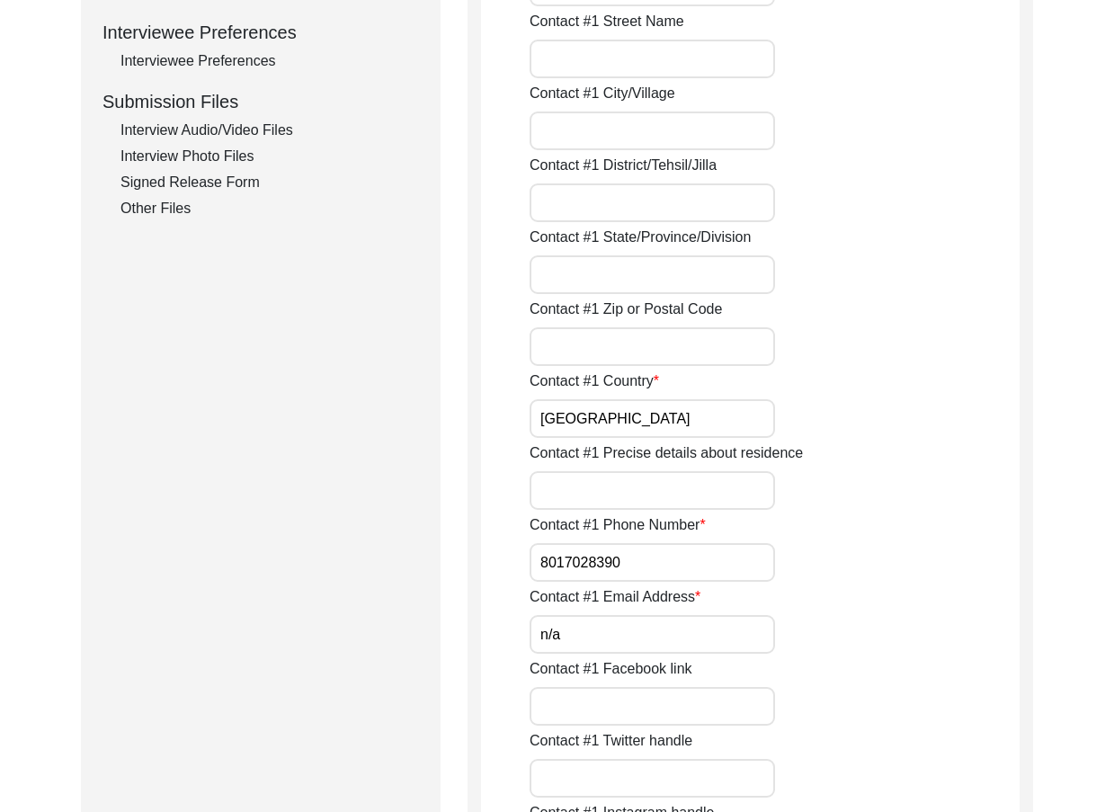
click at [536, 571] on input "8017028390" at bounding box center [652, 562] width 245 height 39
paste input "+91"
drag, startPoint x: 529, startPoint y: 565, endPoint x: 765, endPoint y: 564, distance: 236.5
click at [566, 566] on input "+91v8017028390" at bounding box center [652, 562] width 245 height 39
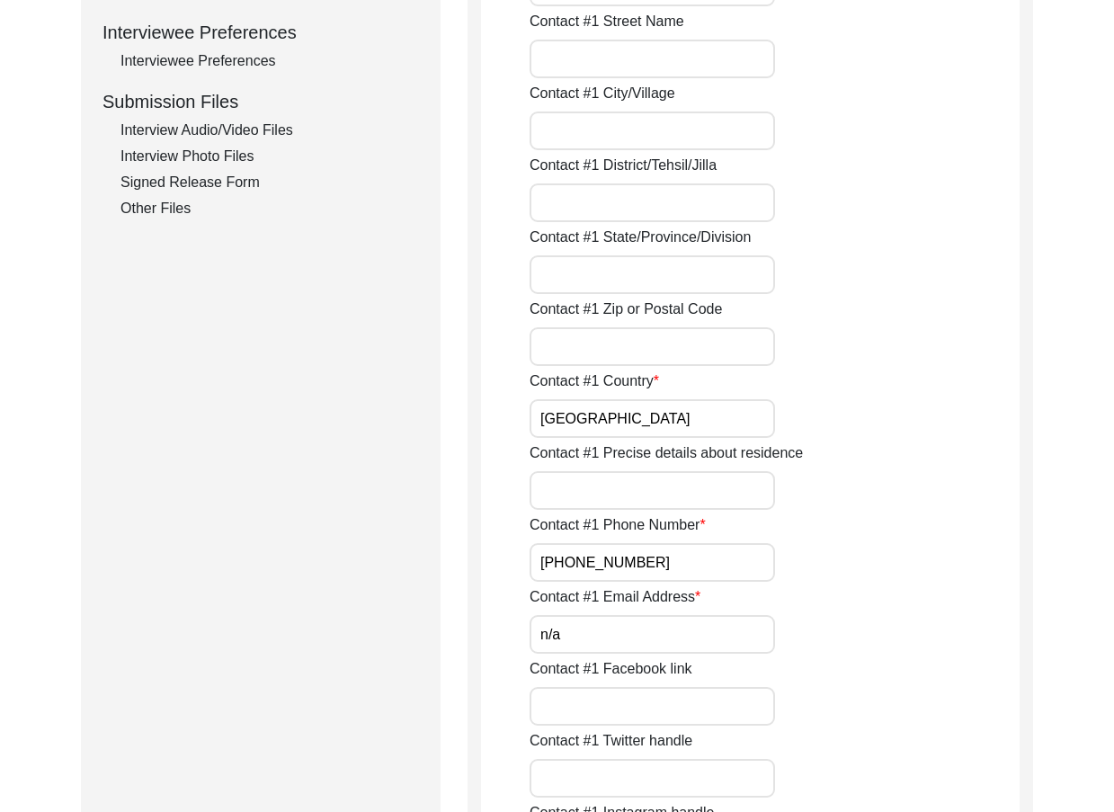
drag, startPoint x: 746, startPoint y: 552, endPoint x: 425, endPoint y: 521, distance: 322.4
type input "[PHONE_NUMBER]"
click at [596, 632] on input "n/a" at bounding box center [652, 634] width 245 height 39
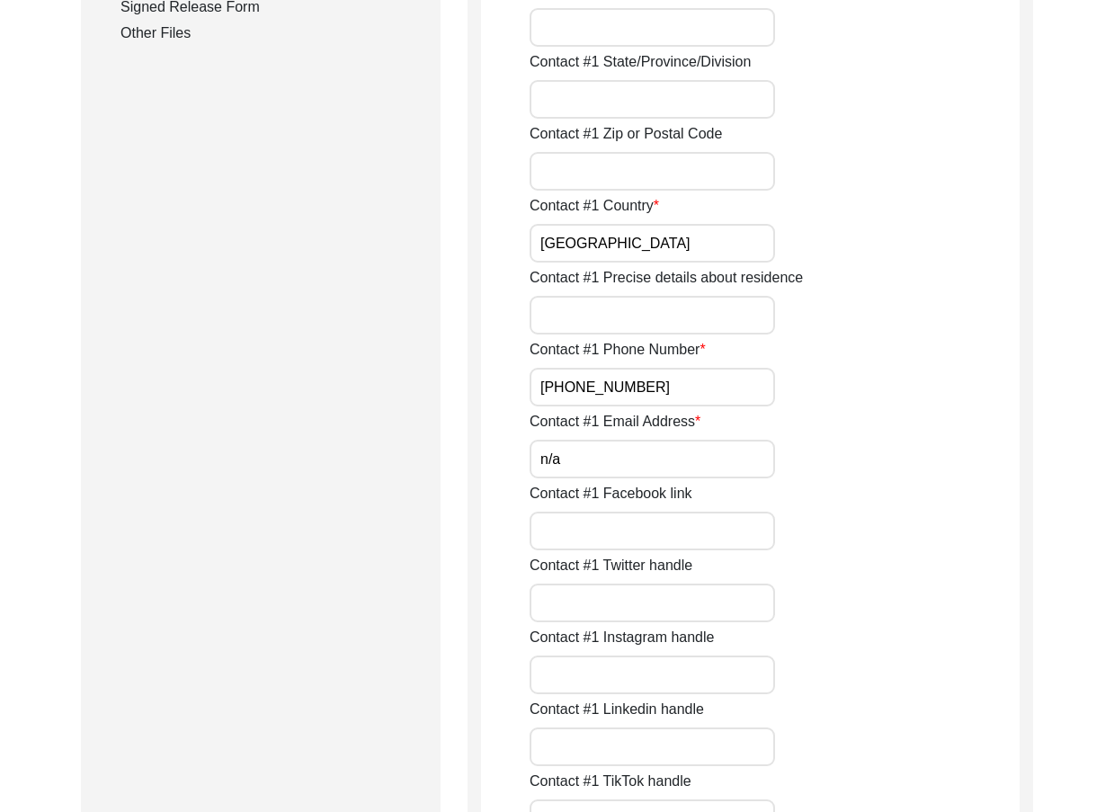
scroll to position [1349, 0]
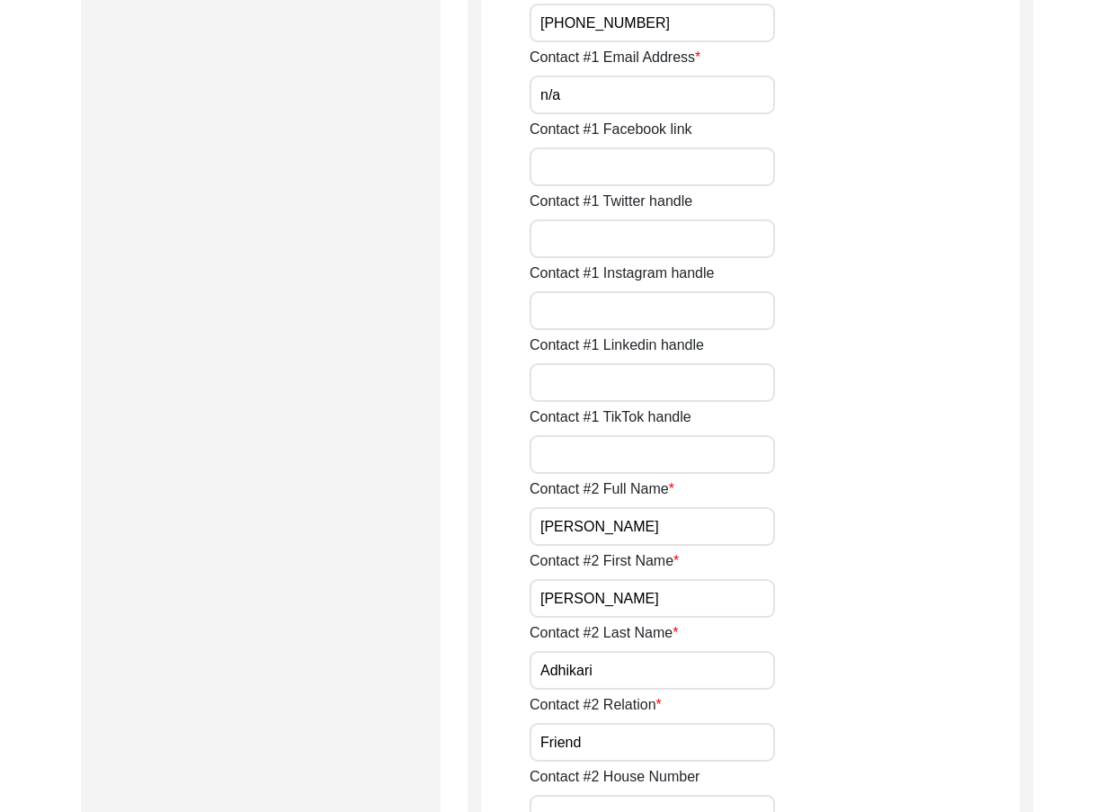
click at [603, 119] on label "Contact #1 Facebook link" at bounding box center [611, 130] width 163 height 22
click at [603, 147] on input "Contact #1 Facebook link" at bounding box center [652, 166] width 245 height 39
click at [604, 101] on input "n/a" at bounding box center [652, 95] width 245 height 39
type input "N/A"
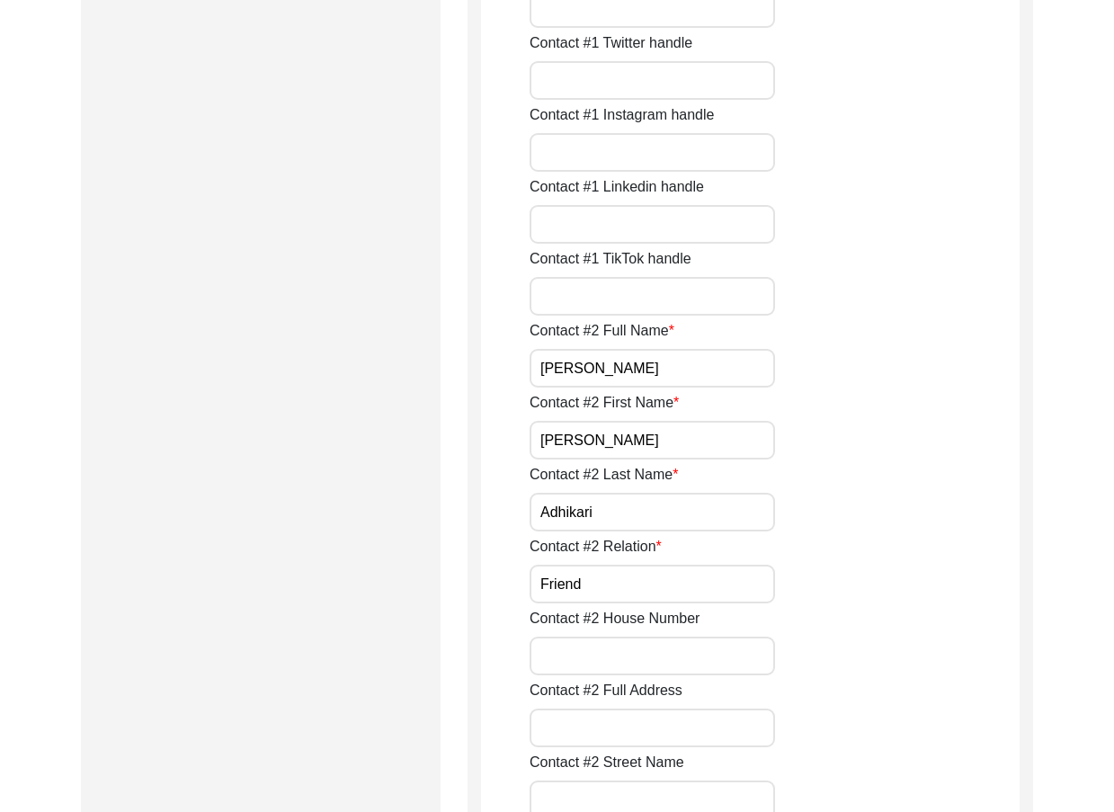
scroll to position [1618, 0]
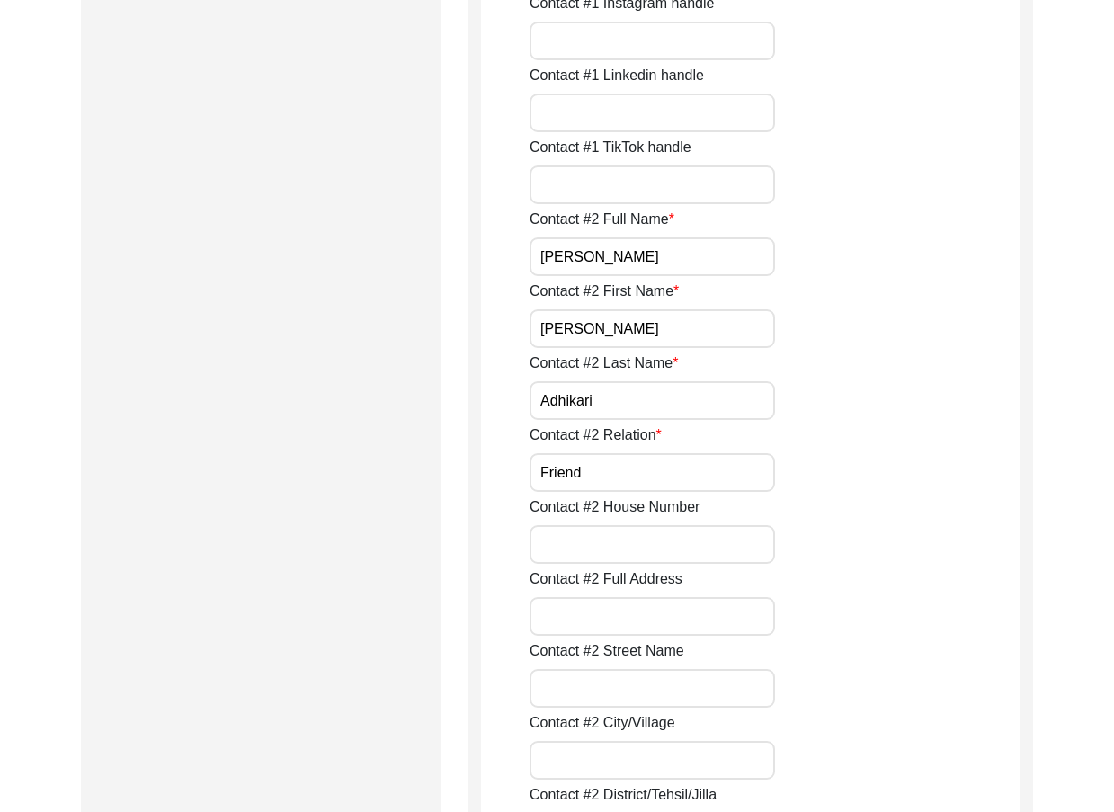
drag, startPoint x: 639, startPoint y: 269, endPoint x: 562, endPoint y: 306, distance: 85.7
click at [649, 331] on input "[PERSON_NAME]" at bounding box center [652, 328] width 245 height 39
click at [650, 403] on input "Adhikari" at bounding box center [652, 400] width 245 height 39
click at [647, 461] on input "Friend" at bounding box center [652, 472] width 245 height 39
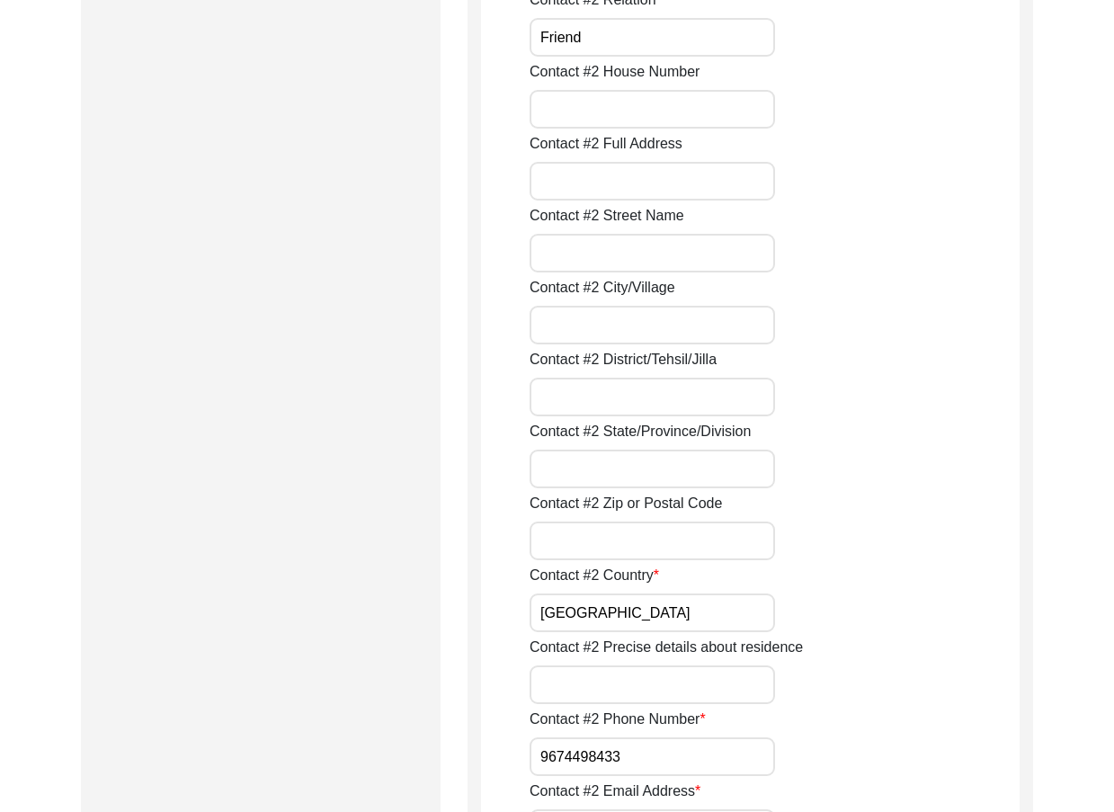
scroll to position [2158, 0]
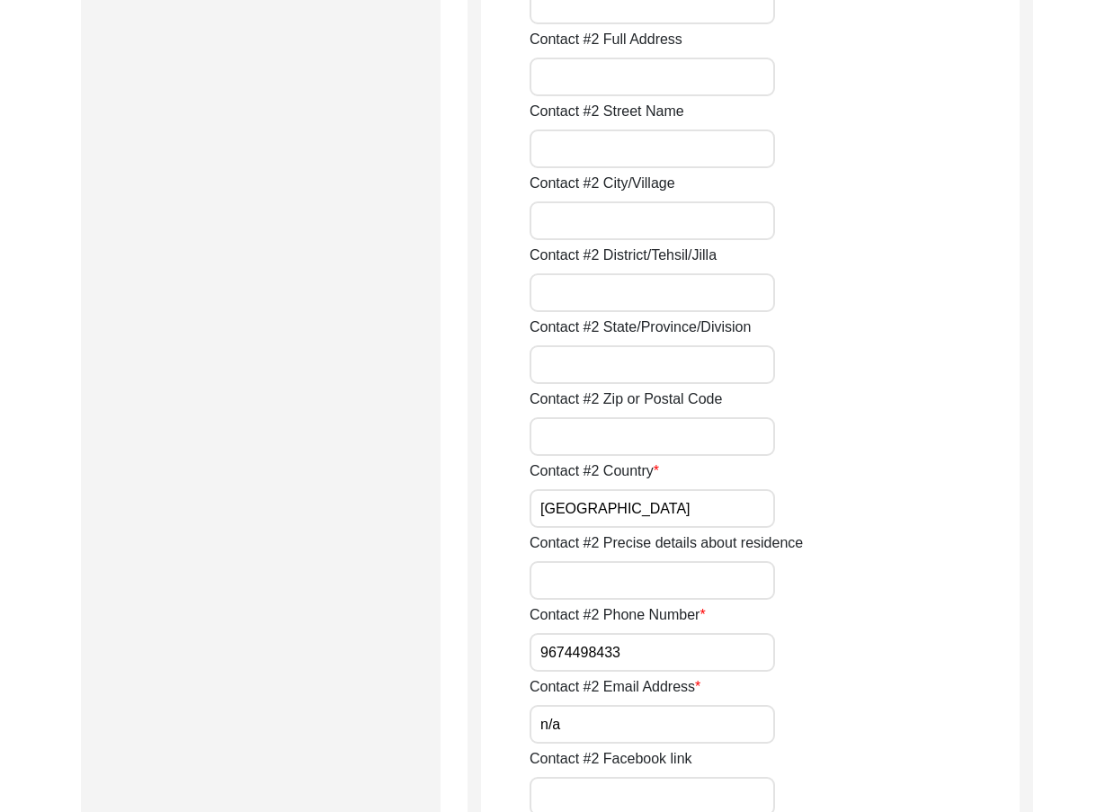
click at [531, 658] on input "9674498433" at bounding box center [652, 652] width 245 height 39
paste input "+91"
drag, startPoint x: 586, startPoint y: 658, endPoint x: 771, endPoint y: 647, distance: 185.5
click at [782, 661] on div "Contact #2 Phone Number [PHONE_NUMBER]" at bounding box center [775, 637] width 490 height 67
type input "[PHONE_NUMBER]"
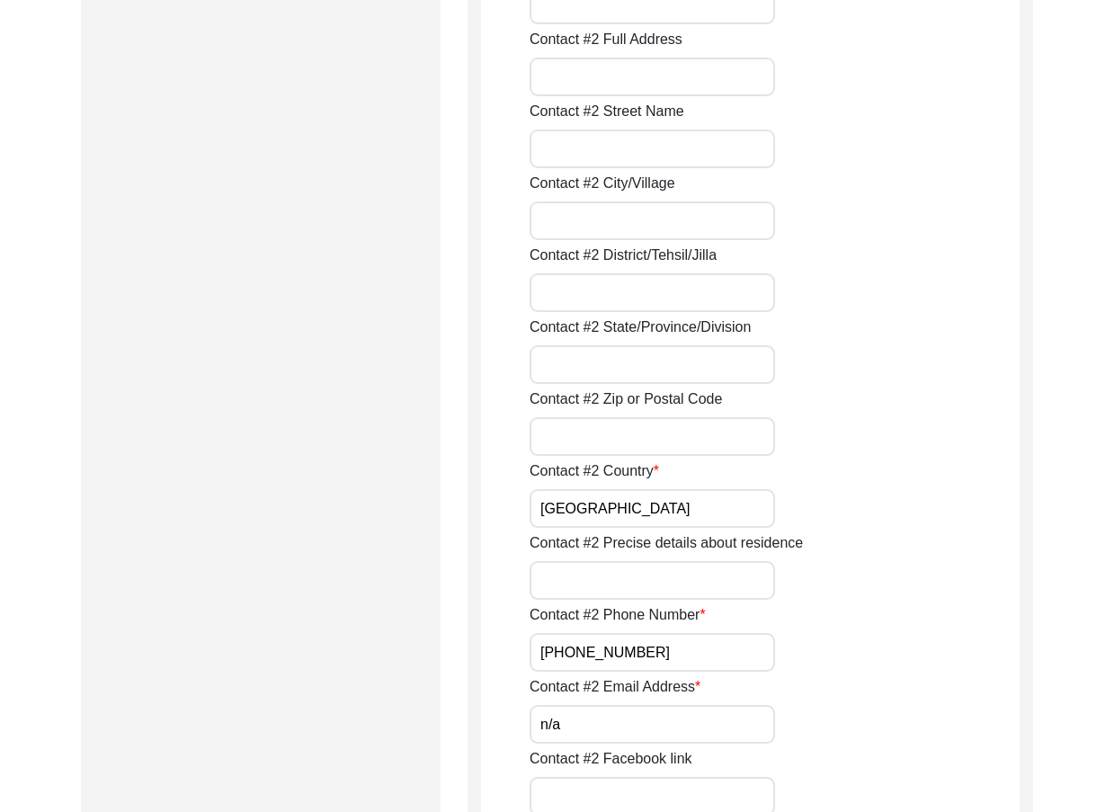
click at [643, 524] on input "[GEOGRAPHIC_DATA]" at bounding box center [652, 508] width 245 height 39
click at [622, 723] on input "n/a" at bounding box center [652, 724] width 245 height 39
type input "N/A"
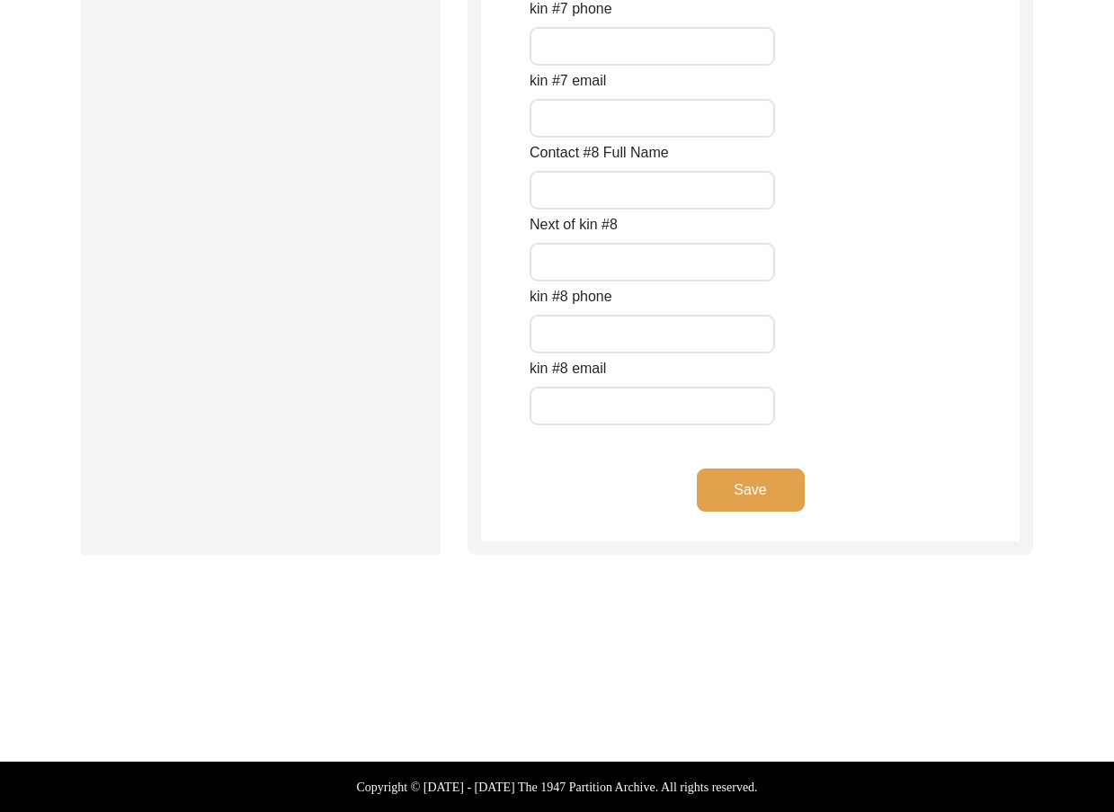
click at [743, 502] on button "Save" at bounding box center [751, 489] width 108 height 43
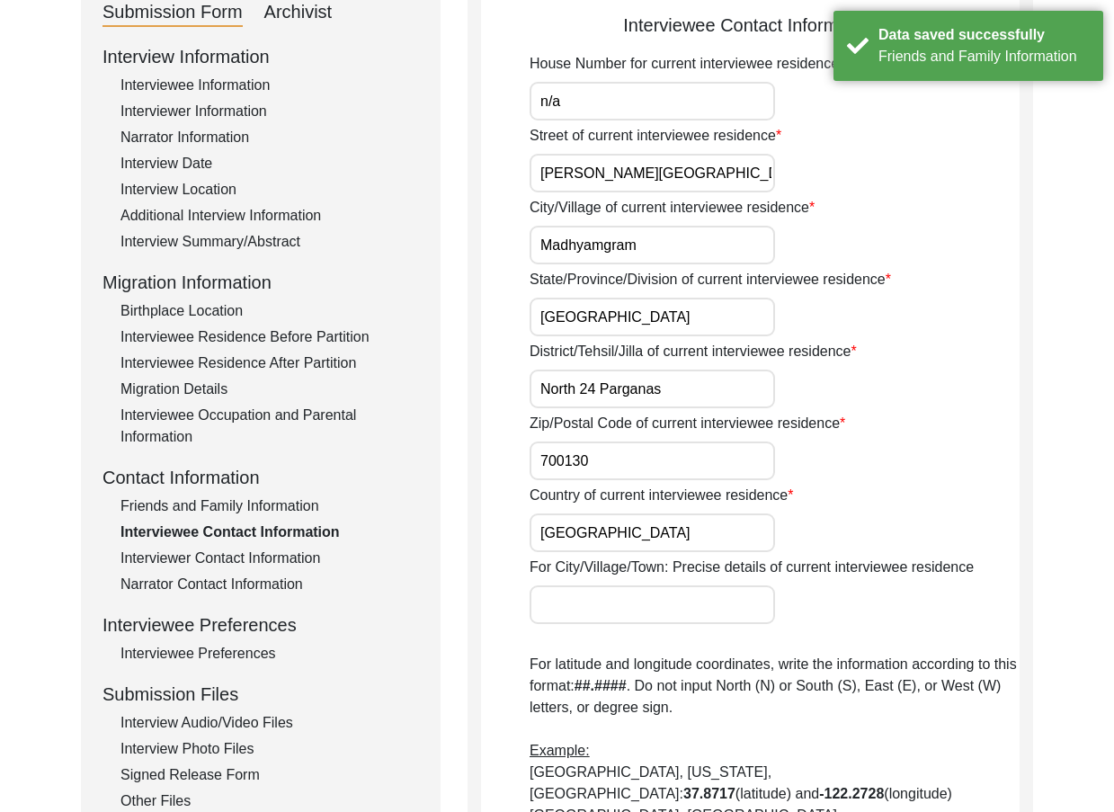
scroll to position [0, 0]
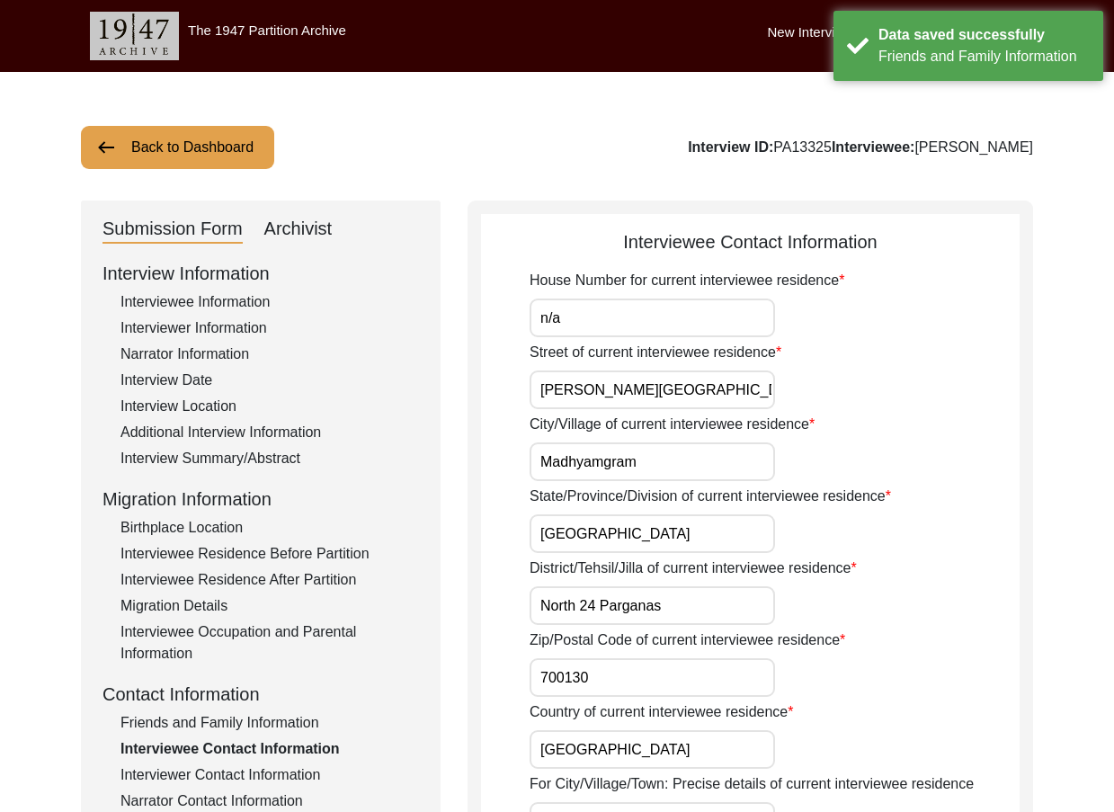
drag, startPoint x: 594, startPoint y: 301, endPoint x: 597, endPoint y: 312, distance: 11.1
click at [594, 301] on input "n/a" at bounding box center [652, 318] width 245 height 39
type input "N/A"
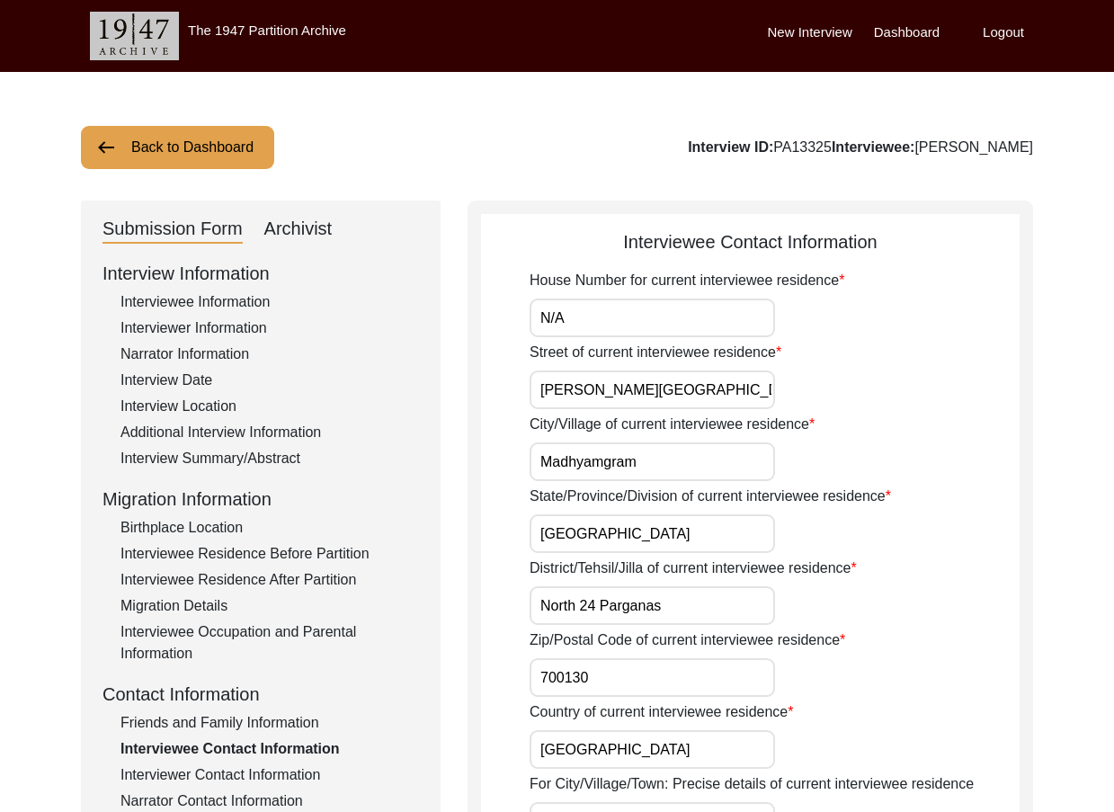
click at [765, 353] on label "Street of current interviewee residence" at bounding box center [656, 353] width 252 height 22
click at [765, 370] on input "[PERSON_NAME][GEOGRAPHIC_DATA] via [GEOGRAPHIC_DATA]" at bounding box center [652, 389] width 245 height 39
drag, startPoint x: 640, startPoint y: 388, endPoint x: 958, endPoint y: 406, distance: 317.9
click at [956, 406] on div "Street of current interviewee residence [PERSON_NAME][GEOGRAPHIC_DATA] via [GEO…" at bounding box center [775, 375] width 490 height 67
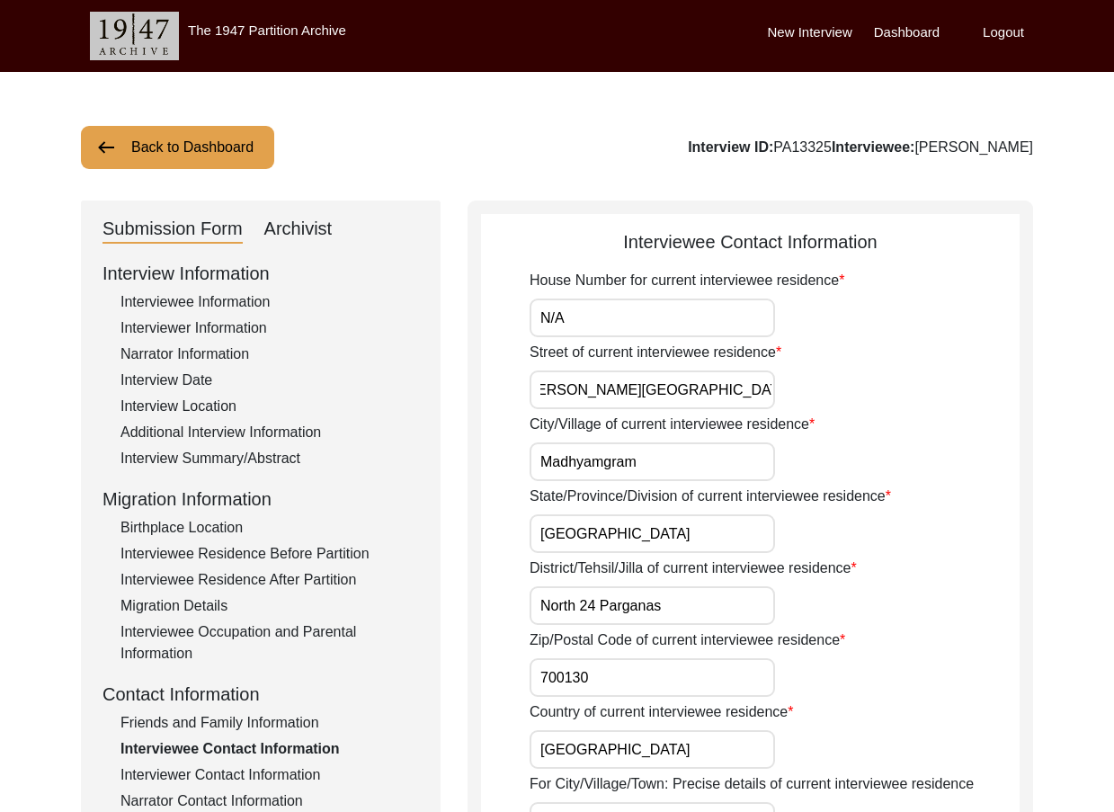
scroll to position [0, 0]
type input "[PERSON_NAME][GEOGRAPHIC_DATA]"
click at [961, 408] on div "Street of current interviewee residence [PERSON_NAME][GEOGRAPHIC_DATA]" at bounding box center [775, 375] width 490 height 67
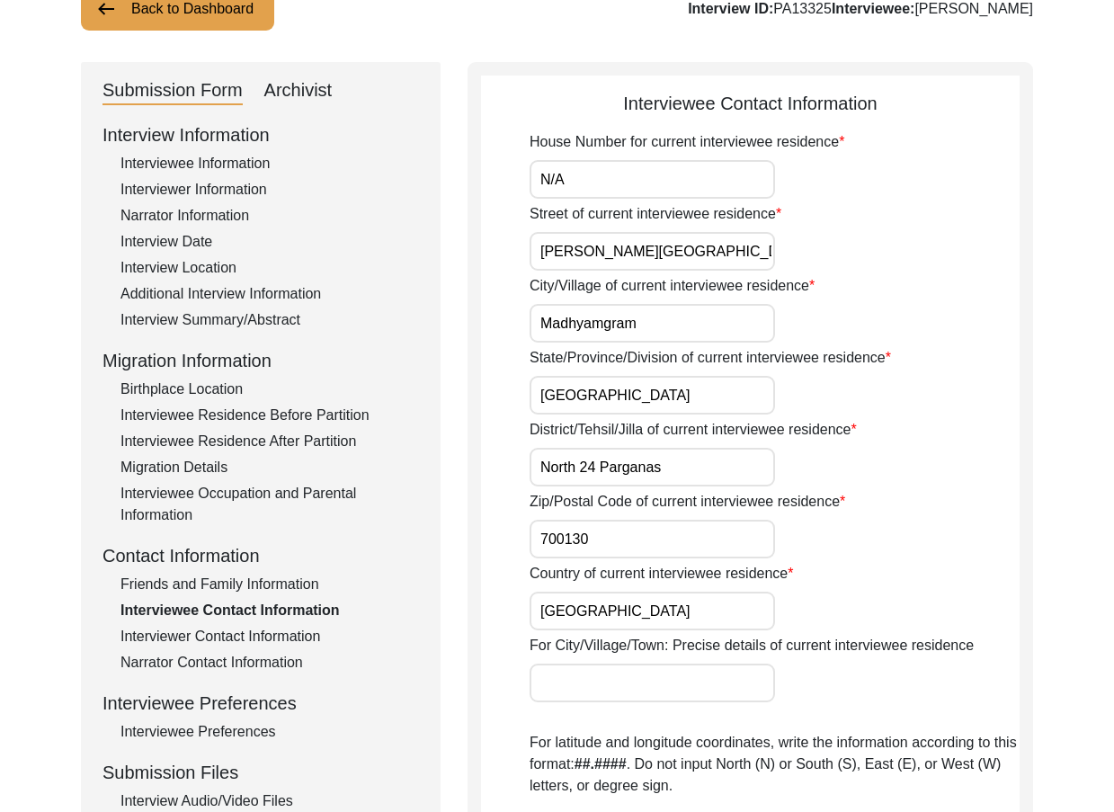
scroll to position [360, 0]
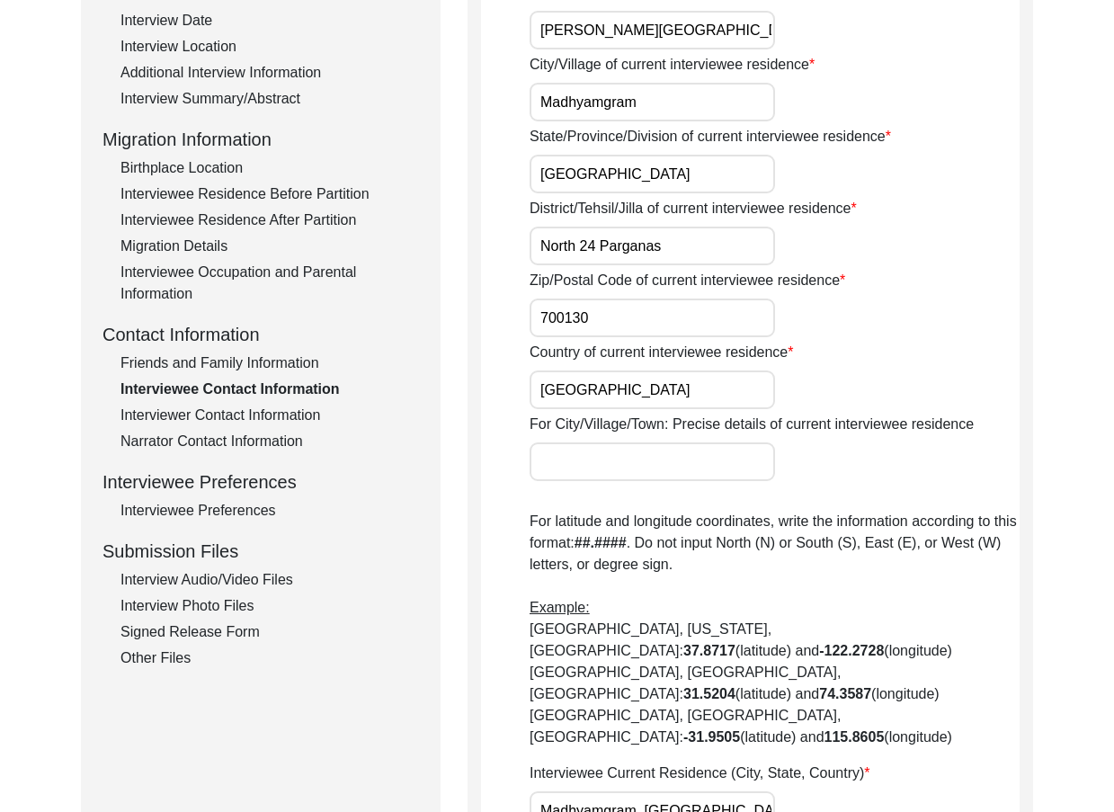
click at [660, 475] on input "For City/Village/Town: Precise details of current interviewee residence" at bounding box center [652, 461] width 245 height 39
paste input "[PERSON_NAME][GEOGRAPHIC_DATA] via [GEOGRAPHIC_DATA]"
type input "[PERSON_NAME][GEOGRAPHIC_DATA] via [GEOGRAPHIC_DATA]"
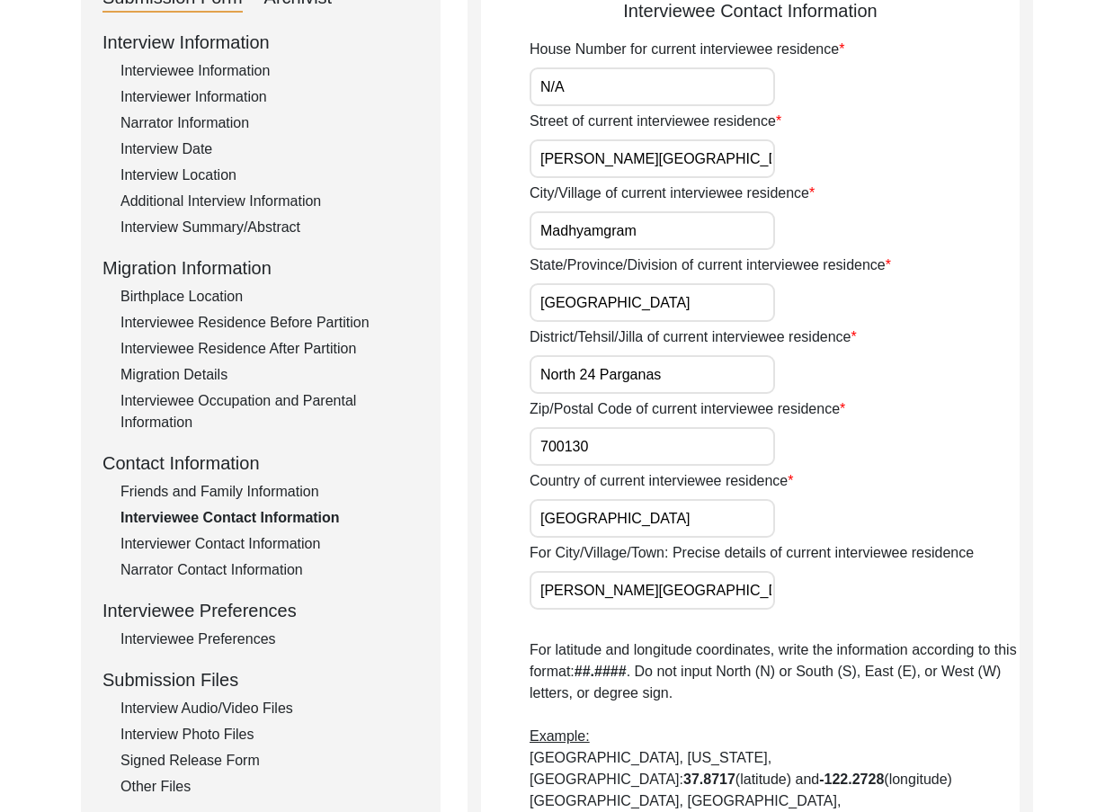
scroll to position [0, 0]
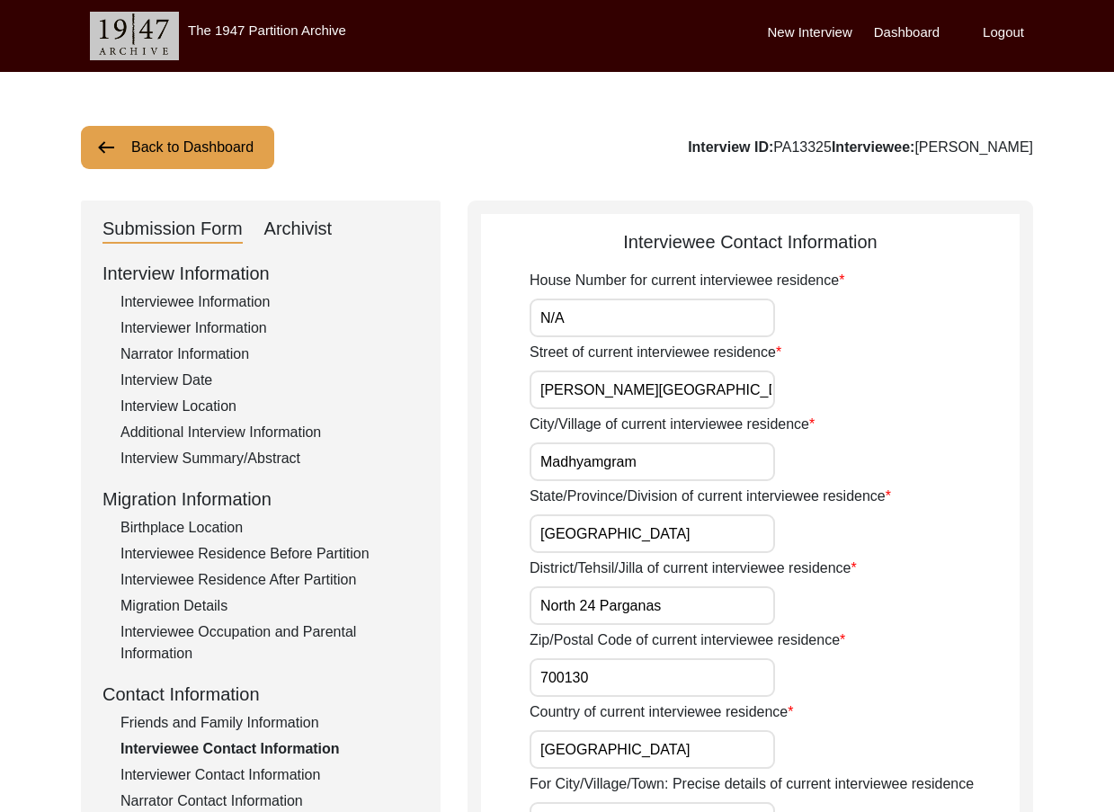
drag, startPoint x: 744, startPoint y: 397, endPoint x: 738, endPoint y: 414, distance: 17.9
click at [744, 397] on input "[PERSON_NAME][GEOGRAPHIC_DATA]" at bounding box center [652, 389] width 245 height 39
click at [725, 455] on input "Madhyamgram" at bounding box center [652, 461] width 245 height 39
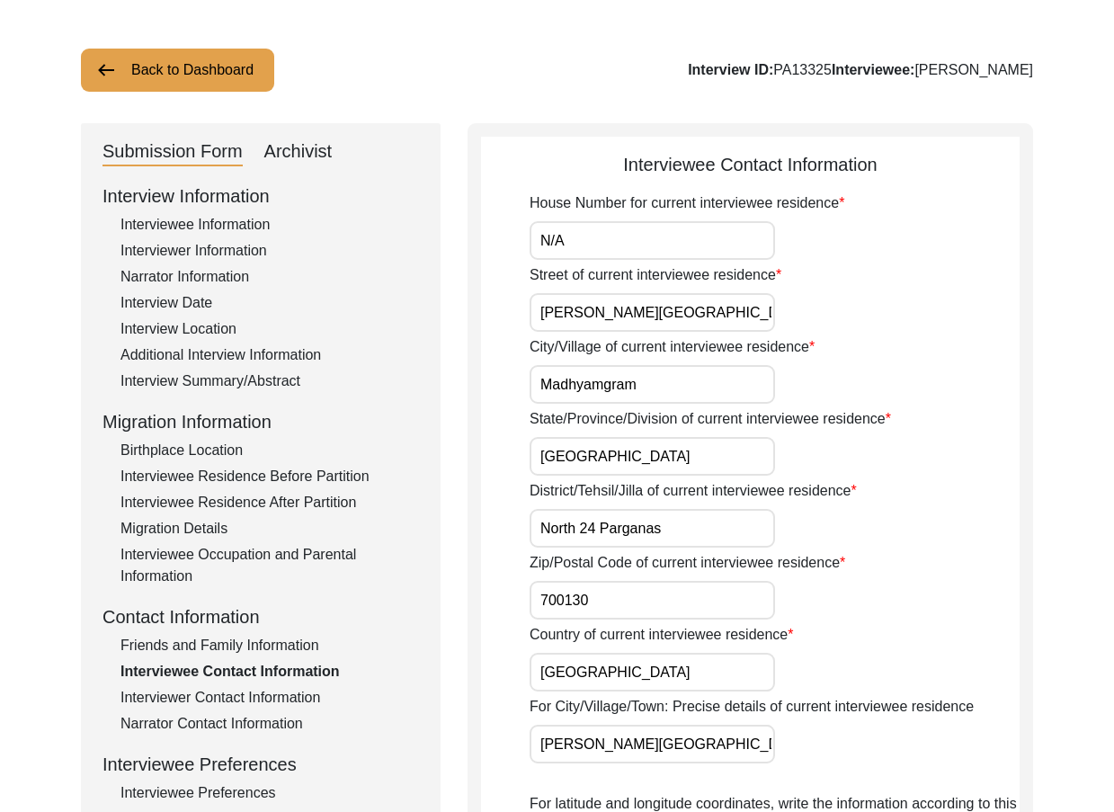
scroll to position [180, 0]
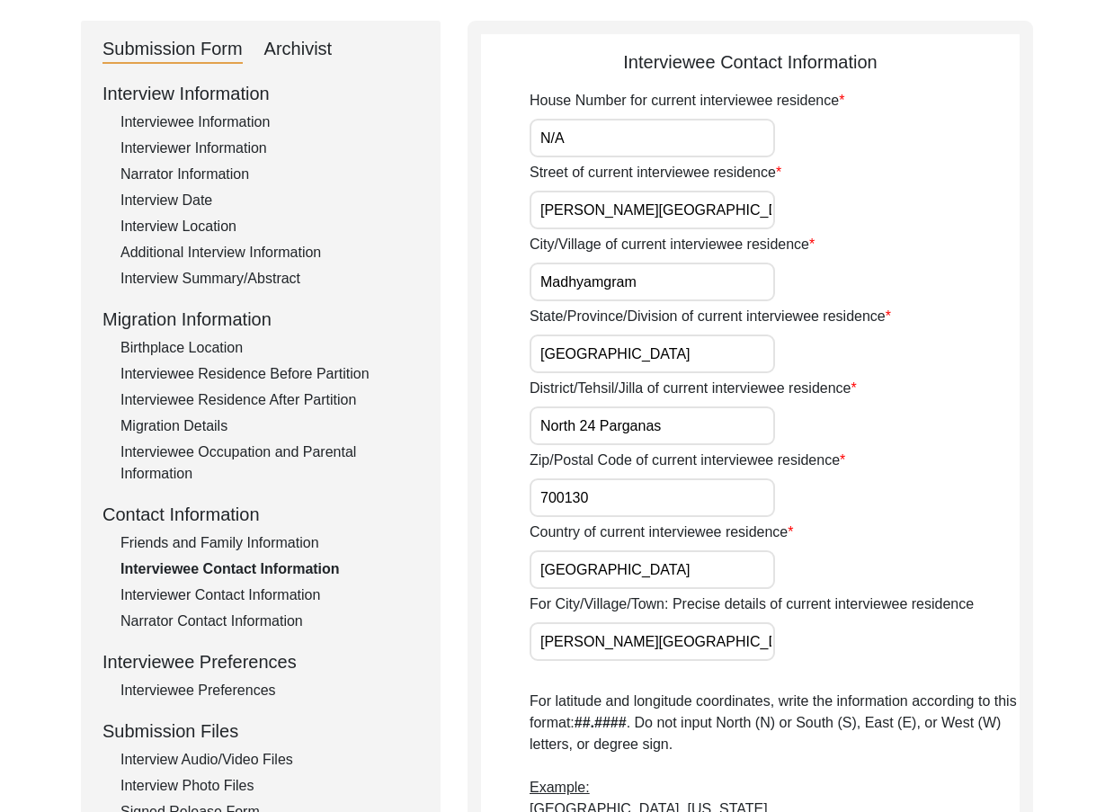
click at [676, 352] on input "[GEOGRAPHIC_DATA]" at bounding box center [652, 353] width 245 height 39
click at [689, 407] on input "North 24 Parganas" at bounding box center [652, 425] width 245 height 39
click at [677, 483] on input "700130" at bounding box center [652, 497] width 245 height 39
click at [649, 570] on input "[GEOGRAPHIC_DATA]" at bounding box center [652, 569] width 245 height 39
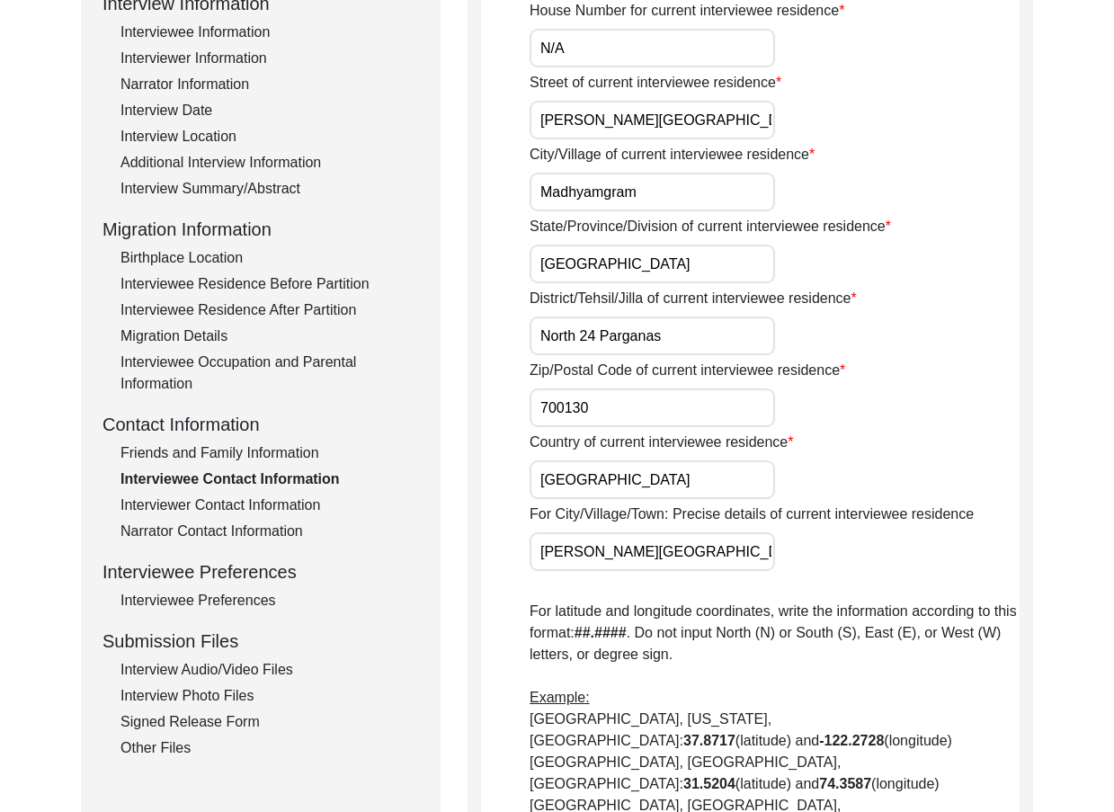
scroll to position [0, 17]
drag, startPoint x: 530, startPoint y: 550, endPoint x: 870, endPoint y: 566, distance: 341.1
click at [870, 566] on div "For City/Village/Town: Precise details of current interviewee residence [PERSON…" at bounding box center [775, 537] width 490 height 67
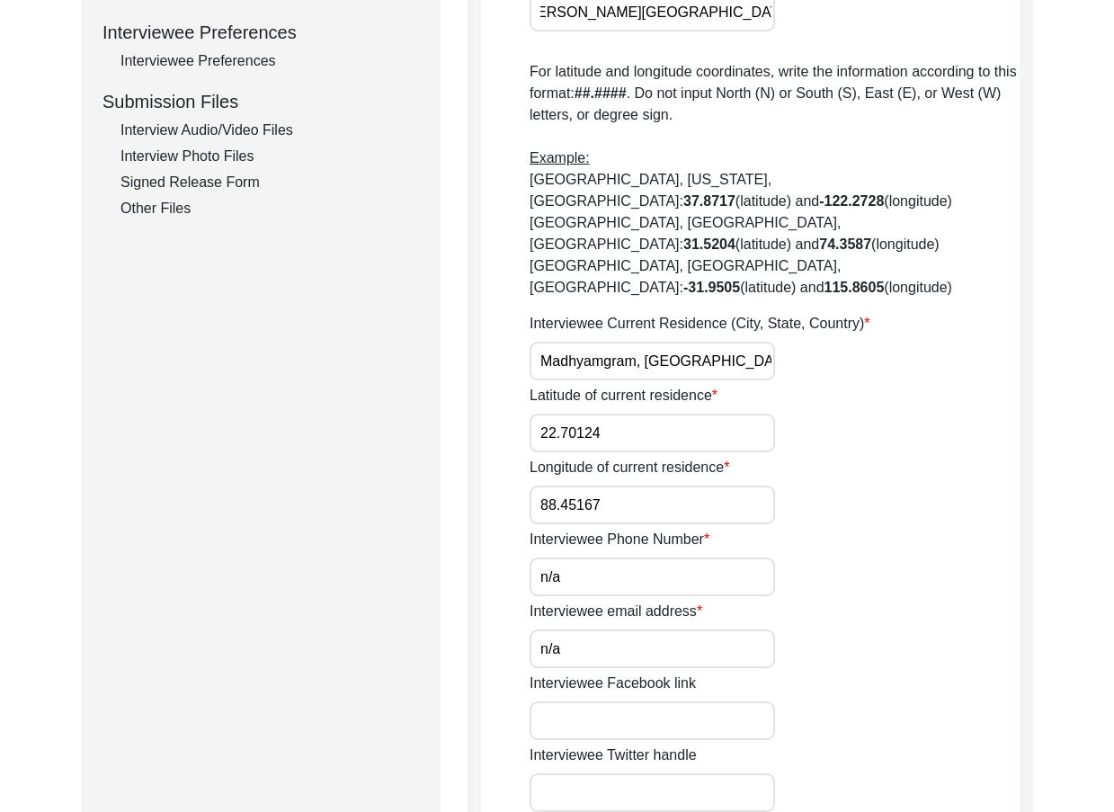
scroll to position [0, 0]
drag, startPoint x: 649, startPoint y: 320, endPoint x: 854, endPoint y: 320, distance: 205.0
click at [851, 320] on div "Interviewee Current Residence (City, State, Country) Madhyamgram, [GEOGRAPHIC_D…" at bounding box center [775, 346] width 490 height 67
click at [726, 414] on input "22.70124" at bounding box center [652, 433] width 245 height 39
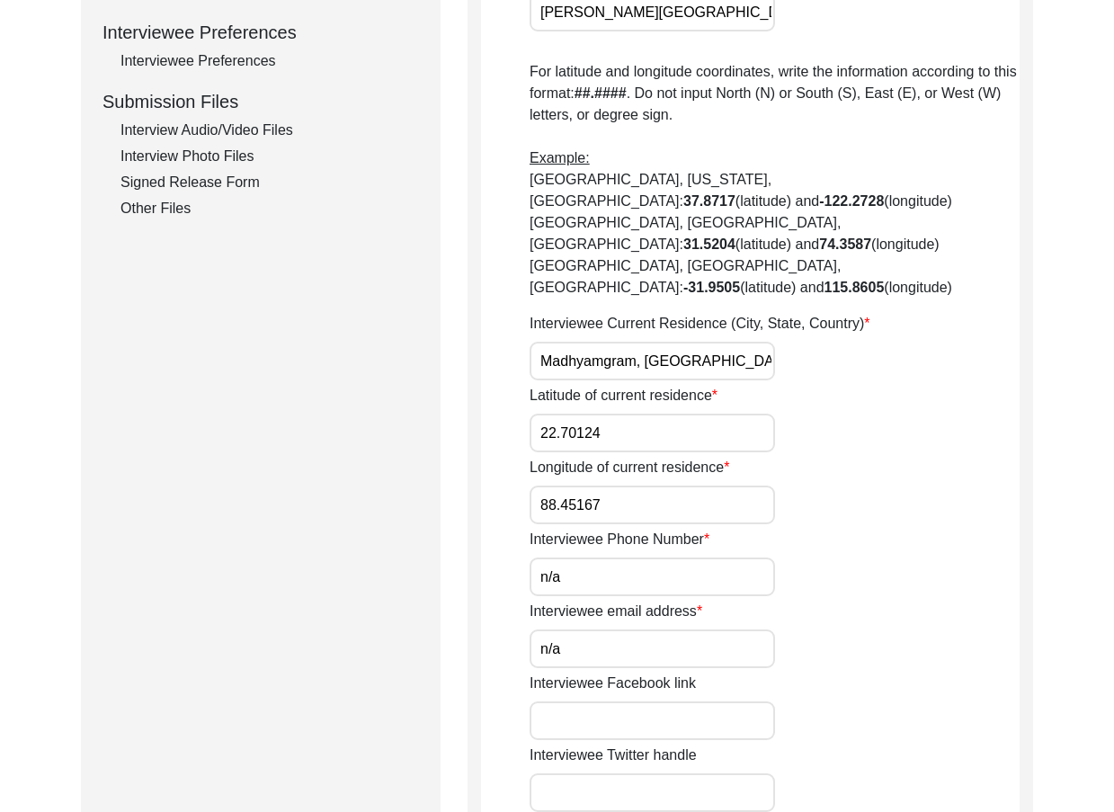
paste input "69"
type input "22.6924"
click at [652, 486] on input "88.45167" at bounding box center [652, 505] width 245 height 39
click at [655, 486] on input "88.45167" at bounding box center [652, 505] width 245 height 39
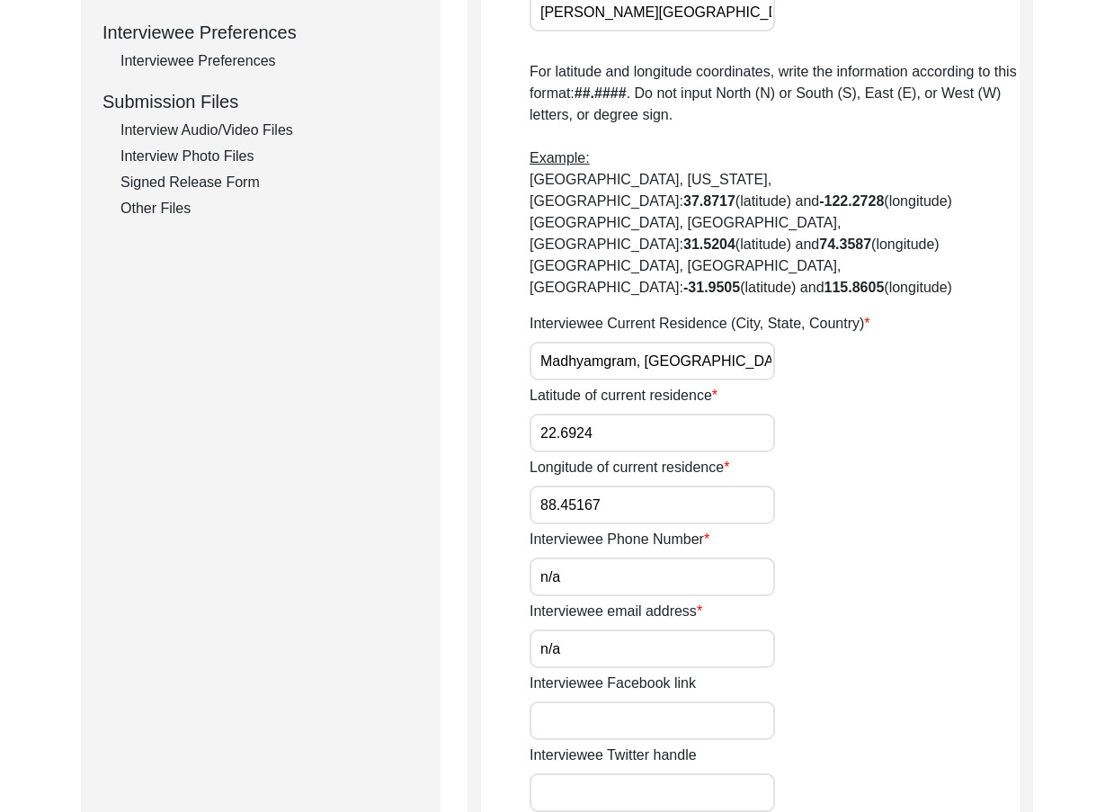
click at [655, 486] on input "88.45167" at bounding box center [652, 505] width 245 height 39
paste input "653"
type input "88.4653"
click at [640, 557] on input "n/a" at bounding box center [652, 576] width 245 height 39
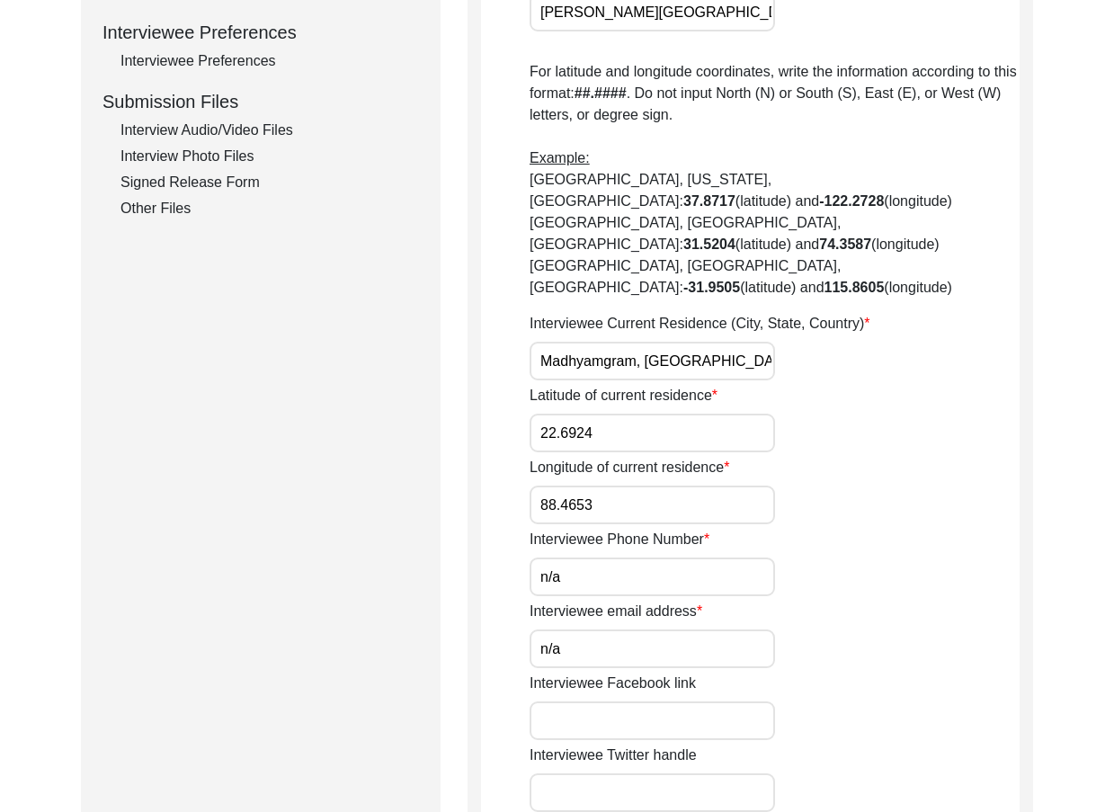
type input "N/A"
click at [632, 629] on input "n/a" at bounding box center [652, 648] width 245 height 39
type input "N/A"
click at [872, 611] on div "Interviewee email address N/A" at bounding box center [775, 634] width 490 height 67
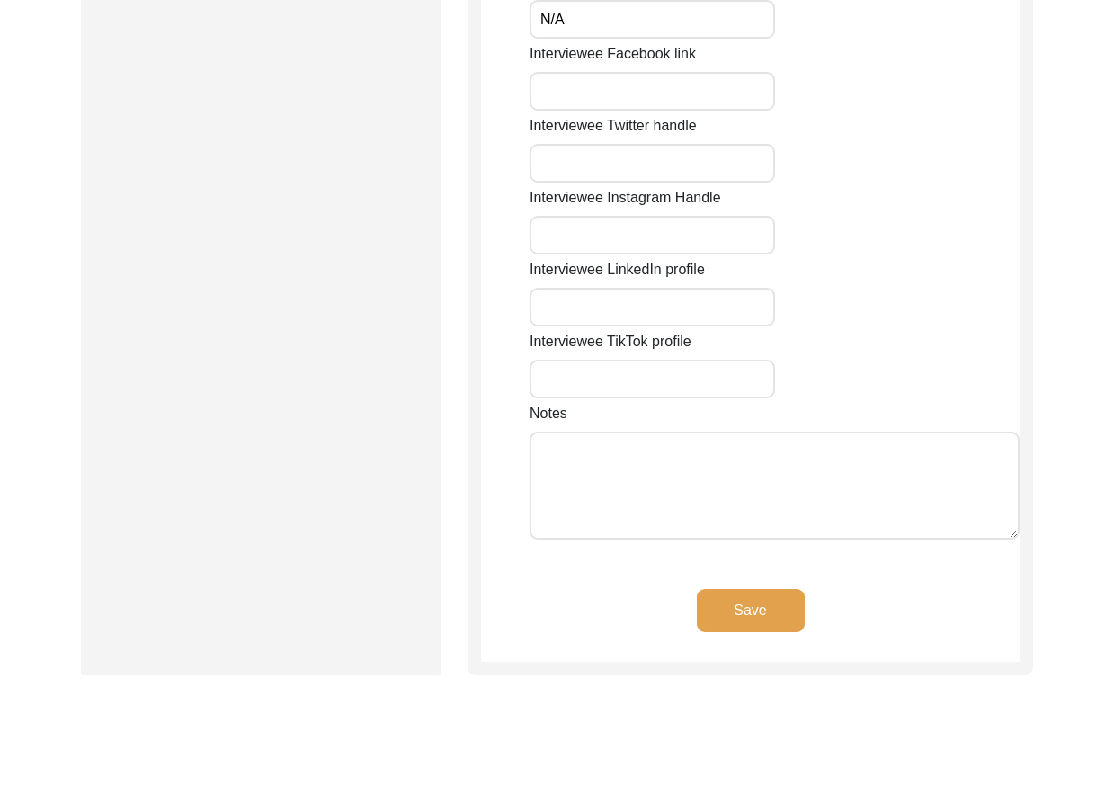
click at [751, 589] on button "Save" at bounding box center [751, 610] width 108 height 43
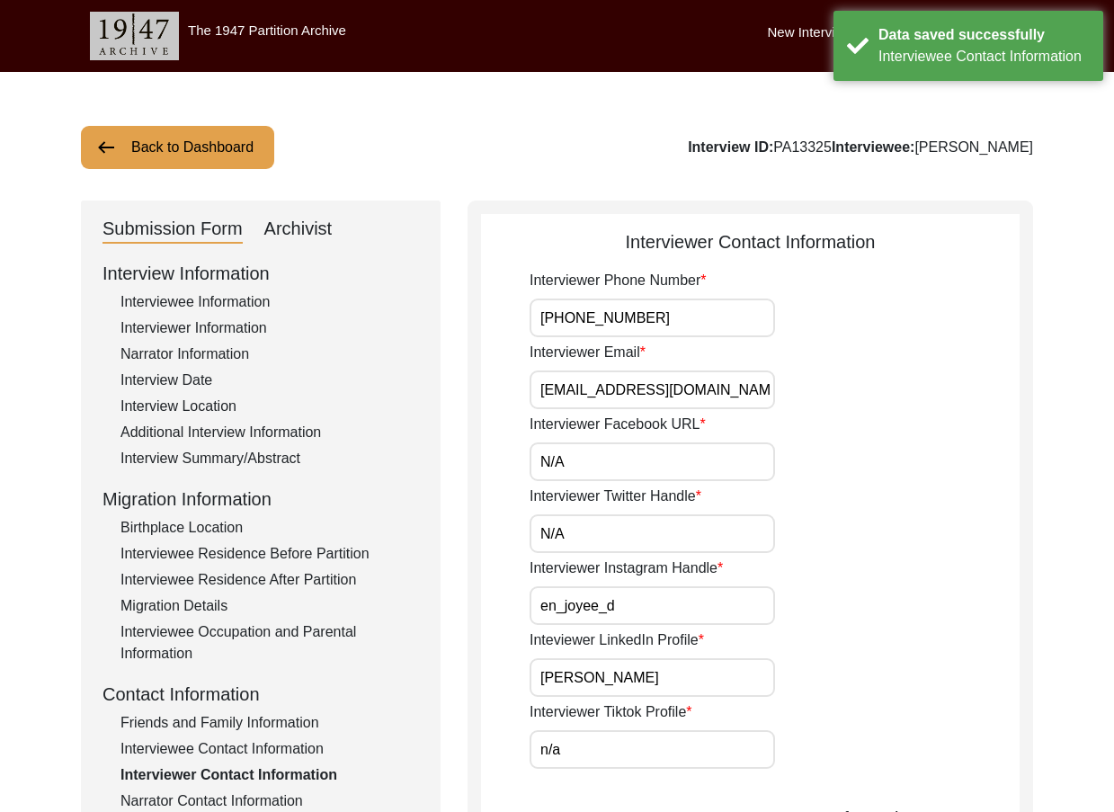
click at [672, 325] on input "[PHONE_NUMBER]" at bounding box center [652, 318] width 245 height 39
click at [713, 389] on input "[EMAIL_ADDRESS][DOMAIN_NAME]" at bounding box center [652, 389] width 245 height 39
click at [647, 469] on input "N/A" at bounding box center [652, 461] width 245 height 39
click at [648, 544] on input "N/A" at bounding box center [652, 533] width 245 height 39
click at [611, 450] on input "N/A" at bounding box center [652, 461] width 245 height 39
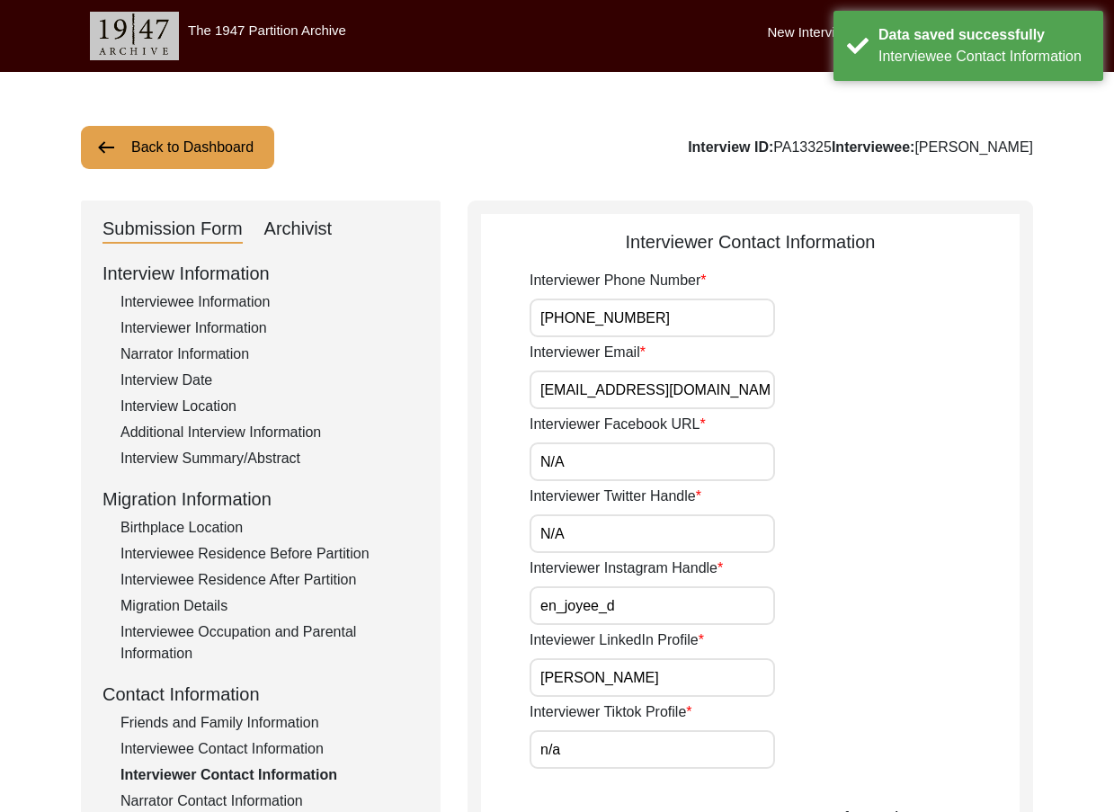
type input "N/A"
click at [593, 522] on input "N/A" at bounding box center [652, 533] width 245 height 39
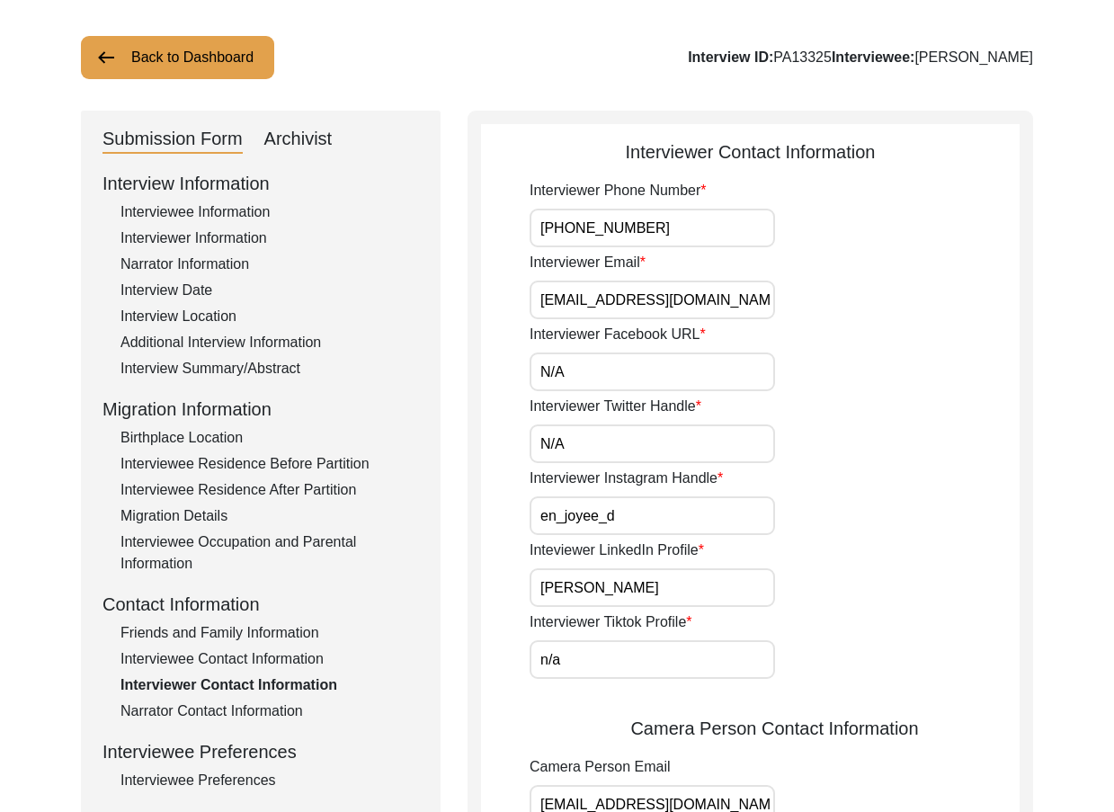
click at [691, 507] on input "en_joyee_d" at bounding box center [652, 515] width 245 height 39
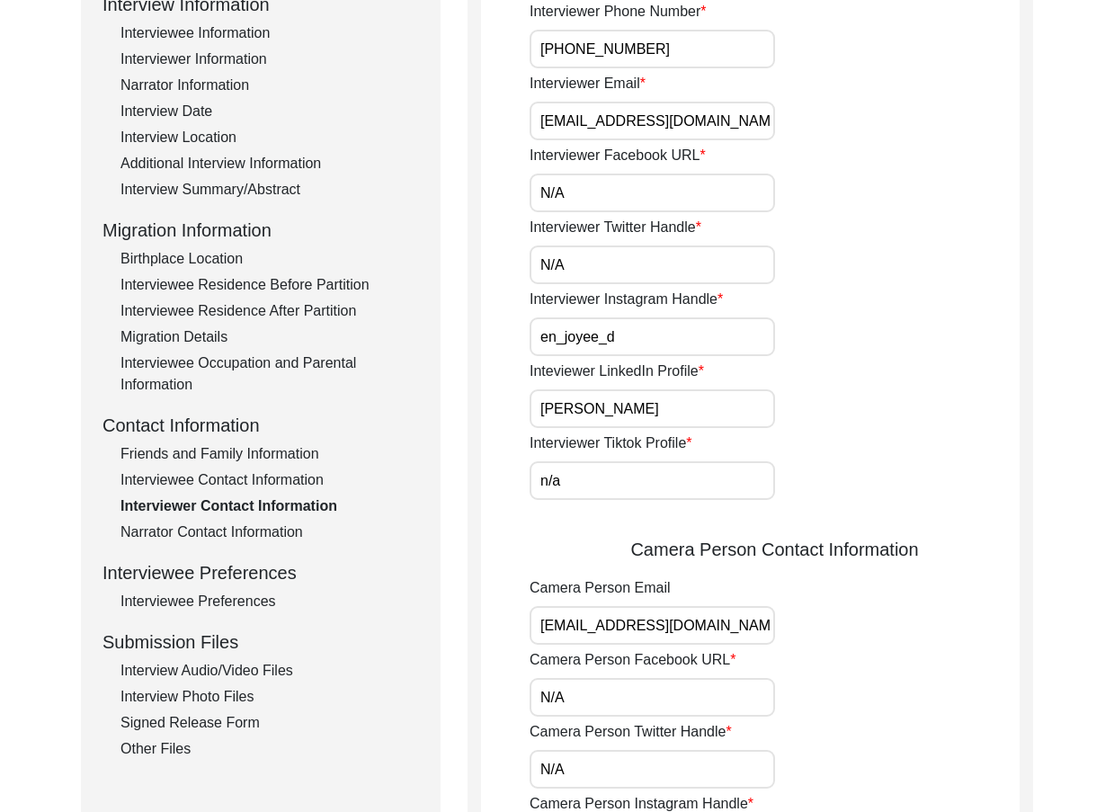
scroll to position [270, 0]
click at [683, 412] on input "[PERSON_NAME]" at bounding box center [652, 407] width 245 height 39
click at [658, 477] on input "n/a" at bounding box center [652, 479] width 245 height 39
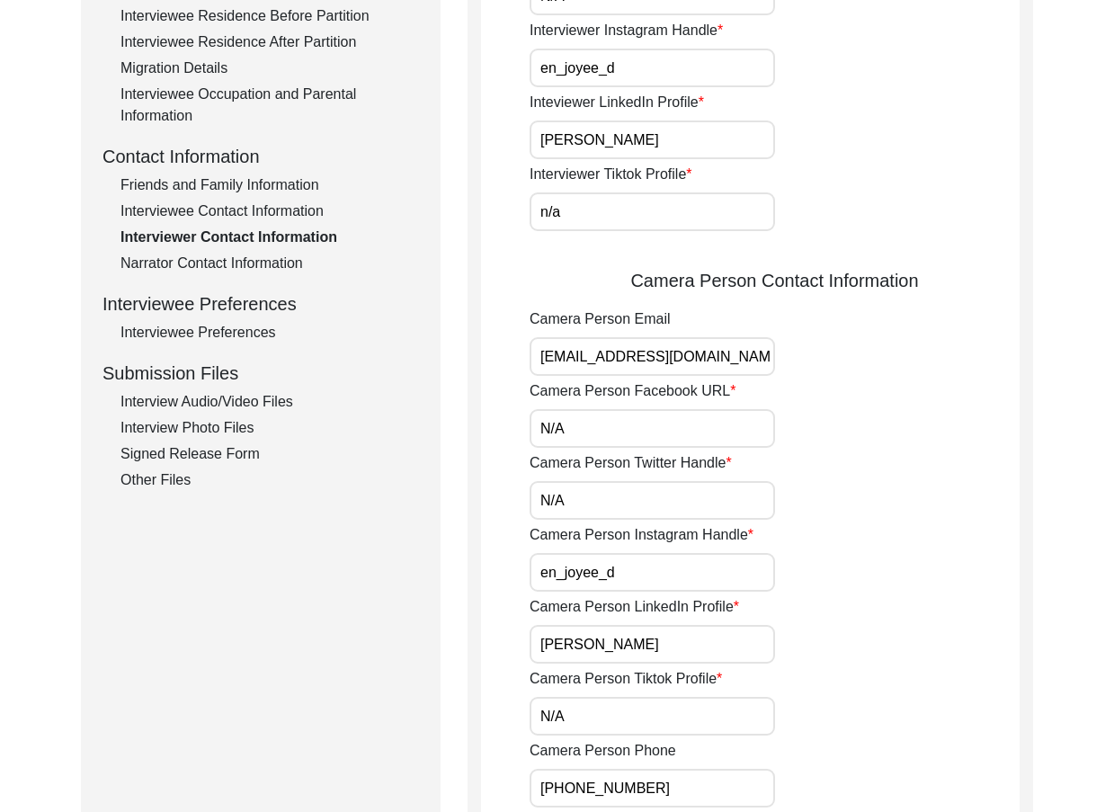
scroll to position [539, 0]
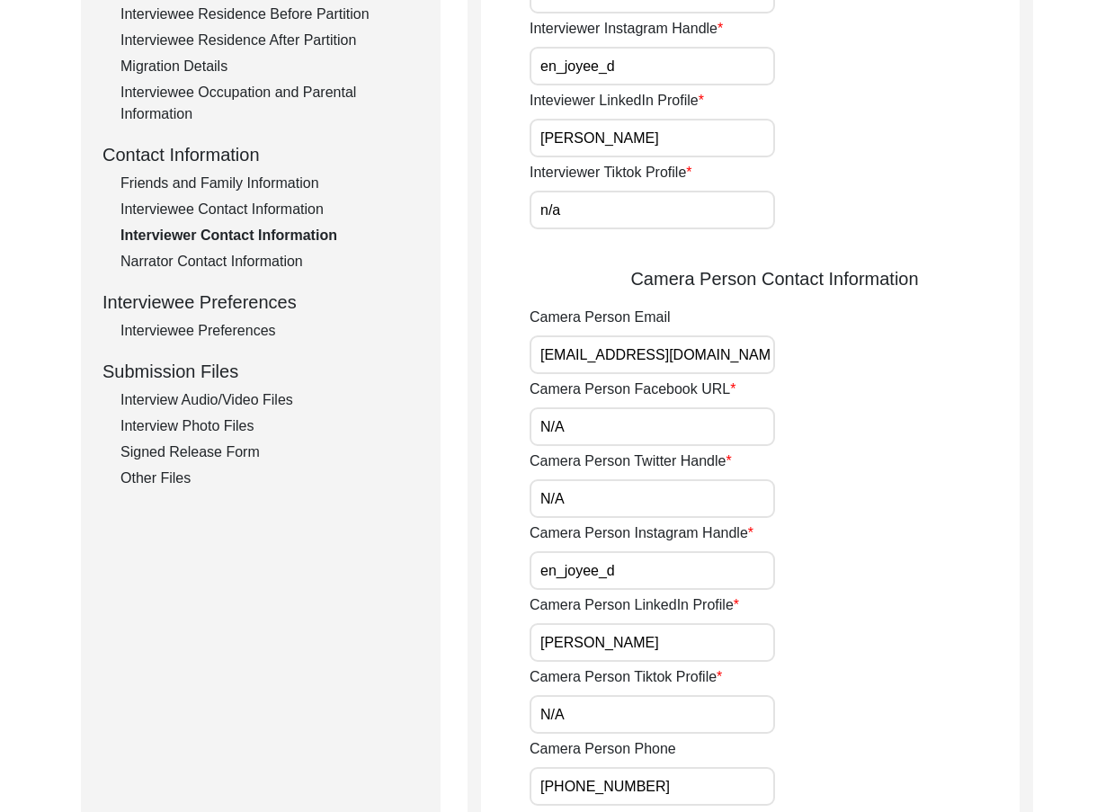
click at [599, 198] on input "n/a" at bounding box center [652, 210] width 245 height 39
type input "N/A"
click at [699, 342] on input "[EMAIL_ADDRESS][DOMAIN_NAME]" at bounding box center [652, 354] width 245 height 39
click at [602, 433] on input "N/A" at bounding box center [652, 426] width 245 height 39
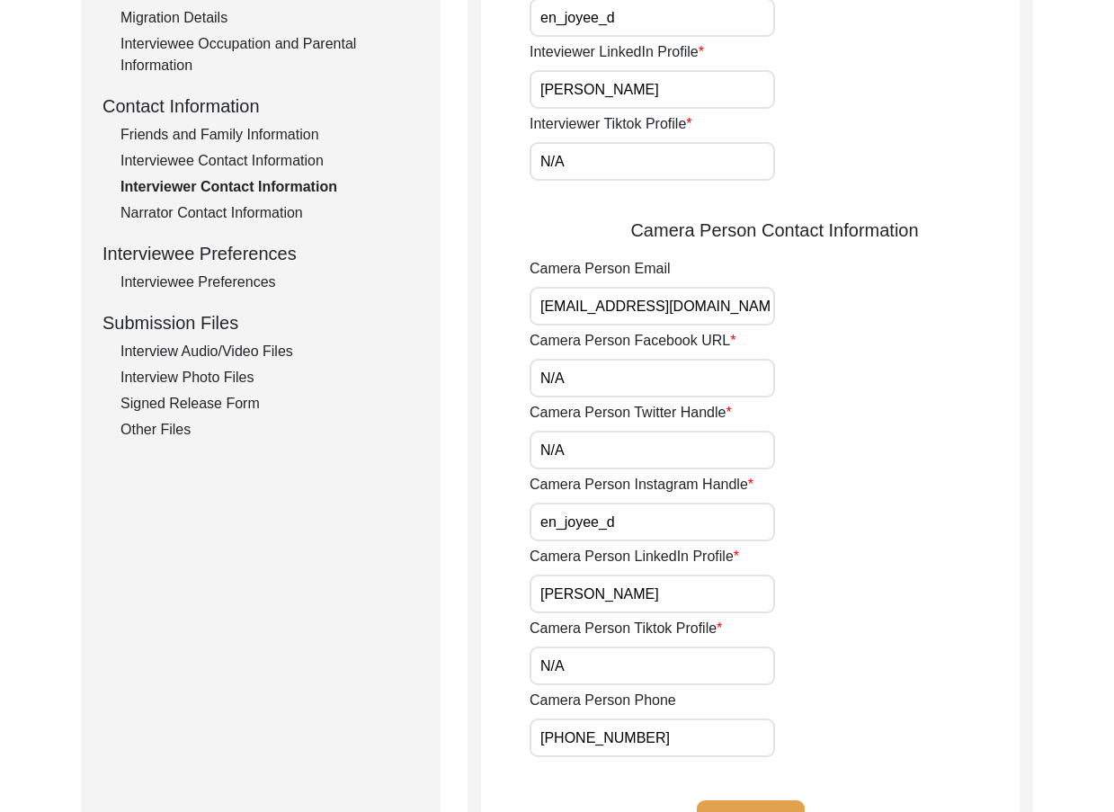
scroll to position [629, 0]
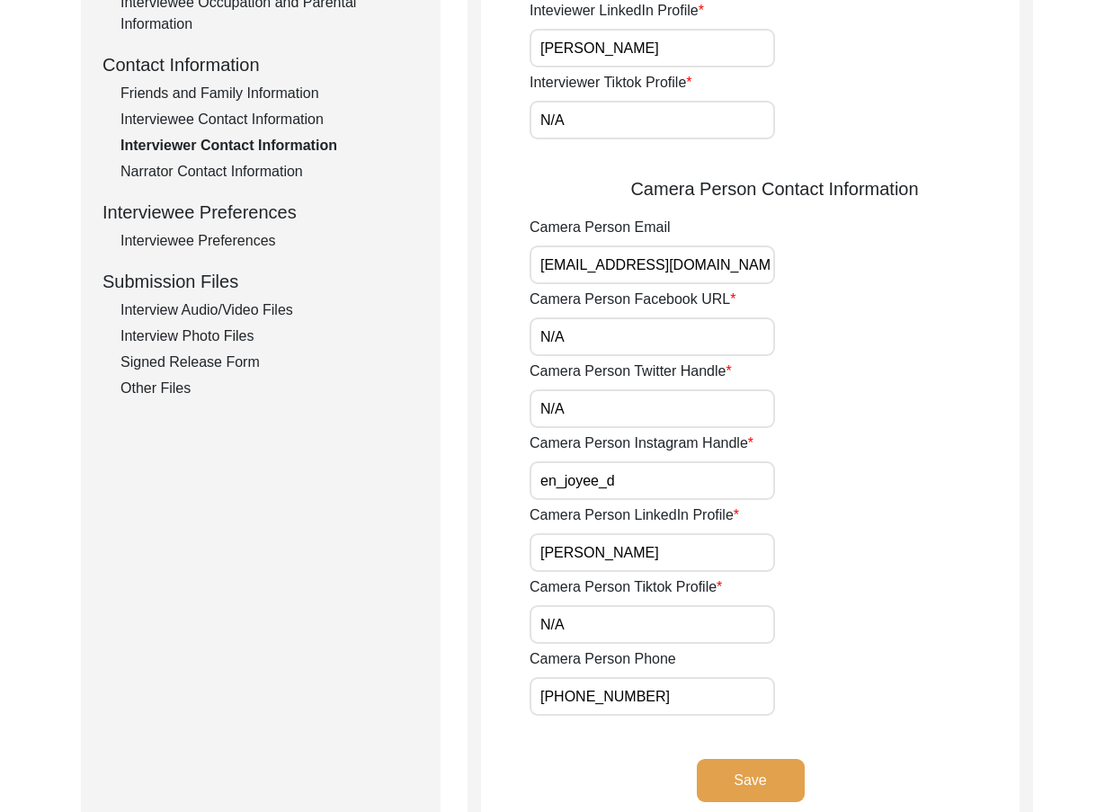
type input "N/A"
click at [603, 397] on input "N/A" at bounding box center [652, 408] width 245 height 39
type input "N/A"
click at [604, 479] on input "en_joyee_d" at bounding box center [652, 480] width 245 height 39
click at [623, 478] on input "en_joyee_d" at bounding box center [652, 480] width 245 height 39
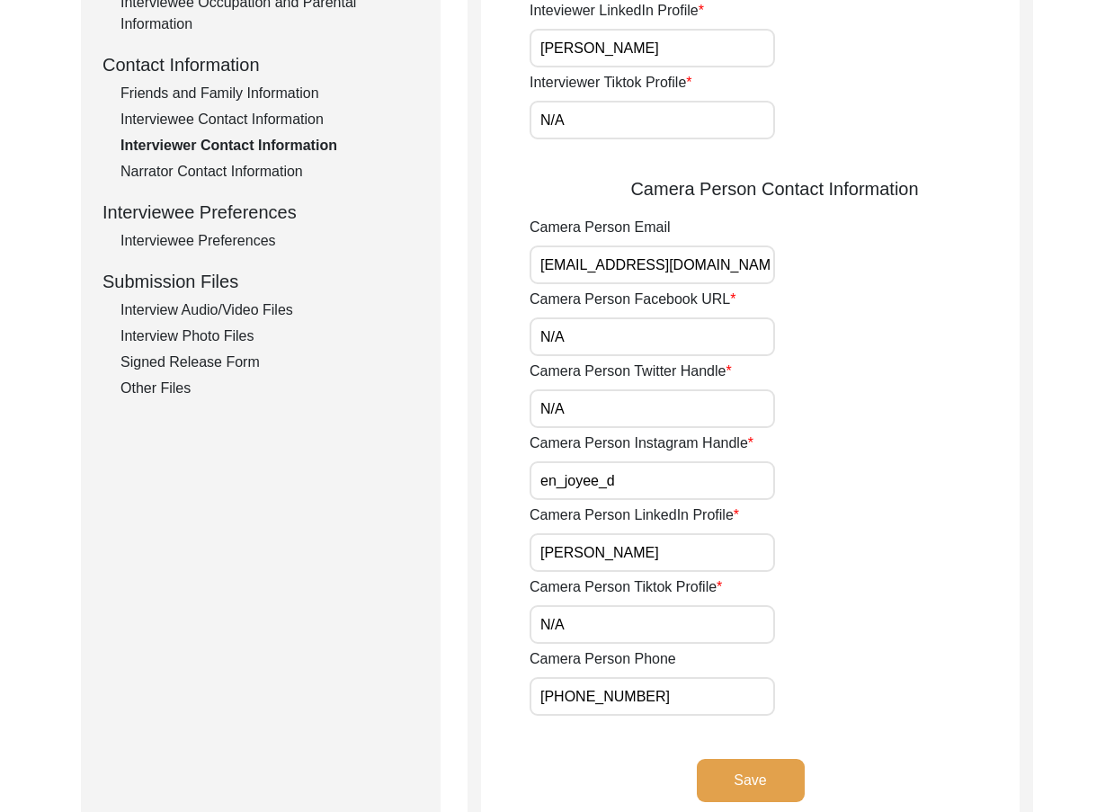
click at [688, 559] on input "[PERSON_NAME]" at bounding box center [652, 552] width 245 height 39
click at [648, 635] on input "N/A" at bounding box center [652, 624] width 245 height 39
click at [570, 696] on input "[PHONE_NUMBER]" at bounding box center [652, 696] width 245 height 39
drag, startPoint x: 624, startPoint y: 700, endPoint x: 640, endPoint y: 698, distance: 16.4
click at [632, 700] on input "[PHONE_NUMBER]" at bounding box center [652, 696] width 245 height 39
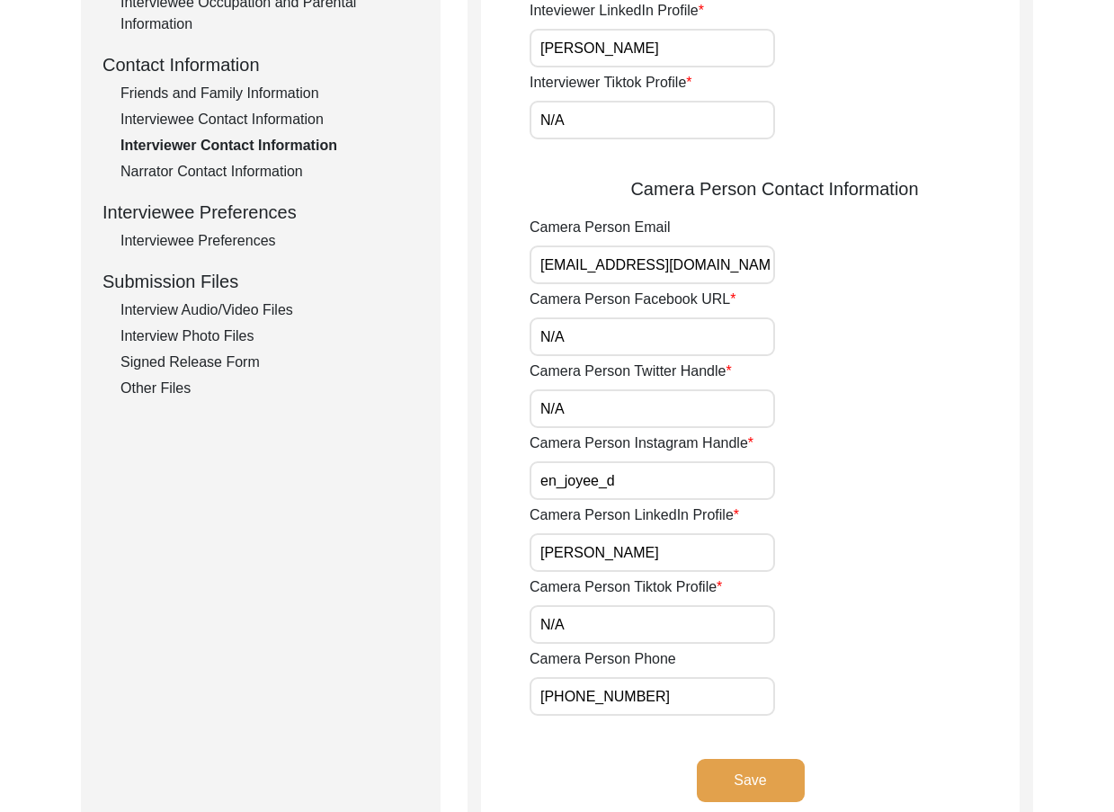
click at [640, 698] on input "[PHONE_NUMBER]" at bounding box center [652, 696] width 245 height 39
click at [647, 697] on input "[PHONE_NUMBER]" at bounding box center [652, 696] width 245 height 39
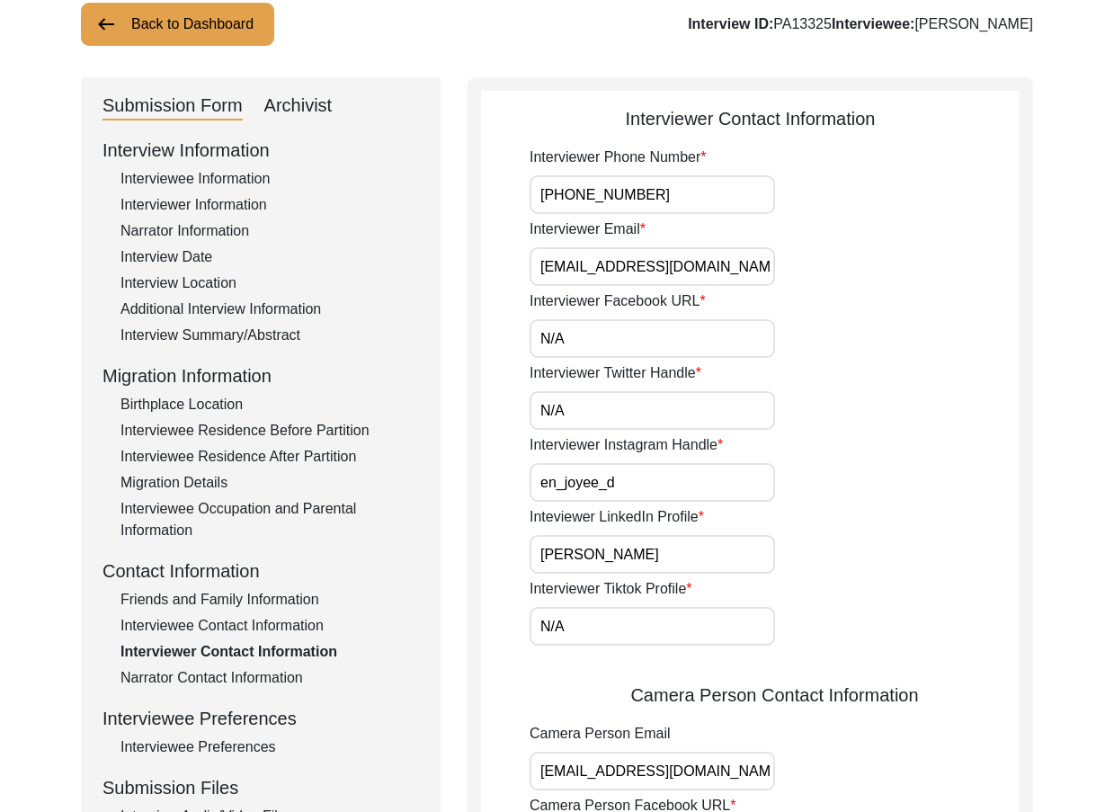
scroll to position [0, 0]
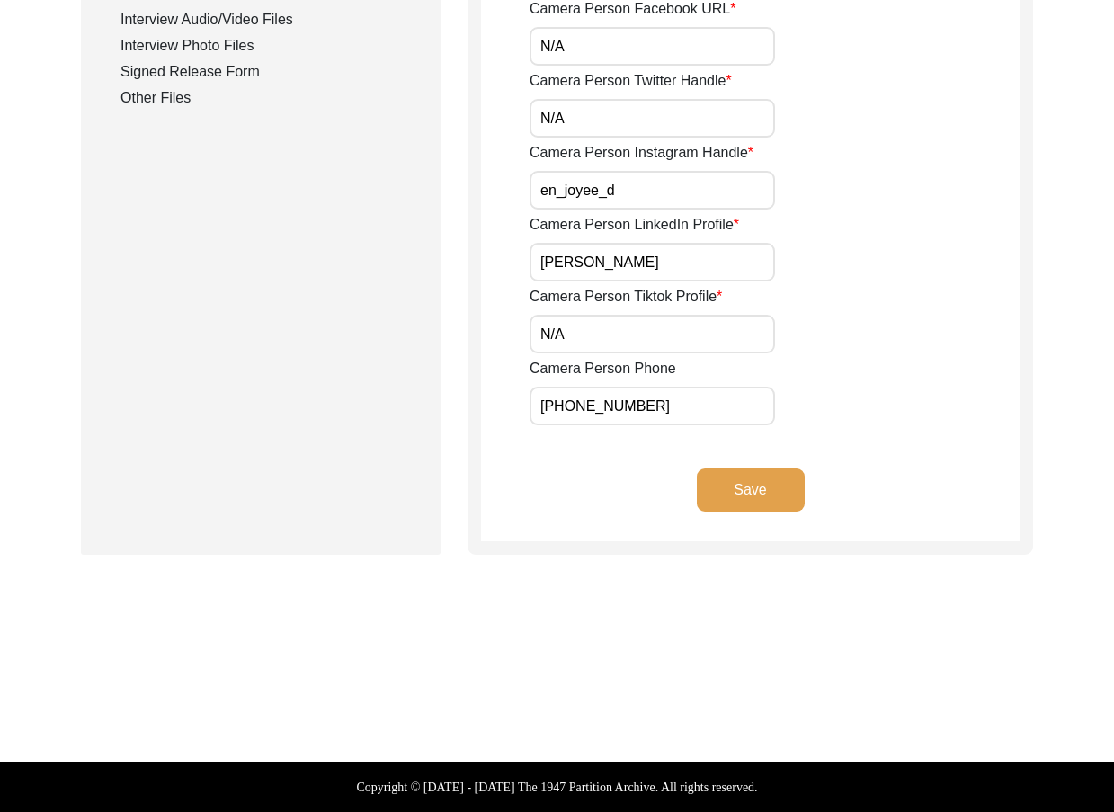
click at [757, 506] on button "Save" at bounding box center [751, 489] width 108 height 43
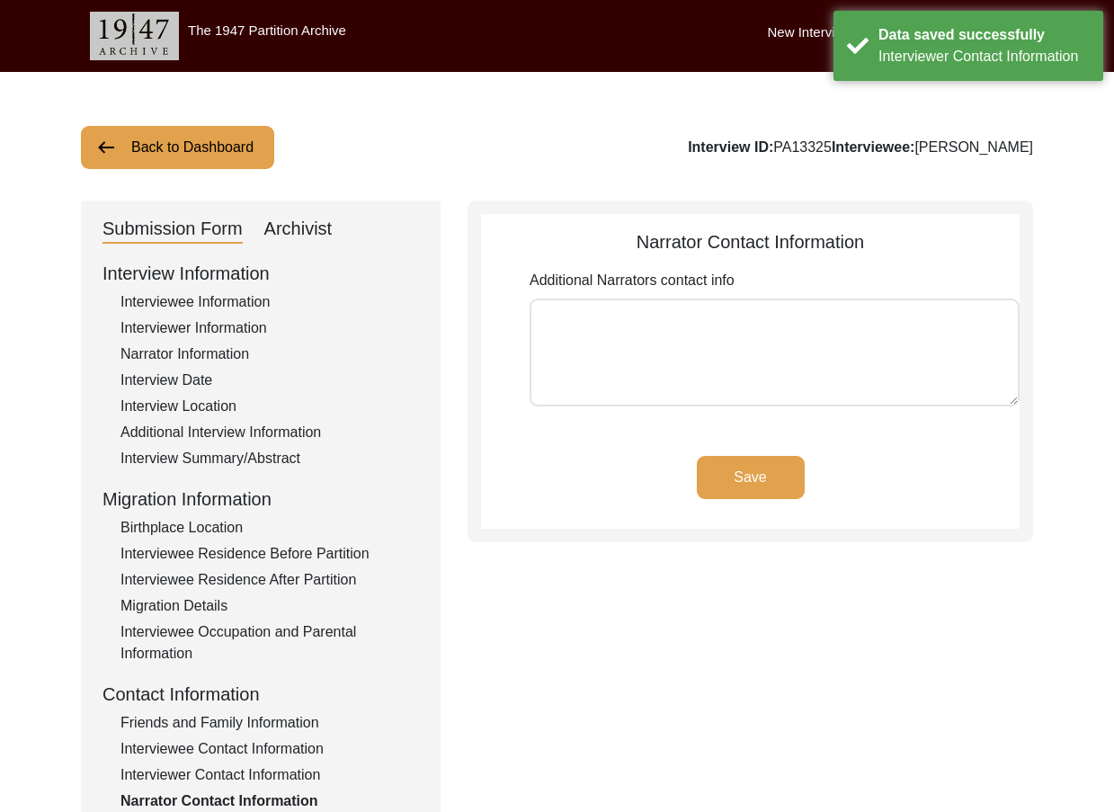
click at [760, 496] on button "Save" at bounding box center [751, 477] width 108 height 43
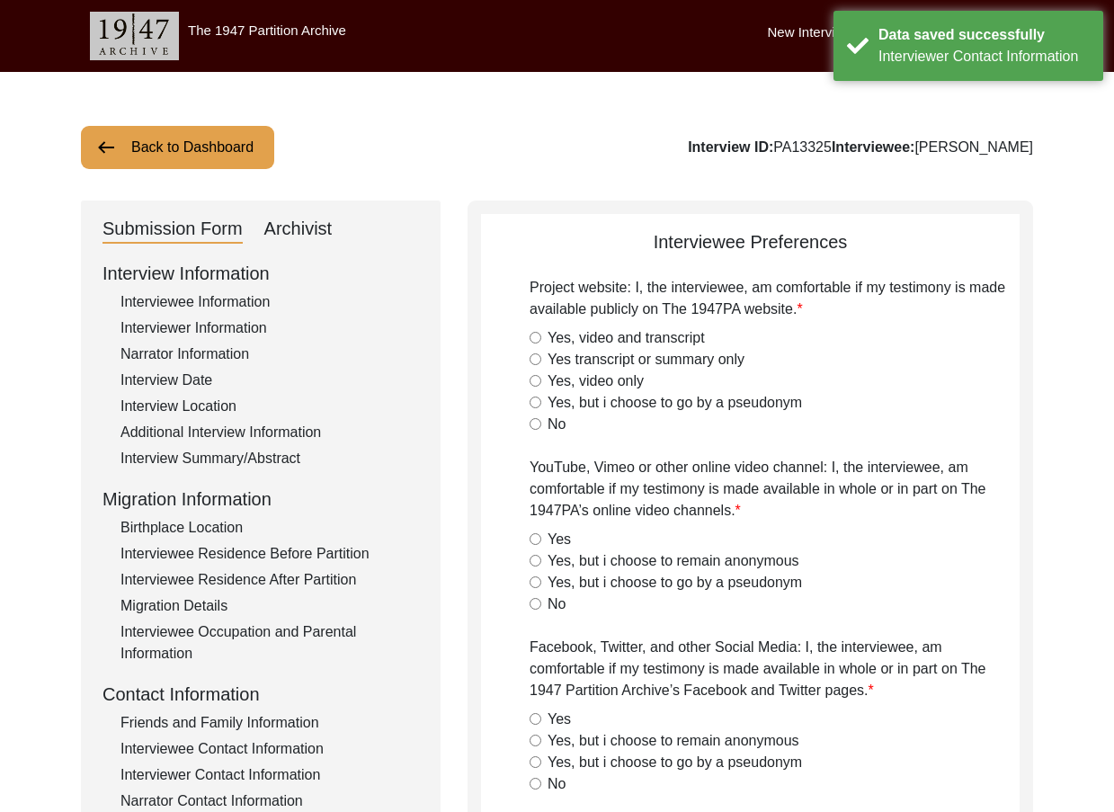
radio input "true"
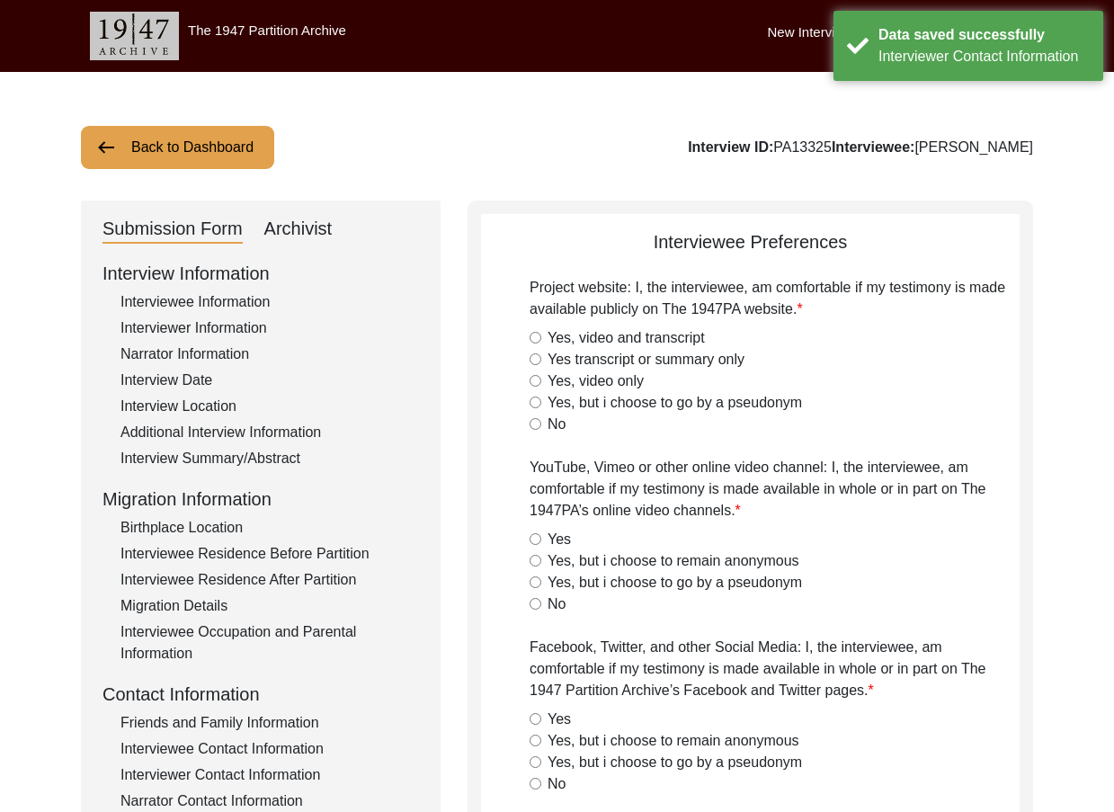
radio input "true"
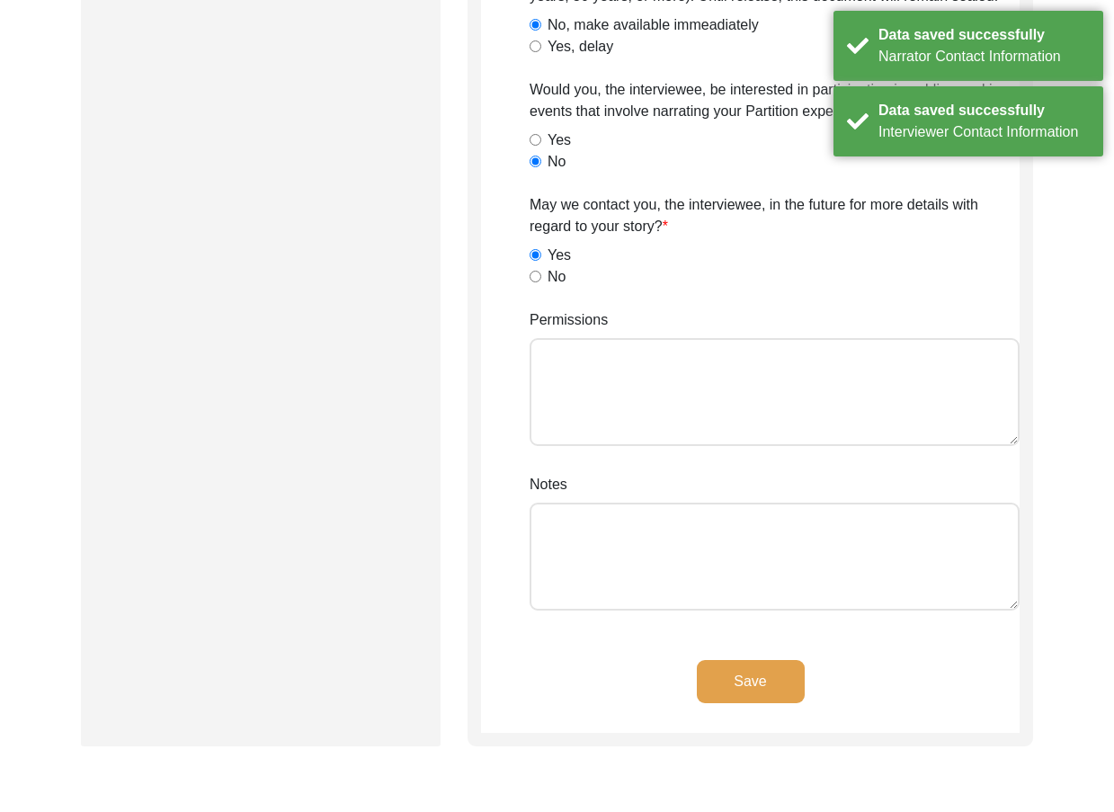
click at [764, 682] on button "Save" at bounding box center [751, 681] width 108 height 43
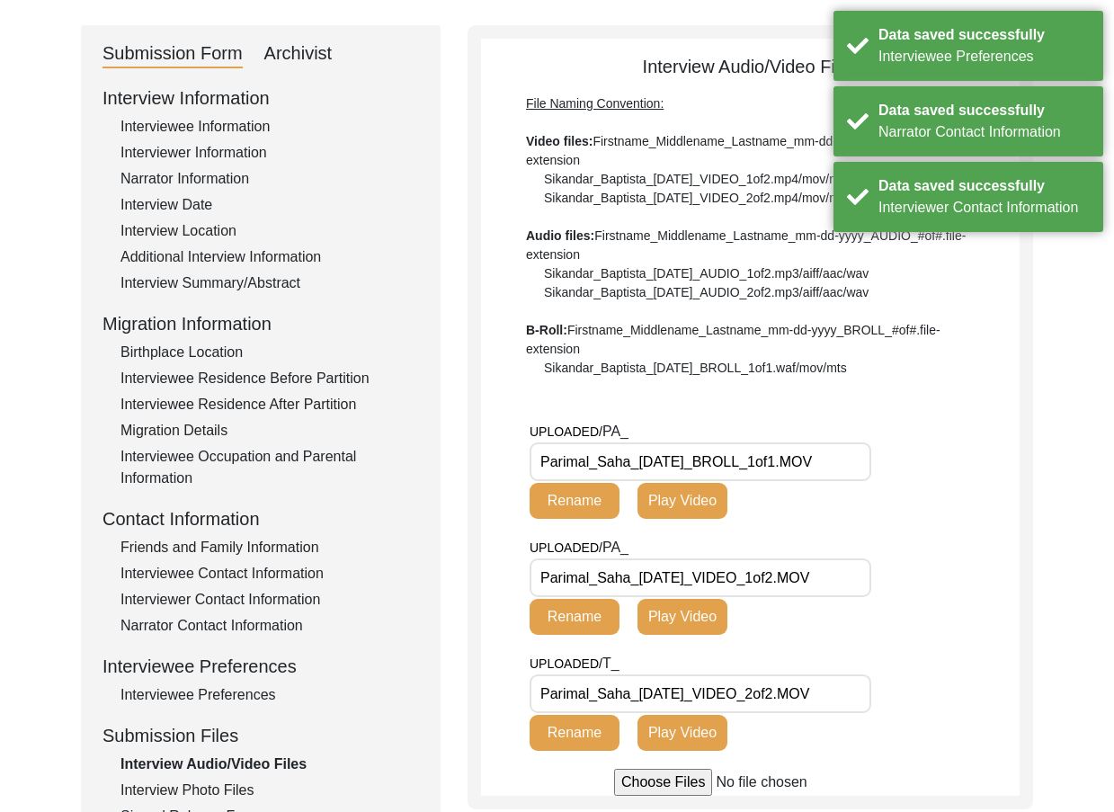
scroll to position [218, 0]
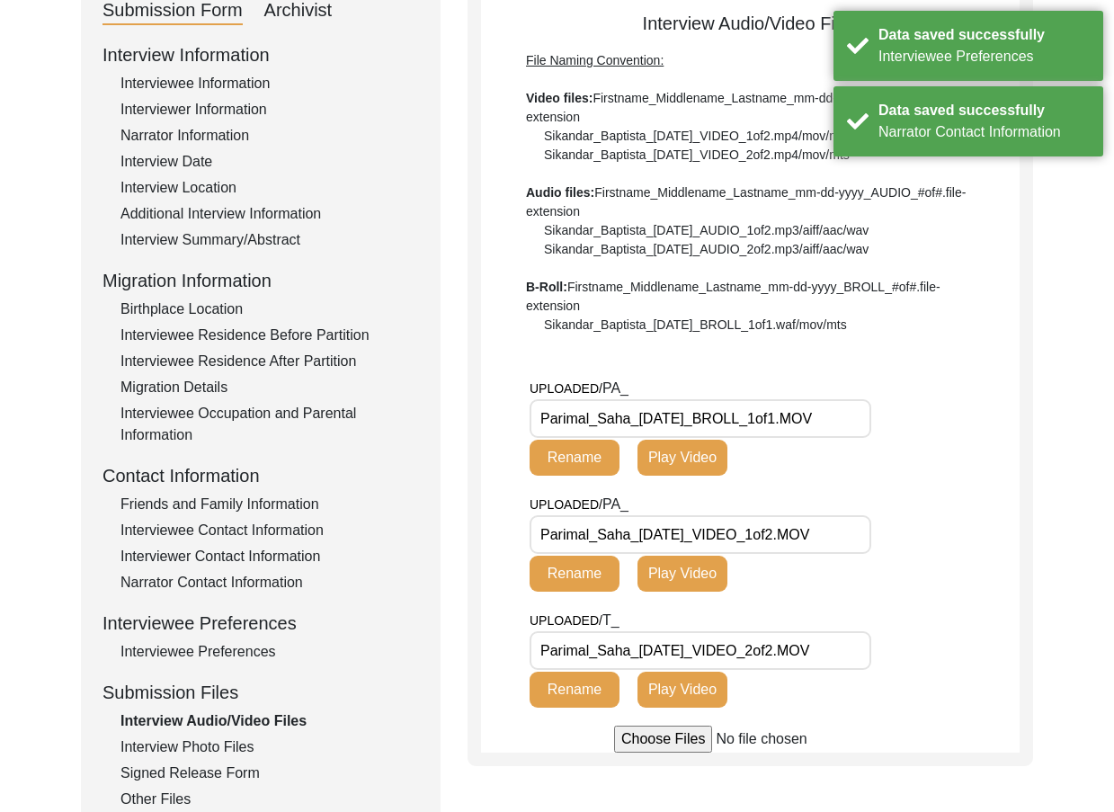
click at [846, 428] on input "Parimal_Saha_[DATE]_BROLL_1of1.MOV" at bounding box center [701, 418] width 342 height 39
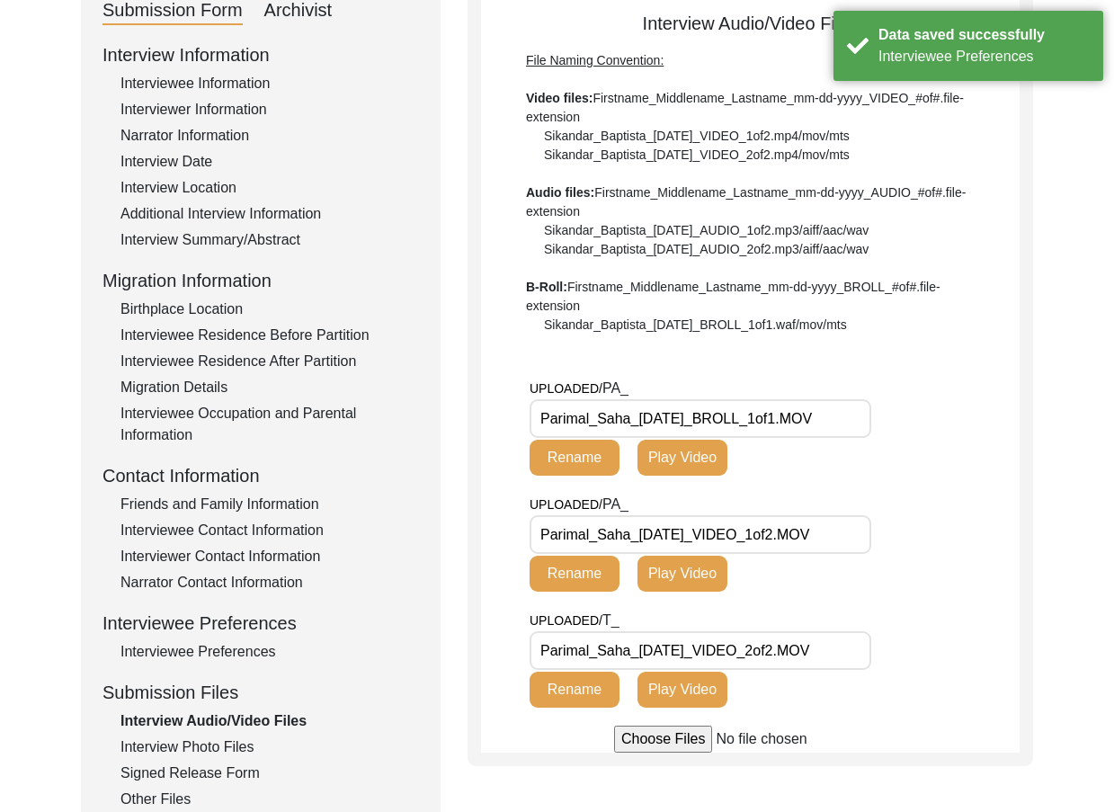
click at [858, 523] on input "Parimal_Saha_[DATE]_VIDEO_1of2.MOV" at bounding box center [701, 534] width 342 height 39
click at [864, 646] on input "Parimal_Saha_[DATE]_VIDEO_2of2.MOV" at bounding box center [701, 650] width 342 height 39
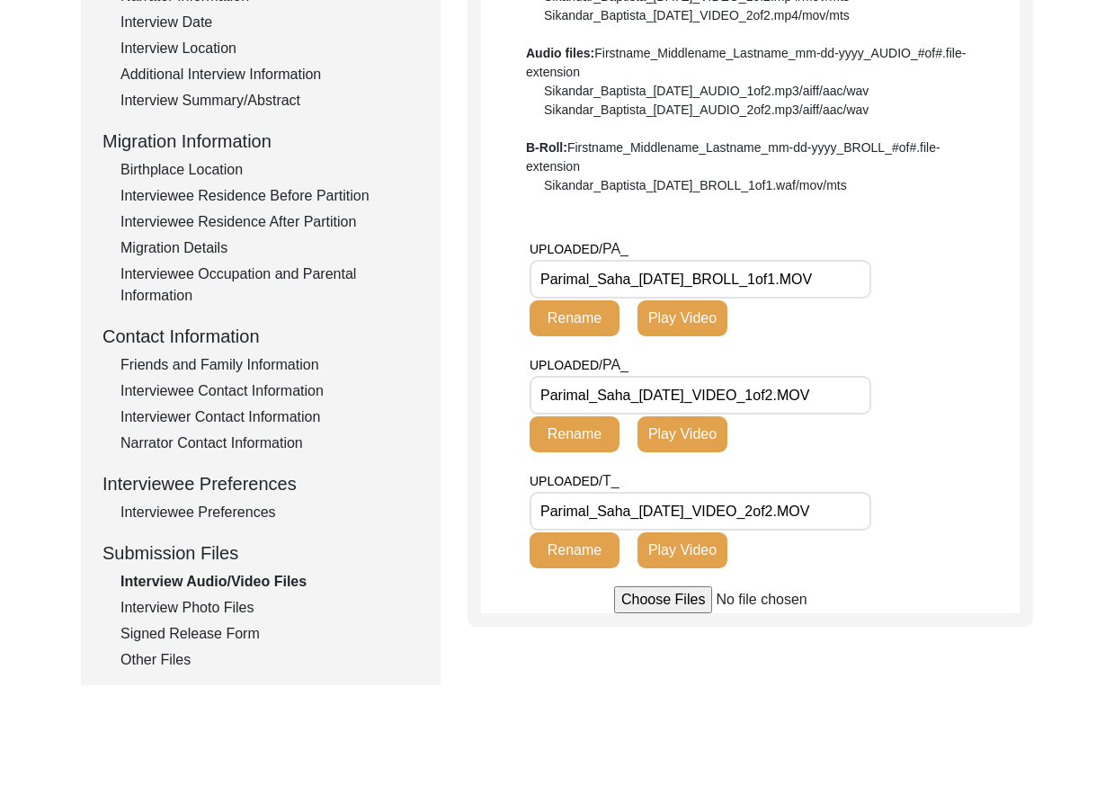
scroll to position [360, 0]
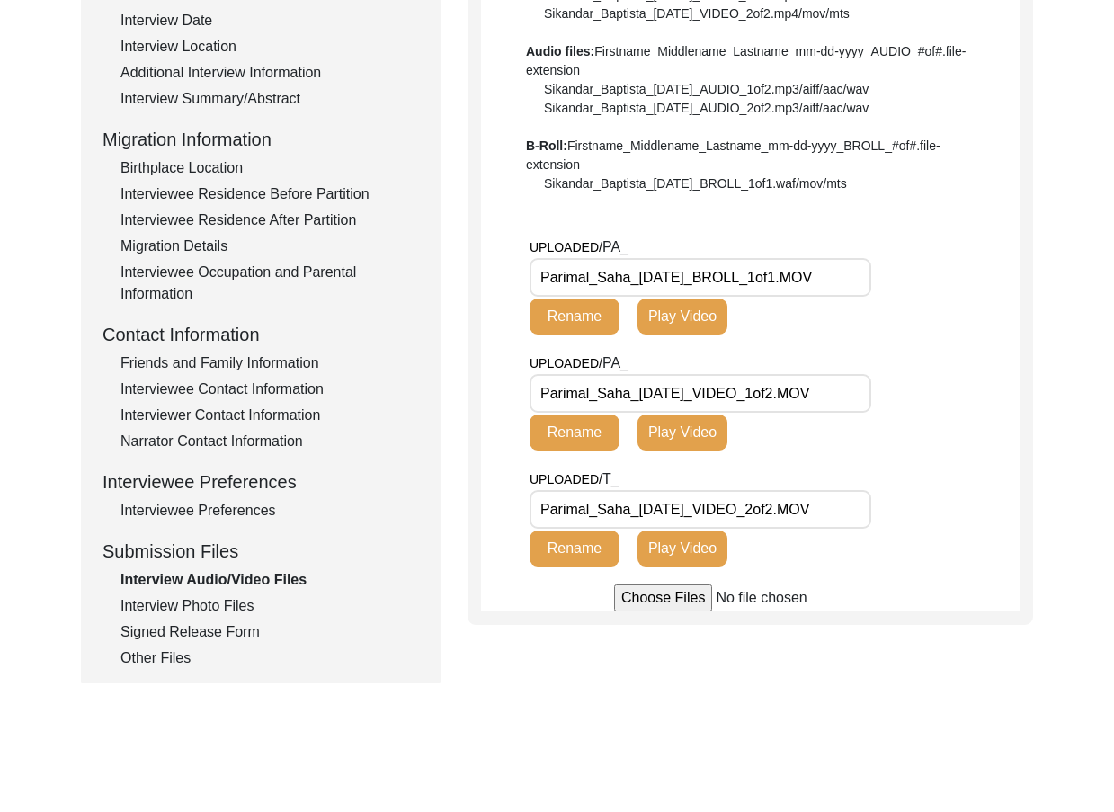
click at [244, 598] on div "Interview Photo Files" at bounding box center [269, 606] width 299 height 22
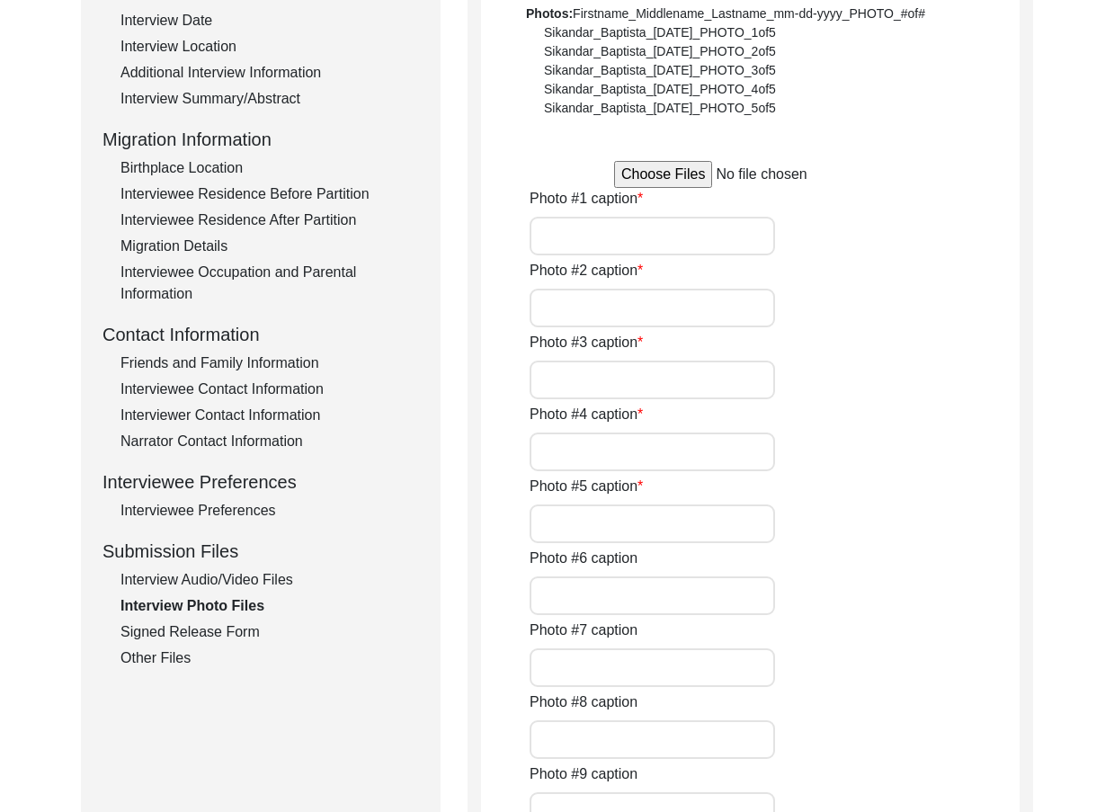
type input "Signing the Release Form"
type input "Getting ready for the interview"
type input "The Picture of their Guru"
type input "His Wife"
type input "with his friend"
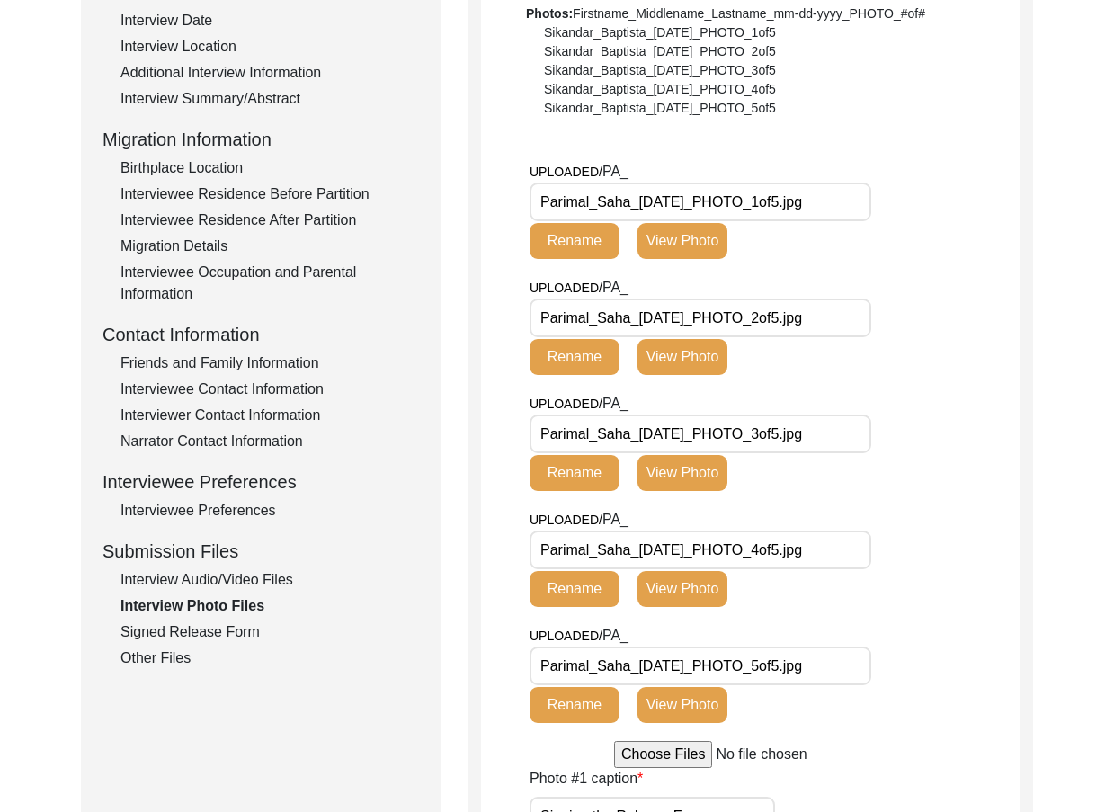
click at [860, 214] on input "Parimal_Saha_[DATE]_PHOTO_1of5.jpg" at bounding box center [701, 202] width 342 height 39
click at [845, 334] on input "Parimal_Saha_[DATE]_PHOTO_2of5.jpg" at bounding box center [701, 318] width 342 height 39
drag, startPoint x: 851, startPoint y: 455, endPoint x: 846, endPoint y: 495, distance: 39.9
click at [851, 459] on div "UPLOADED/ PA_ Parimal_Saha_[DATE]_PHOTO_3of5.jpg Rename View Photo" at bounding box center [701, 442] width 343 height 98
click at [836, 564] on input "Parimal_Saha_[DATE]_PHOTO_4of5.jpg" at bounding box center [701, 549] width 342 height 39
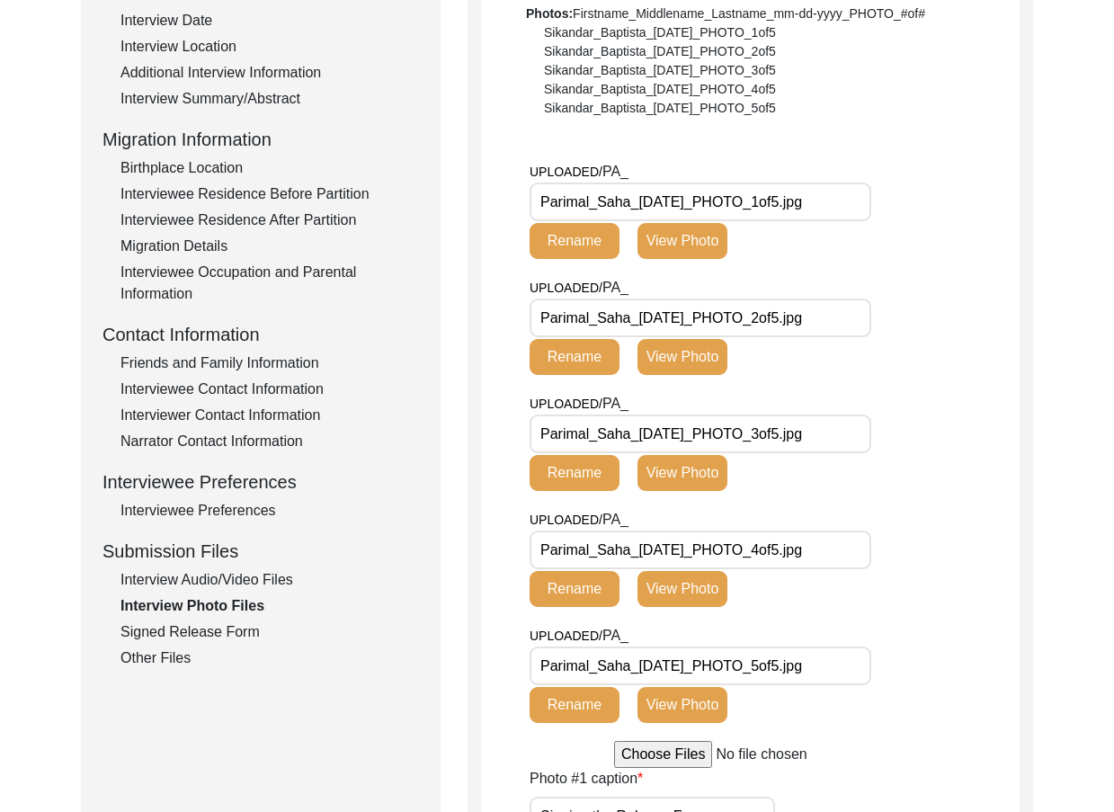
click at [847, 666] on input "Parimal_Saha_[DATE]_PHOTO_5of5.jpg" at bounding box center [701, 665] width 342 height 39
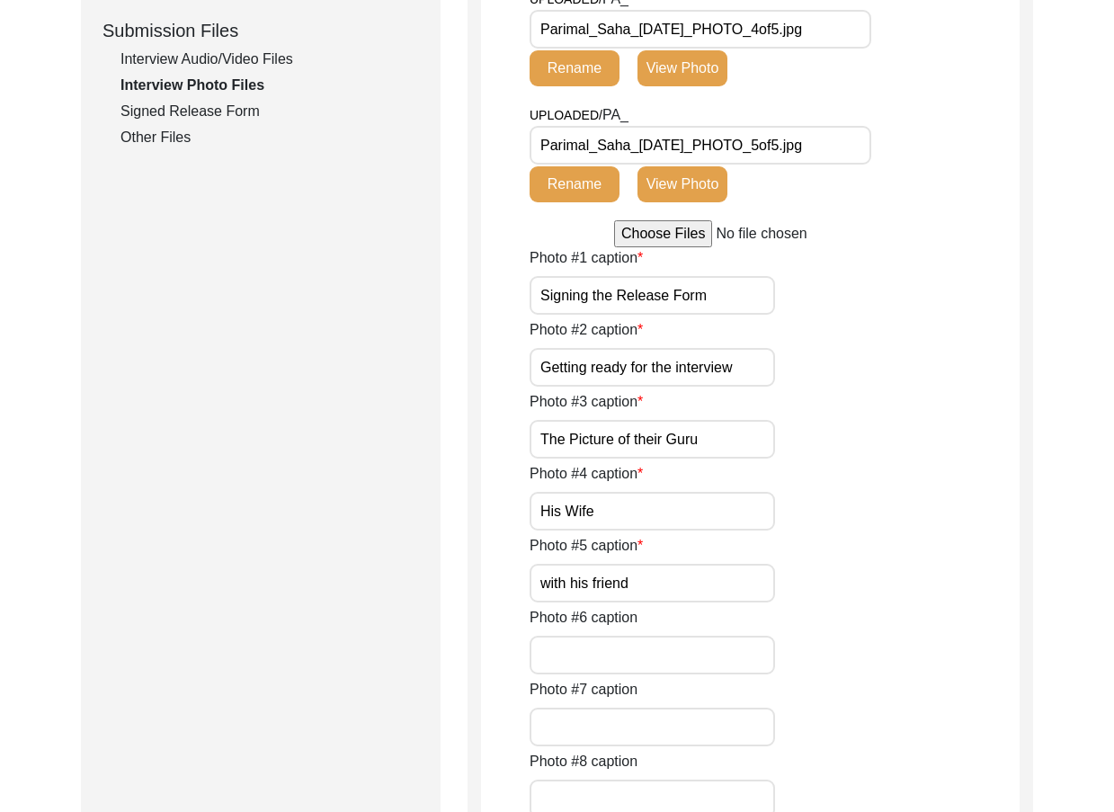
scroll to position [899, 0]
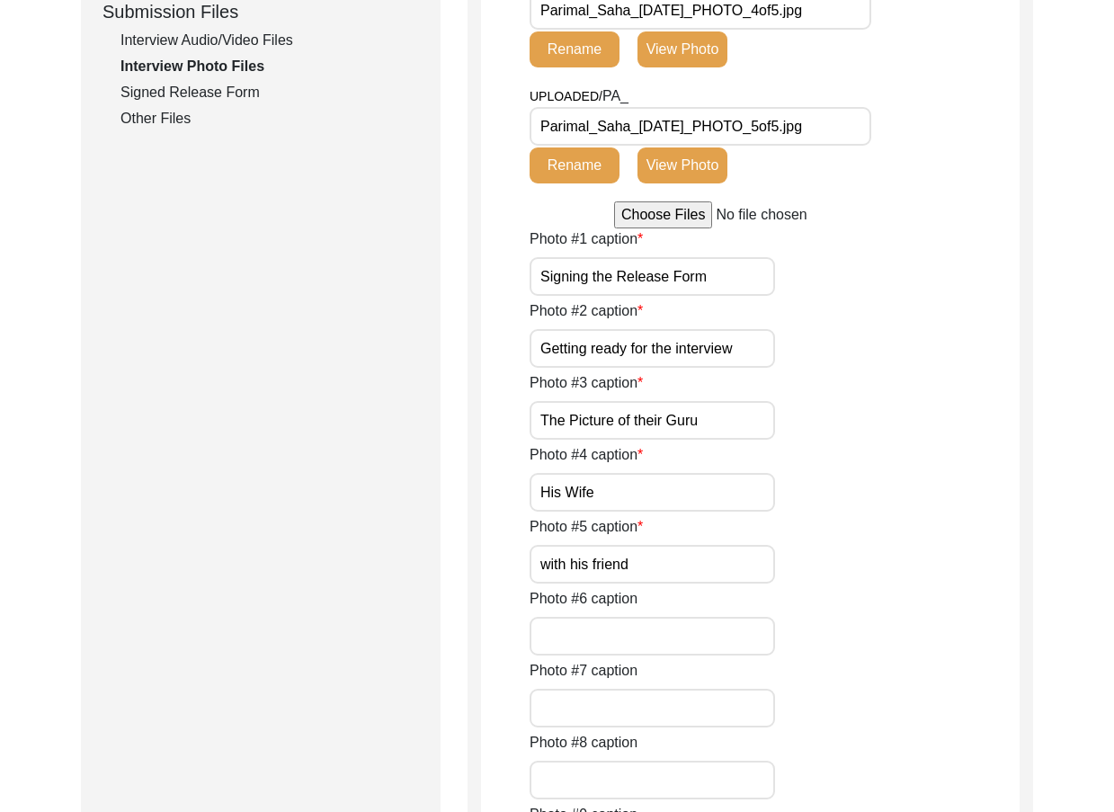
click at [748, 283] on input "Signing the Release Form" at bounding box center [652, 276] width 245 height 39
click at [748, 338] on input "Getting ready for the interview" at bounding box center [652, 348] width 245 height 39
click at [738, 413] on input "The Picture of their Guru" at bounding box center [652, 420] width 245 height 39
click at [721, 491] on input "His Wife" at bounding box center [652, 492] width 245 height 39
click at [713, 550] on input "with his friend" at bounding box center [652, 564] width 245 height 39
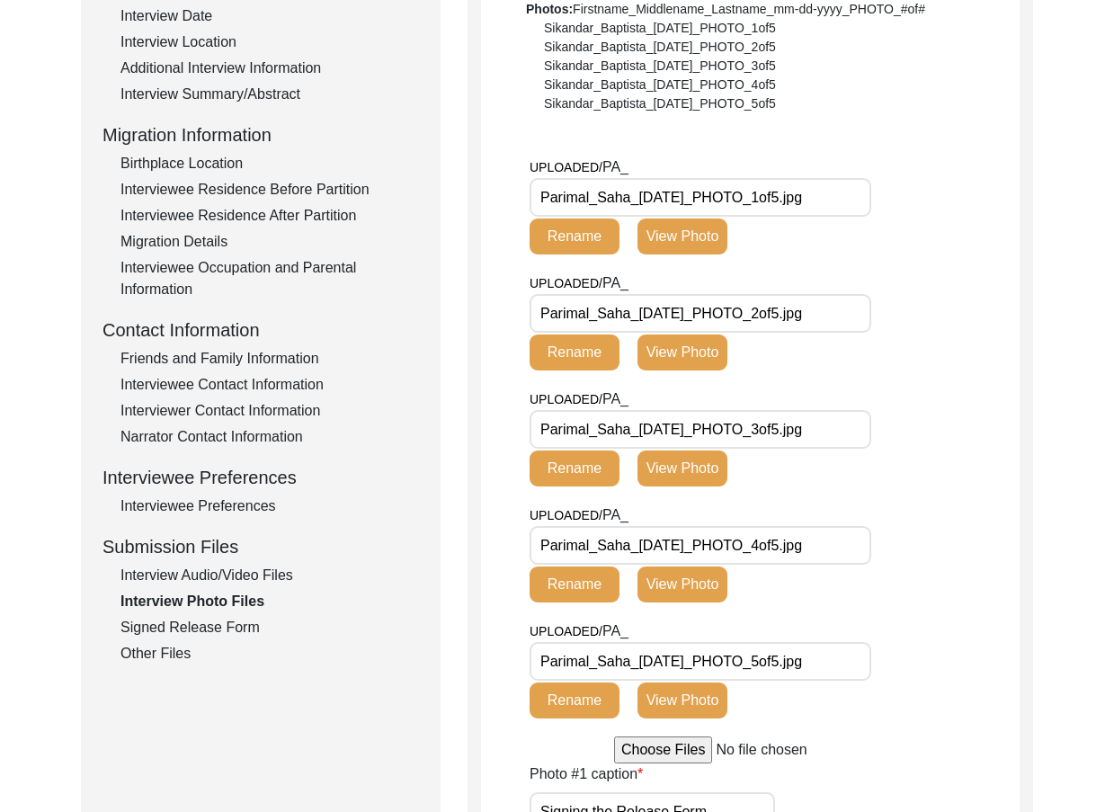
scroll to position [360, 0]
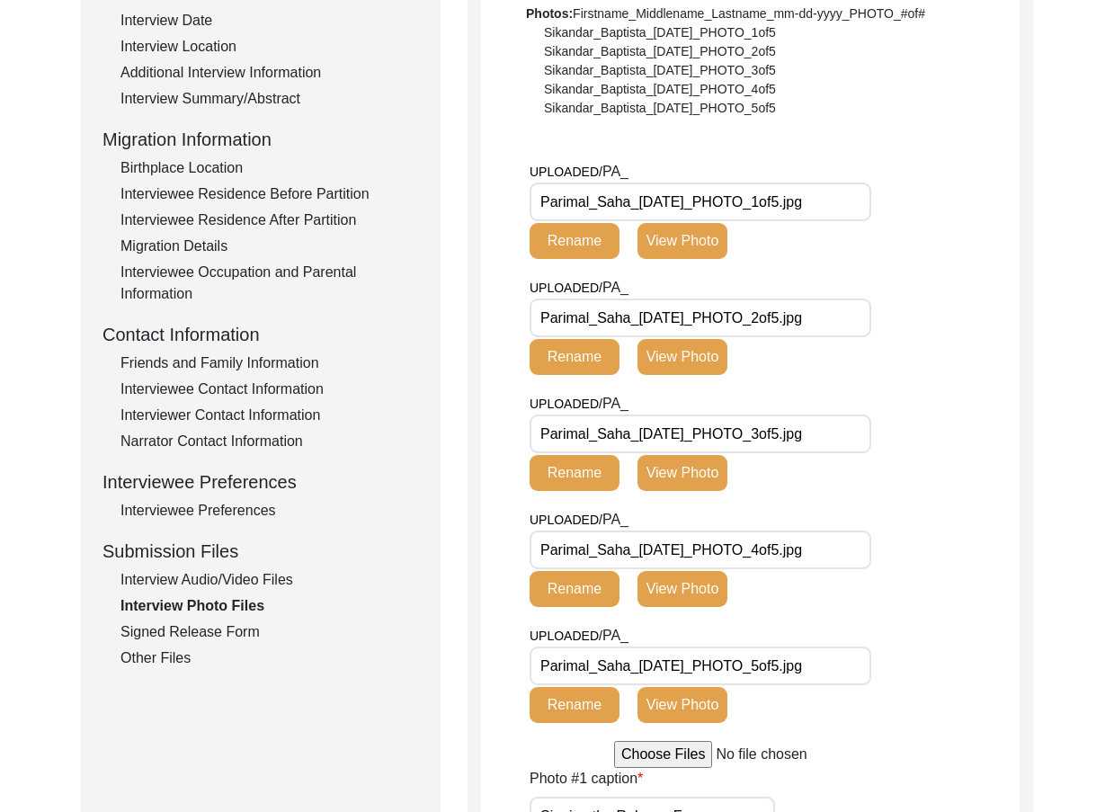
click at [682, 245] on button "View Photo" at bounding box center [682, 241] width 90 height 36
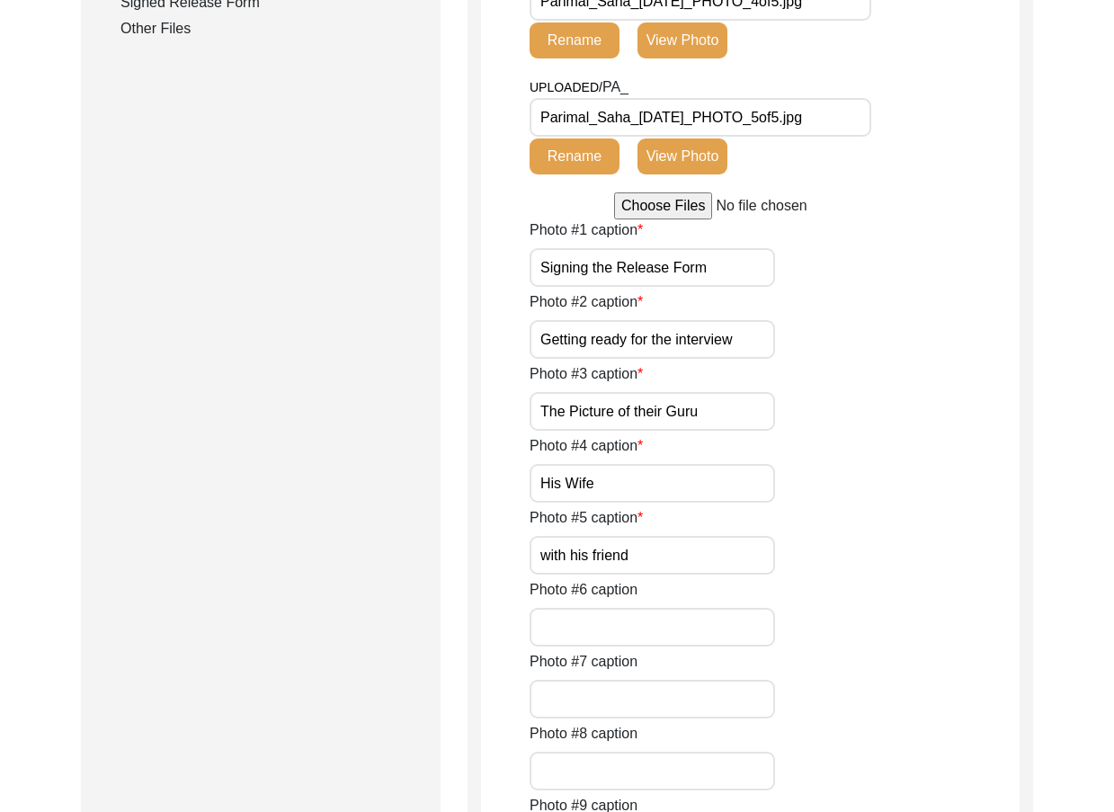
scroll to position [1349, 0]
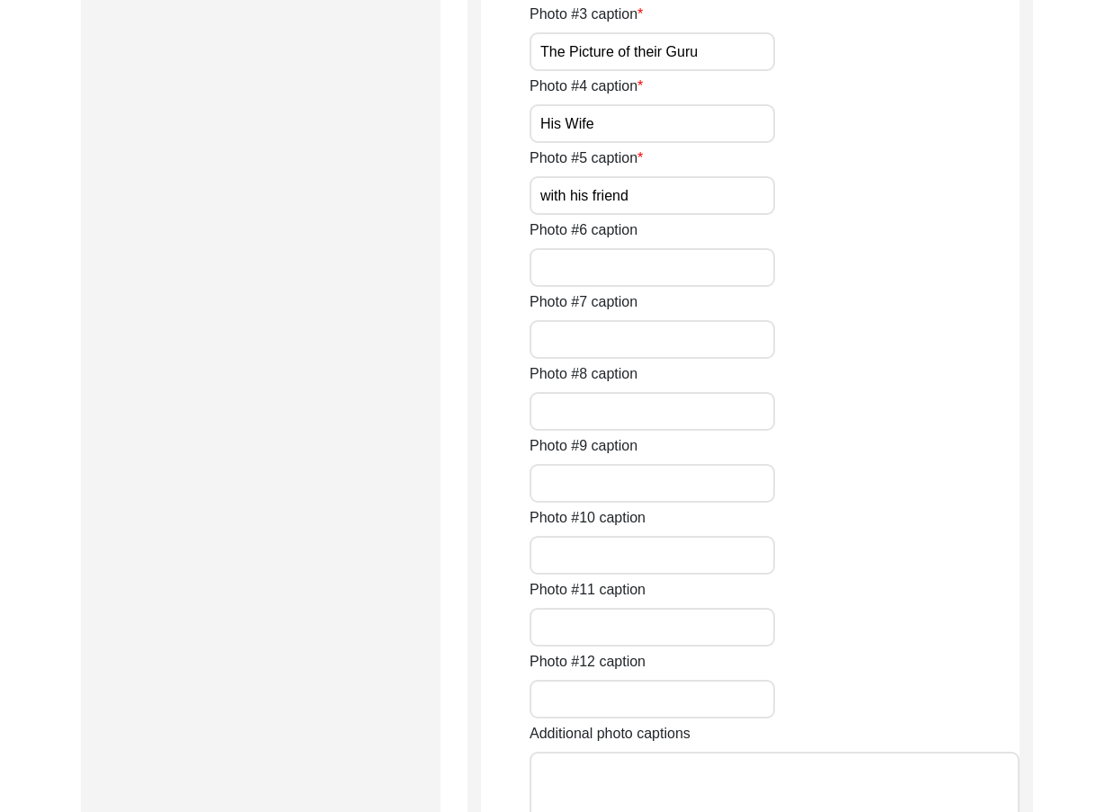
paste input "[PERSON_NAME] s"
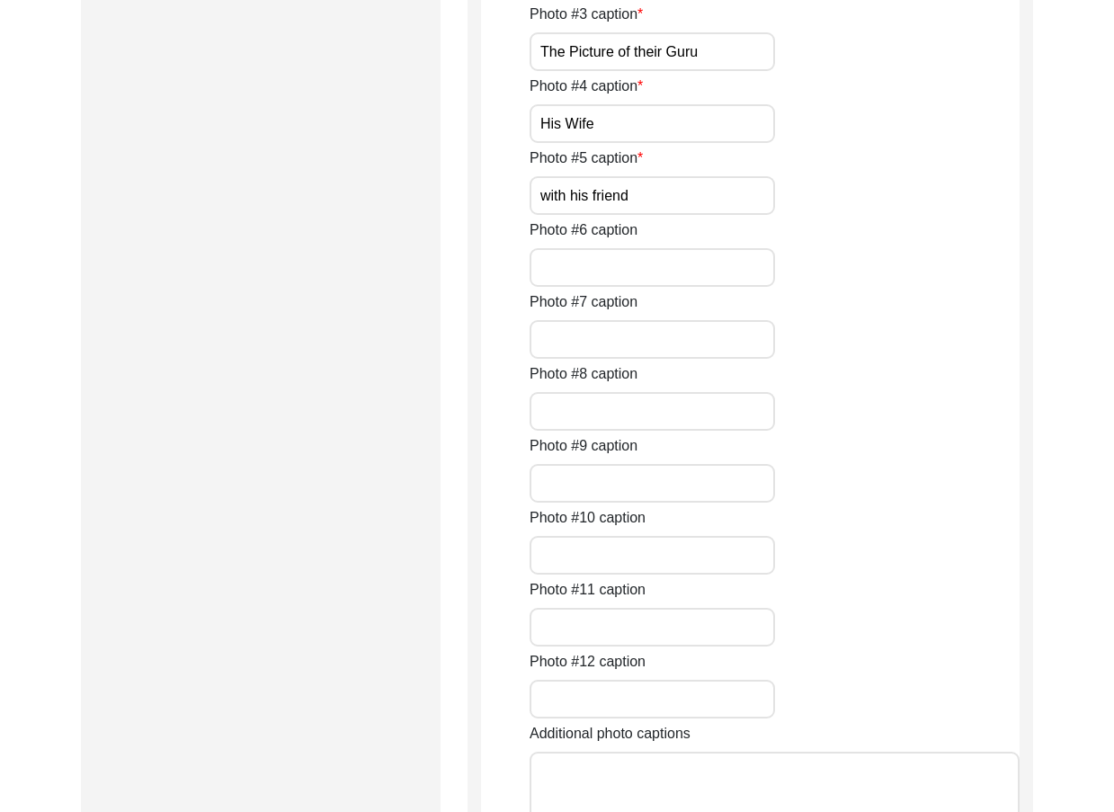
scroll to position [0, 47]
type input "[PERSON_NAME] signing the Release Form"
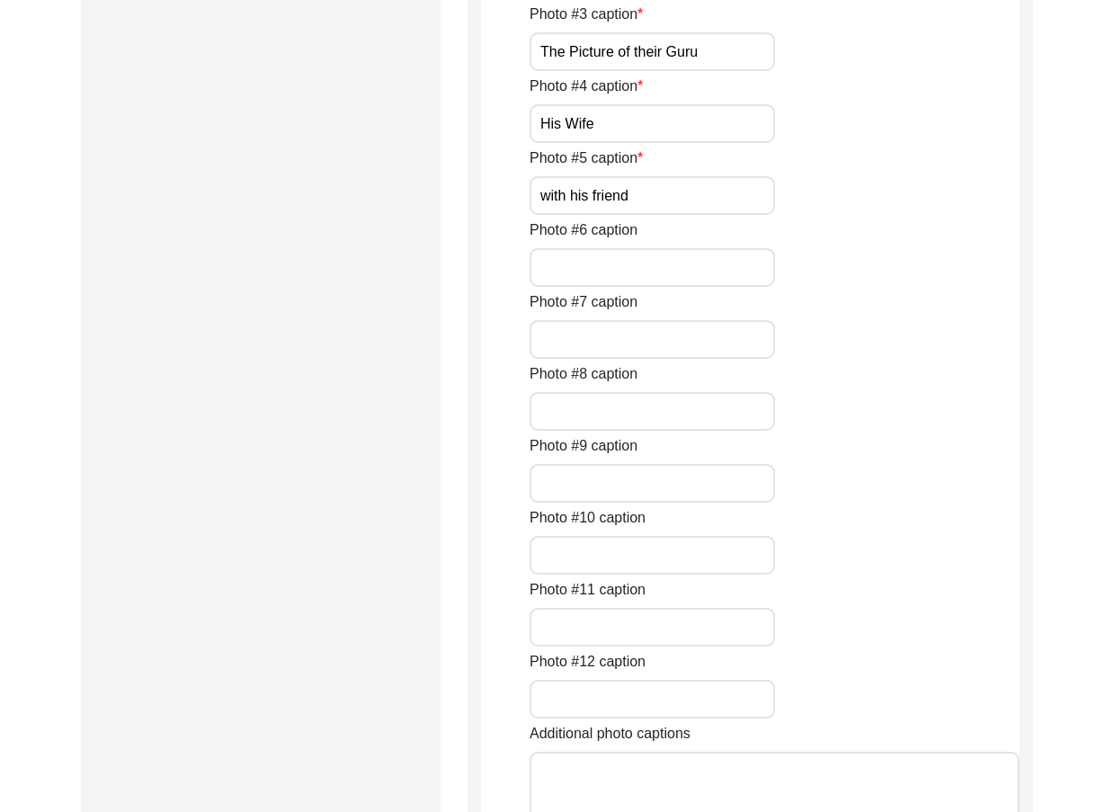
paste input "[PERSON_NAME] preparing"
type input "[PERSON_NAME] preparing for the interview"
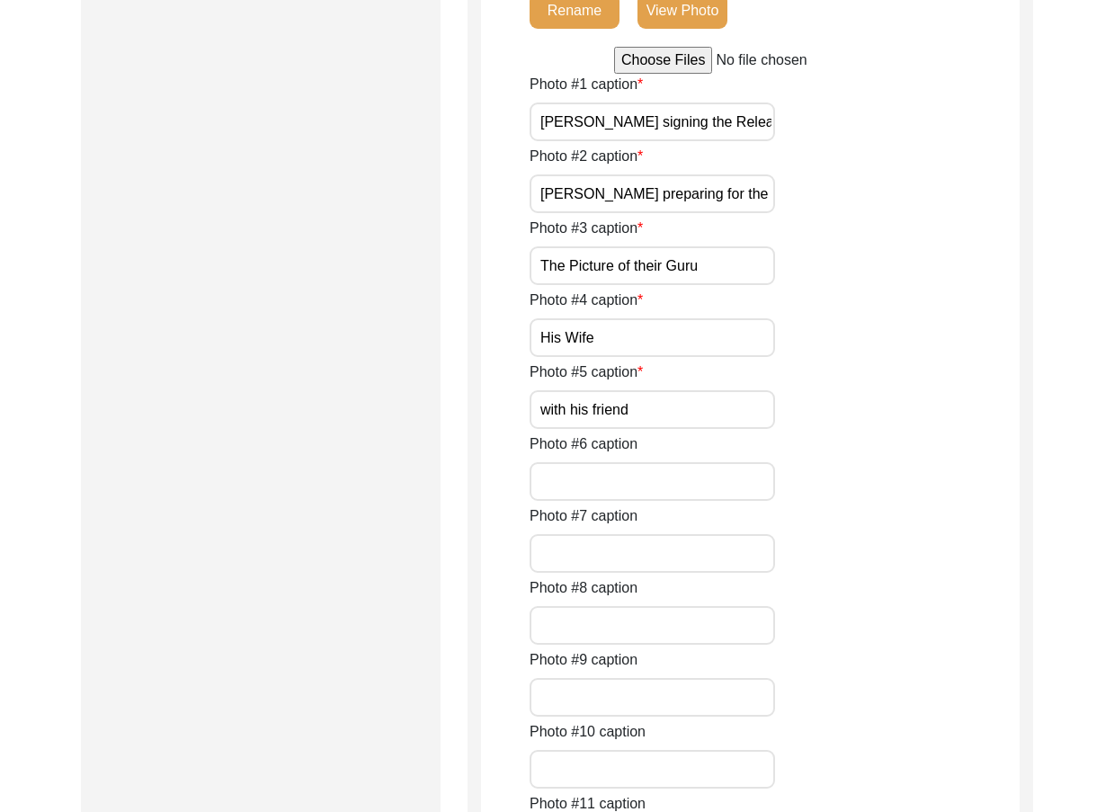
scroll to position [809, 0]
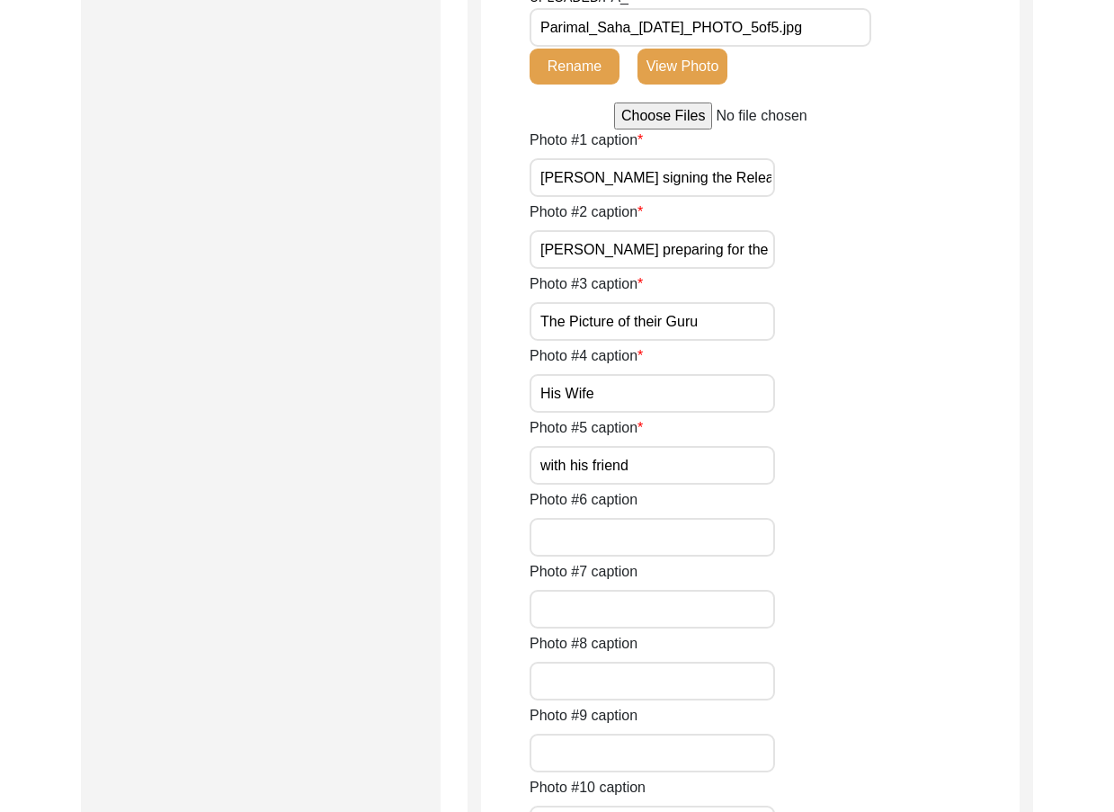
scroll to position [1349, 0]
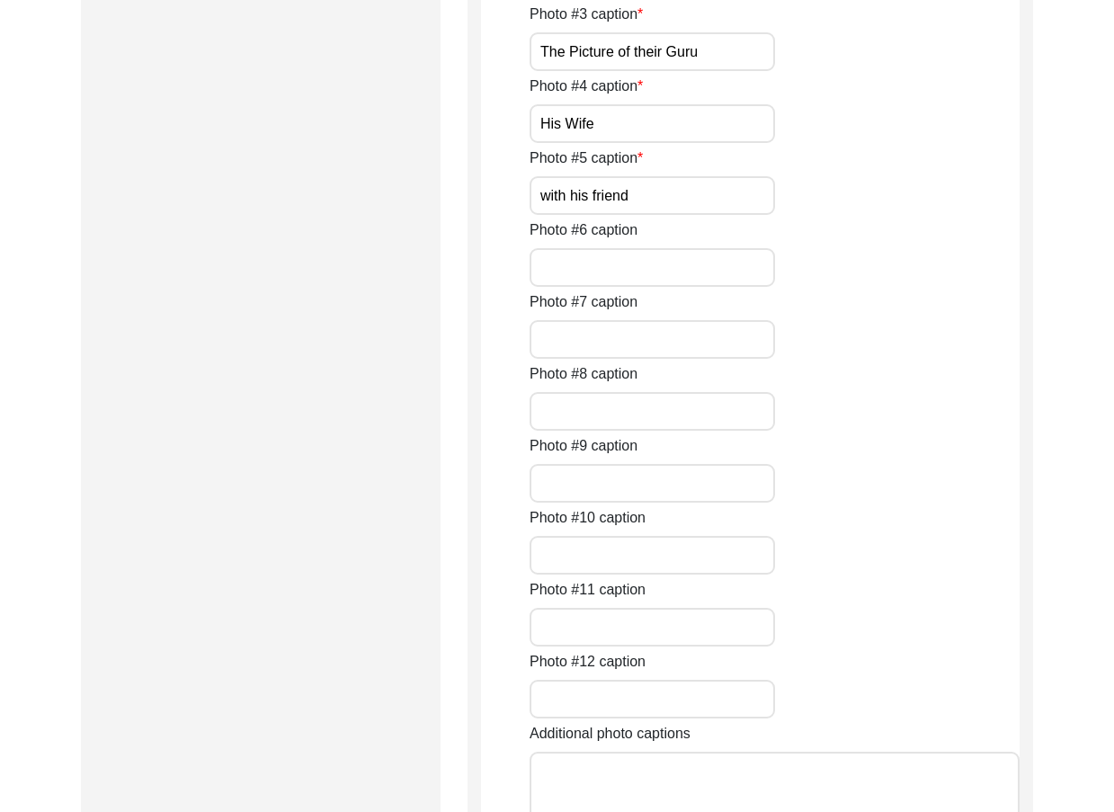
click at [752, 71] on input "The Picture of their Guru" at bounding box center [652, 51] width 245 height 39
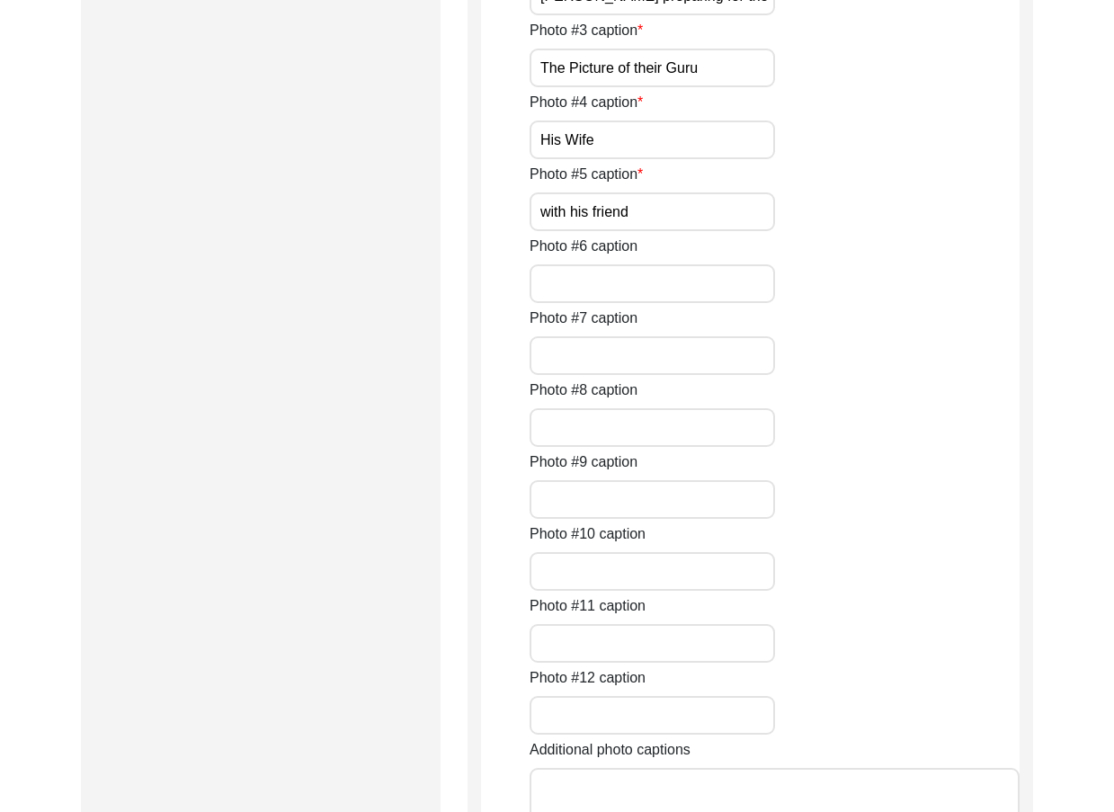
scroll to position [1439, 0]
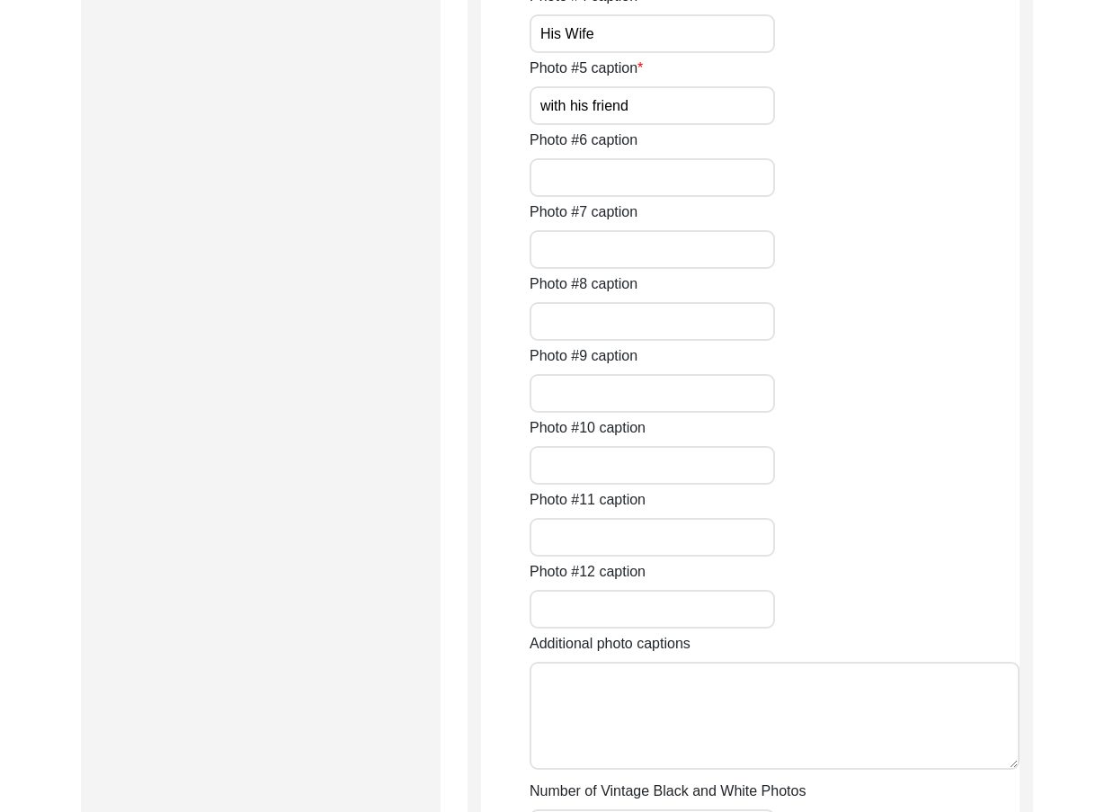
paste input "A picture of [PERSON_NAME] g"
type input "A picture of [PERSON_NAME] guru"
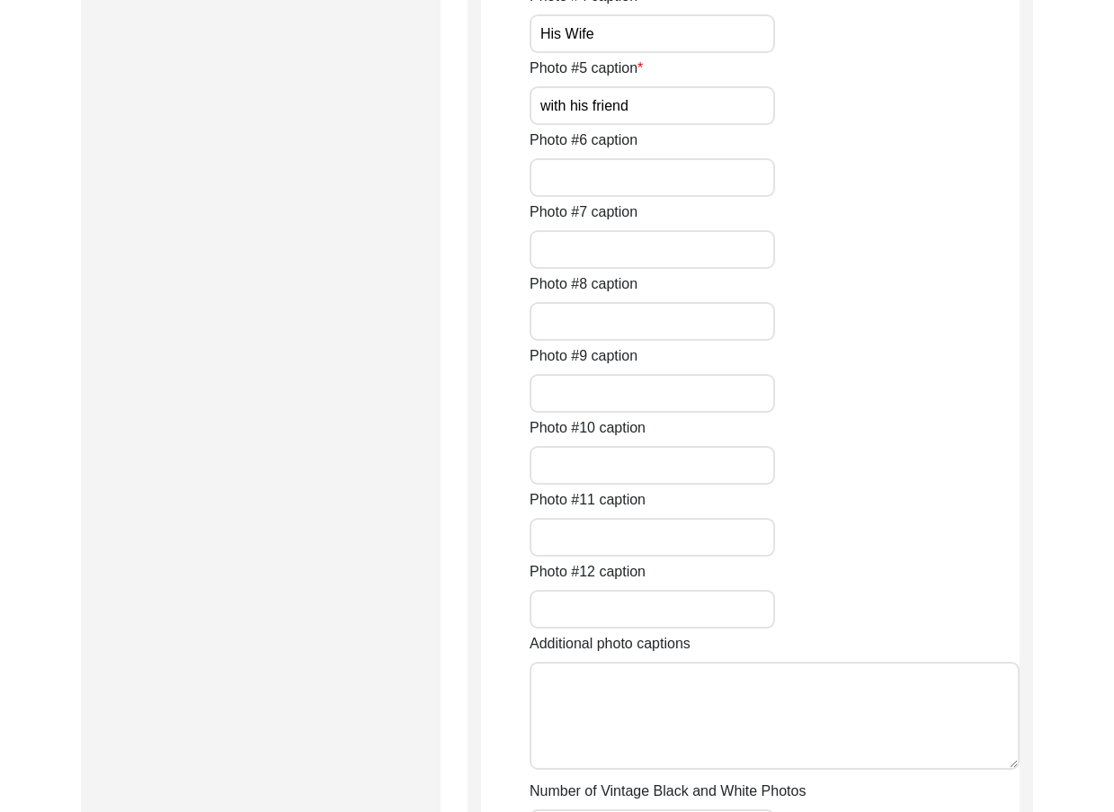
click at [688, 53] on input "His Wife" at bounding box center [652, 33] width 245 height 39
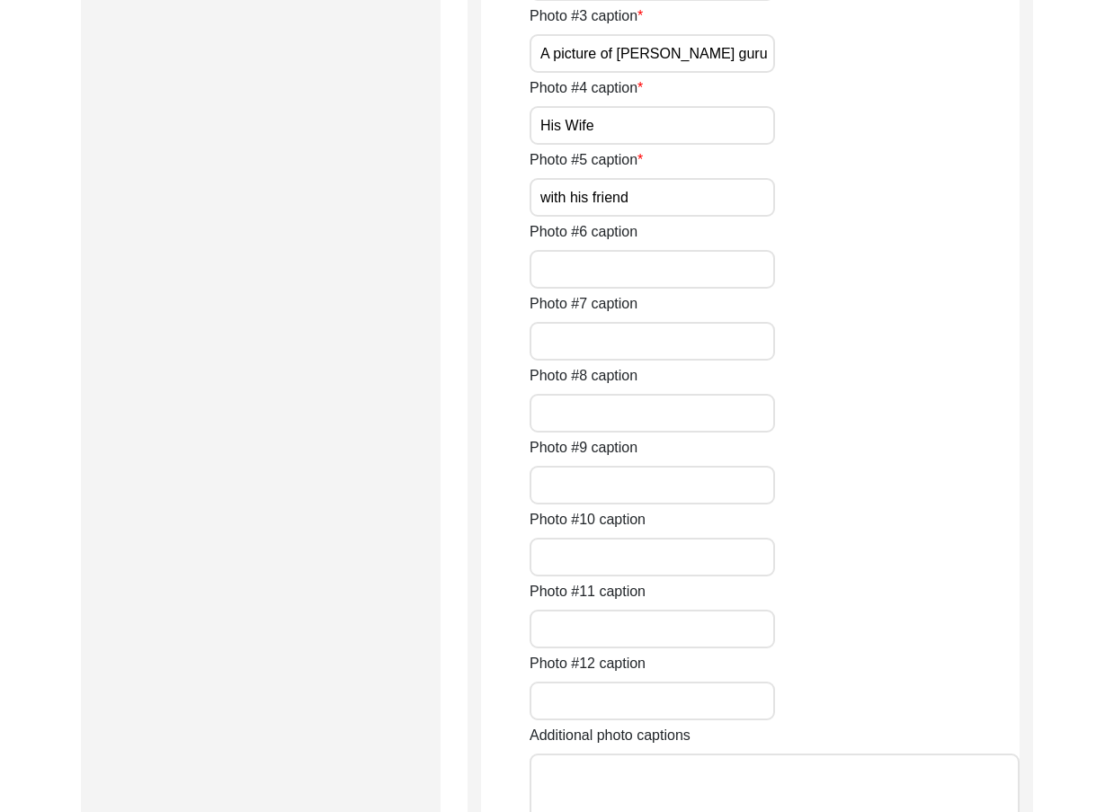
scroll to position [1259, 0]
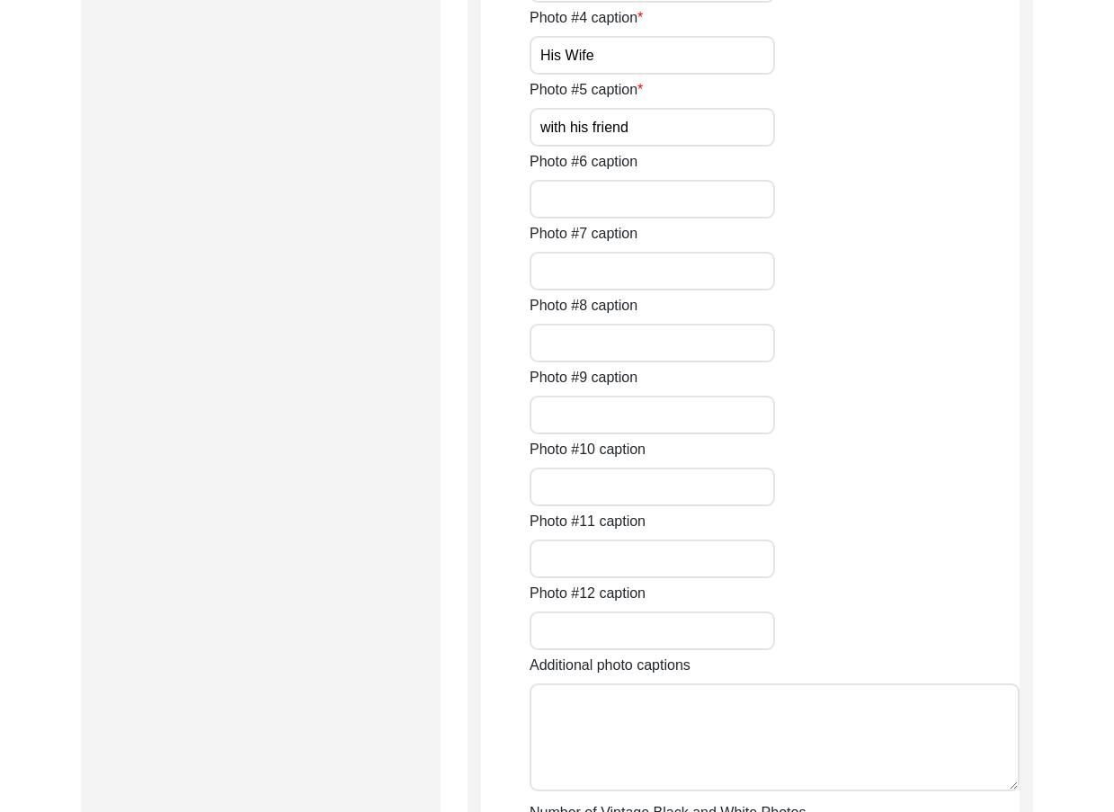
scroll to position [1528, 0]
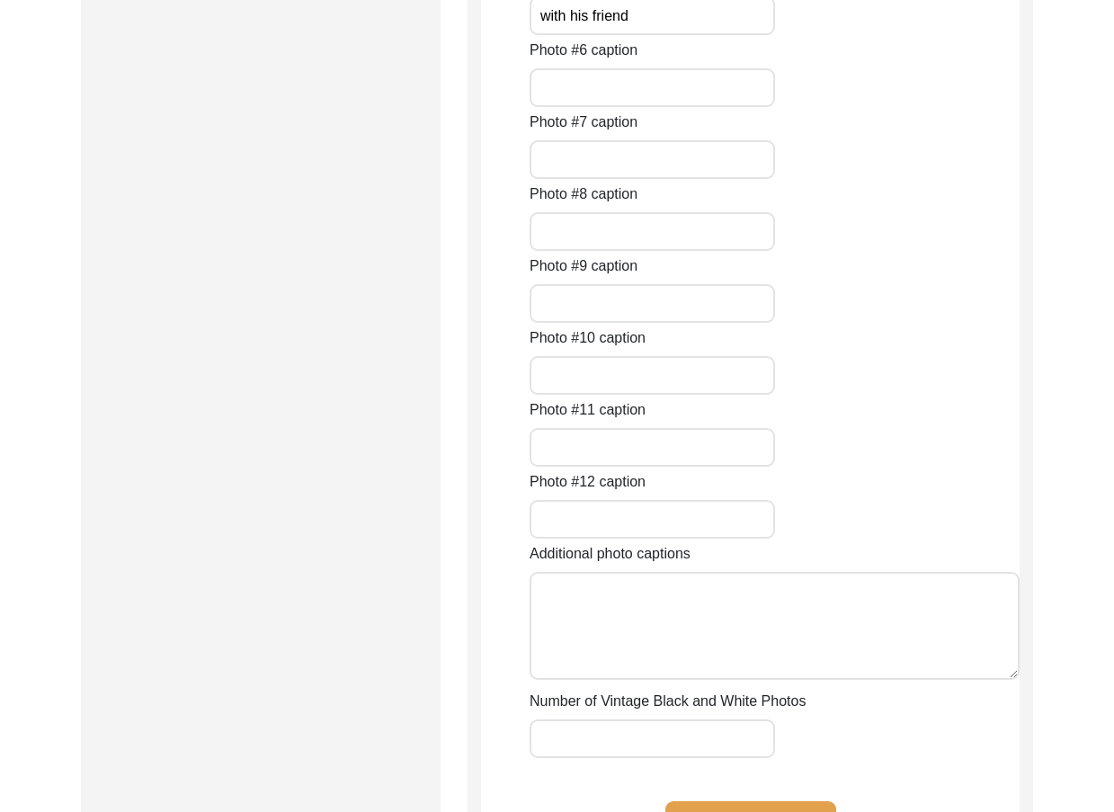
paste input "An illustration of [PERSON_NAME] w"
type input "An illustration of [PERSON_NAME] wife"
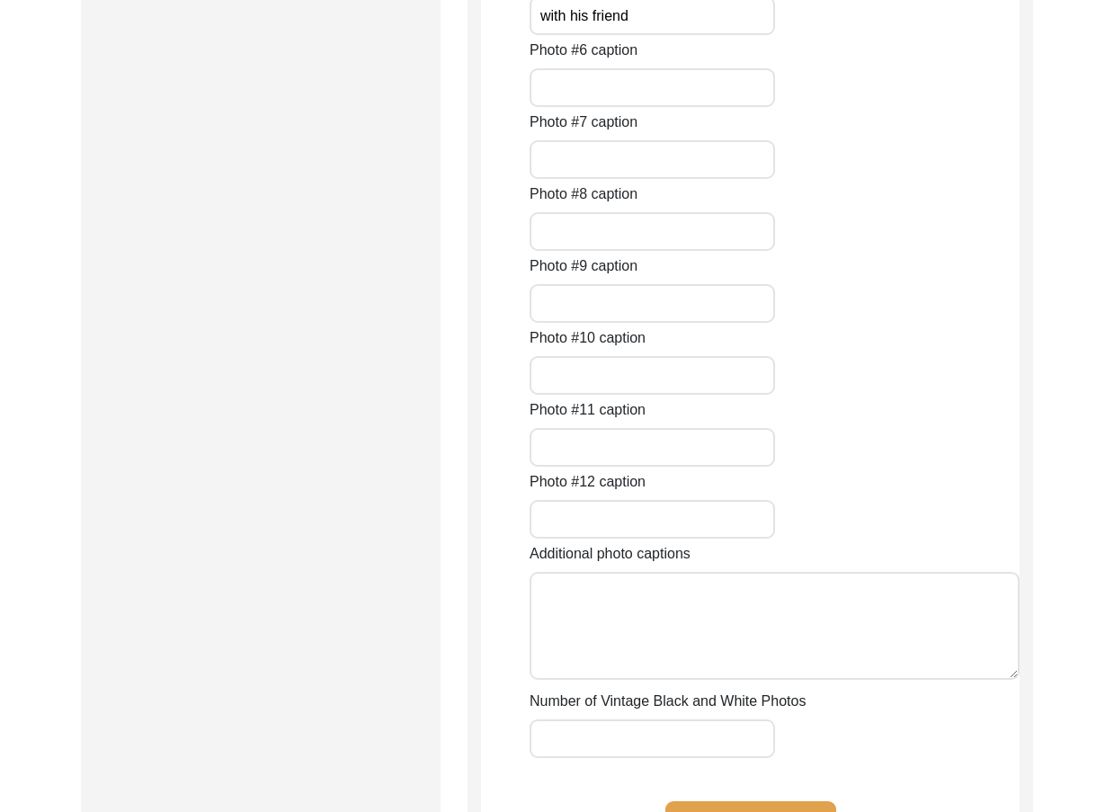
click at [713, 35] on div "Photo #5 caption with his friend" at bounding box center [775, 1] width 490 height 67
click at [728, 35] on input "with his friend" at bounding box center [652, 15] width 245 height 39
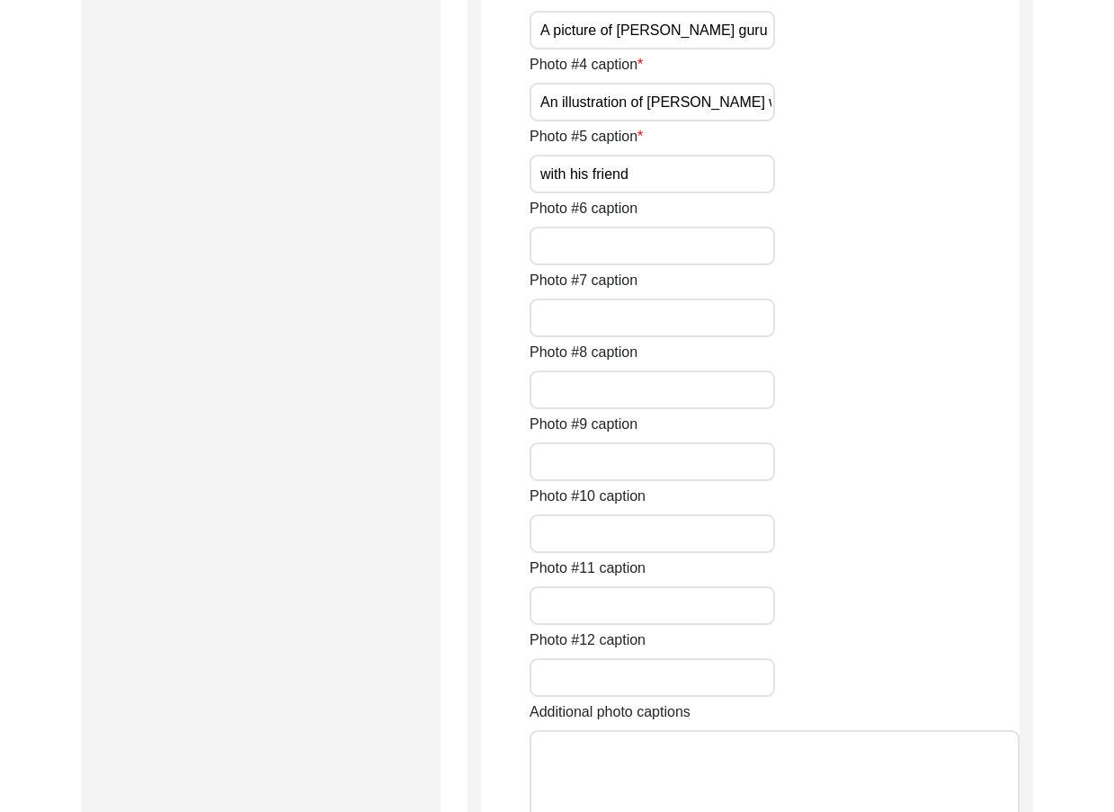
scroll to position [1169, 0]
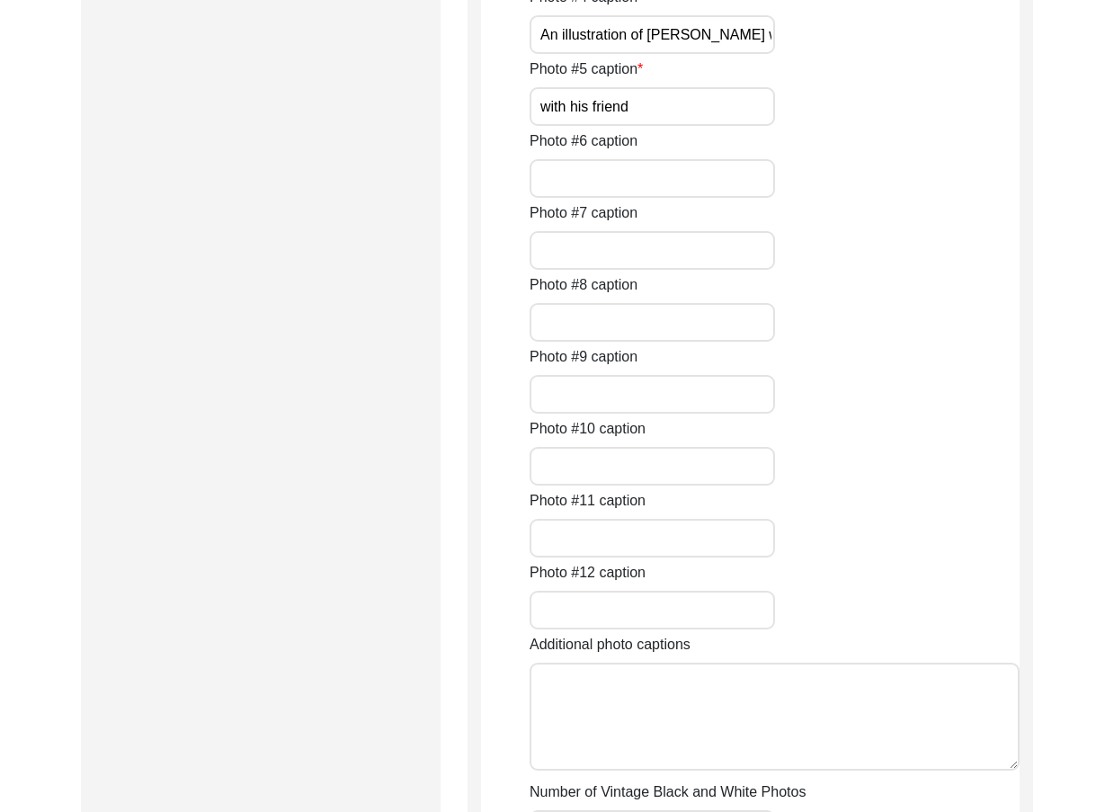
scroll to position [1439, 0]
click at [708, 125] on input "with his friend" at bounding box center [652, 105] width 245 height 39
paste input "with his [PERSON_NAME]"
click at [717, 125] on input "with his [PERSON_NAME] with his friend" at bounding box center [652, 105] width 245 height 39
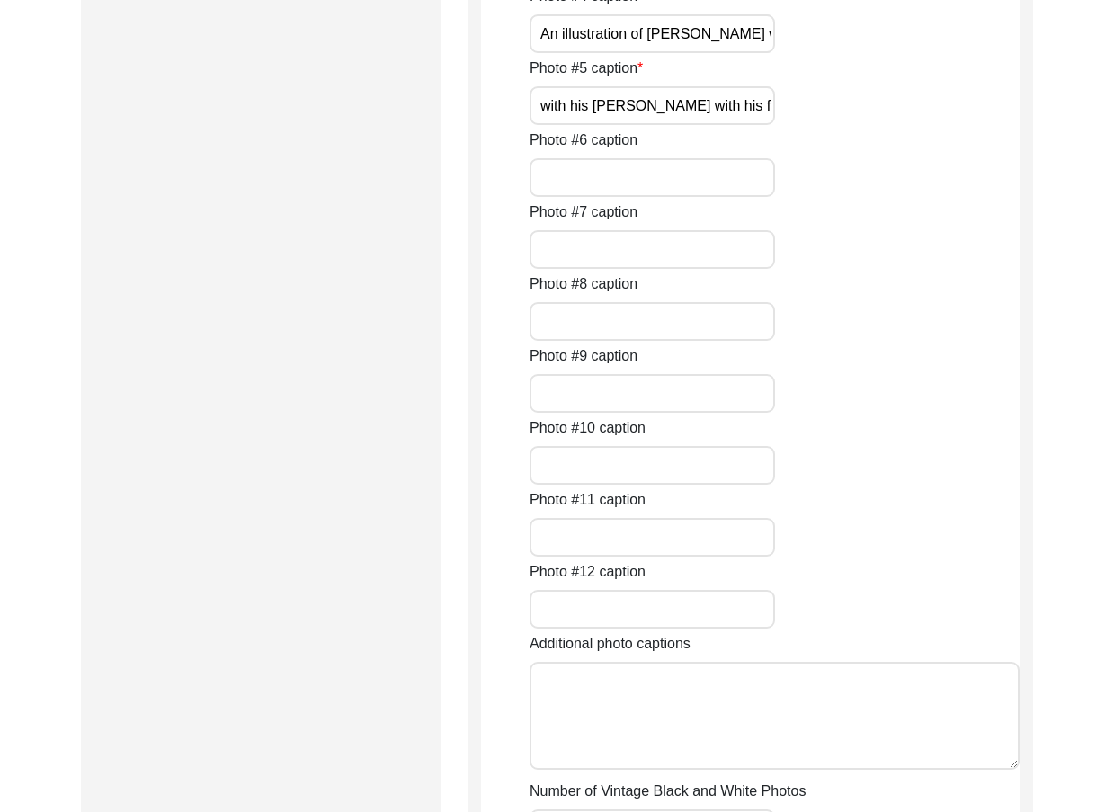
click at [717, 125] on input "with his [PERSON_NAME] with his friend" at bounding box center [652, 105] width 245 height 39
paste input "text"
type input "[PERSON_NAME] with his friend"
click at [882, 125] on div "Photo #5 caption [PERSON_NAME] with his friend" at bounding box center [775, 91] width 490 height 67
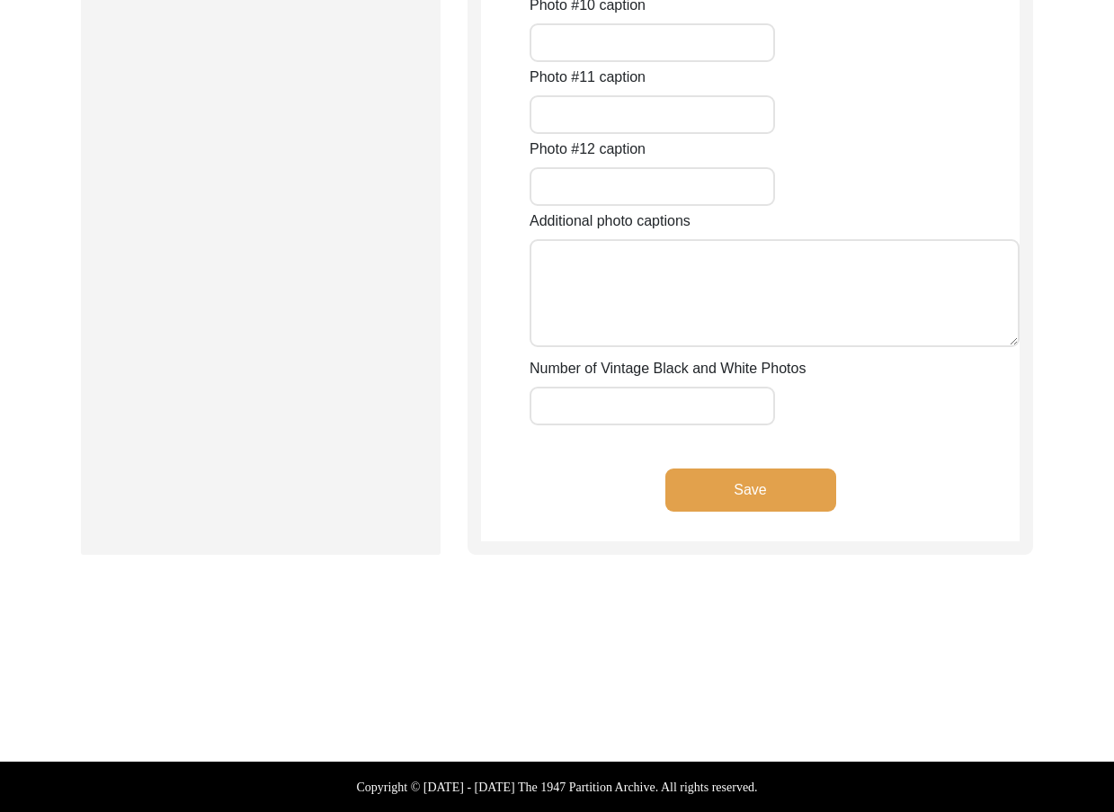
click at [762, 506] on button "Save" at bounding box center [750, 489] width 171 height 43
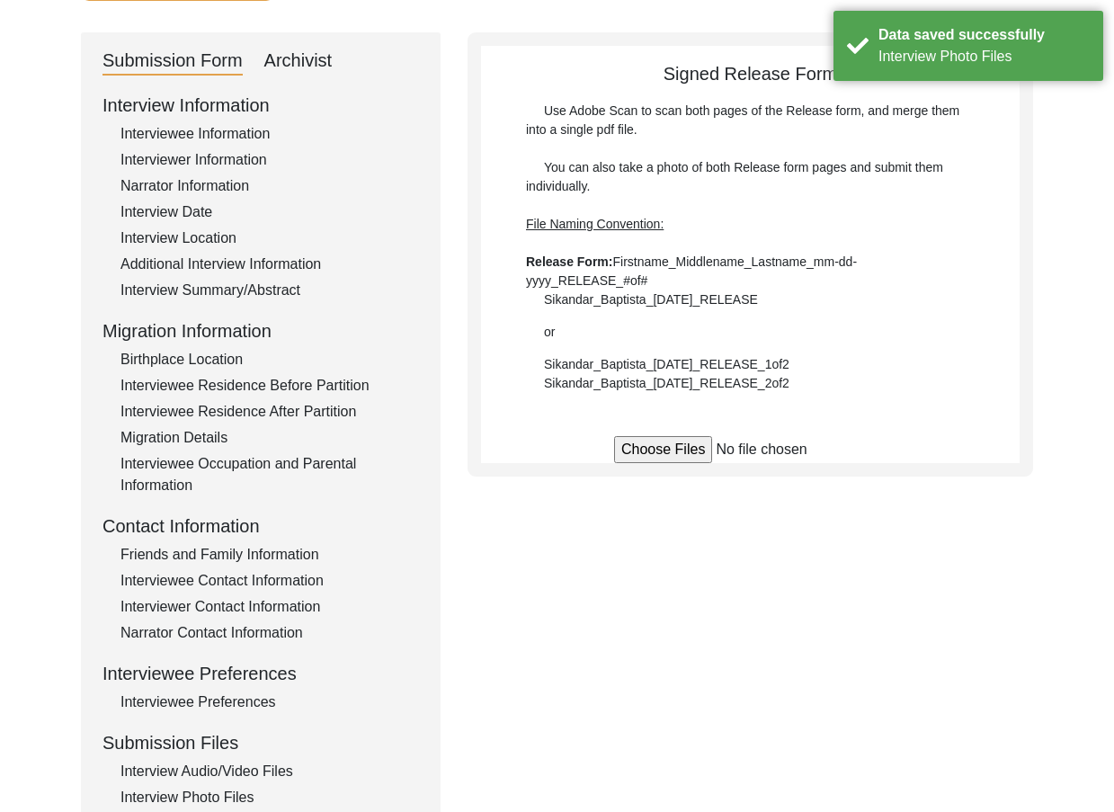
scroll to position [39, 0]
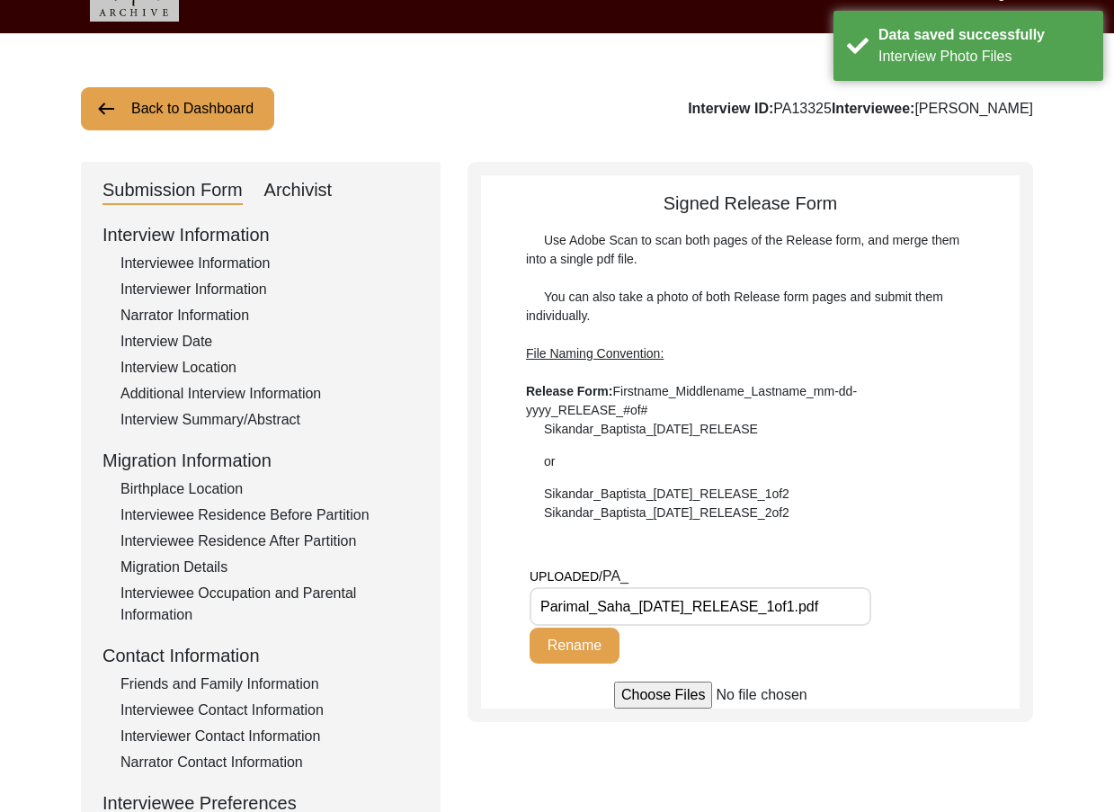
drag, startPoint x: 788, startPoint y: 608, endPoint x: 823, endPoint y: 609, distance: 35.1
click at [823, 609] on input "Parimal_Saha_[DATE]_RELEASE_1of1.pdf" at bounding box center [701, 606] width 342 height 39
type input "Parimal_Saha_[DATE]_RELEASE.pdf"
click at [564, 641] on button "Rename" at bounding box center [575, 646] width 90 height 36
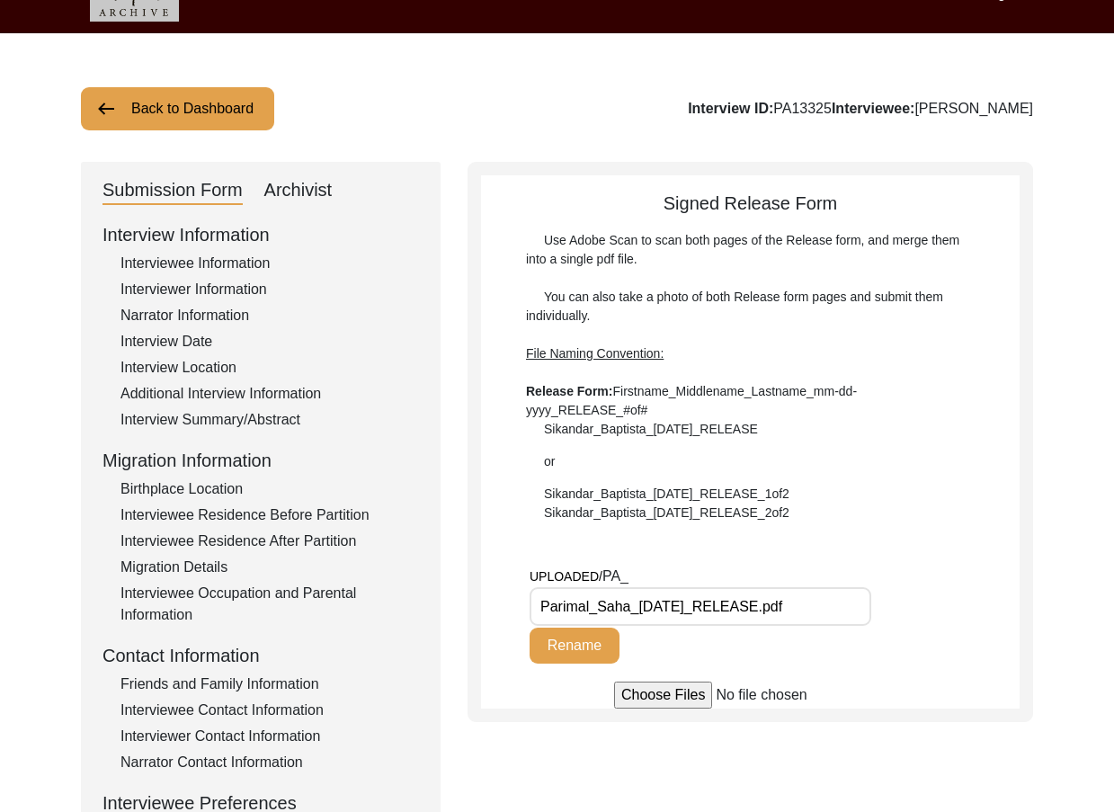
click at [816, 284] on div "Use Adobe Scan to scan both pages of the Release form, and merge them into a si…" at bounding box center [750, 376] width 449 height 291
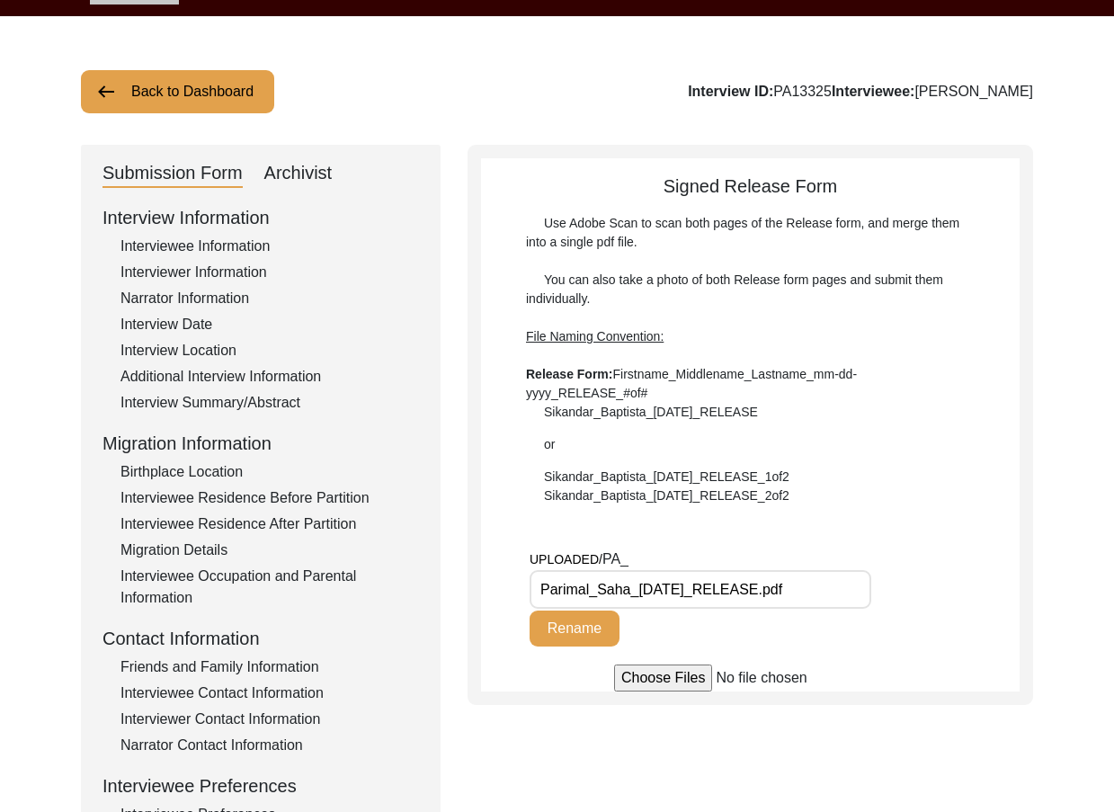
scroll to position [488, 0]
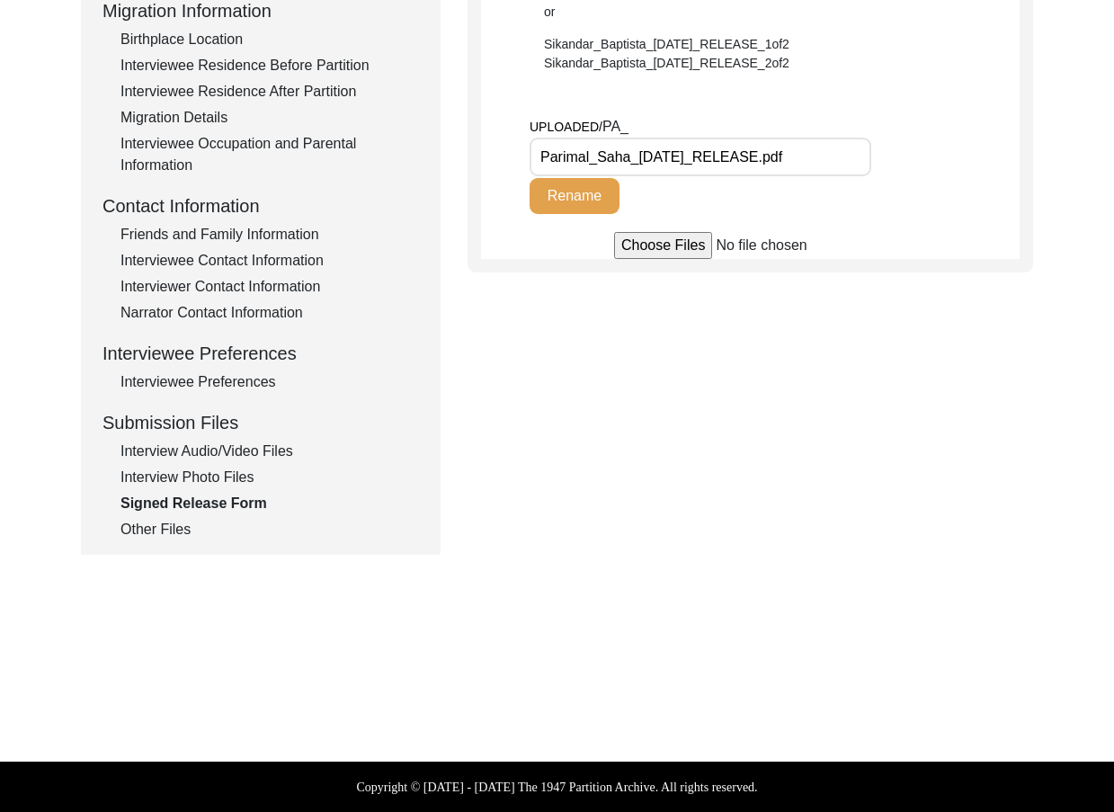
click at [187, 536] on div "Other Files" at bounding box center [269, 530] width 299 height 22
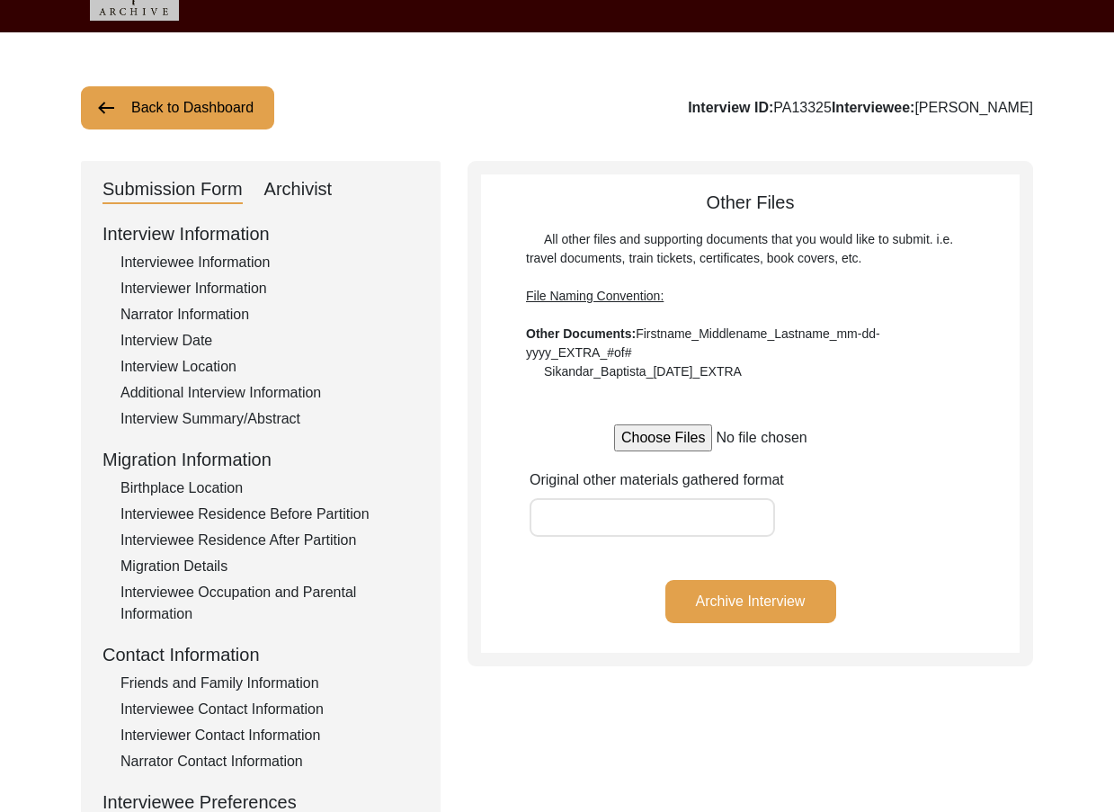
scroll to position [39, 0]
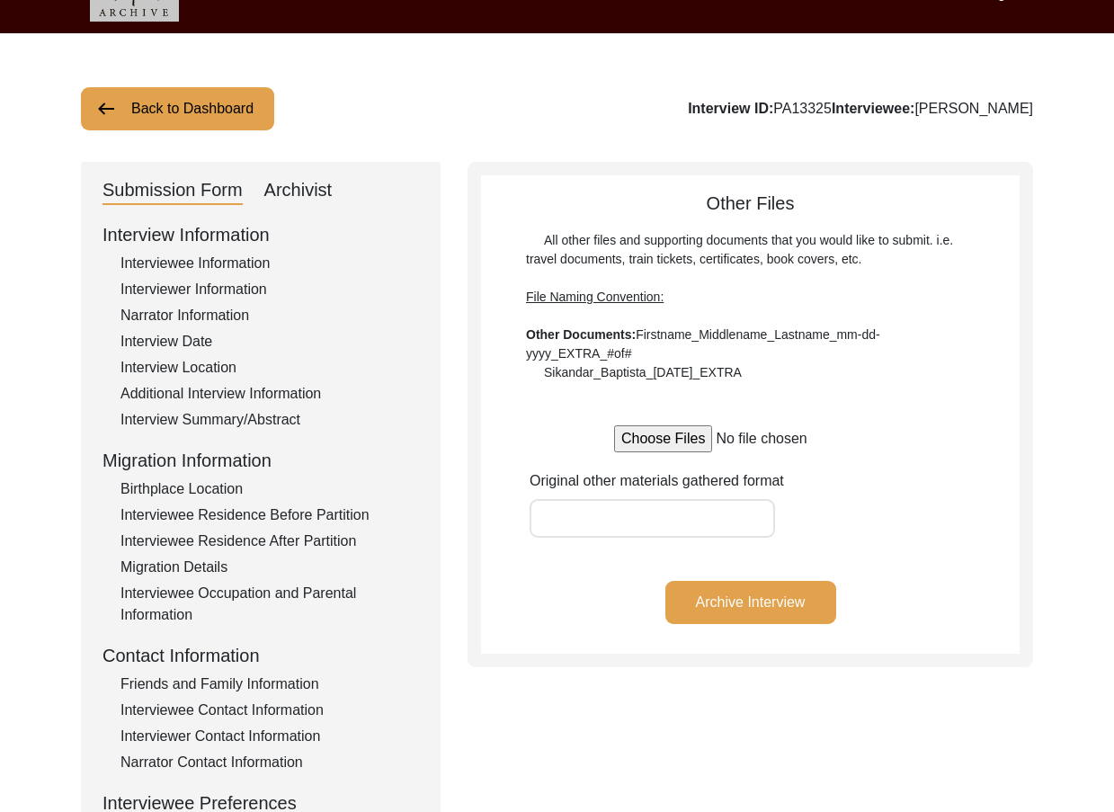
click at [332, 206] on div "Submission Form Archivist Interview Information Interviewee Information Intervi…" at bounding box center [261, 583] width 360 height 842
click at [321, 195] on div "Archivist" at bounding box center [298, 190] width 68 height 29
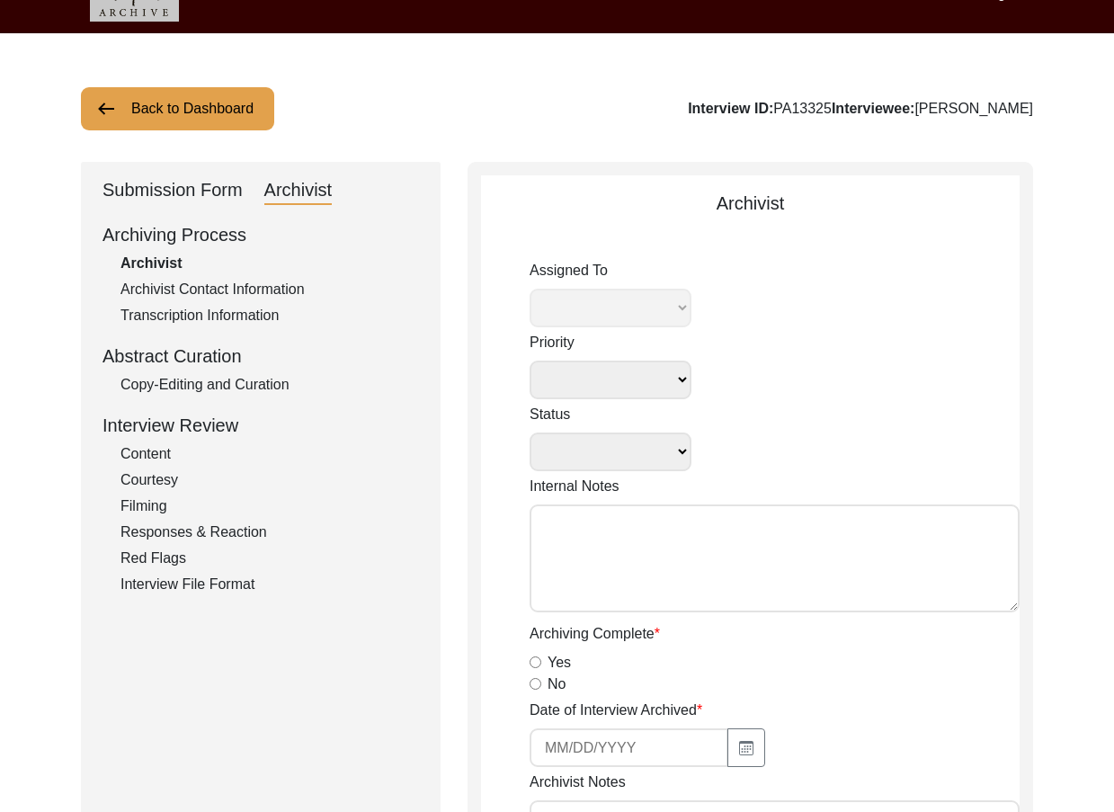
select select "442"
select select
select select "Archiving In Progress"
type textarea "[DATE] [GEOGRAPHIC_DATA]: Assigned to Brianna to archive. Due [DATE]. When arch…"
radio input "true"
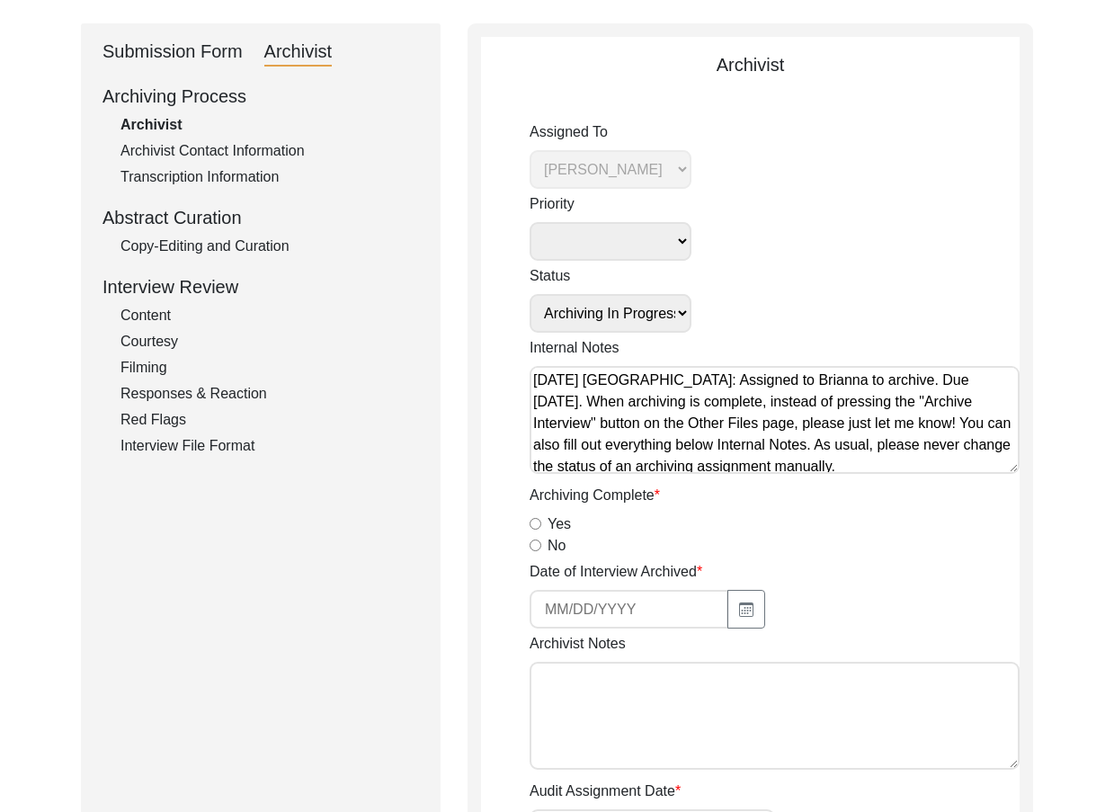
scroll to position [308, 0]
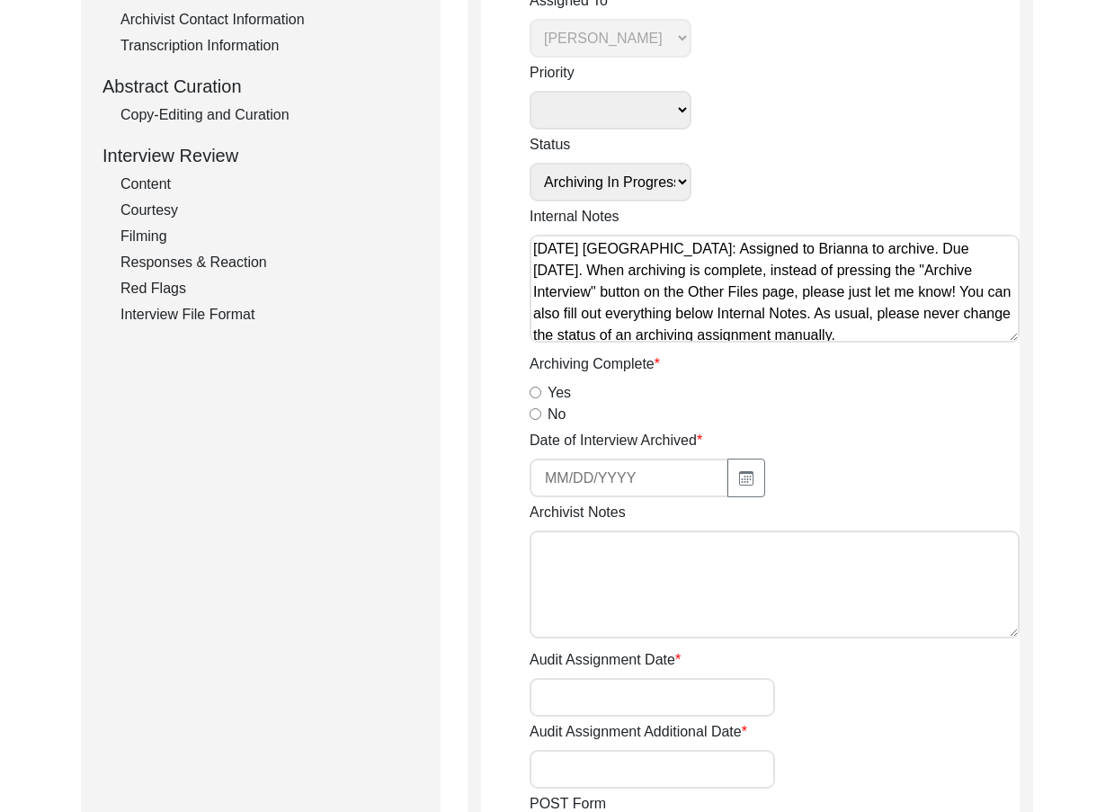
click at [532, 396] on input "Yes" at bounding box center [536, 393] width 12 height 12
radio input "true"
click at [739, 474] on icon "button" at bounding box center [746, 478] width 14 height 14
select select "9"
select select "2025"
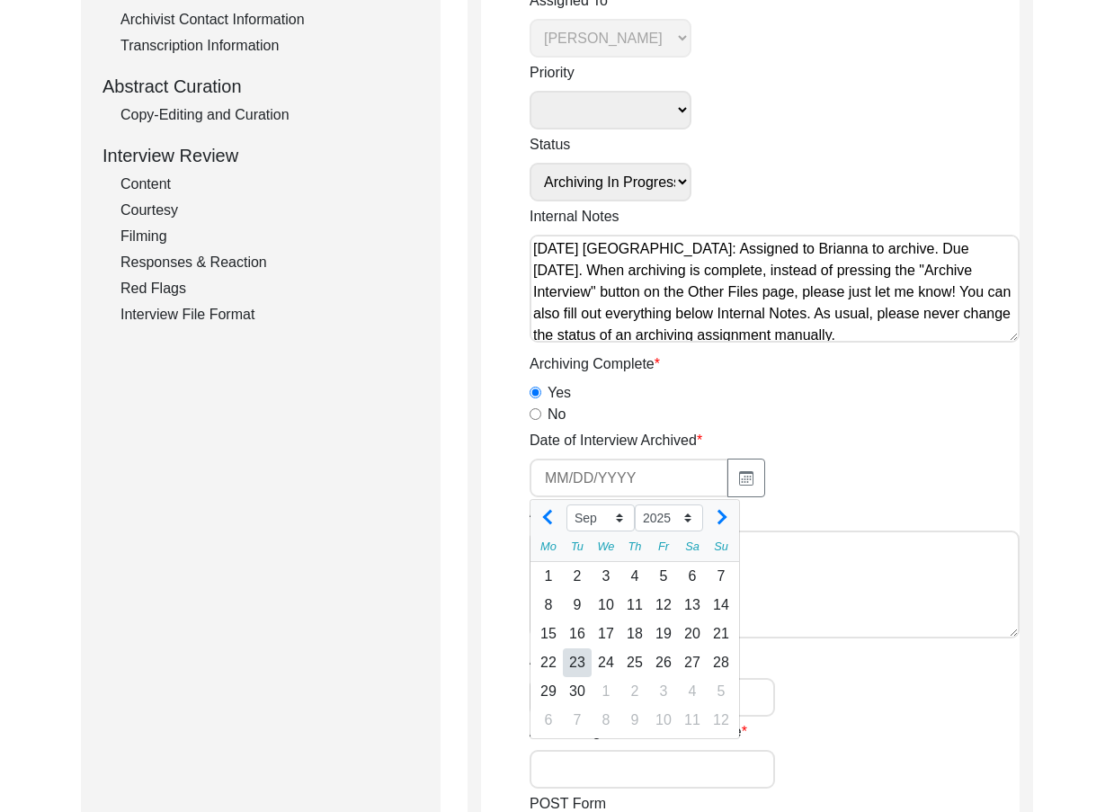
click at [583, 664] on div "23" at bounding box center [577, 662] width 29 height 29
type input "[DATE]"
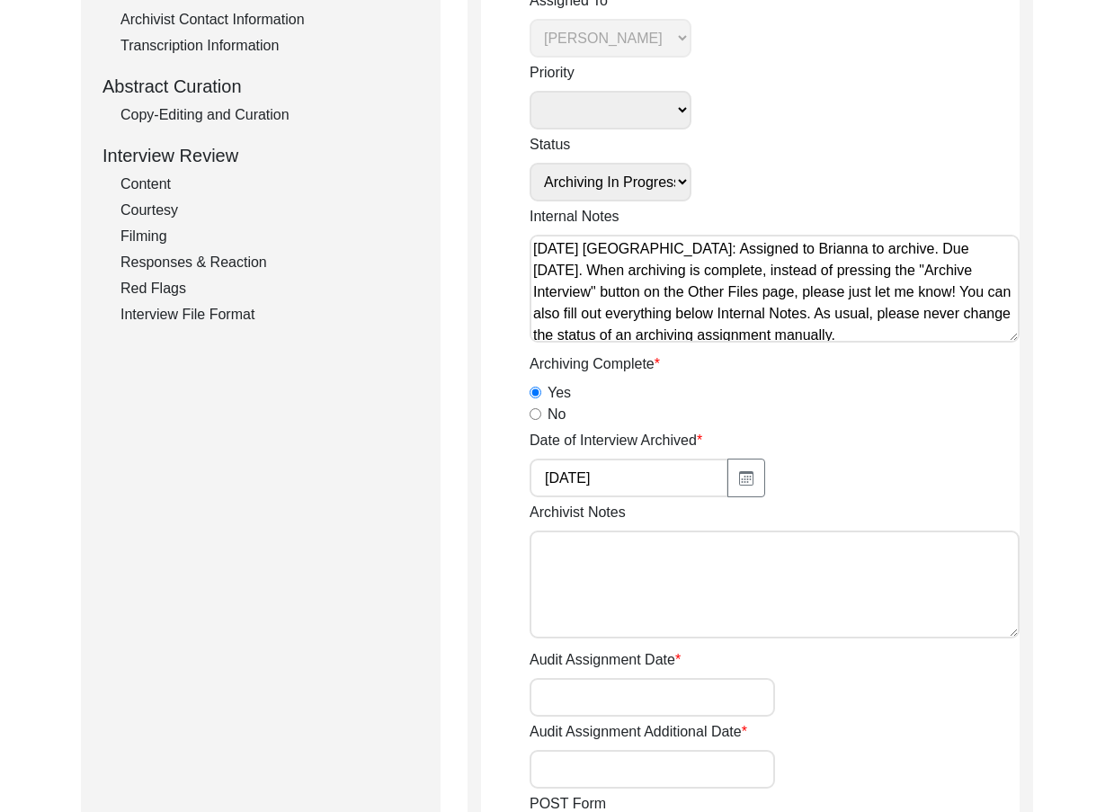
click at [724, 584] on textarea "Archivist Notes" at bounding box center [775, 584] width 490 height 108
paste textarea "Loremipsumd Sitam: Conse Ad. Elitseddoei Temporinci: Utlaboreetd Magnaaliq Enim…"
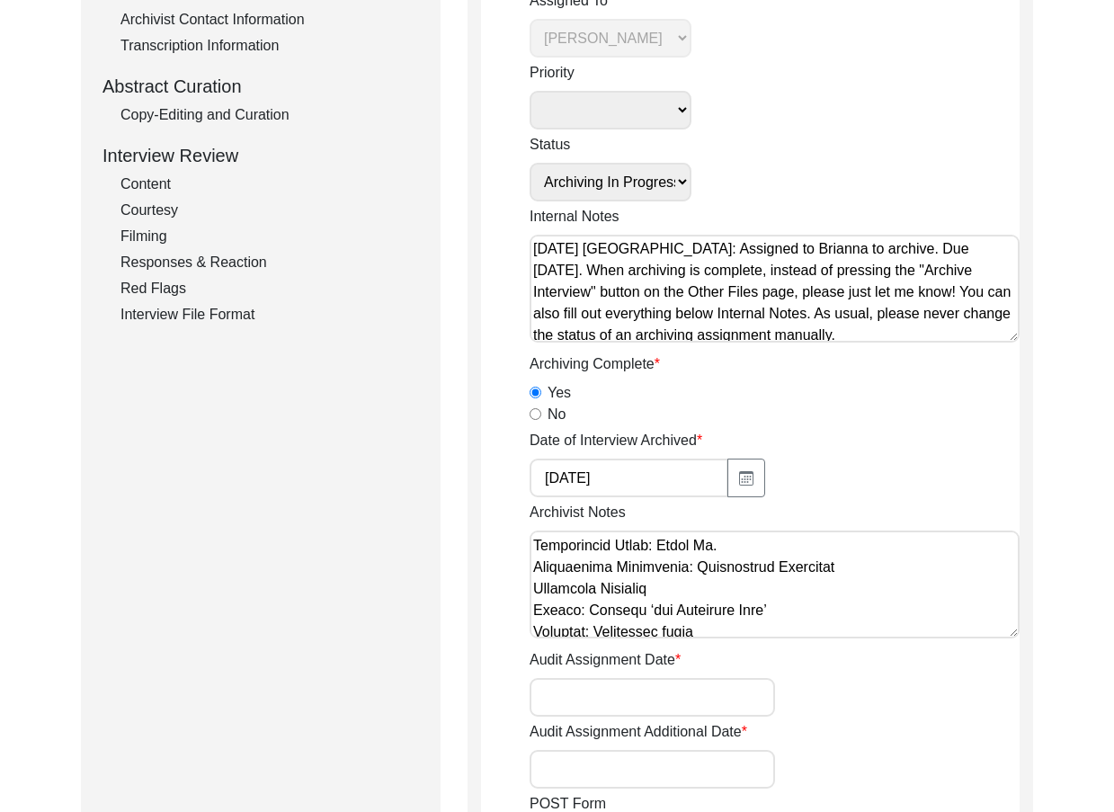
scroll to position [0, 0]
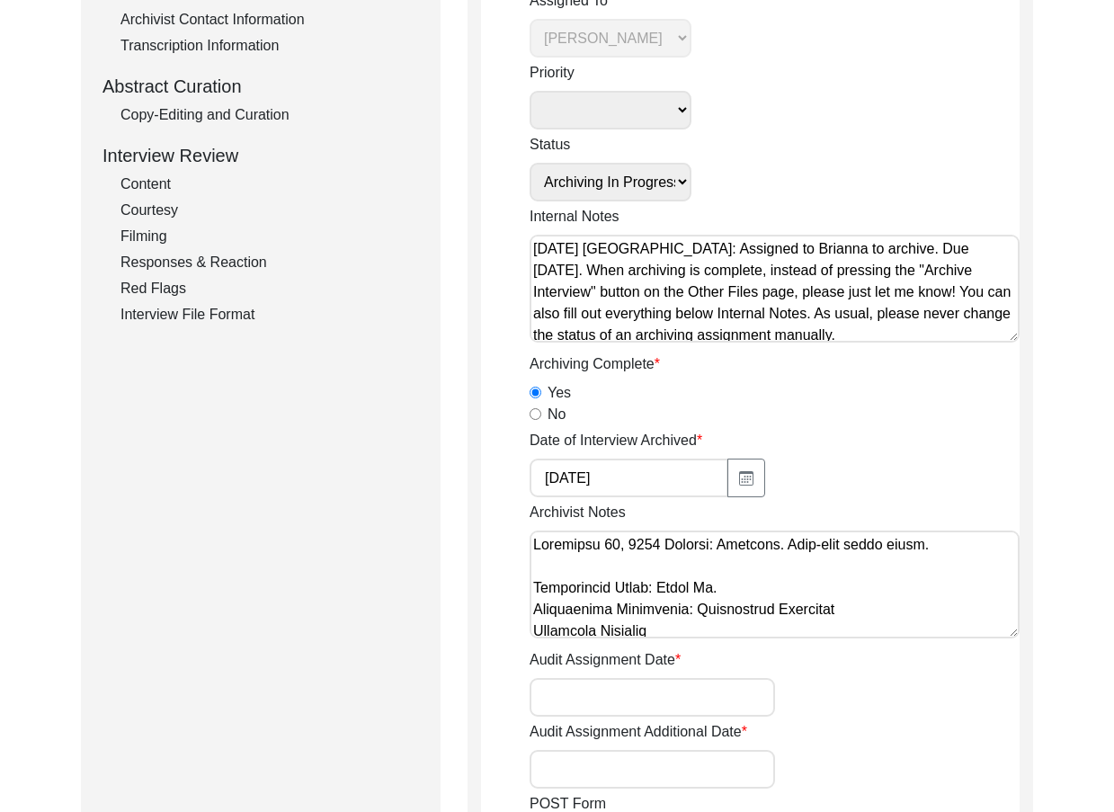
click at [842, 619] on textarea "Archivist Notes" at bounding box center [775, 584] width 490 height 108
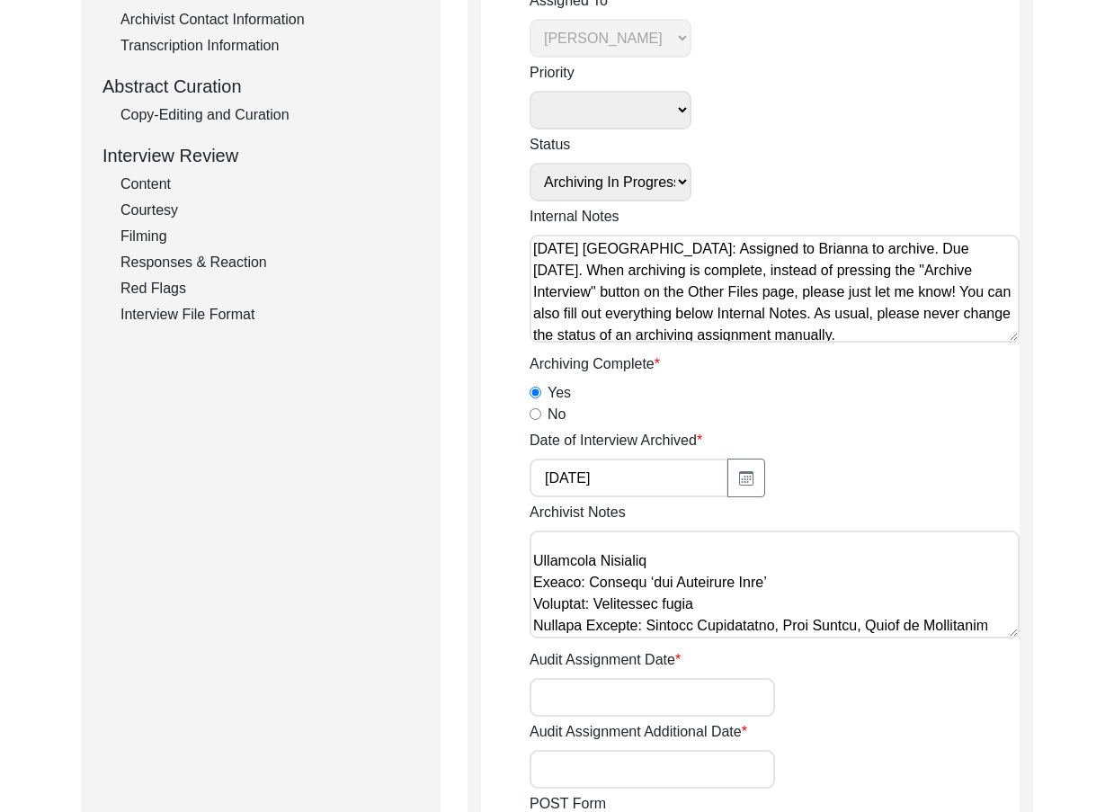
scroll to position [182, 0]
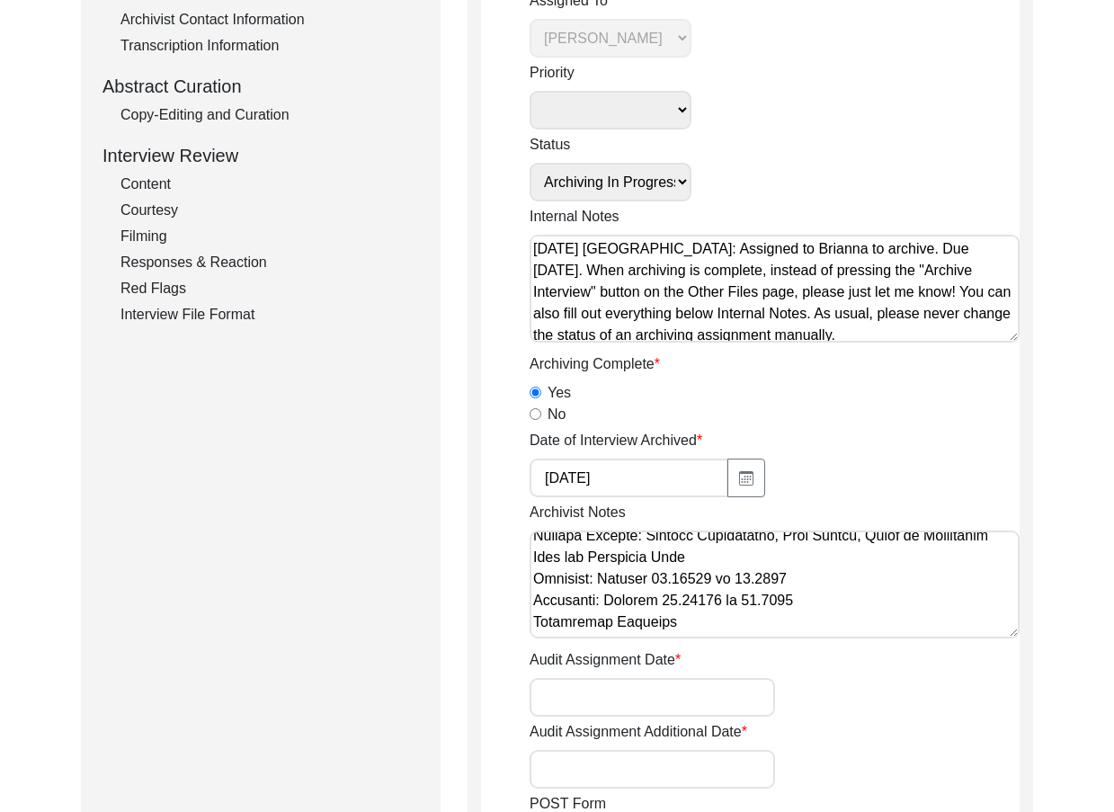
click at [807, 606] on textarea "Archivist Notes" at bounding box center [775, 584] width 490 height 108
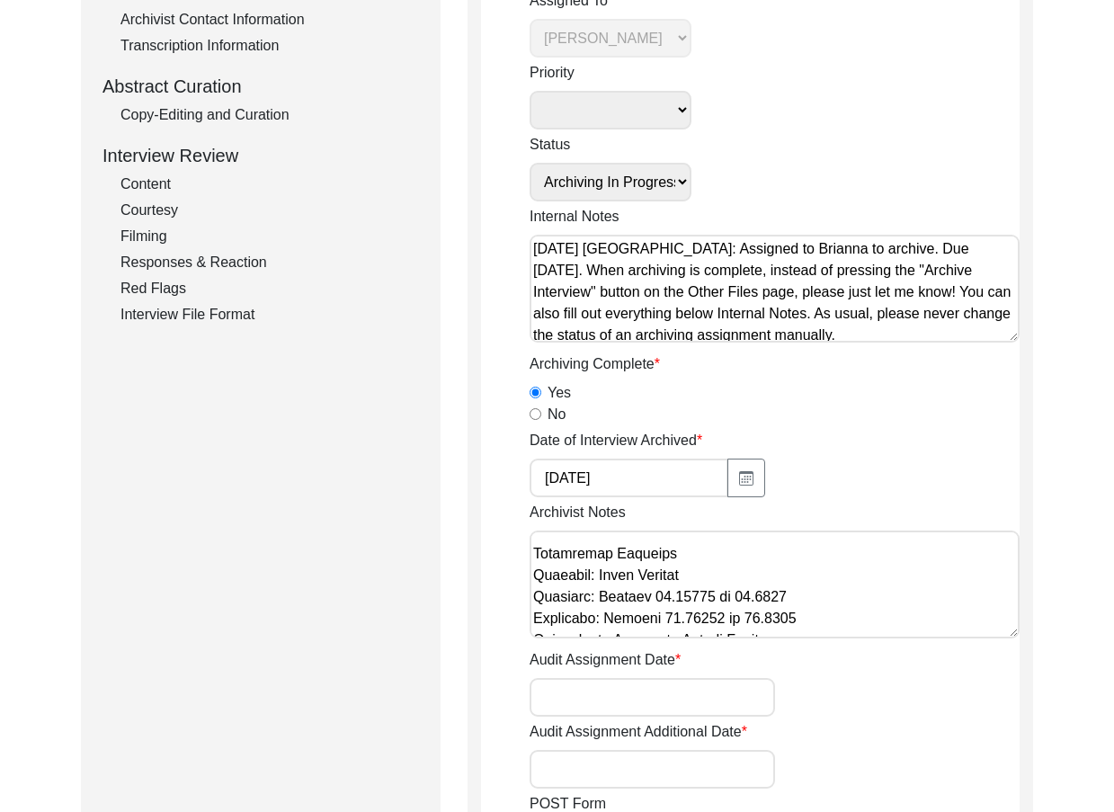
click at [824, 619] on textarea "Archivist Notes" at bounding box center [775, 584] width 490 height 108
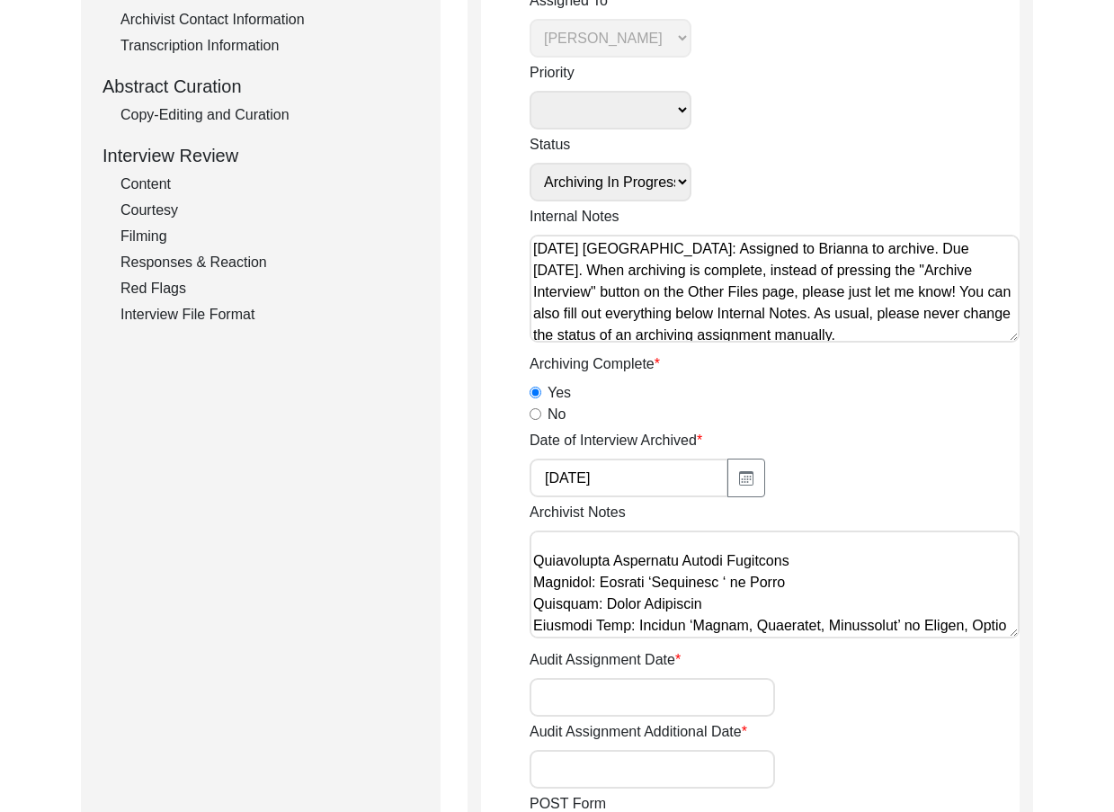
scroll to position [462, 0]
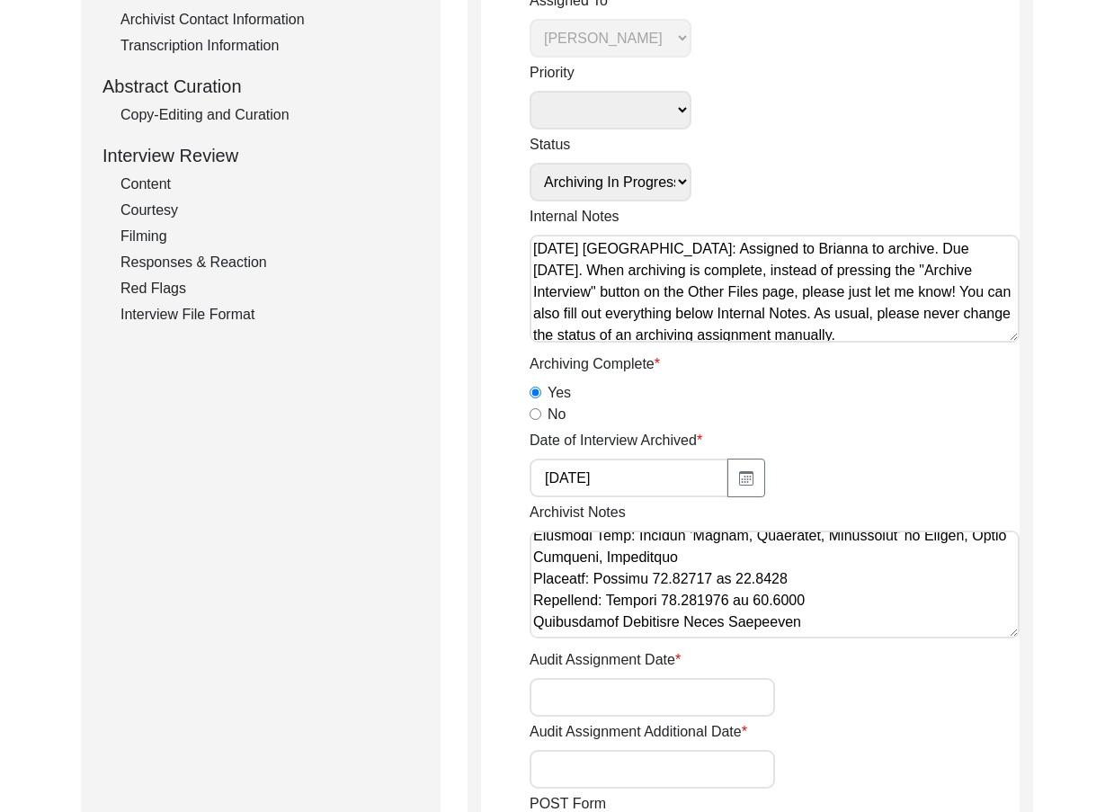
click at [823, 600] on textarea "Archivist Notes" at bounding box center [775, 584] width 490 height 108
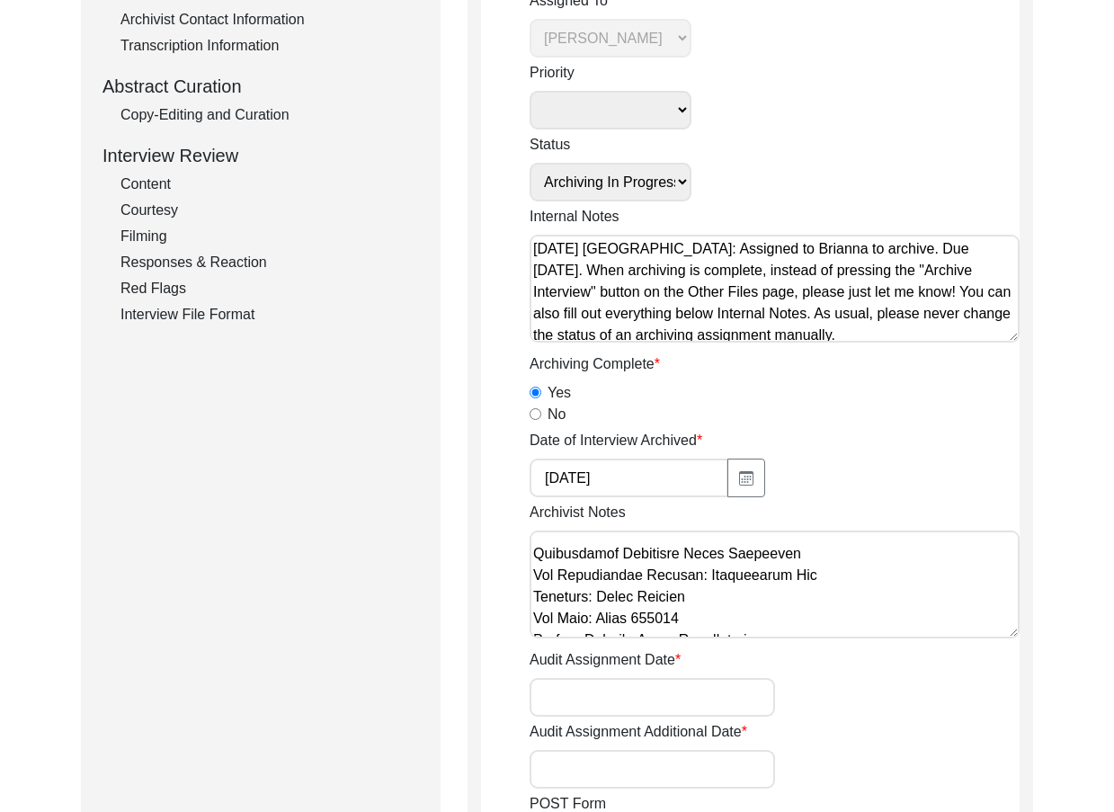
scroll to position [642, 0]
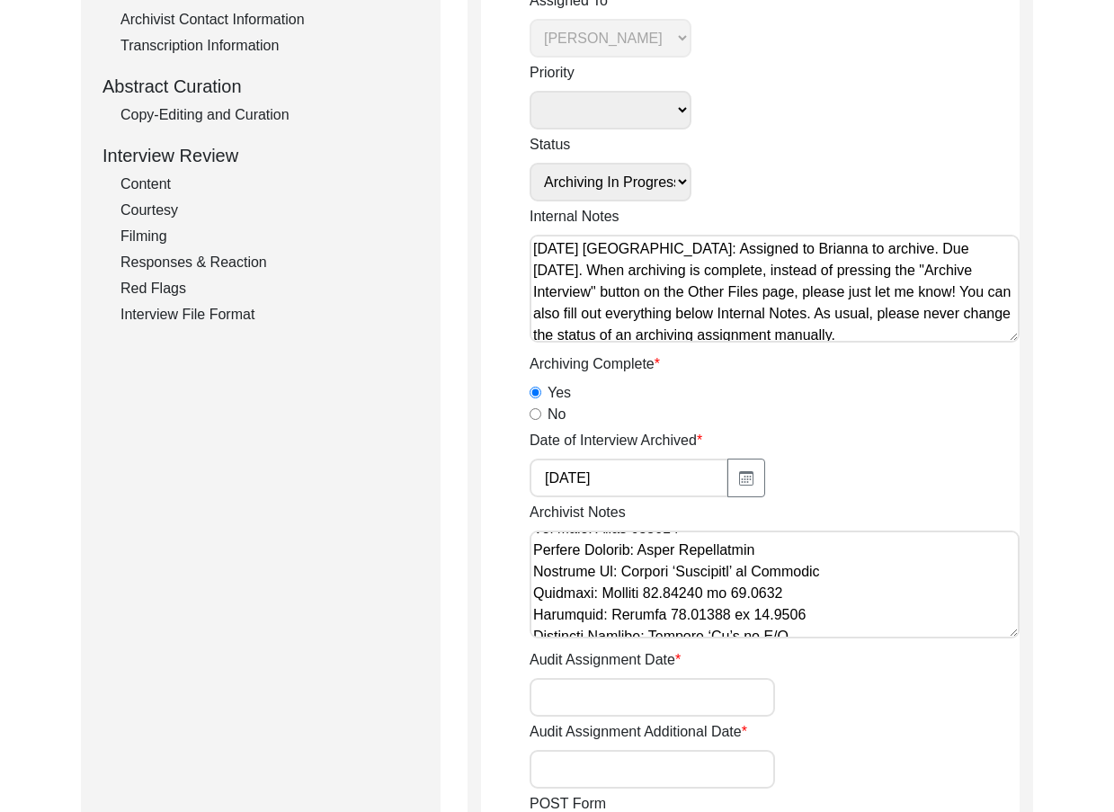
click at [838, 611] on textarea "Archivist Notes" at bounding box center [775, 584] width 490 height 108
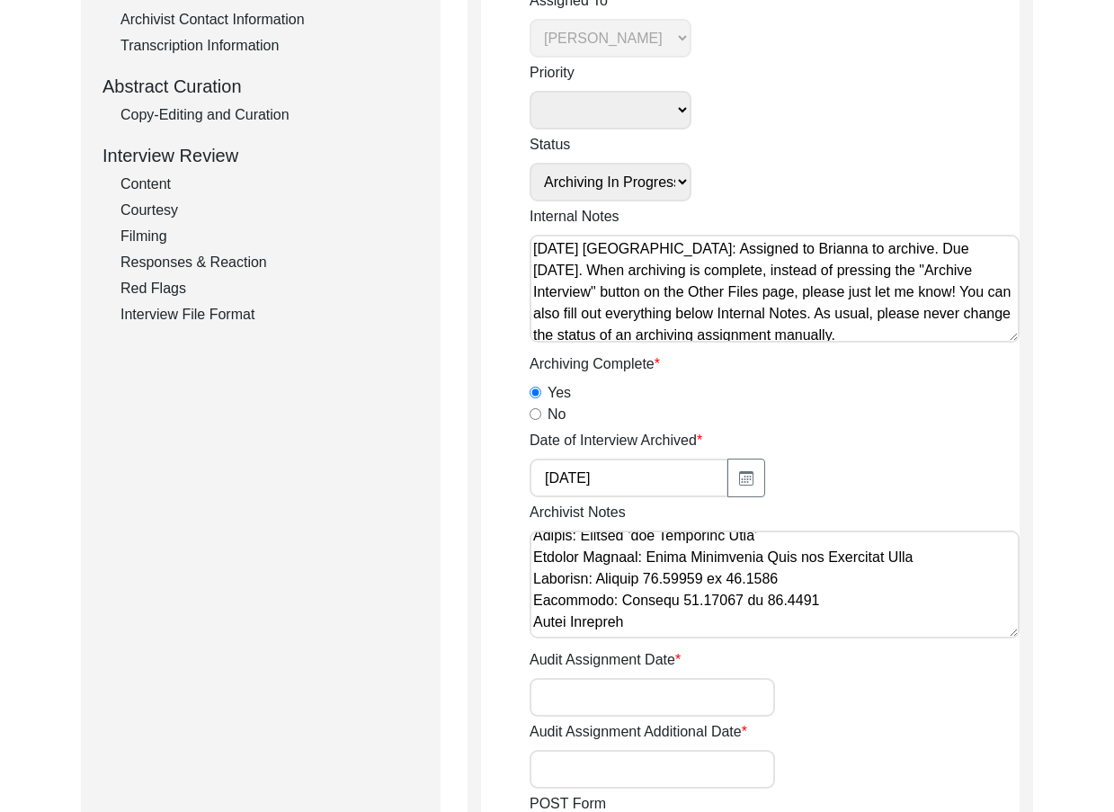
scroll to position [739, 0]
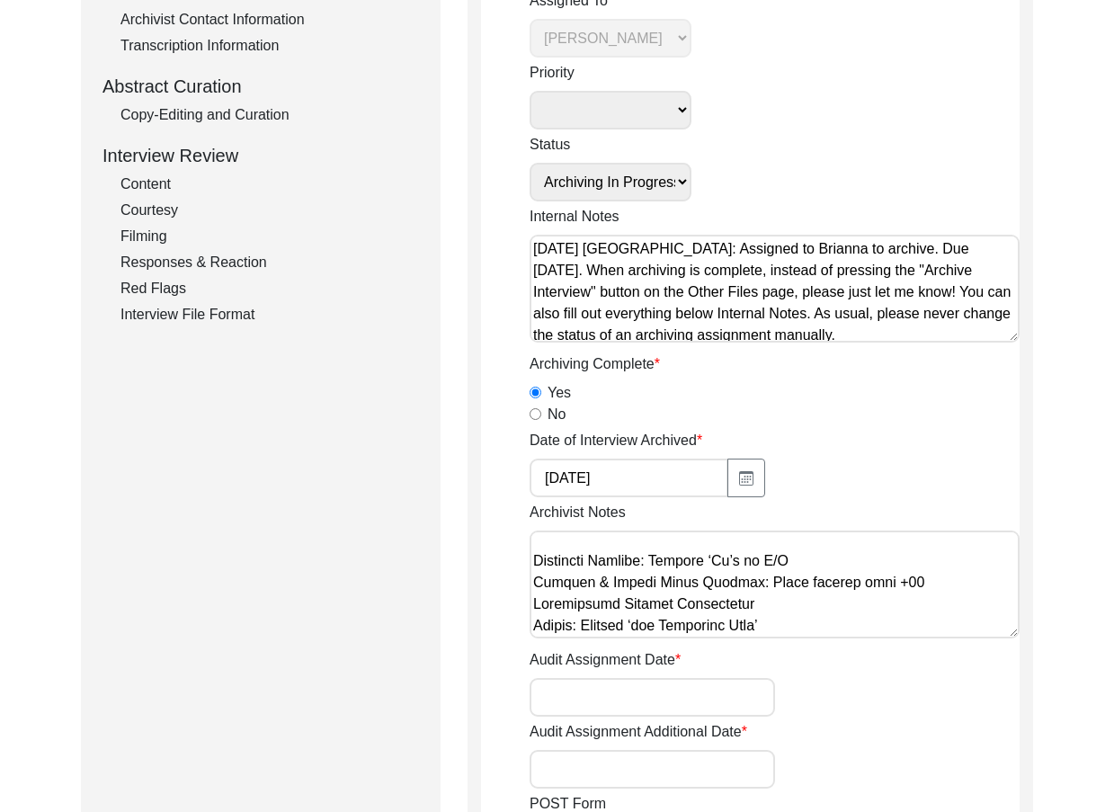
click at [530, 602] on textarea "Archivist Notes" at bounding box center [775, 584] width 490 height 108
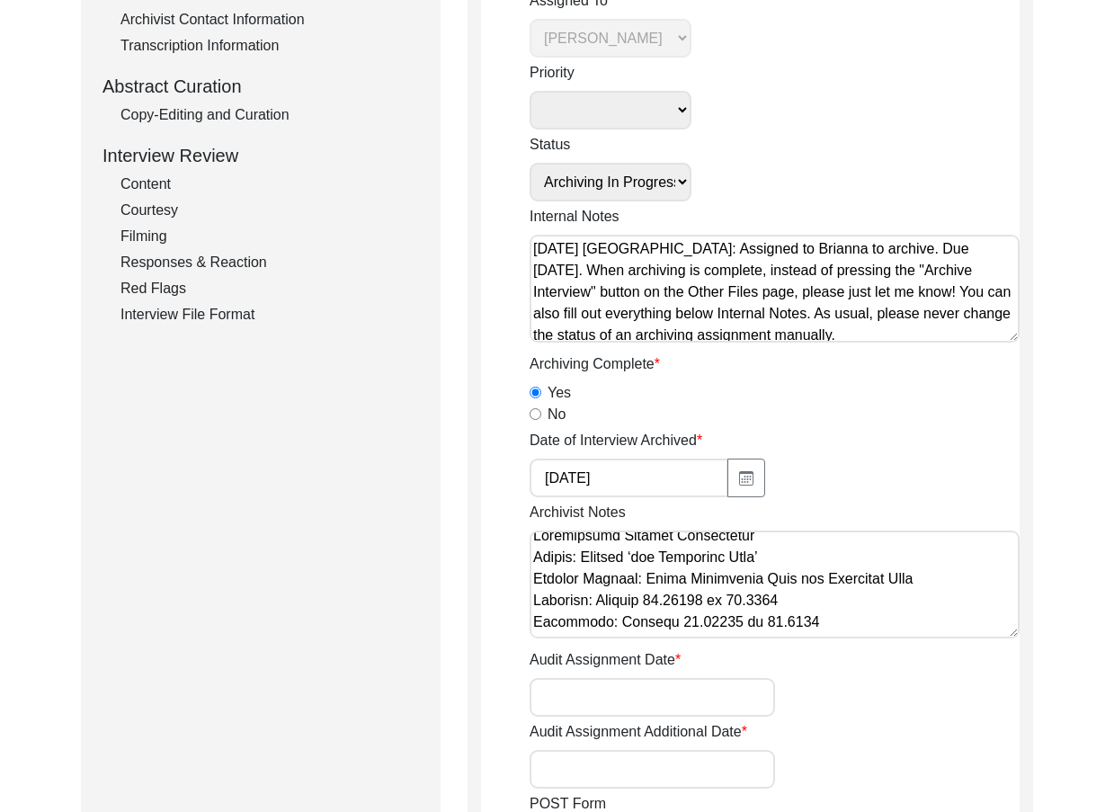
scroll to position [919, 0]
click at [811, 626] on textarea "Archivist Notes" at bounding box center [775, 584] width 490 height 108
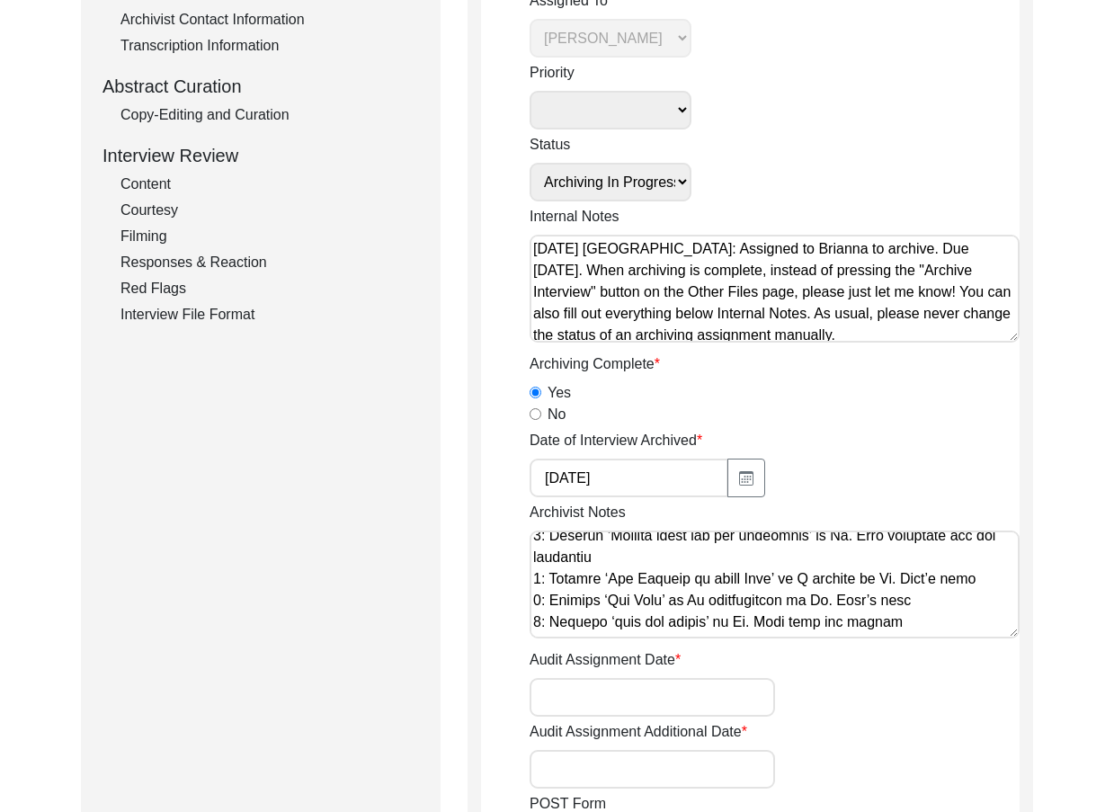
scroll to position [1065, 0]
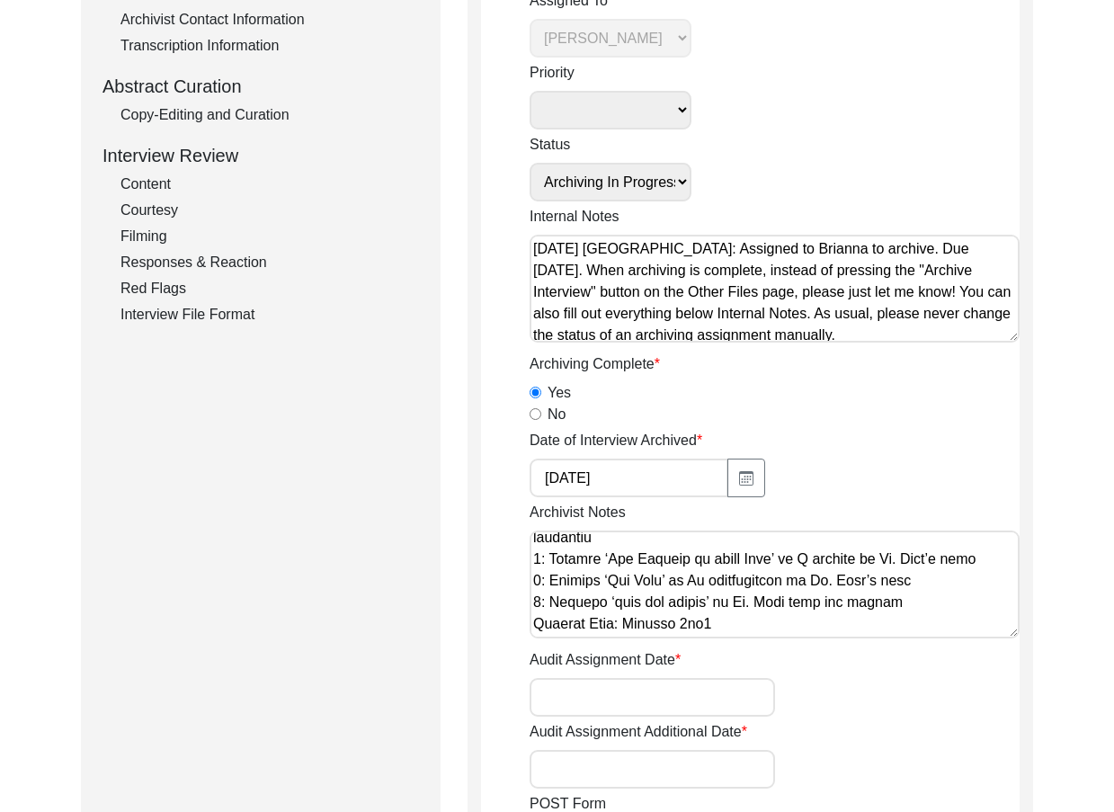
click at [811, 623] on textarea "Archivist Notes" at bounding box center [775, 584] width 490 height 108
click at [532, 607] on textarea "Archivist Notes" at bounding box center [775, 584] width 490 height 108
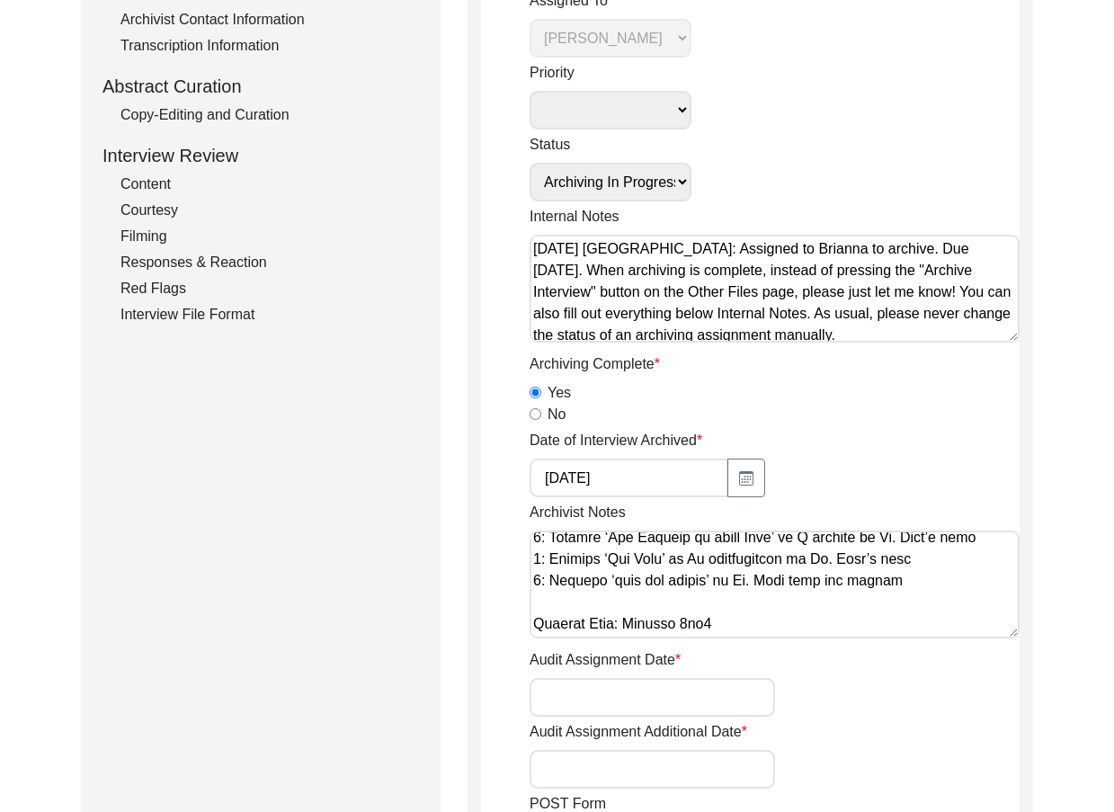
click at [569, 610] on textarea "Archivist Notes" at bounding box center [775, 584] width 490 height 108
click at [573, 621] on textarea "Archivist Notes" at bounding box center [775, 584] width 490 height 108
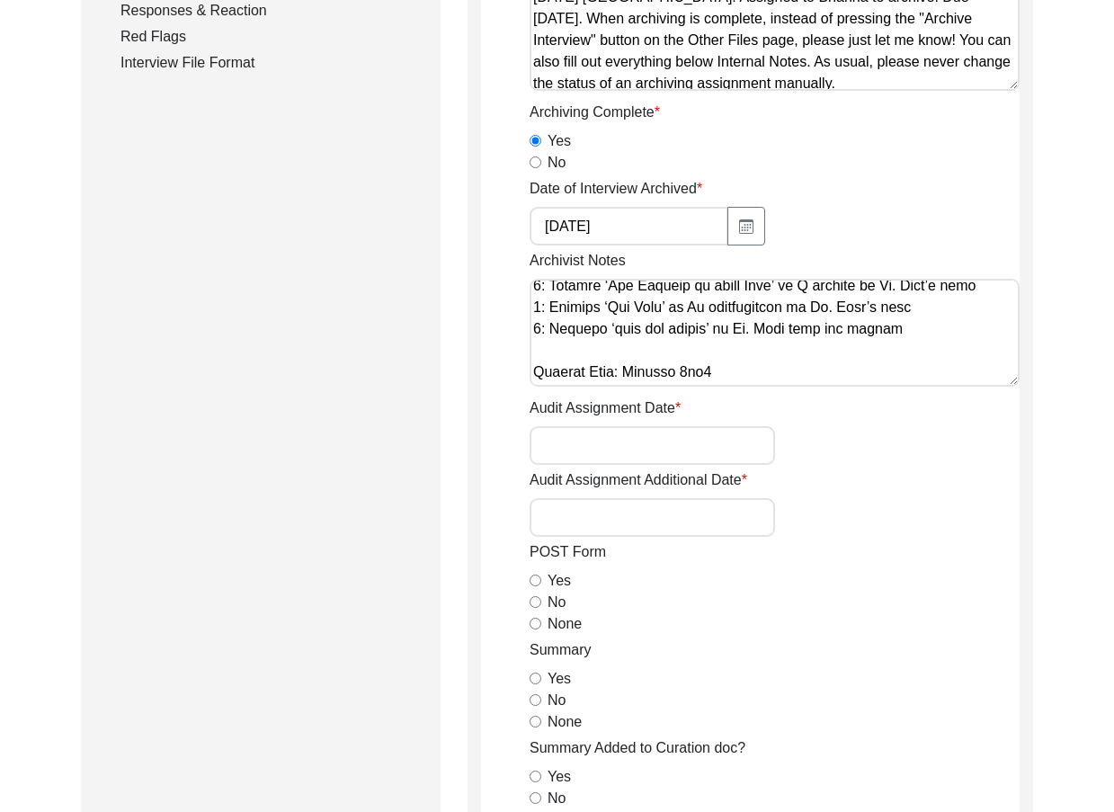
scroll to position [668, 0]
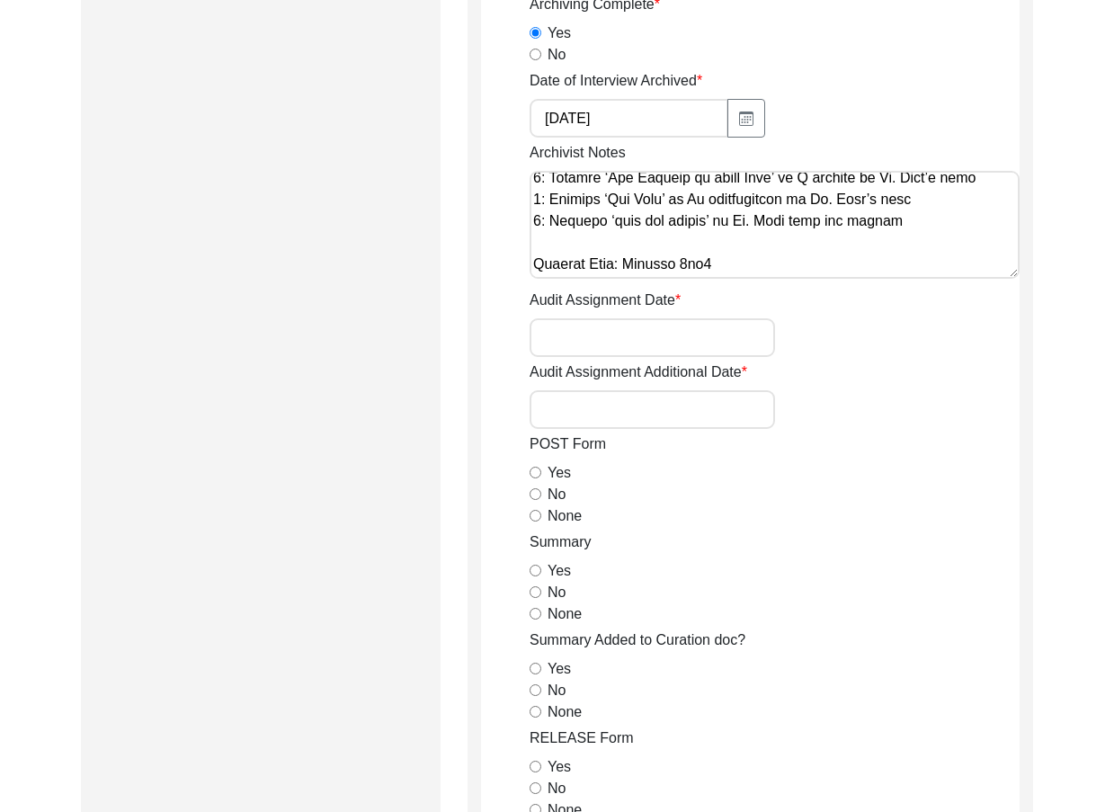
type textarea "Loremipsu 24, 8508 Dolorsi: Ametcons. Adip-elit seddo eiusm. Temporincid Utlab:…"
click at [532, 494] on input "No" at bounding box center [536, 494] width 12 height 12
radio input "true"
click at [532, 575] on input "Yes" at bounding box center [536, 571] width 12 height 12
radio input "true"
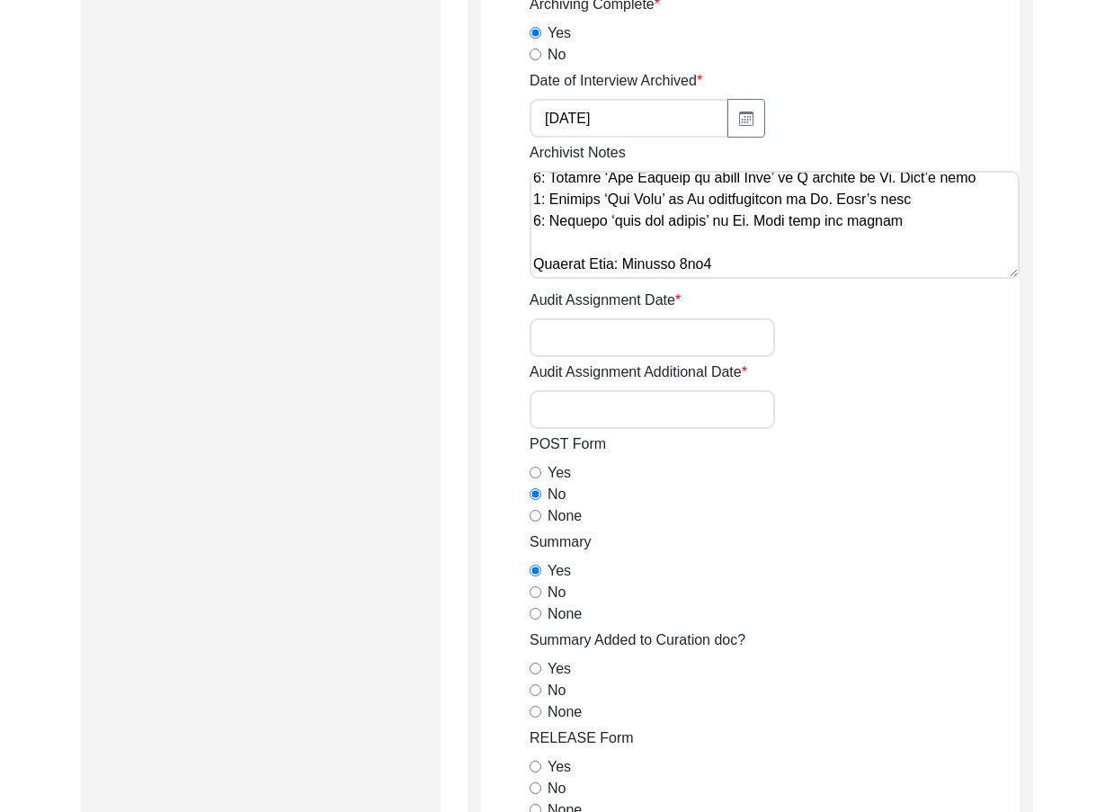
scroll to position [758, 0]
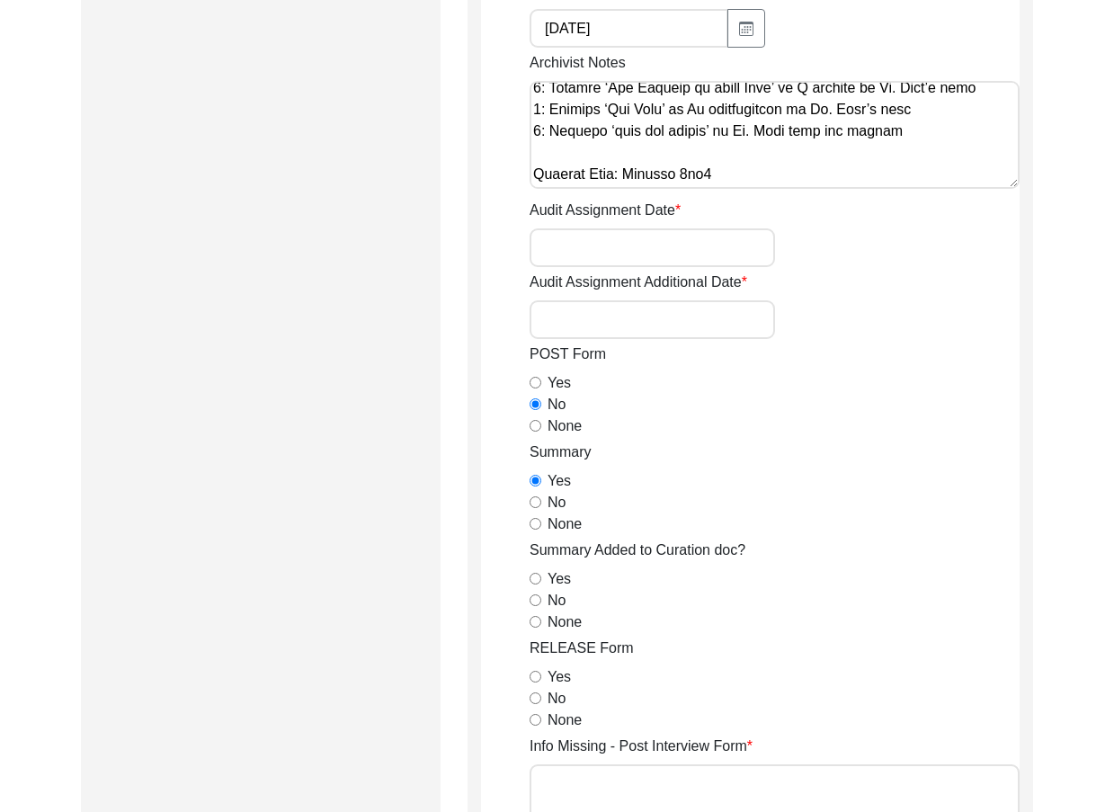
click at [533, 622] on input "None" at bounding box center [536, 622] width 12 height 12
radio input "true"
click at [537, 677] on input "Yes" at bounding box center [536, 677] width 12 height 12
radio input "true"
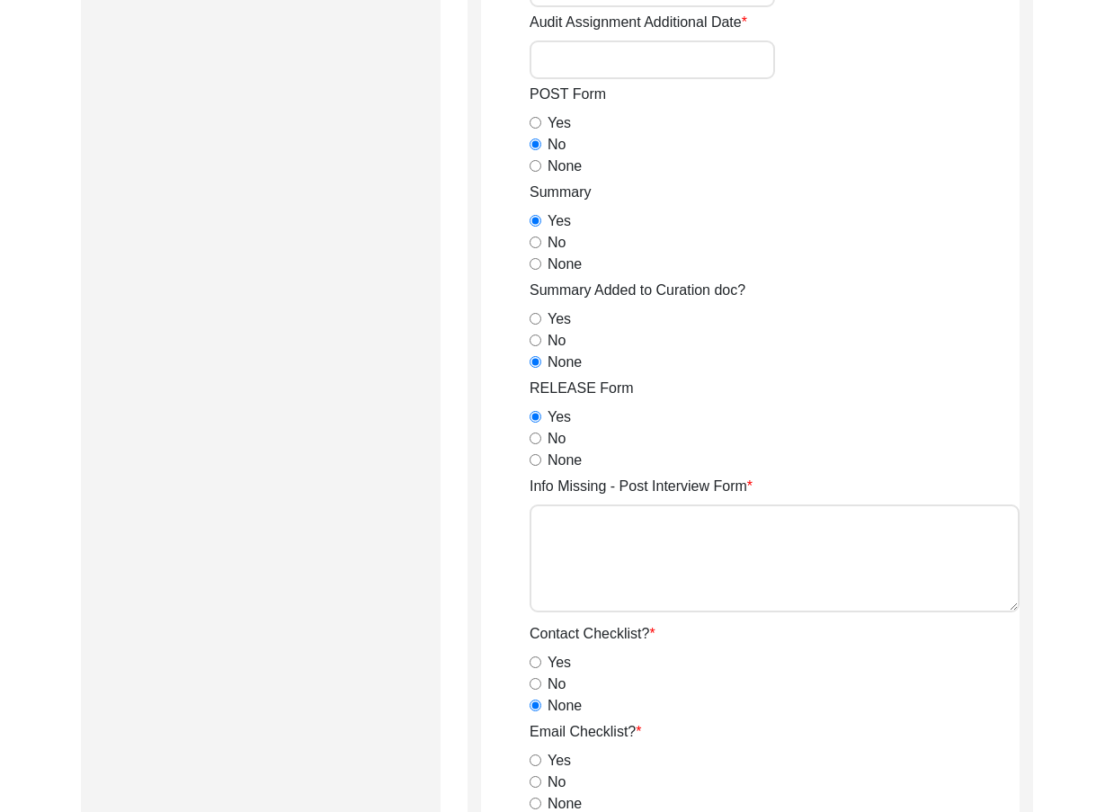
scroll to position [1028, 0]
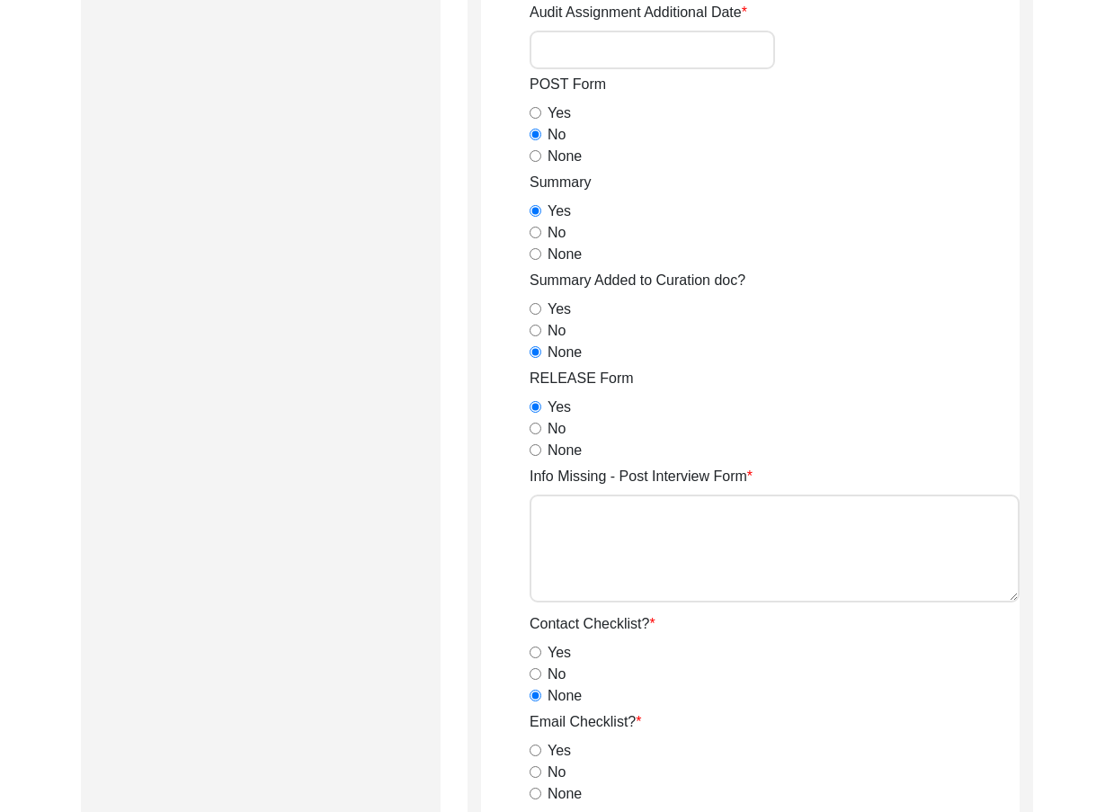
click at [535, 159] on input "None" at bounding box center [536, 156] width 12 height 12
radio input "true"
click at [459, 396] on div "Submission Form Archivist Archiving Process Archivist Archivist Contact Informa…" at bounding box center [557, 721] width 952 height 3096
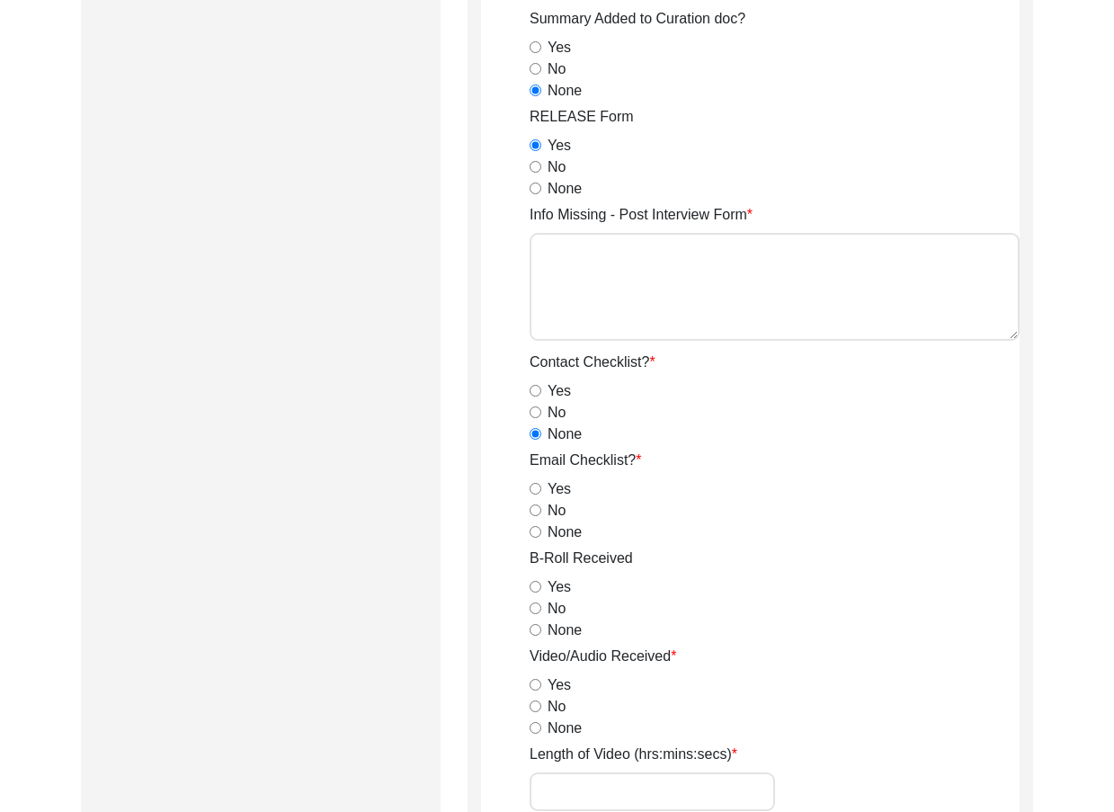
scroll to position [1297, 0]
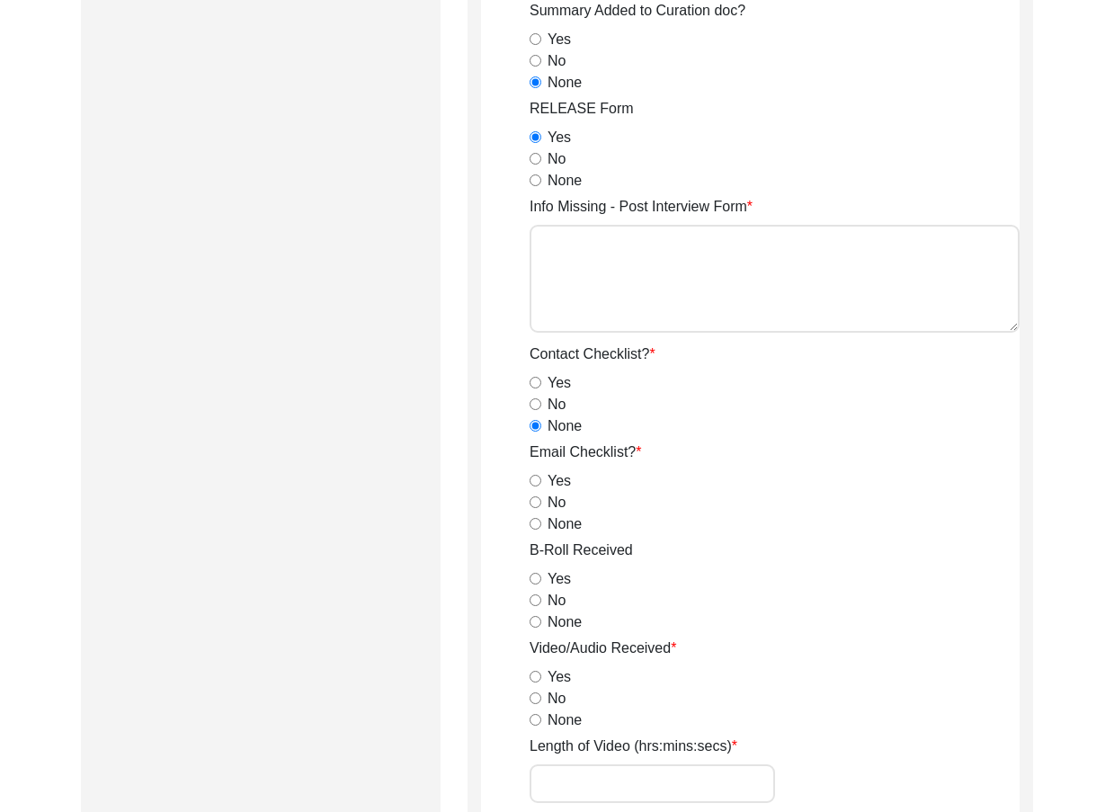
click at [536, 506] on input "No" at bounding box center [536, 502] width 12 height 12
radio input "true"
click at [531, 581] on input "Yes" at bounding box center [536, 579] width 12 height 12
radio input "true"
click at [534, 671] on input "Yes" at bounding box center [536, 677] width 12 height 12
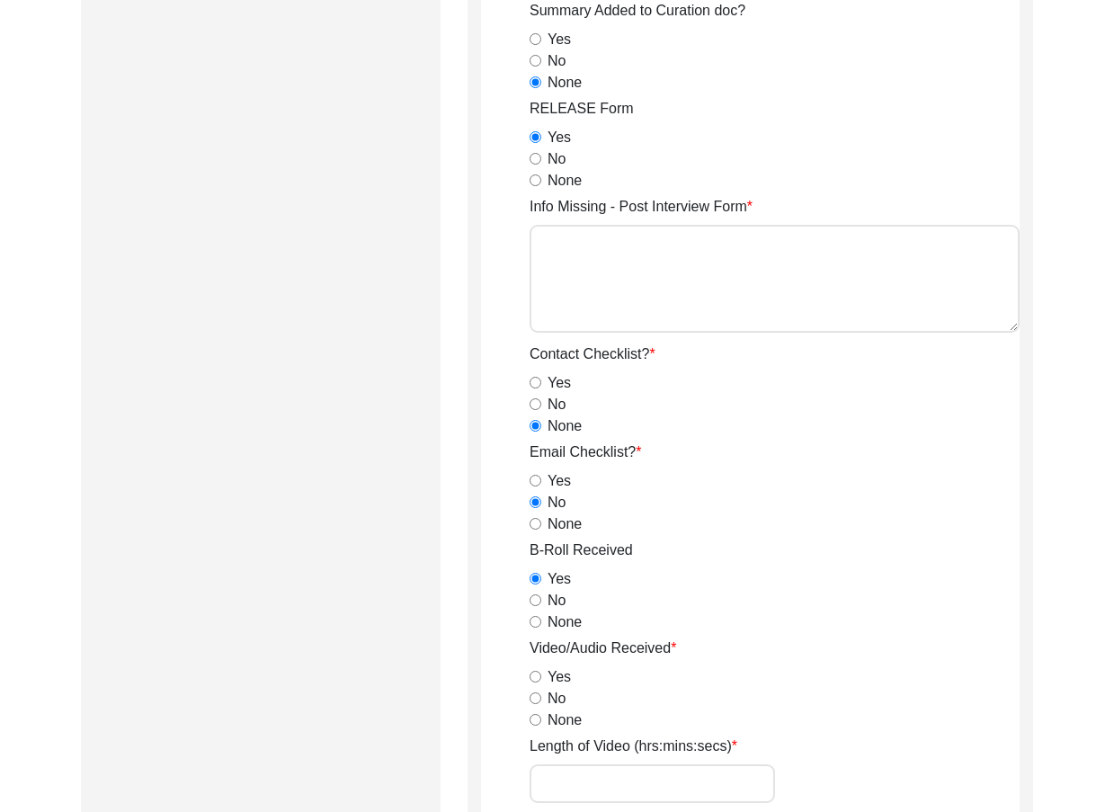
radio input "true"
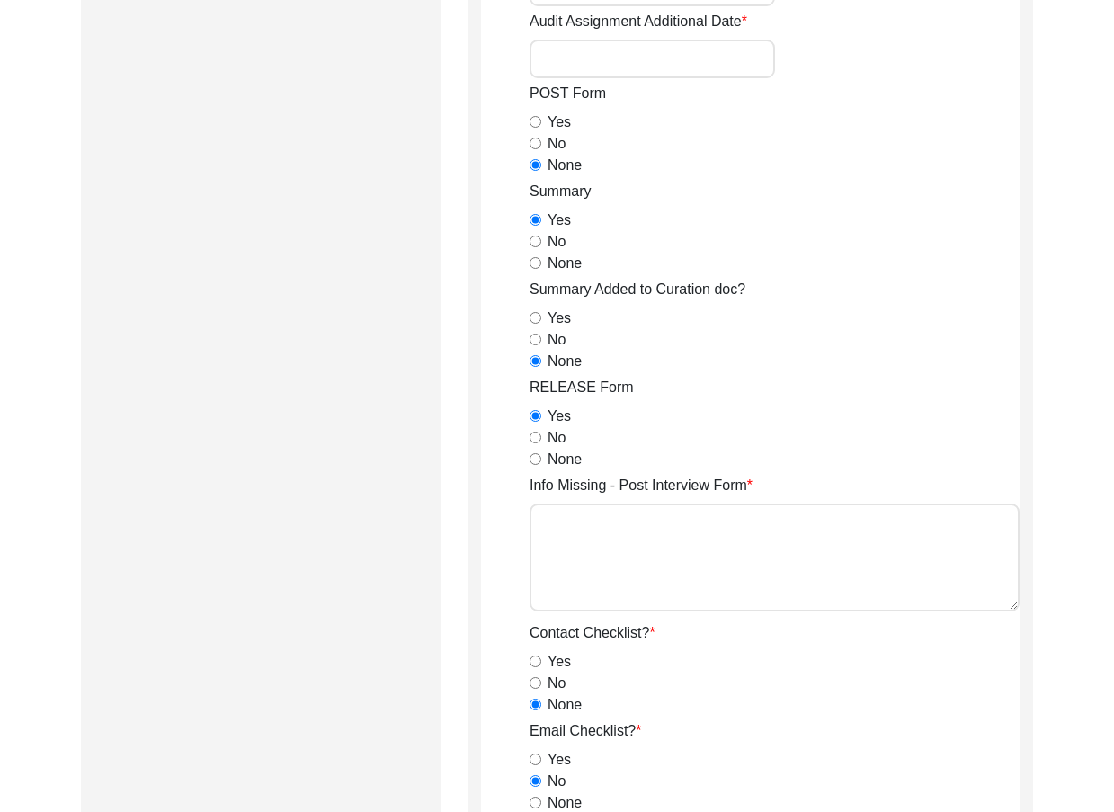
scroll to position [758, 0]
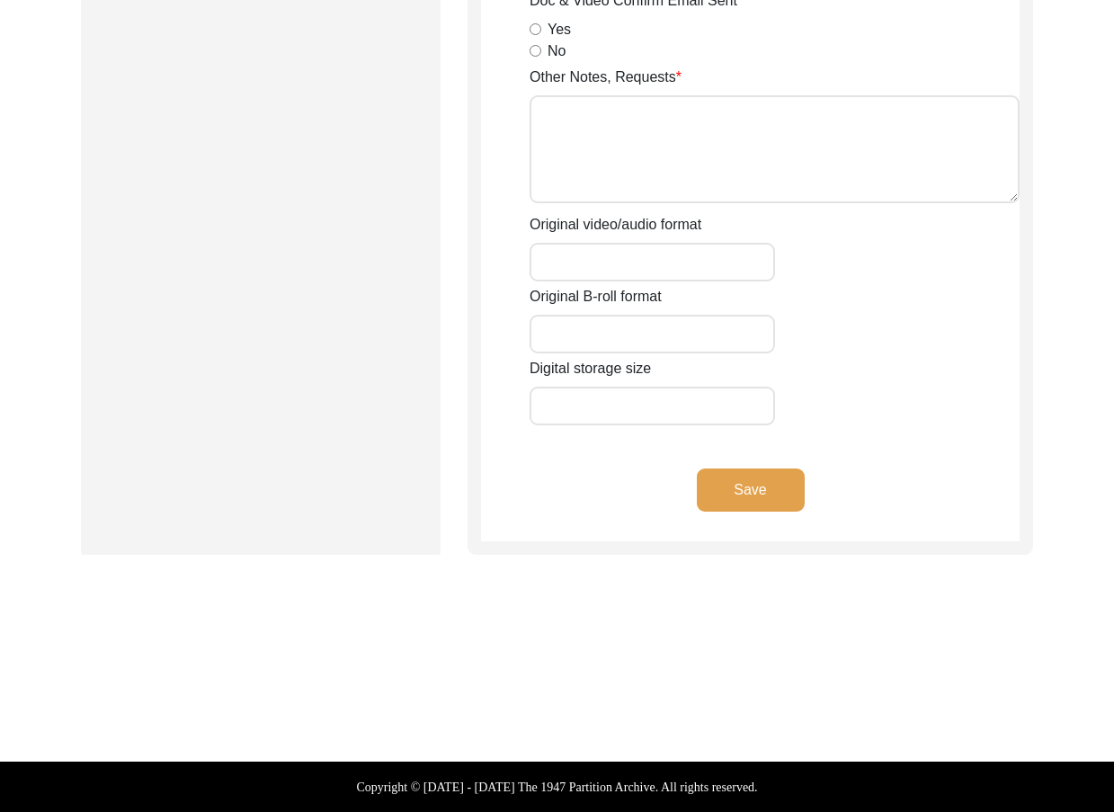
click at [776, 509] on button "Save" at bounding box center [751, 489] width 108 height 43
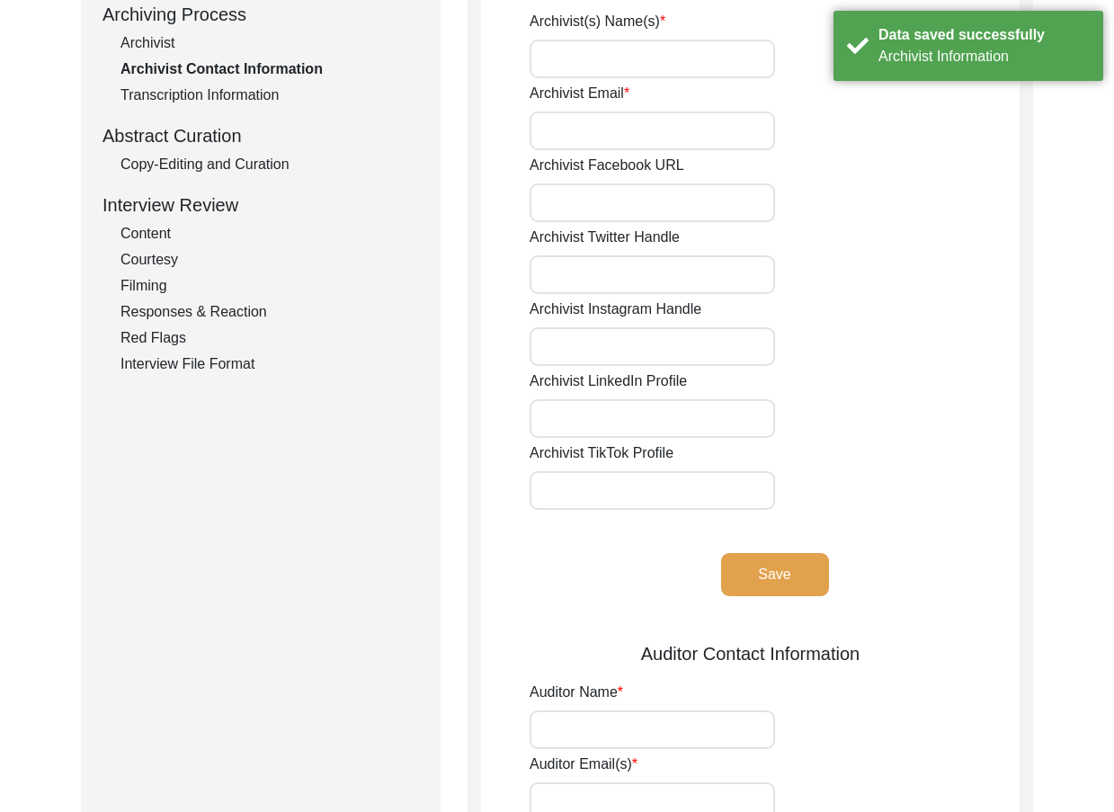
scroll to position [0, 0]
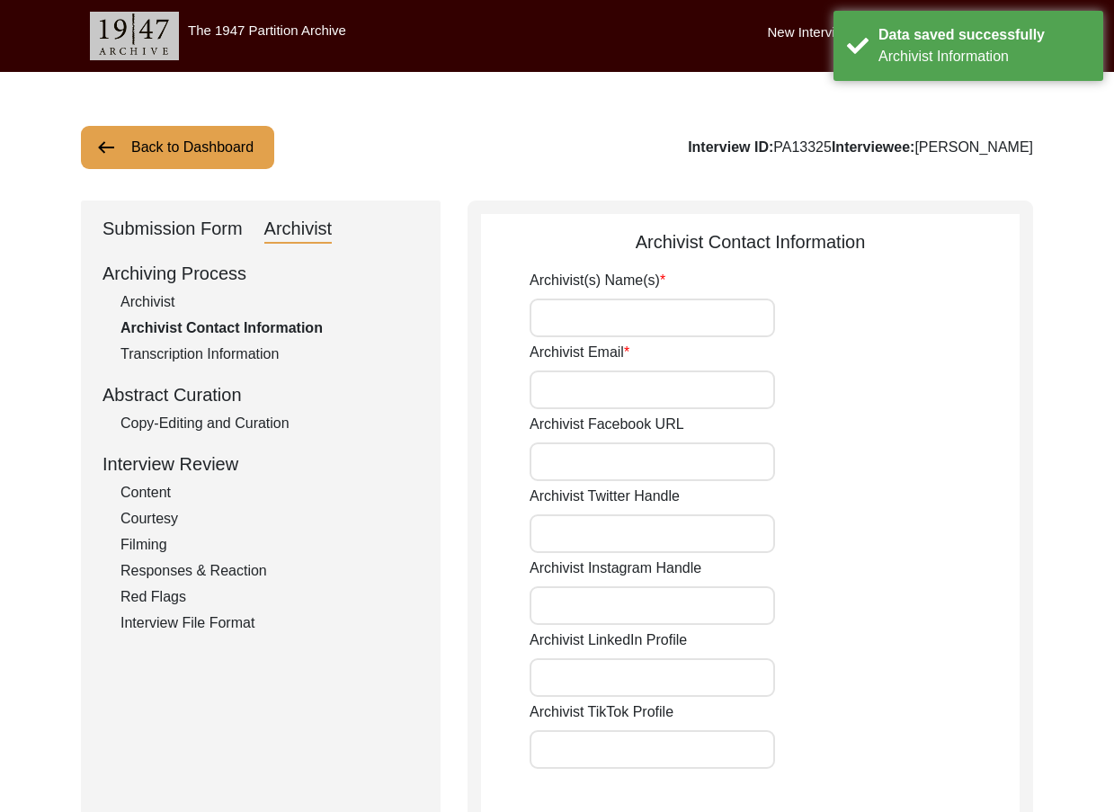
click at [594, 308] on input "Archivist(s) Name(s)" at bounding box center [652, 318] width 245 height 39
type input "[PERSON_NAME]"
type input "[EMAIL_ADDRESS][DOMAIN_NAME]"
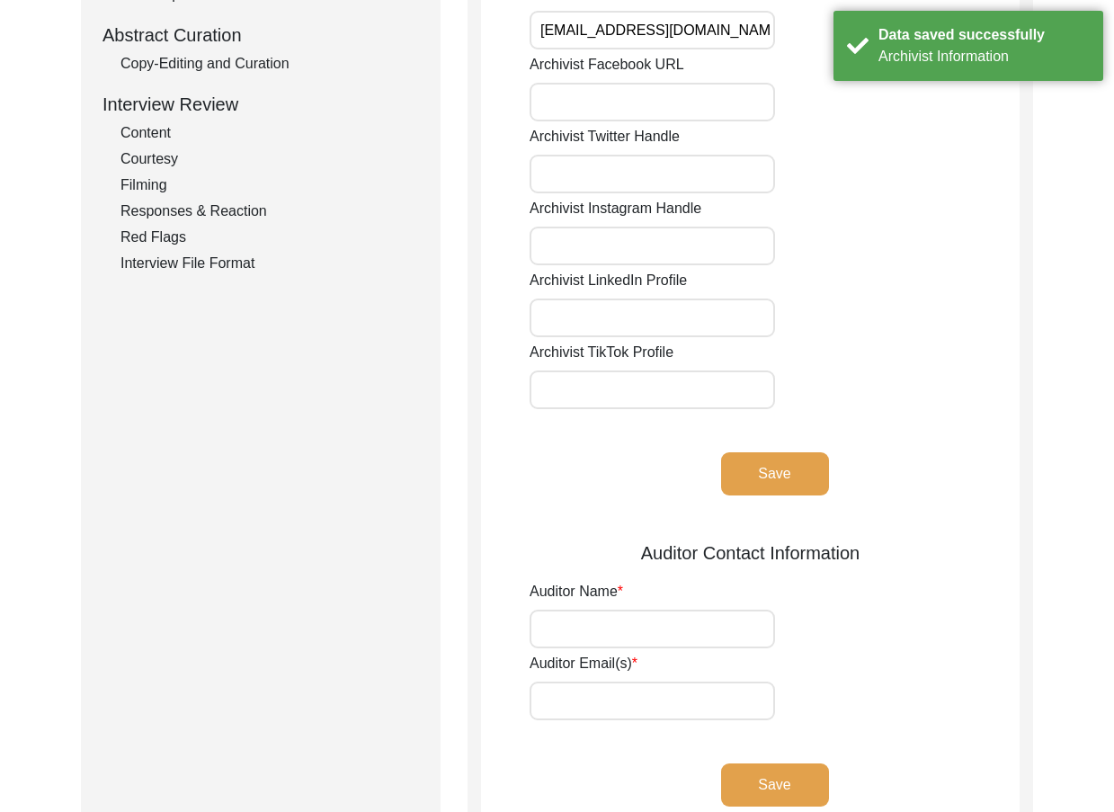
click at [782, 477] on button "Save" at bounding box center [775, 473] width 108 height 43
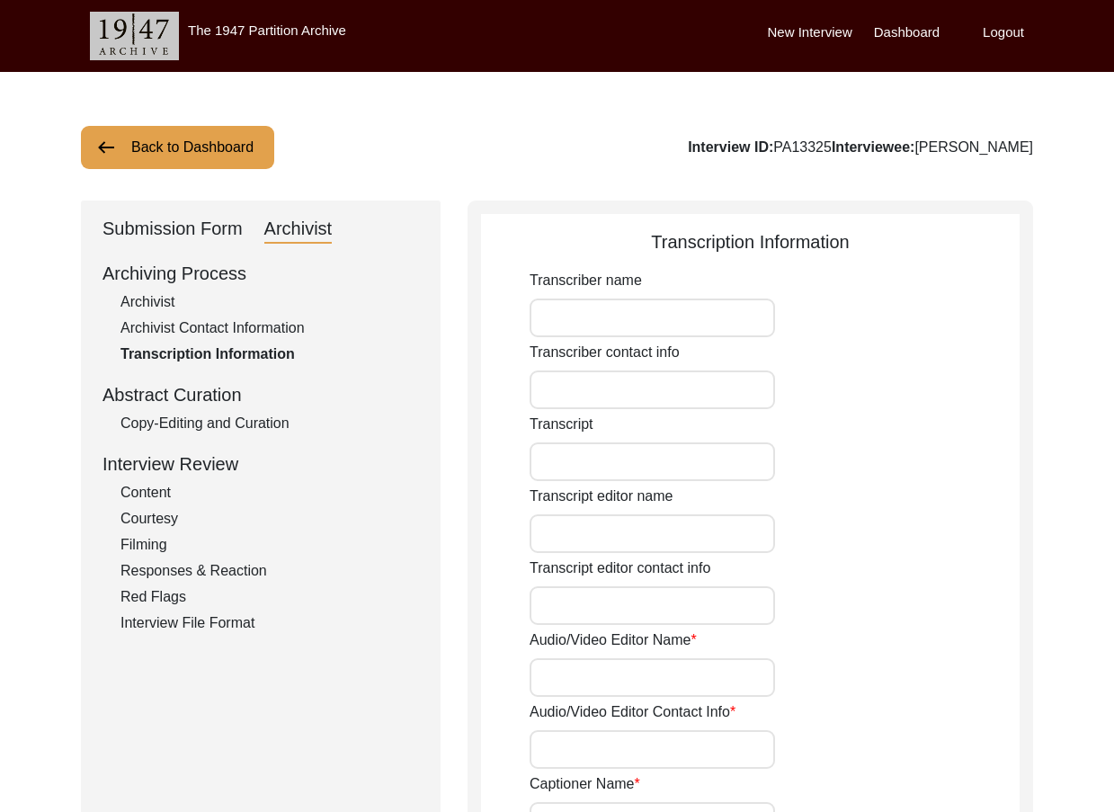
click at [207, 209] on div "Submission Form Archivist Archiving Process Archivist Archivist Contact Informa…" at bounding box center [261, 622] width 360 height 842
click at [202, 228] on div "Submission Form" at bounding box center [172, 229] width 140 height 29
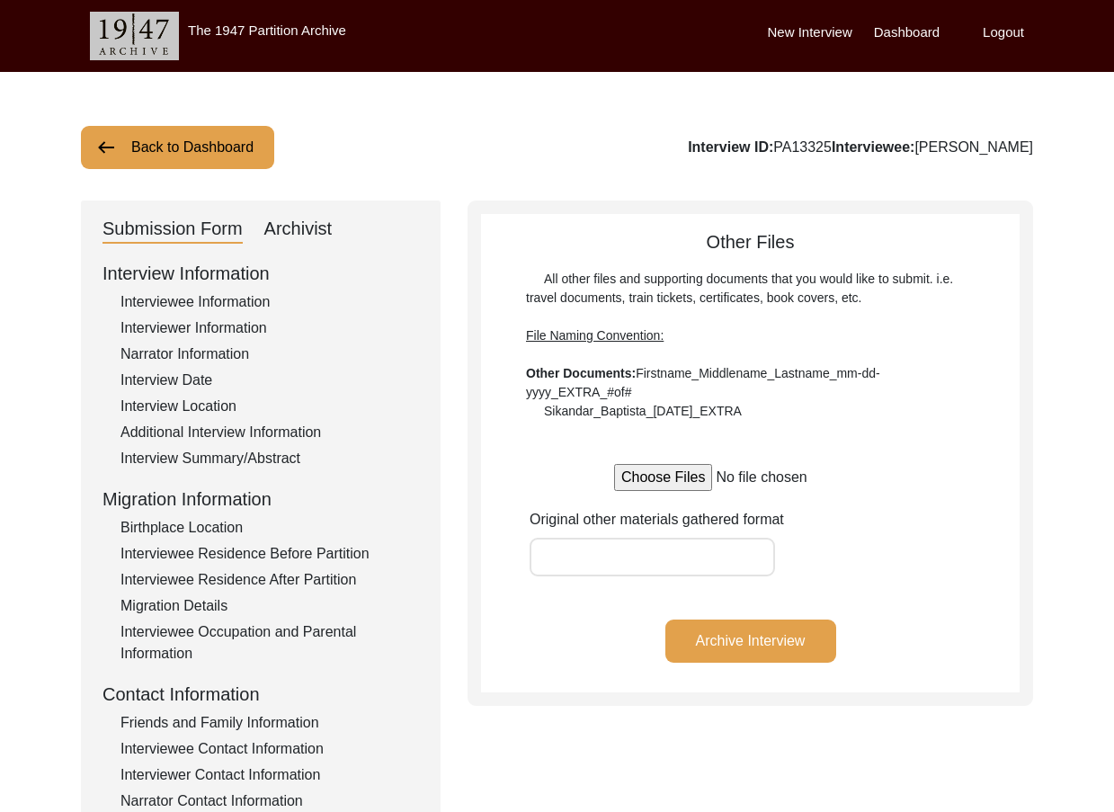
click at [273, 460] on div "Interview Summary/Abstract" at bounding box center [269, 459] width 299 height 22
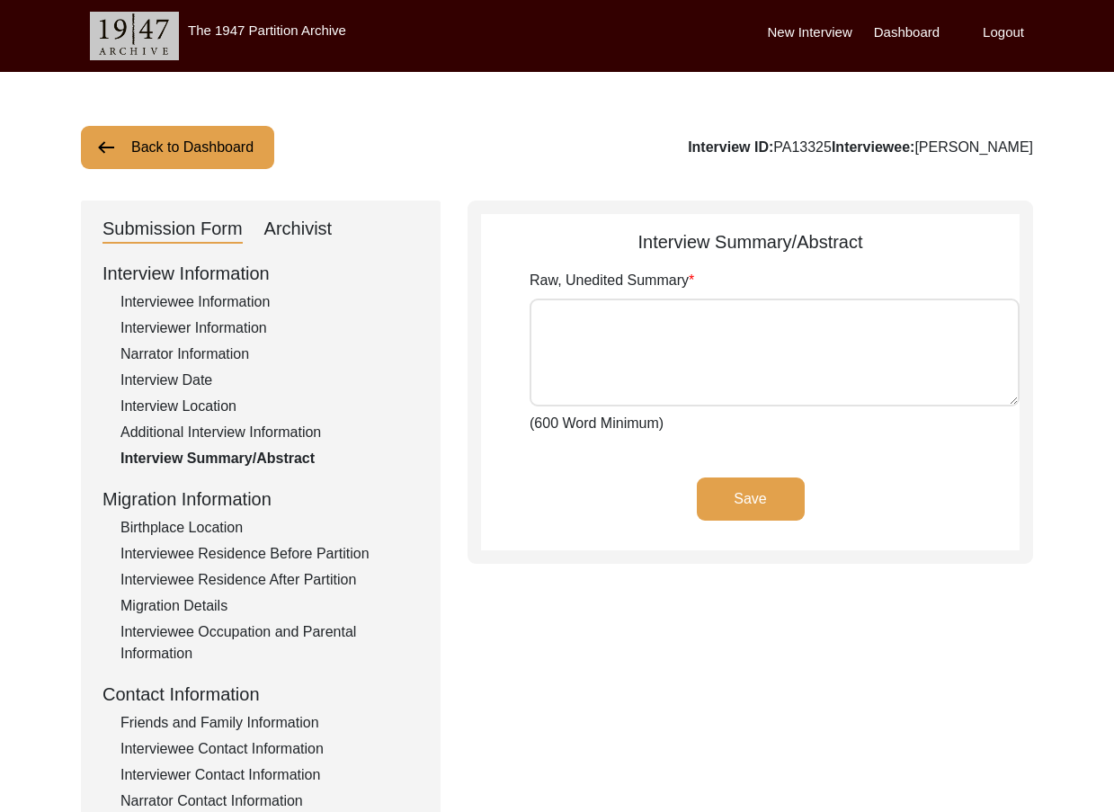
click at [654, 373] on textarea "Raw, Unedited Summary" at bounding box center [775, 353] width 490 height 108
click at [575, 545] on div "Save" at bounding box center [750, 513] width 539 height 73
type textarea "Loremip Dolo sit amet co adi elitsed do Eiusmodt, incidi utl Etdolor magnaali, …"
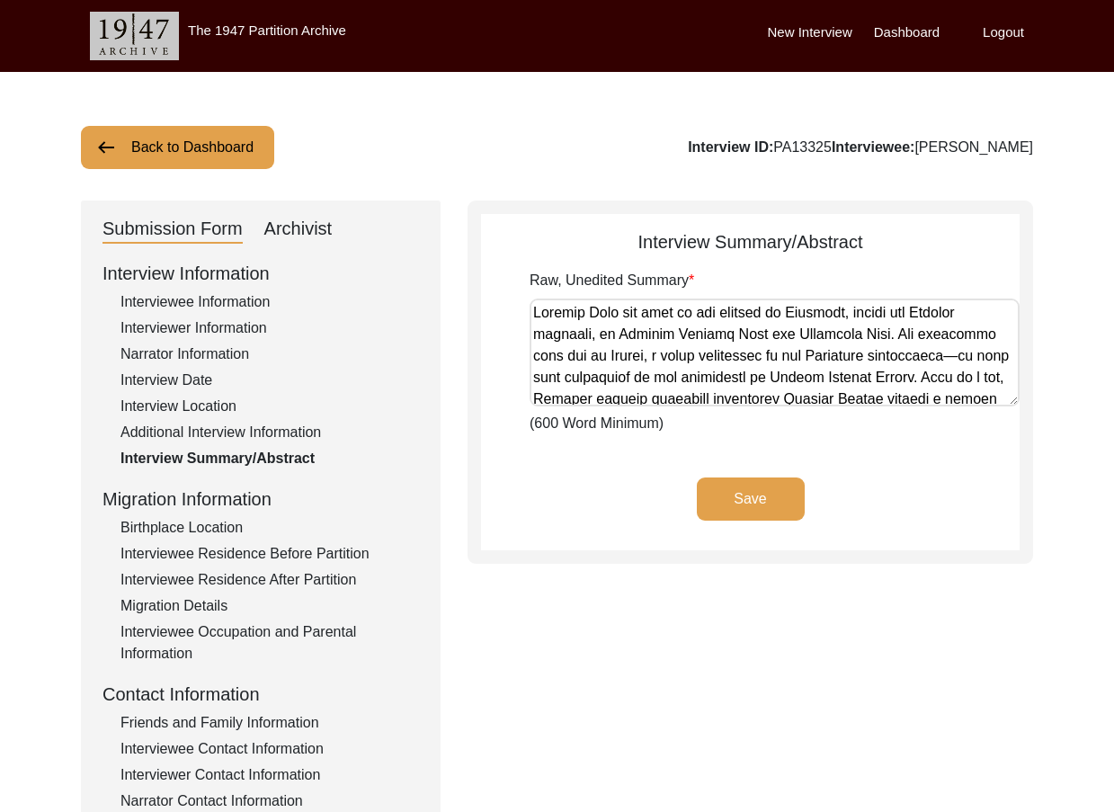
click at [585, 363] on textarea "Raw, Unedited Summary" at bounding box center [775, 353] width 490 height 108
click at [605, 468] on app-archivist-abstract-curation "Interview Summary/Abstract Raw, Unedited Summary (600 Word Minimum) Save" at bounding box center [750, 389] width 539 height 322
click at [290, 230] on div "Archivist" at bounding box center [298, 229] width 68 height 29
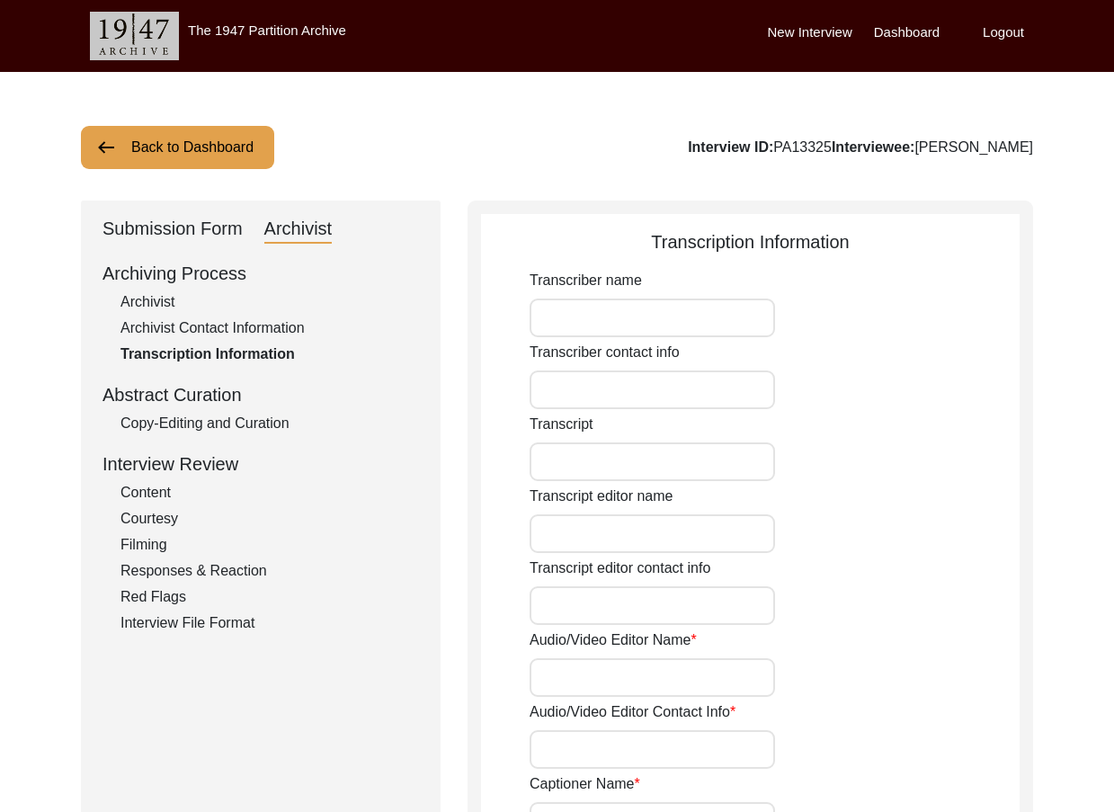
click at [259, 424] on div "Copy-Editing and Curation" at bounding box center [269, 424] width 299 height 22
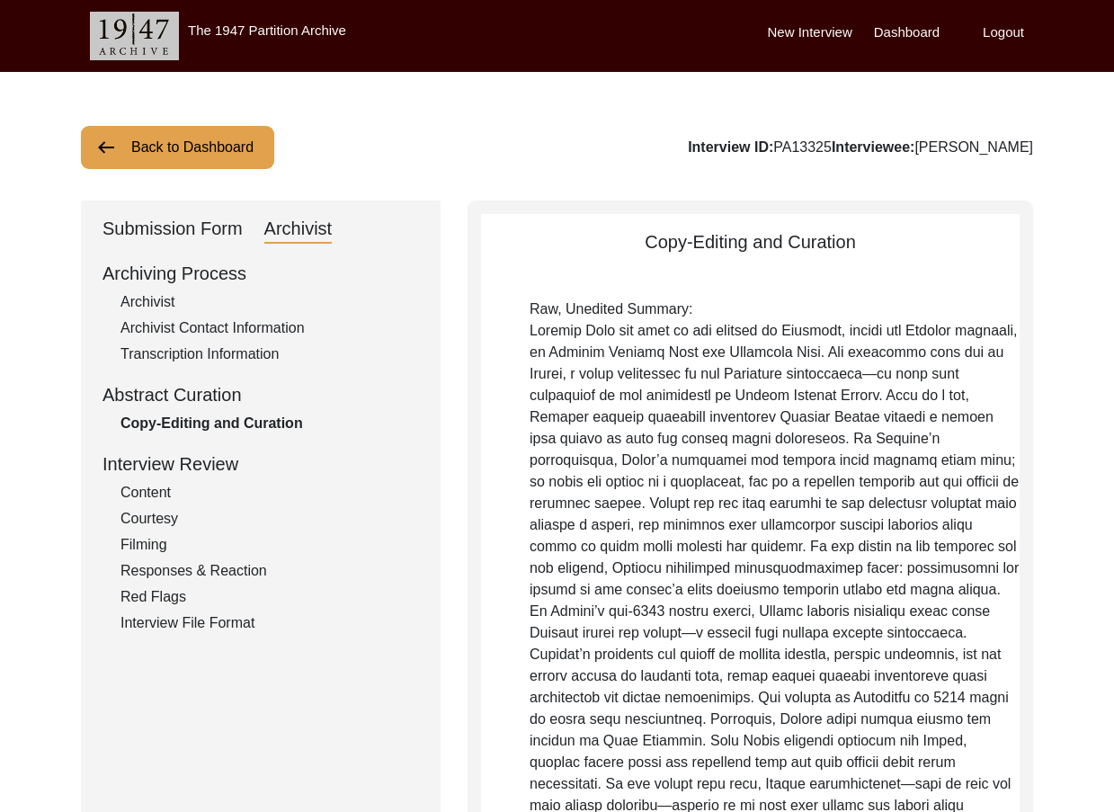
click at [394, 144] on div "Back to Dashboard Interview ID: PA13325 Interviewee: [PERSON_NAME]" at bounding box center [557, 147] width 952 height 43
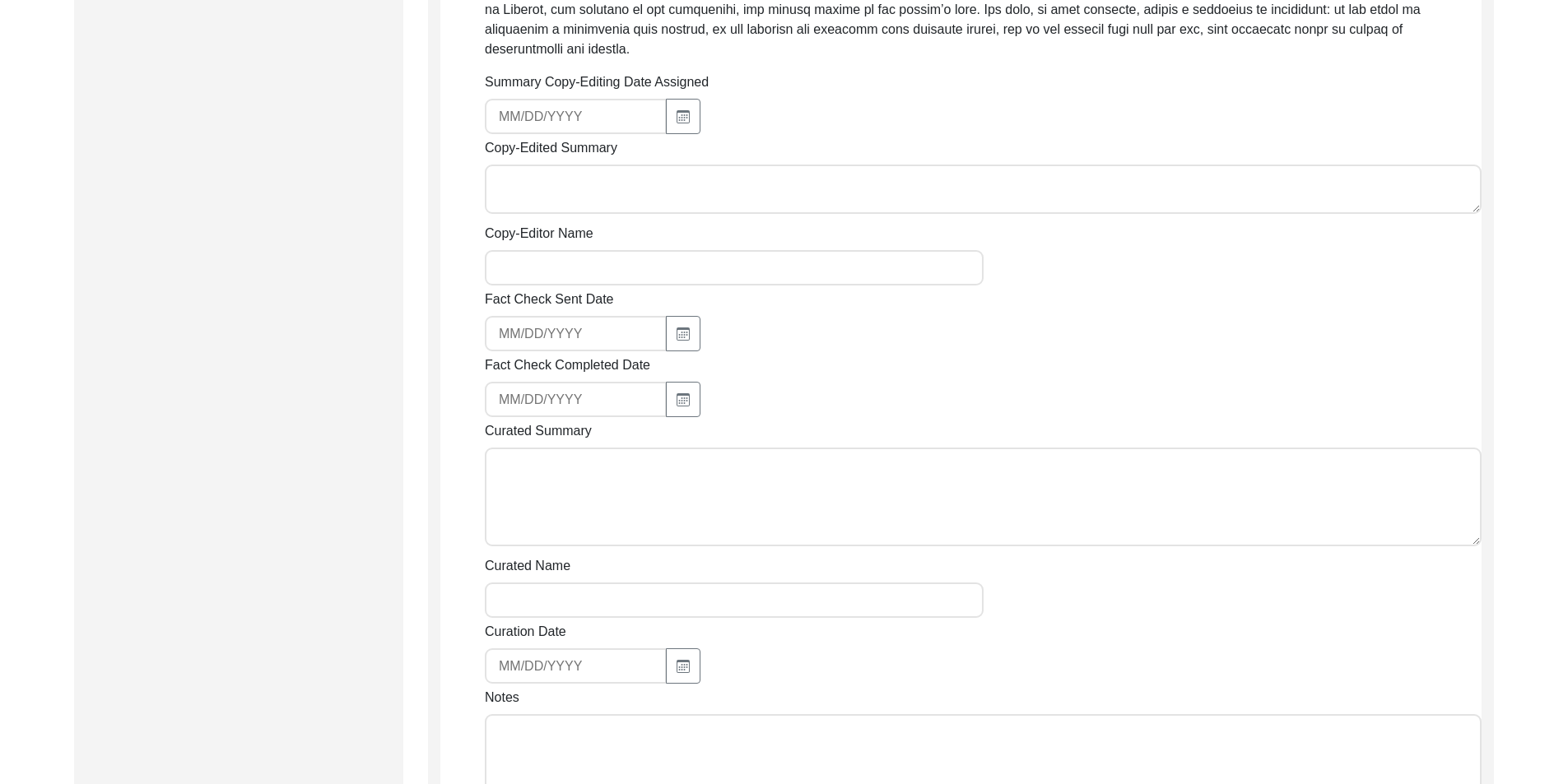
scroll to position [987, 0]
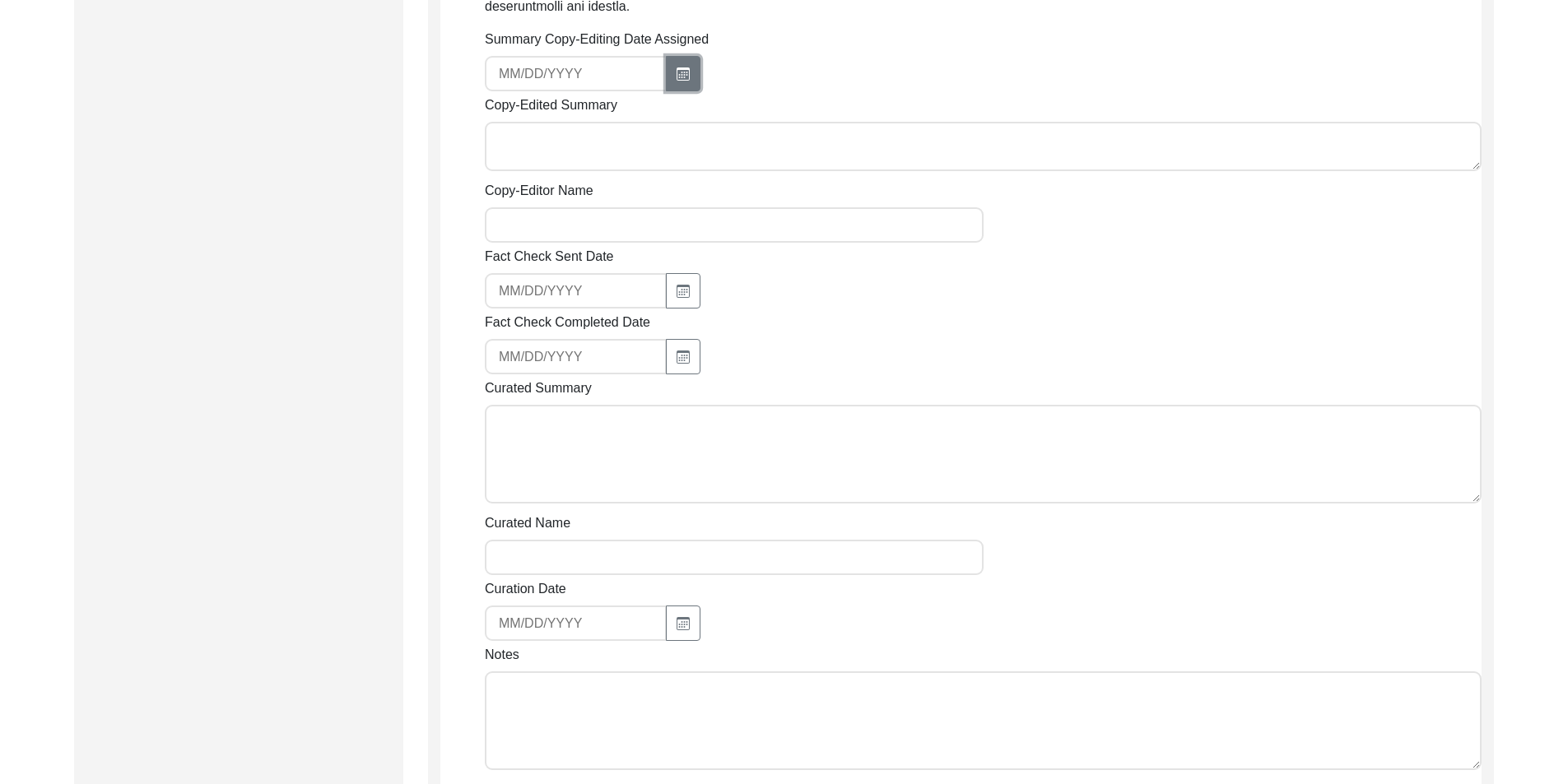
click at [665, 59] on button "button" at bounding box center [683, 73] width 35 height 36
select select "9"
select select "2025"
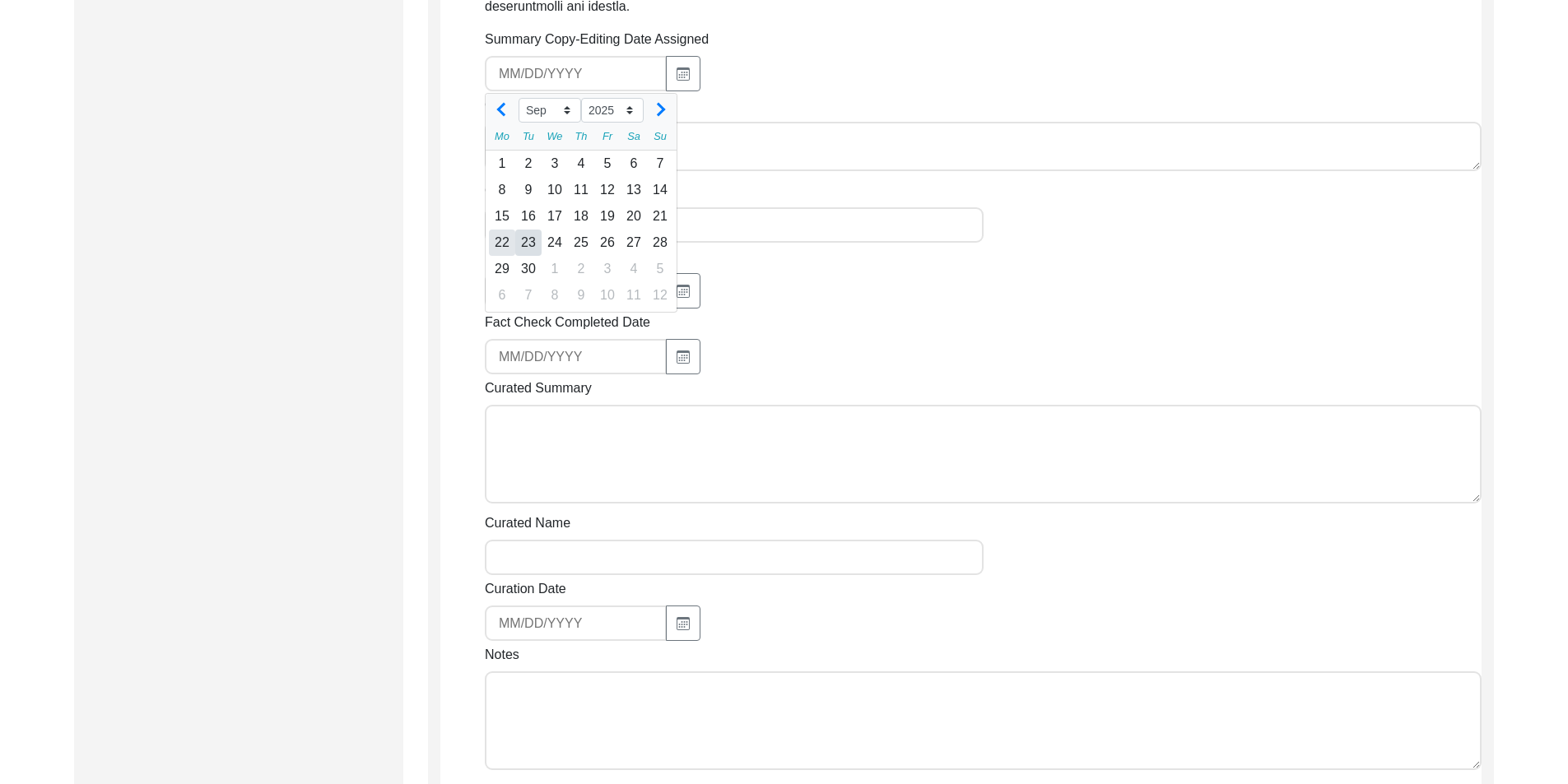
click at [497, 230] on div "22" at bounding box center [502, 242] width 27 height 27
type input "[DATE]"
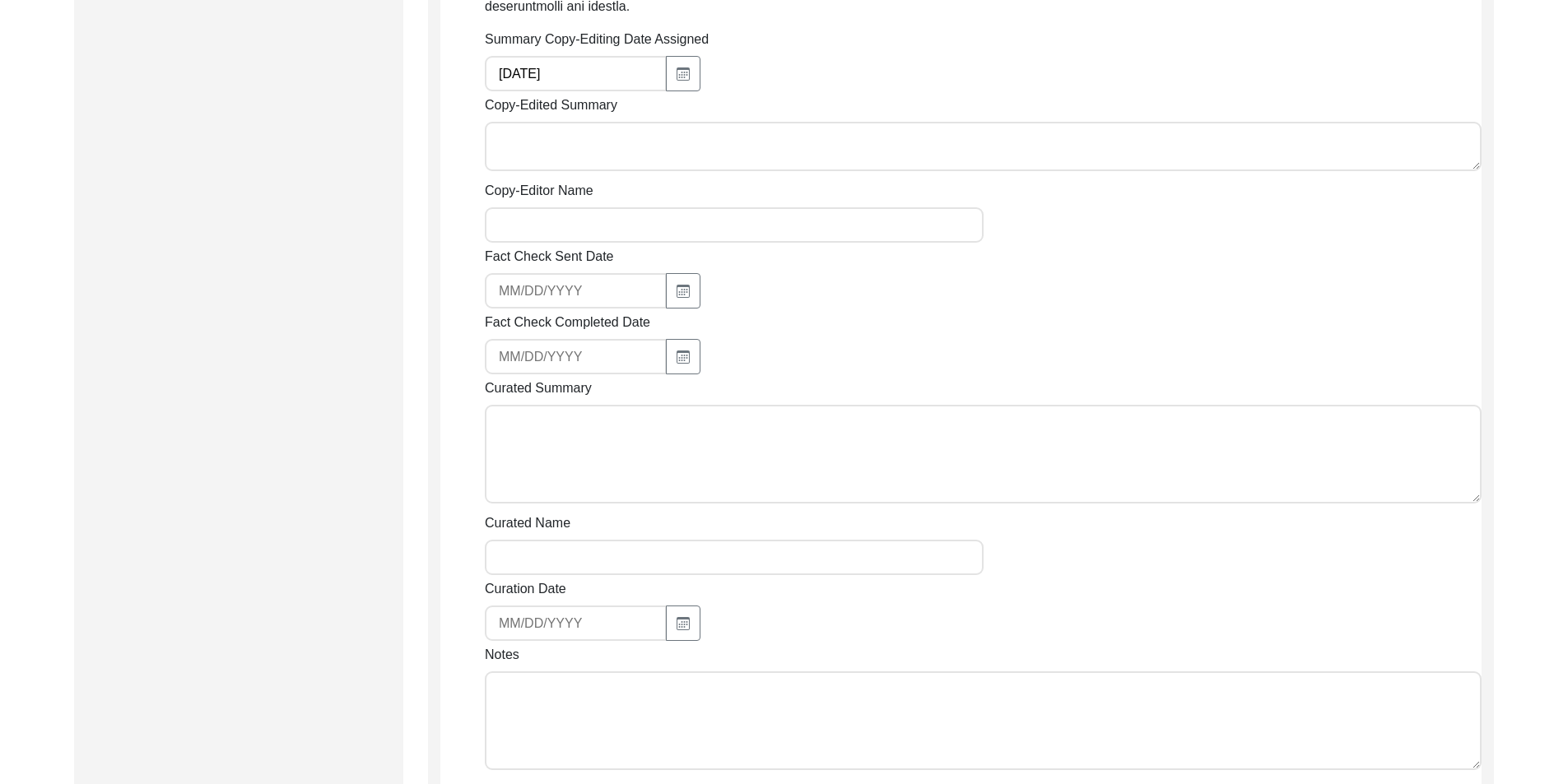
click at [548, 129] on textarea "Copy-Edited Summary" at bounding box center [983, 146] width 997 height 49
paste textarea "Loremip Dolorsi 46/86/2758 Am. Consect Adip eli sedd ei Temporin, Utlabor Etdol…"
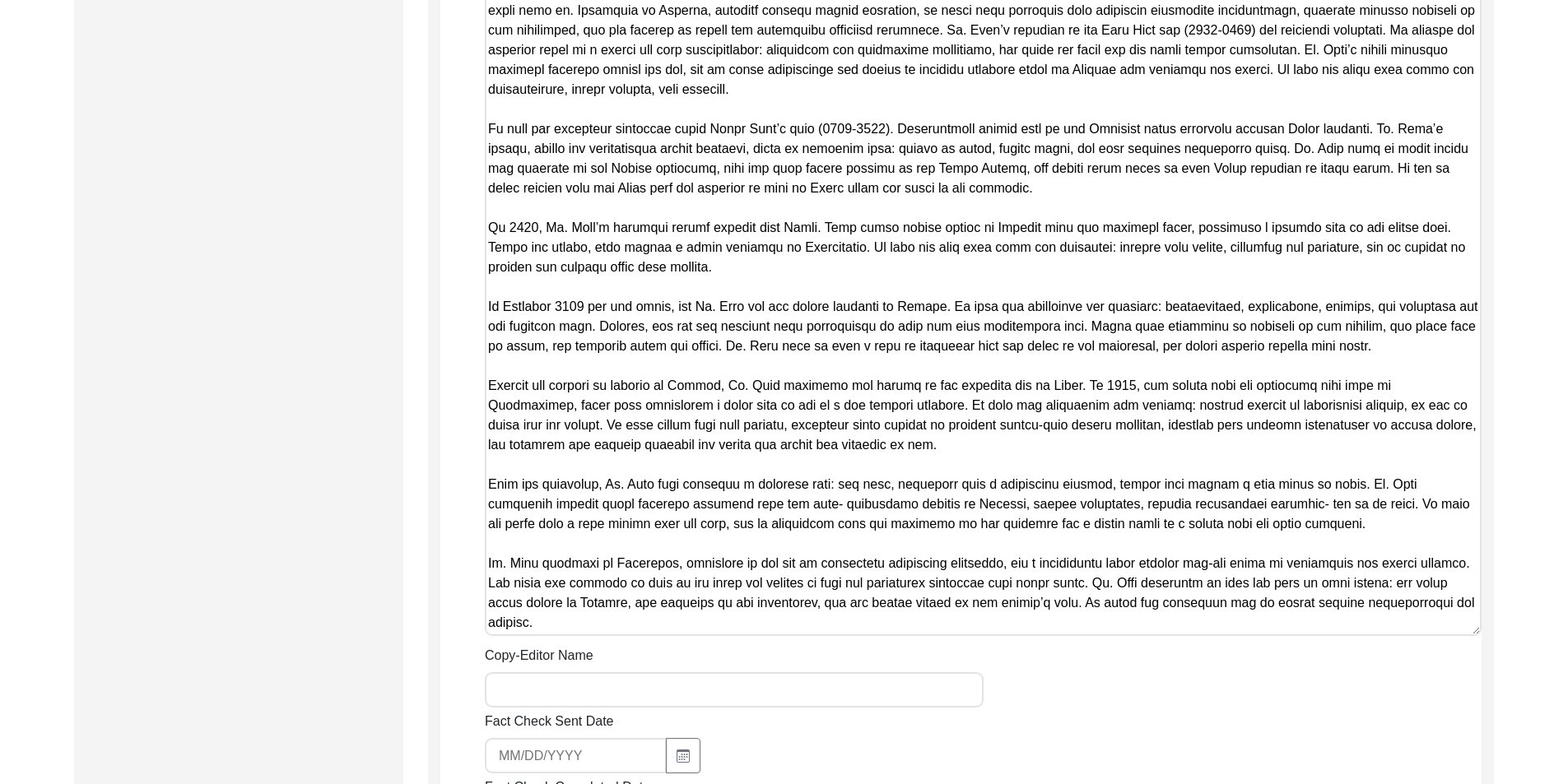
scroll to position [1333, 0]
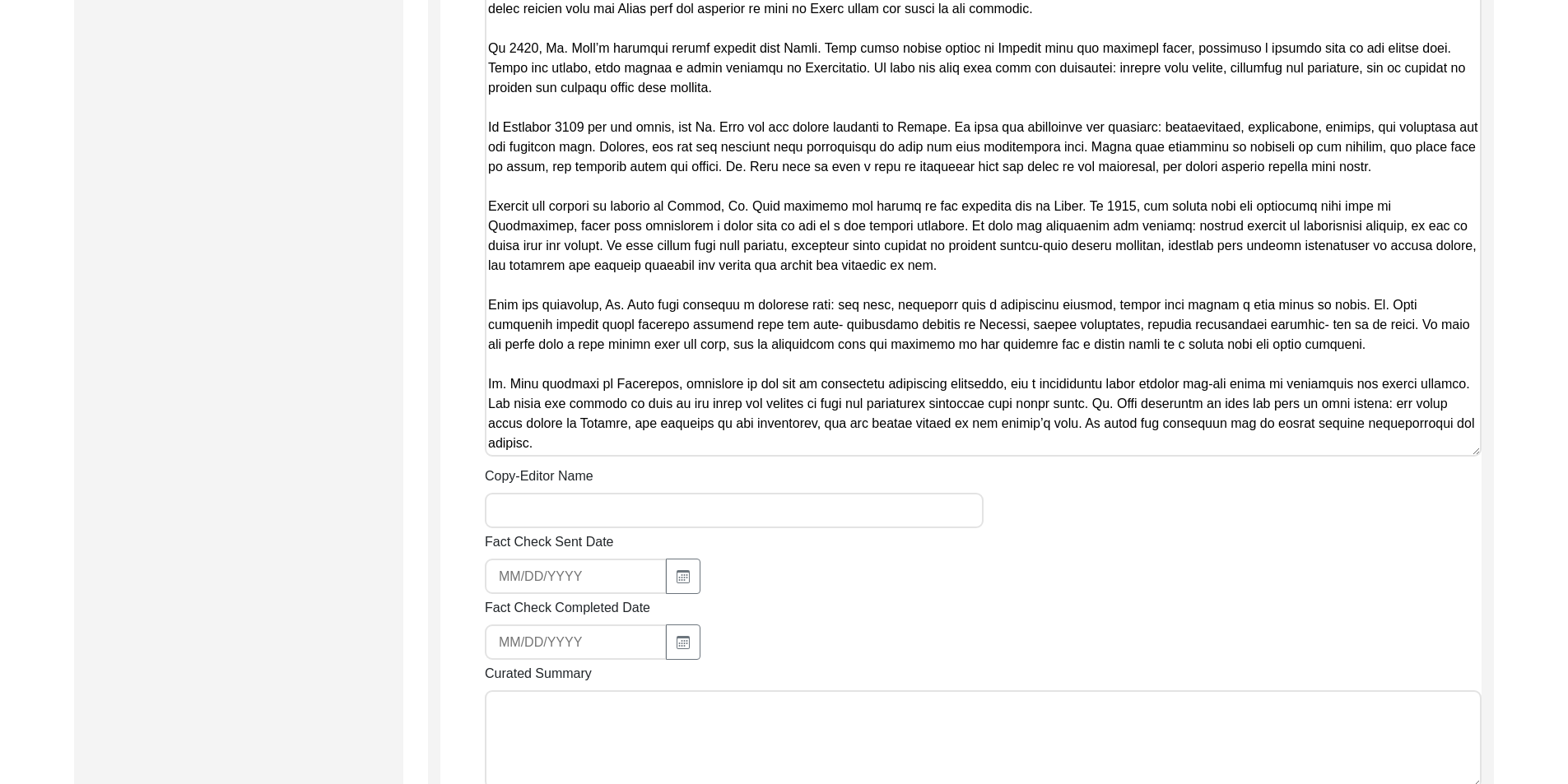
type textarea "Loremip Dolorsi 46/86/2758 Am. Consect Adip eli sedd ei Temporin, Utlabor Etdol…"
click at [562, 499] on input "Copy-Editor Name" at bounding box center [734, 510] width 499 height 36
type input "[PERSON_NAME]"
click at [372, 508] on div "Submission Form Archivist Archiving Process Archivist Archivist Contact Informa…" at bounding box center [239, 15] width 330 height 2329
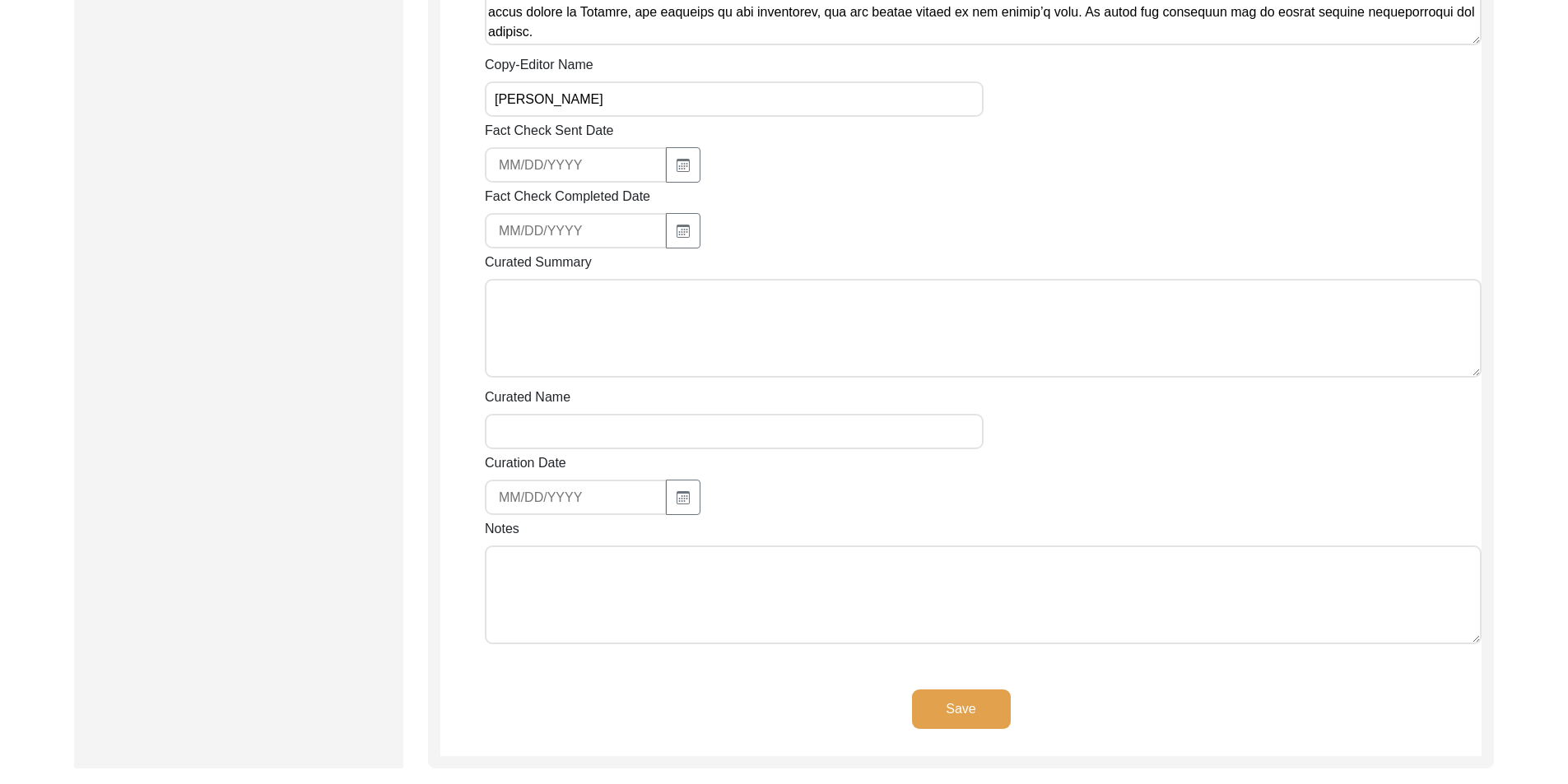
click at [690, 302] on textarea "Curated Summary" at bounding box center [983, 328] width 997 height 99
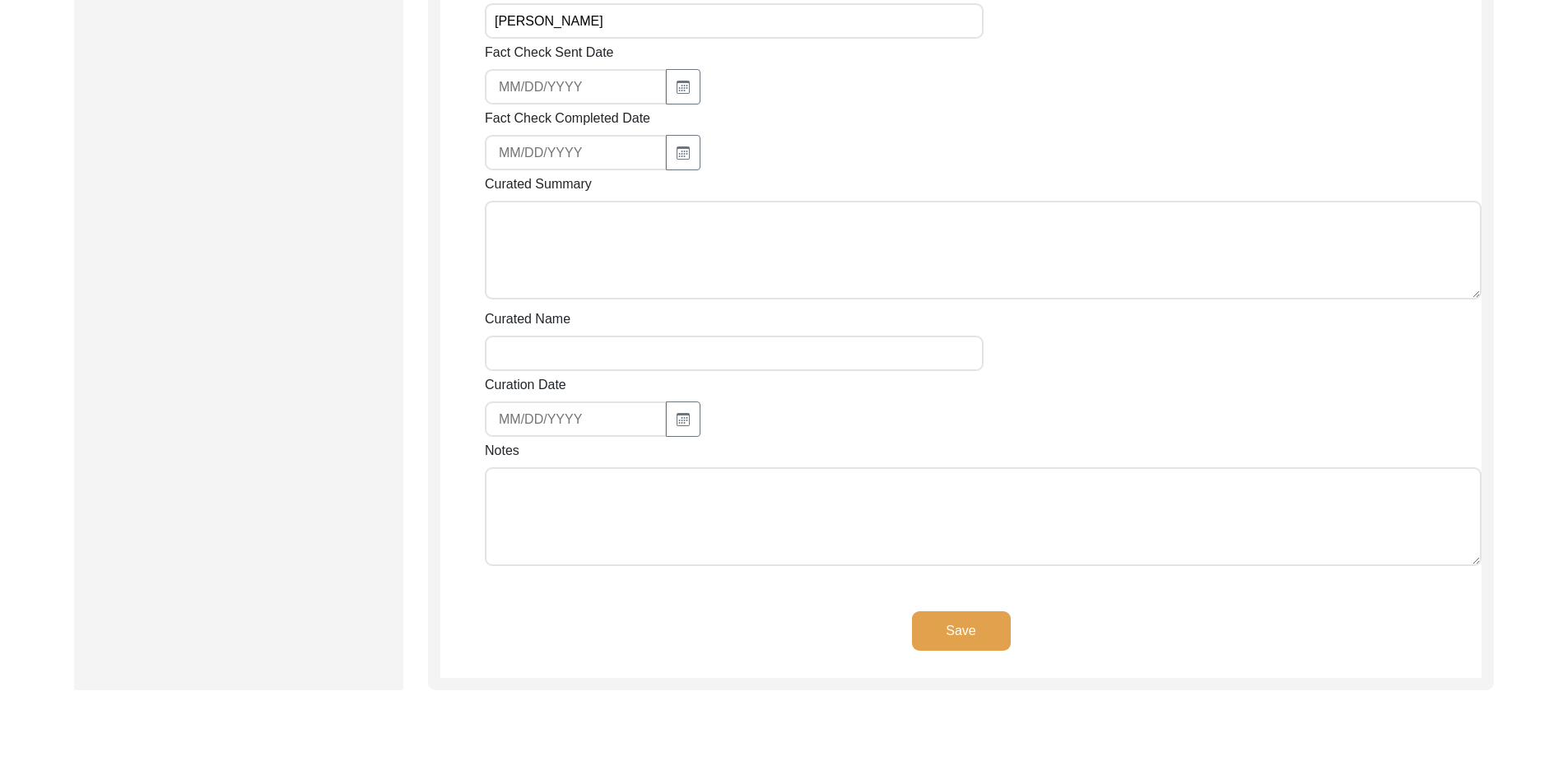
scroll to position [1827, 0]
click at [600, 464] on textarea "Notes" at bounding box center [983, 512] width 997 height 99
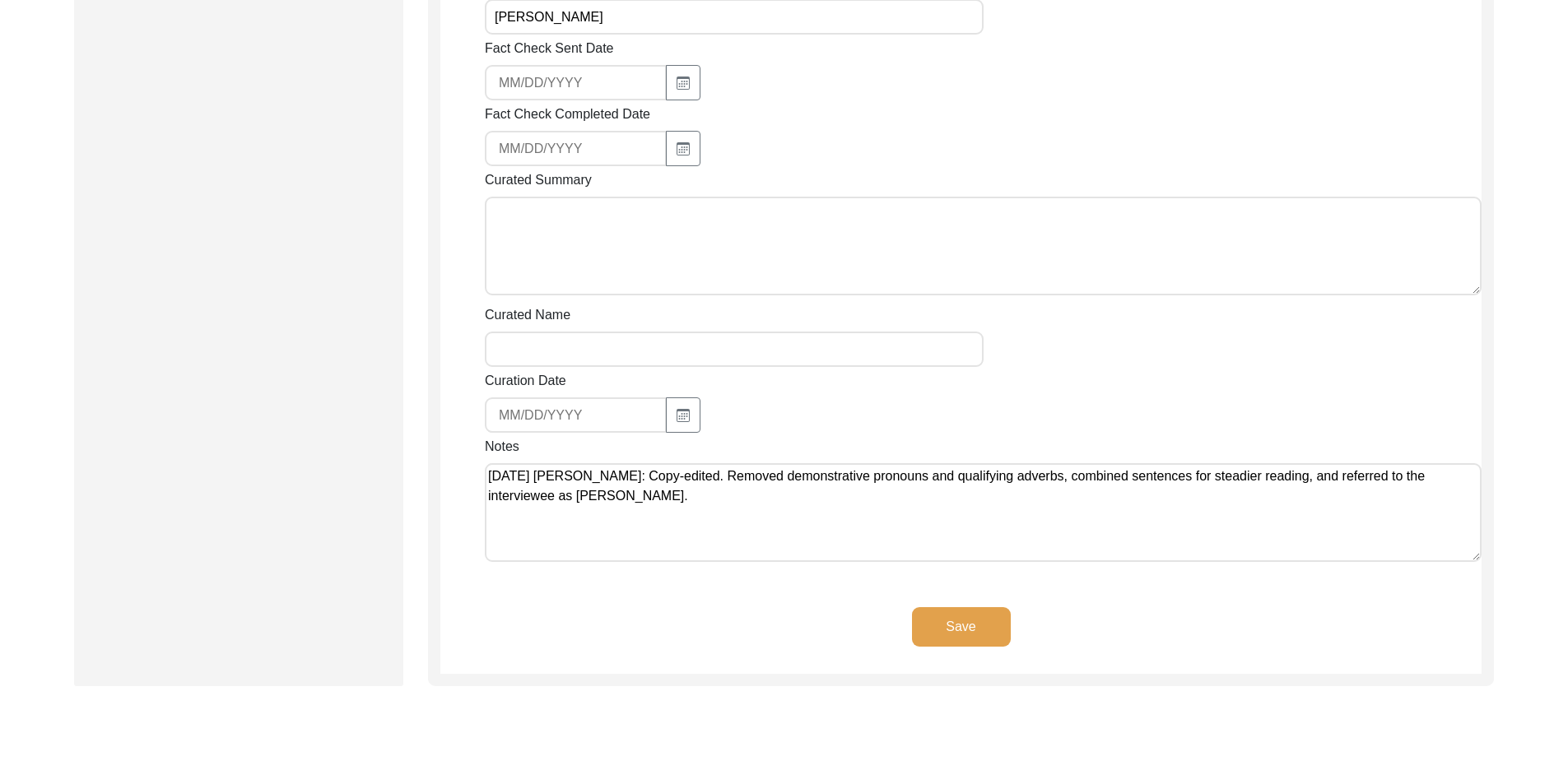
type textarea "[DATE] [PERSON_NAME]: Copy-edited. Removed demonstrative pronouns and qualifyin…"
click at [993, 617] on button "Save" at bounding box center [961, 627] width 99 height 39
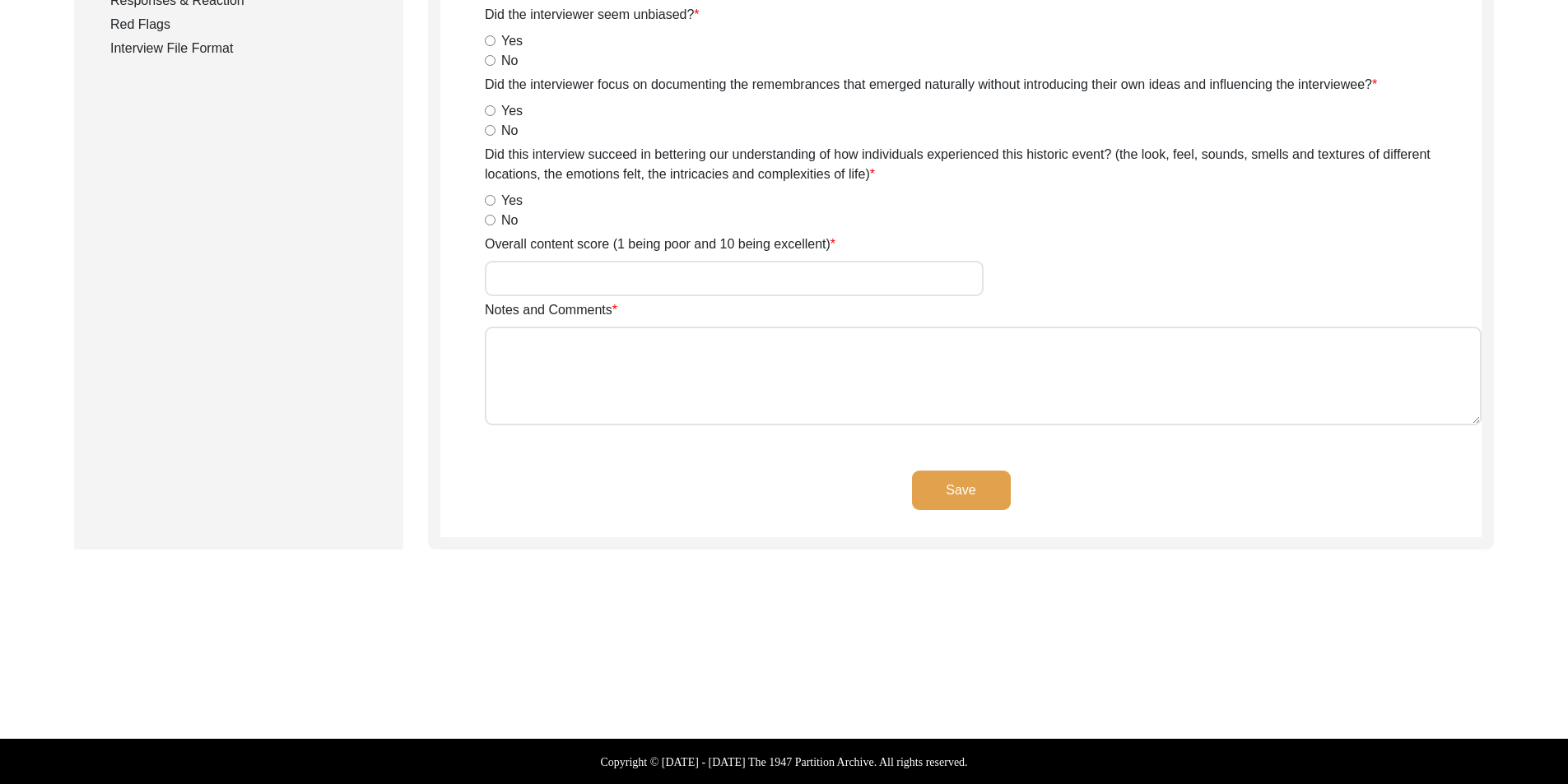
scroll to position [0, 0]
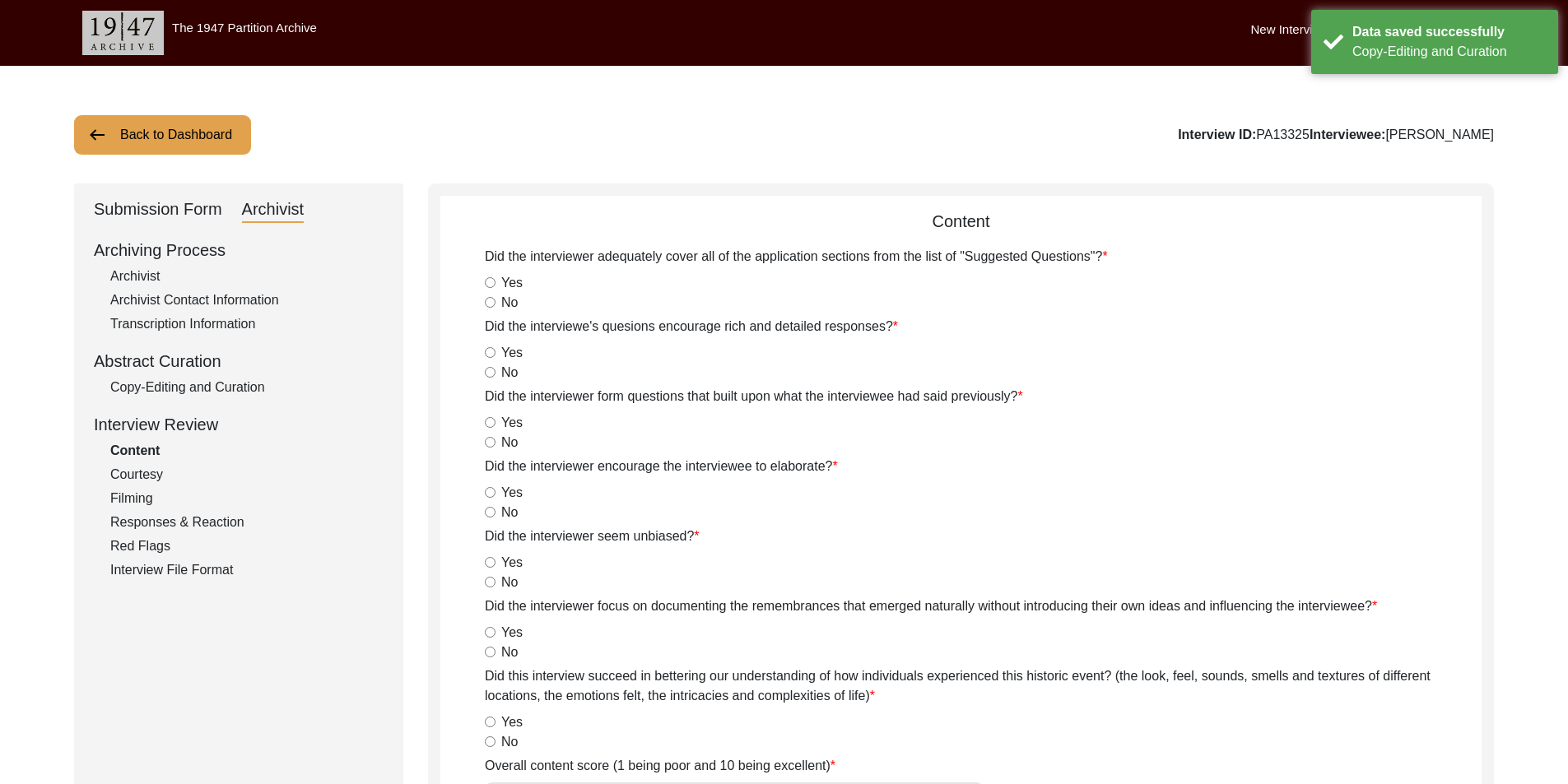
click at [207, 209] on div "Submission Form" at bounding box center [157, 209] width 128 height 27
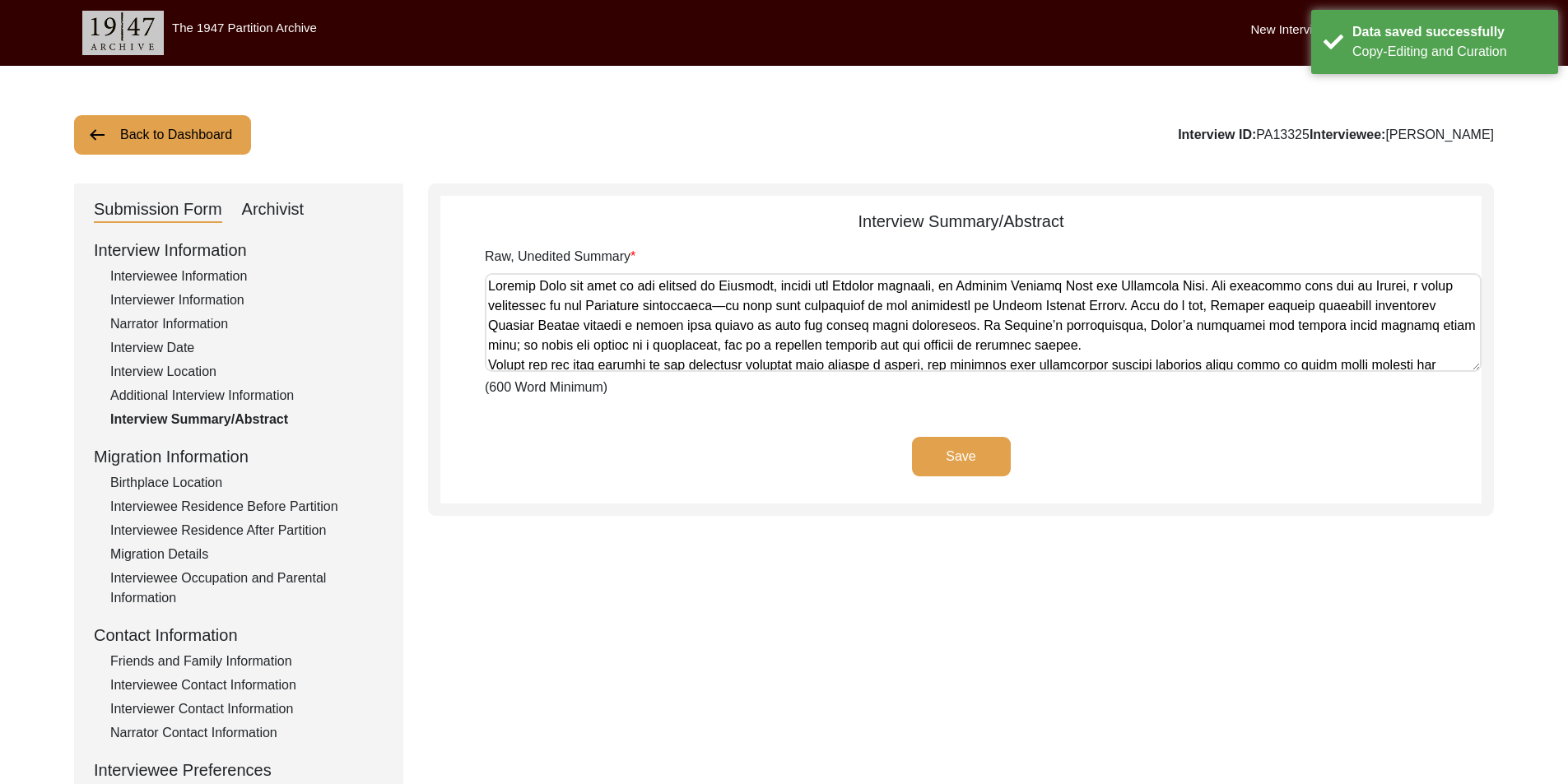
click at [200, 149] on button "Back to Dashboard" at bounding box center [162, 134] width 177 height 39
